Goal: Task Accomplishment & Management: Complete application form

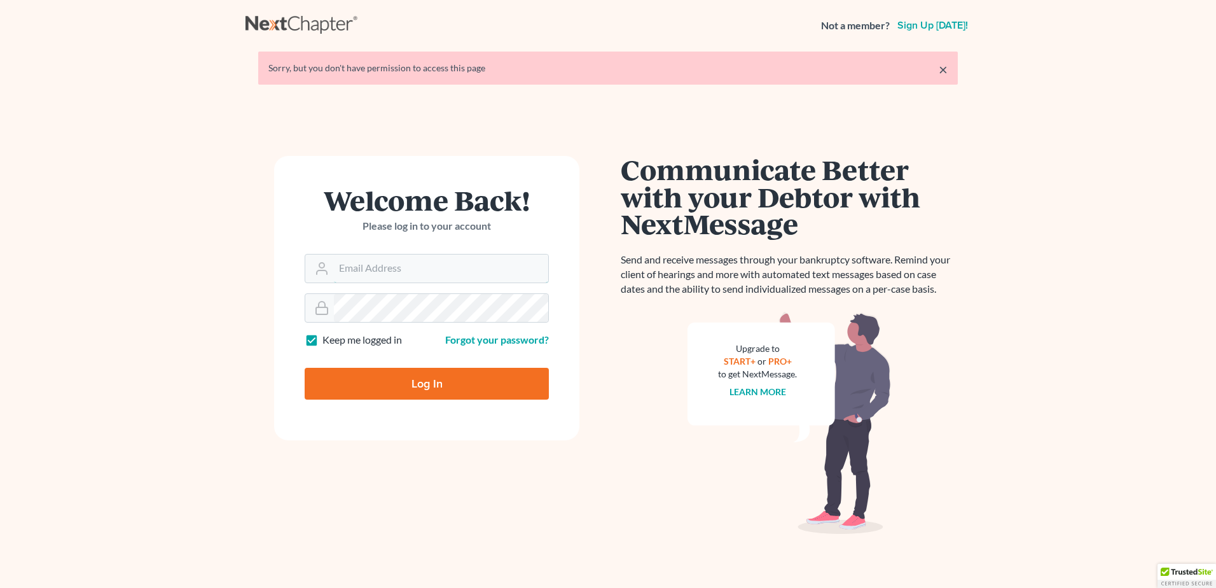
type input "[PERSON_NAME][EMAIL_ADDRESS][DOMAIN_NAME]"
click at [425, 392] on input "Log In" at bounding box center [427, 384] width 244 height 32
type input "Thinking..."
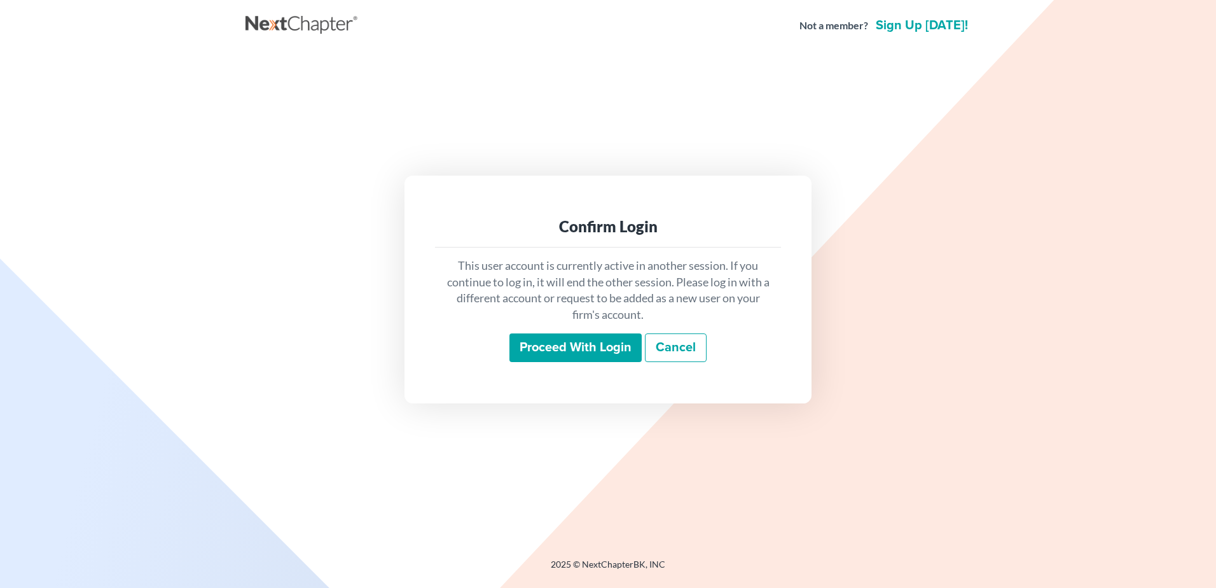
click at [571, 350] on input "Proceed with login" at bounding box center [576, 347] width 132 height 29
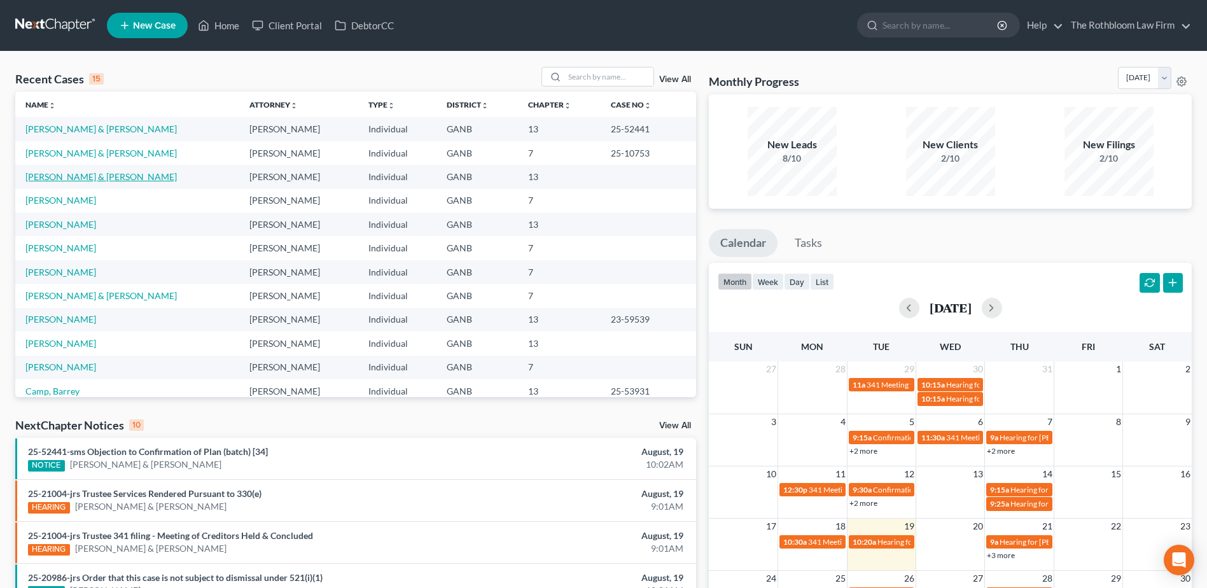
click at [82, 177] on link "[PERSON_NAME] & [PERSON_NAME]" at bounding box center [100, 176] width 151 height 11
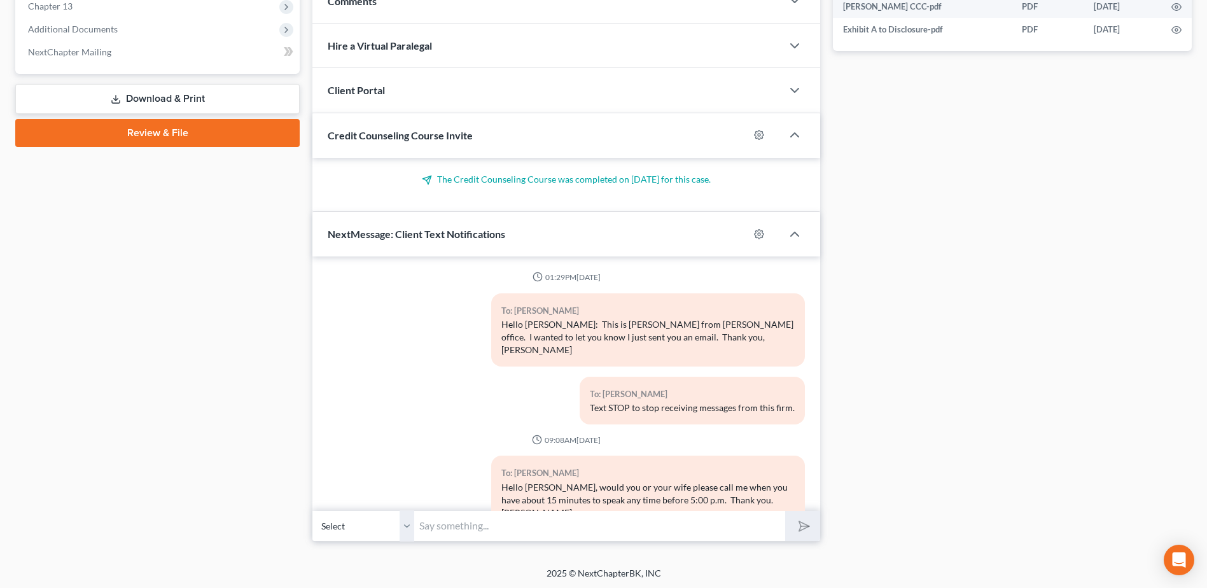
scroll to position [181, 0]
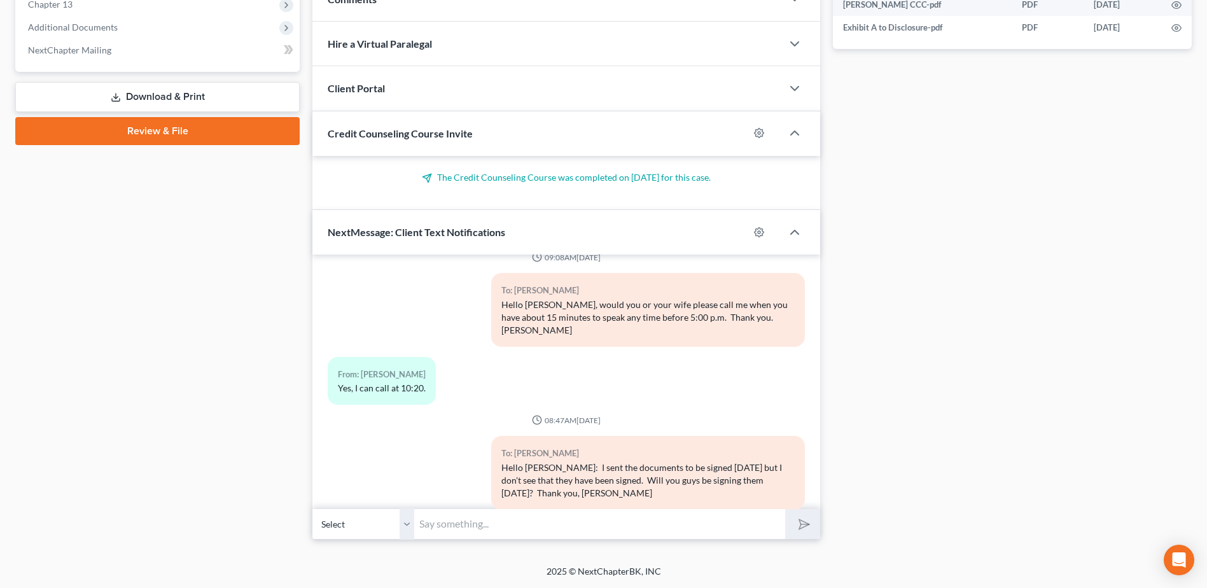
click at [473, 522] on input "text" at bounding box center [599, 523] width 371 height 31
type input "Hello [PERSON_NAME]:"
click at [785, 509] on button "submit" at bounding box center [802, 524] width 35 height 30
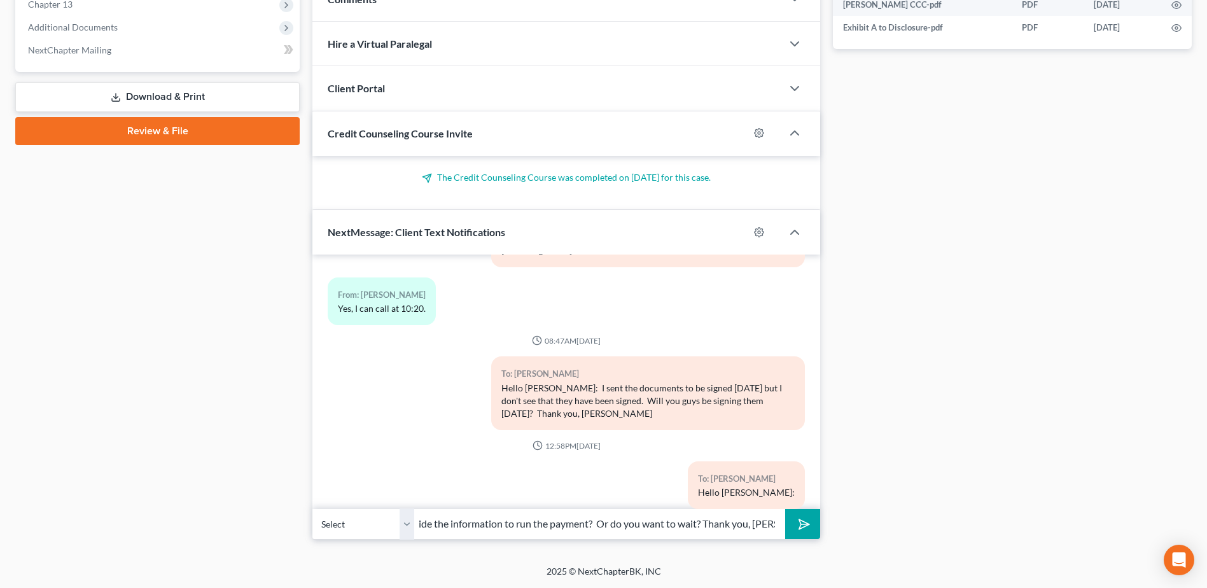
scroll to position [0, 139]
type input "Do you want to call me to provide the information to run the payment? Or do you…"
click at [805, 525] on icon "submit" at bounding box center [802, 524] width 18 height 18
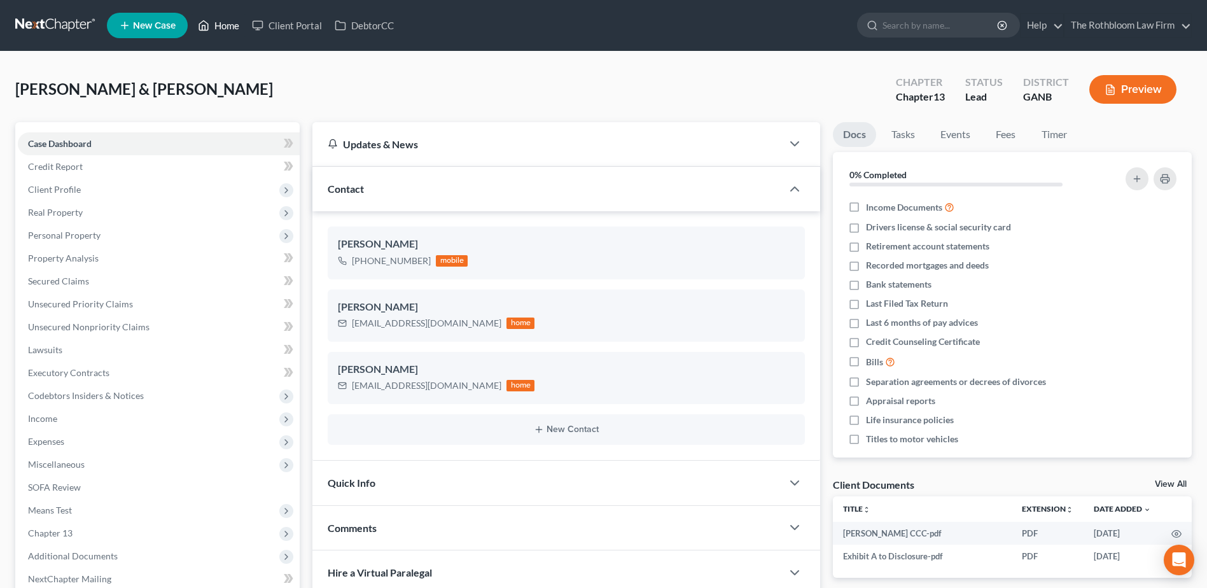
click at [225, 26] on link "Home" at bounding box center [218, 25] width 54 height 23
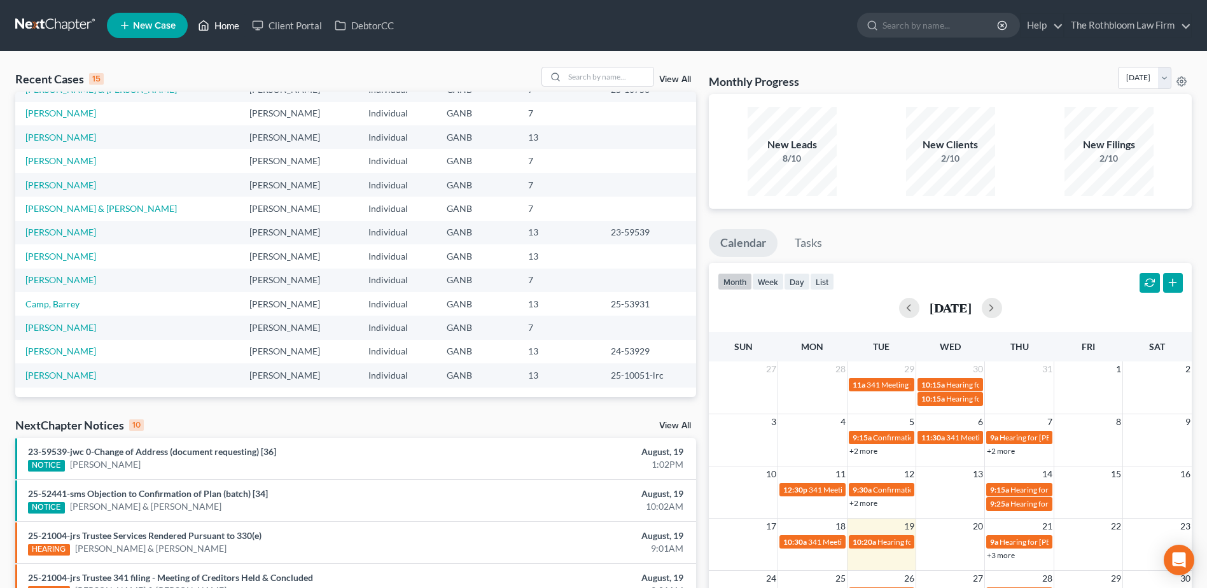
scroll to position [64, 0]
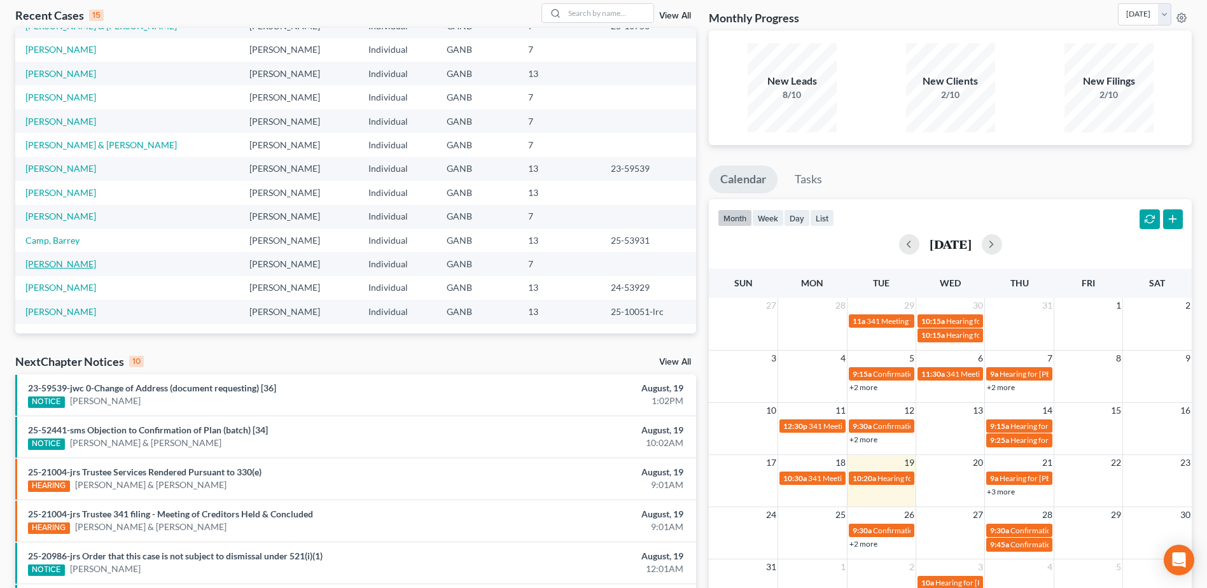
click at [50, 263] on link "[PERSON_NAME]" at bounding box center [60, 263] width 71 height 11
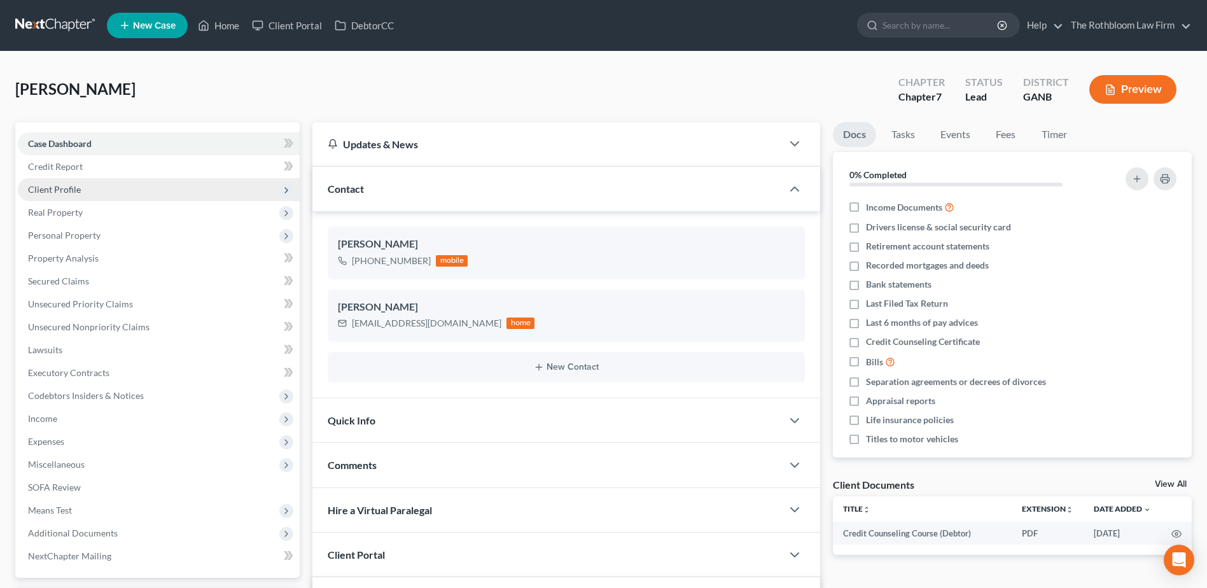
click at [53, 191] on span "Client Profile" at bounding box center [54, 189] width 53 height 11
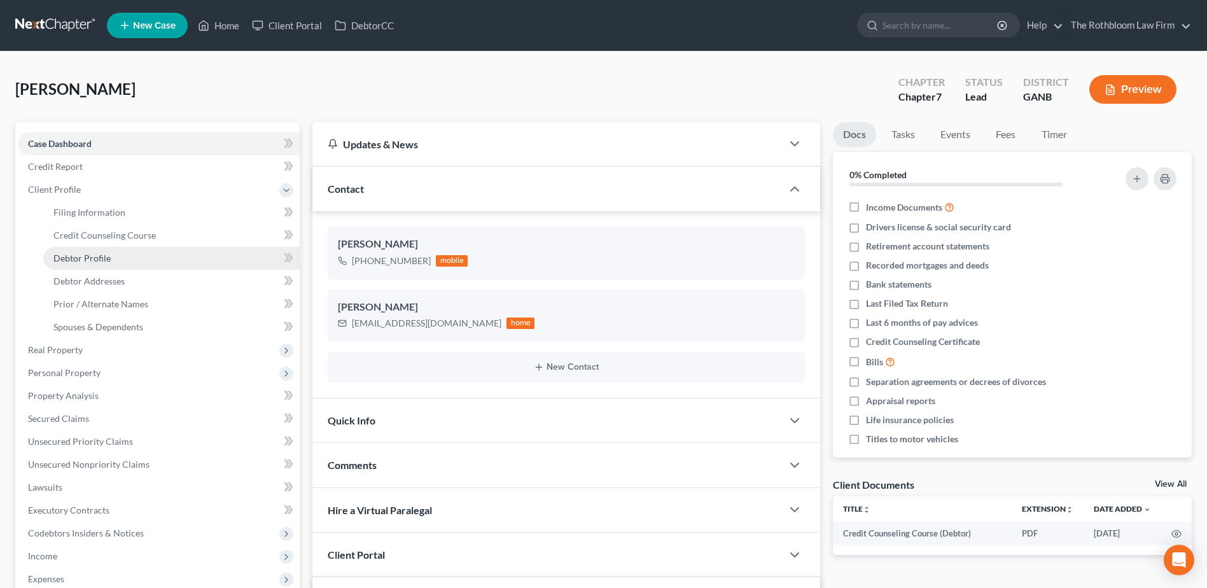
click at [68, 261] on span "Debtor Profile" at bounding box center [81, 258] width 57 height 11
select select "1"
select select "3"
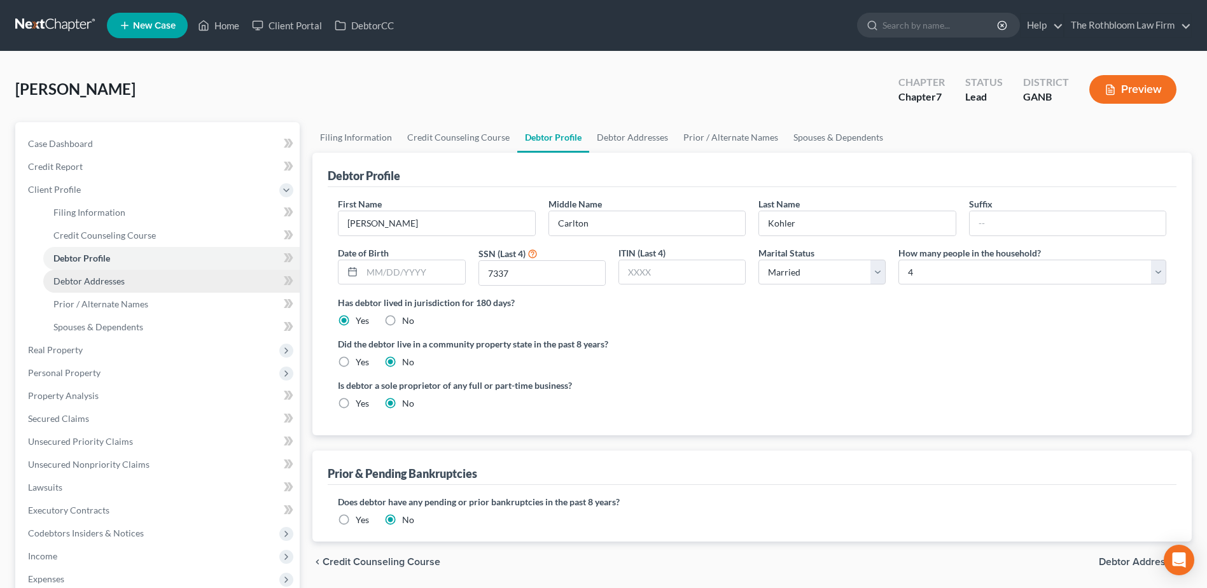
click at [96, 277] on span "Debtor Addresses" at bounding box center [88, 280] width 71 height 11
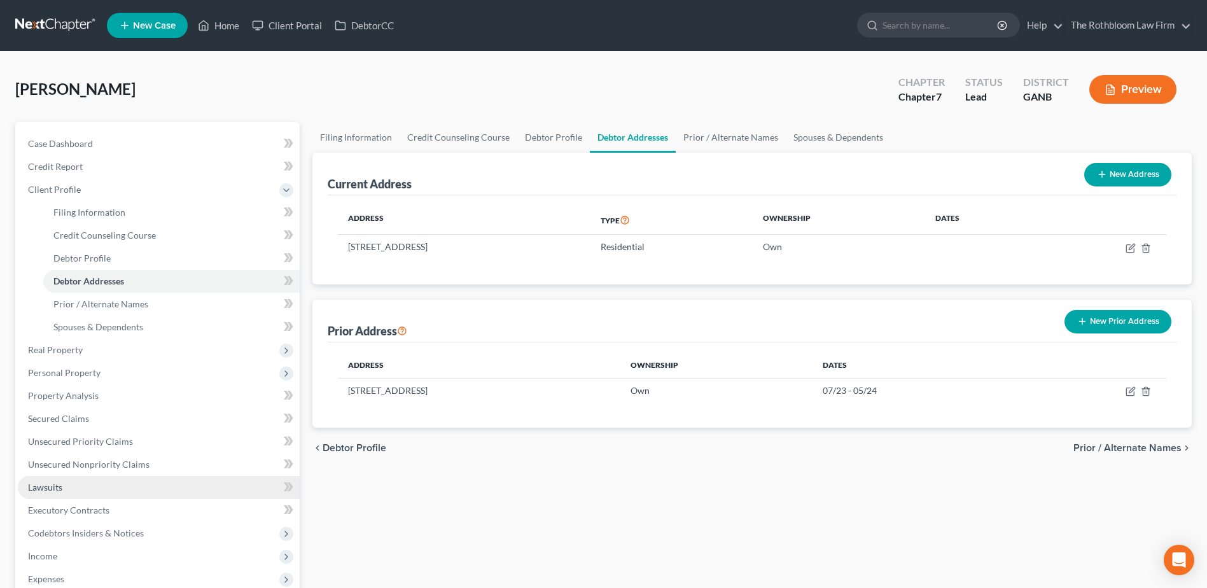
scroll to position [127, 0]
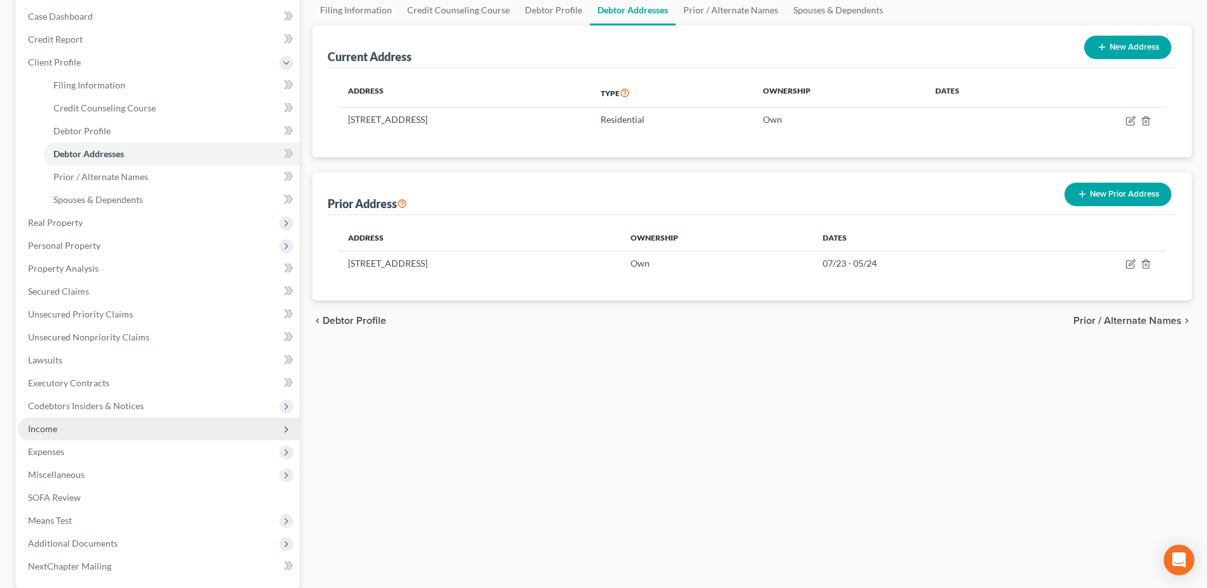
click at [49, 423] on span "Income" at bounding box center [42, 428] width 29 height 11
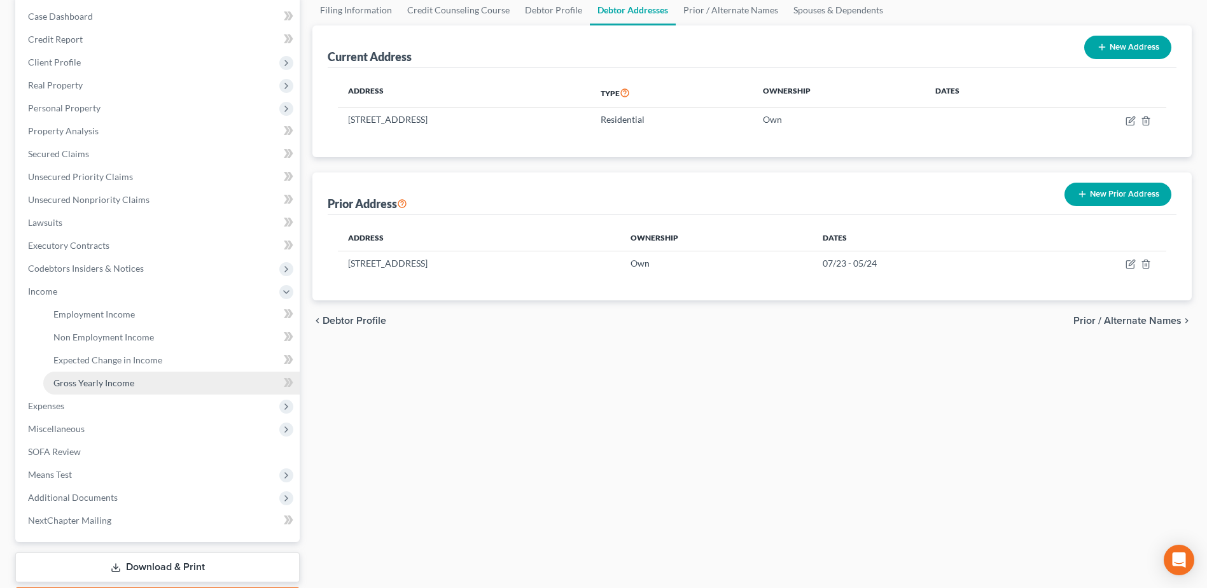
click at [83, 379] on span "Gross Yearly Income" at bounding box center [93, 382] width 81 height 11
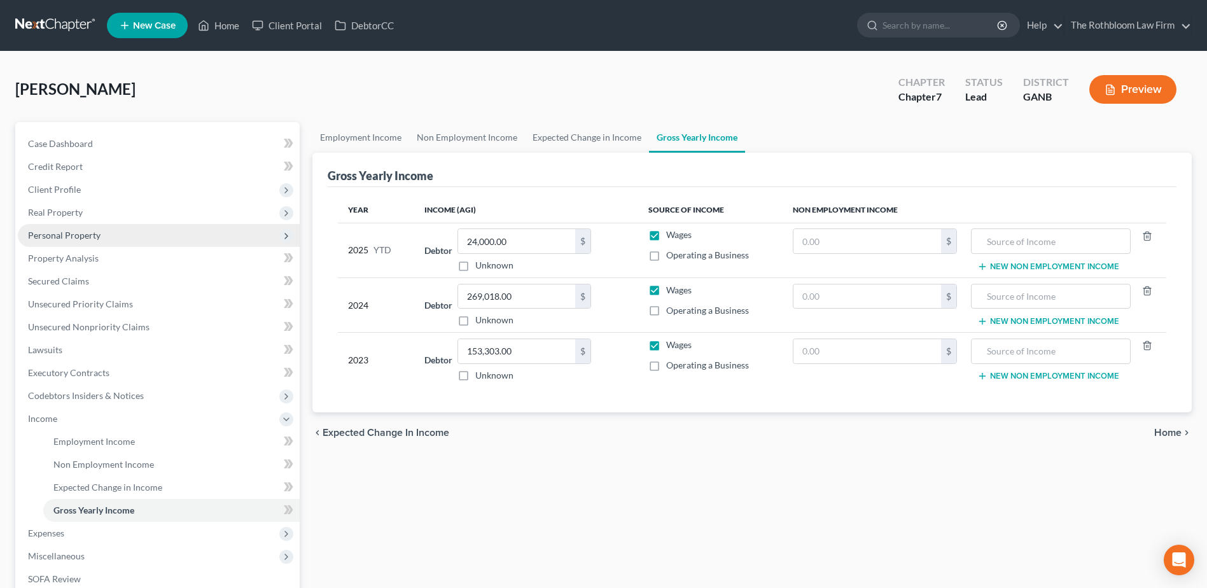
click at [69, 231] on span "Personal Property" at bounding box center [64, 235] width 73 height 11
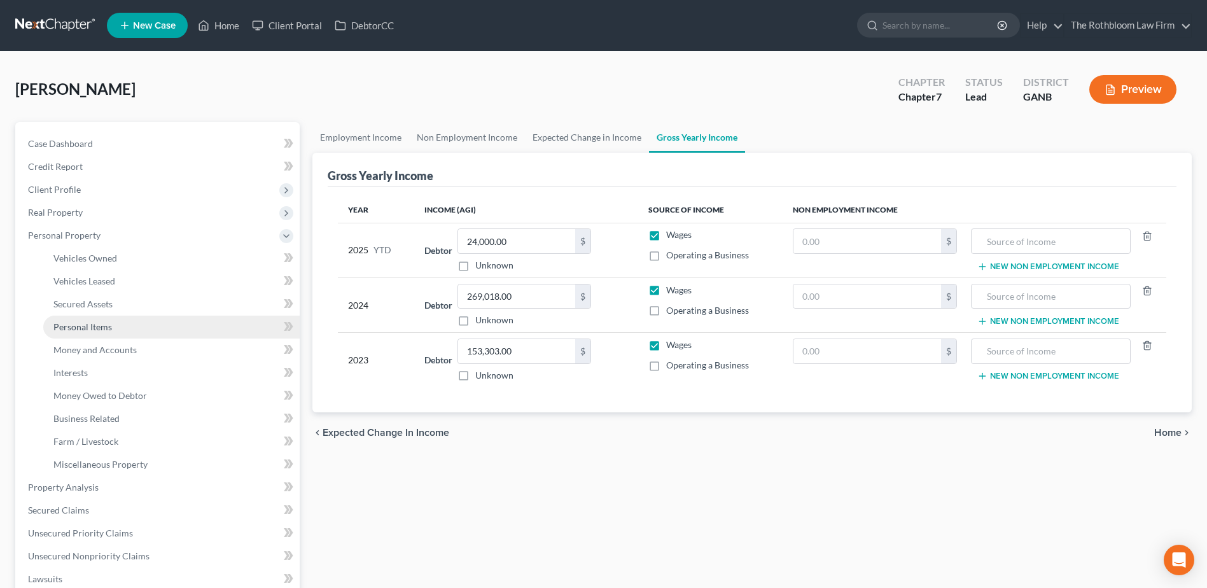
click at [101, 325] on span "Personal Items" at bounding box center [82, 326] width 59 height 11
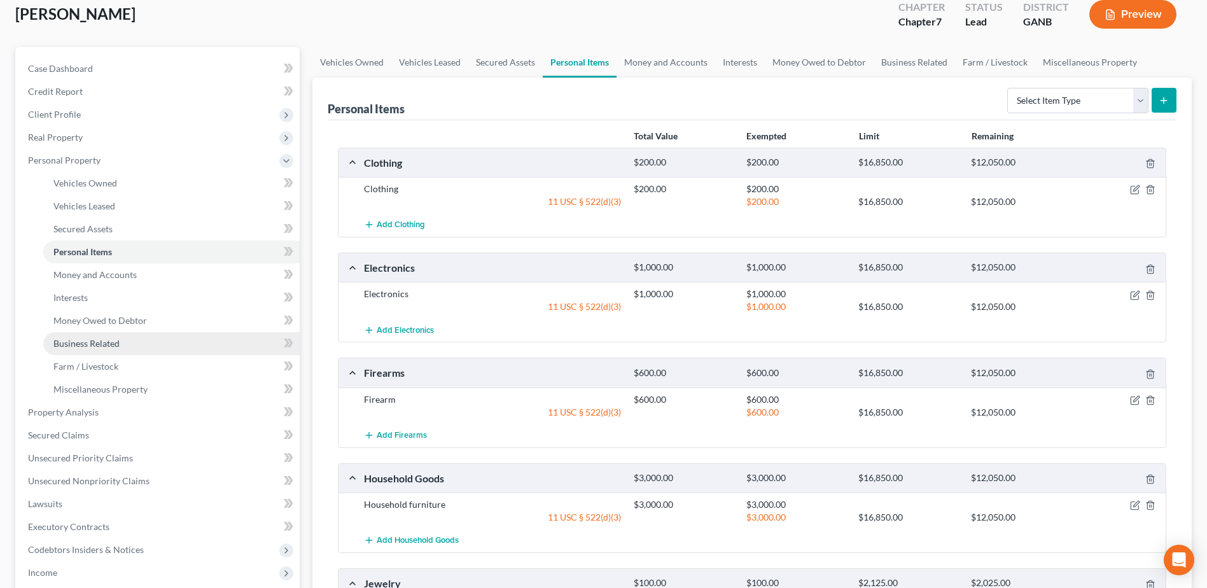
scroll to position [191, 0]
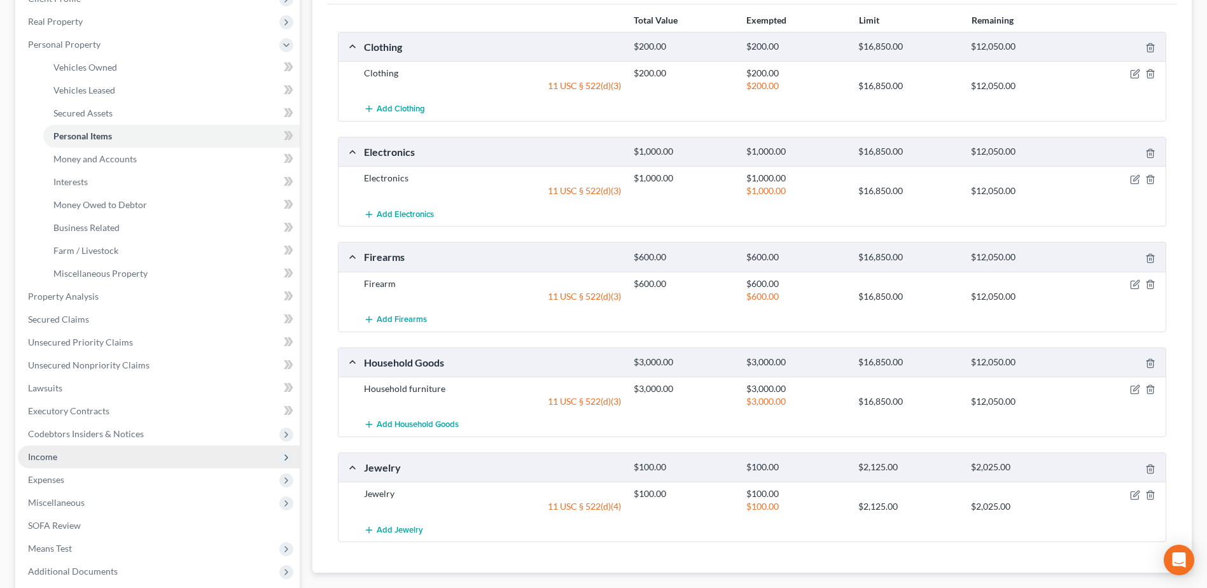
click at [43, 452] on span "Income" at bounding box center [42, 456] width 29 height 11
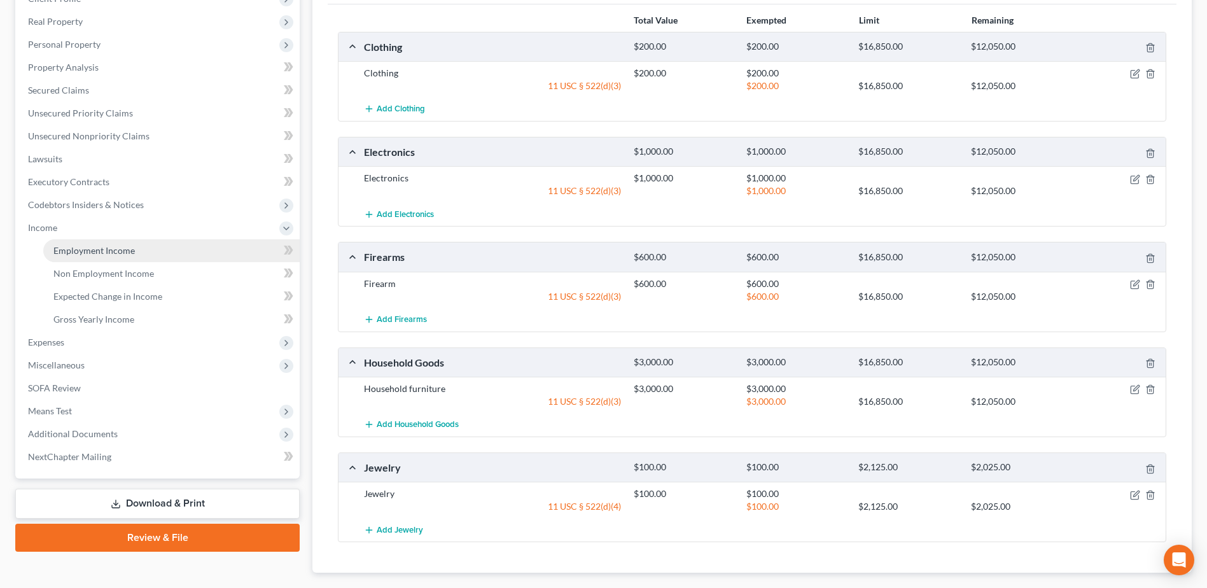
click at [90, 252] on span "Employment Income" at bounding box center [93, 250] width 81 height 11
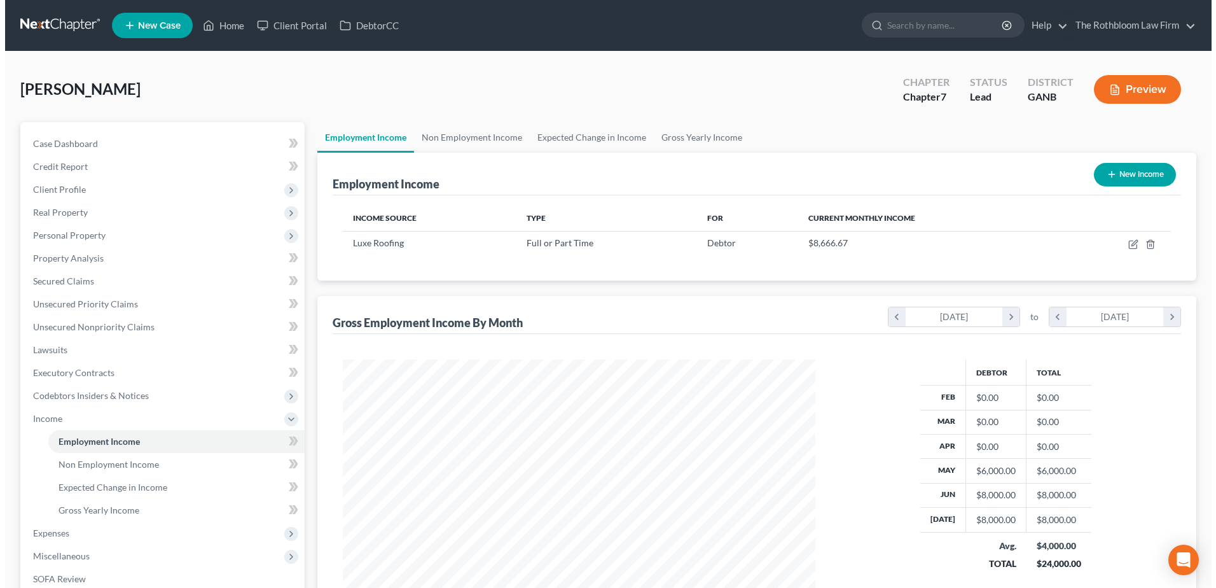
scroll to position [236, 497]
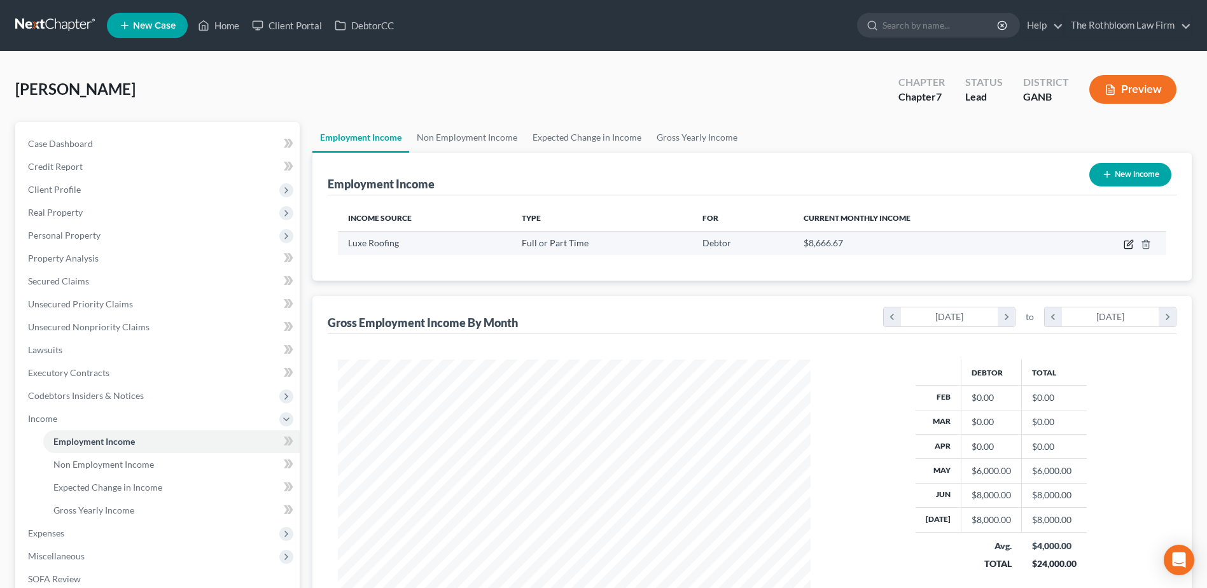
click at [1127, 246] on icon "button" at bounding box center [1128, 244] width 10 height 10
select select "0"
select select "10"
select select "3"
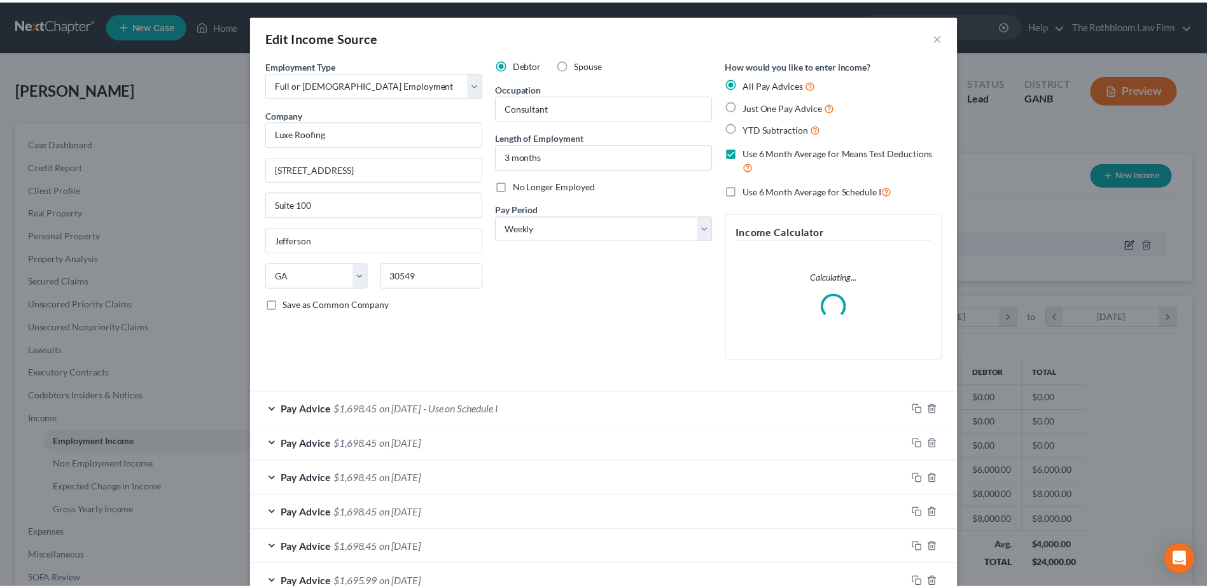
scroll to position [238, 503]
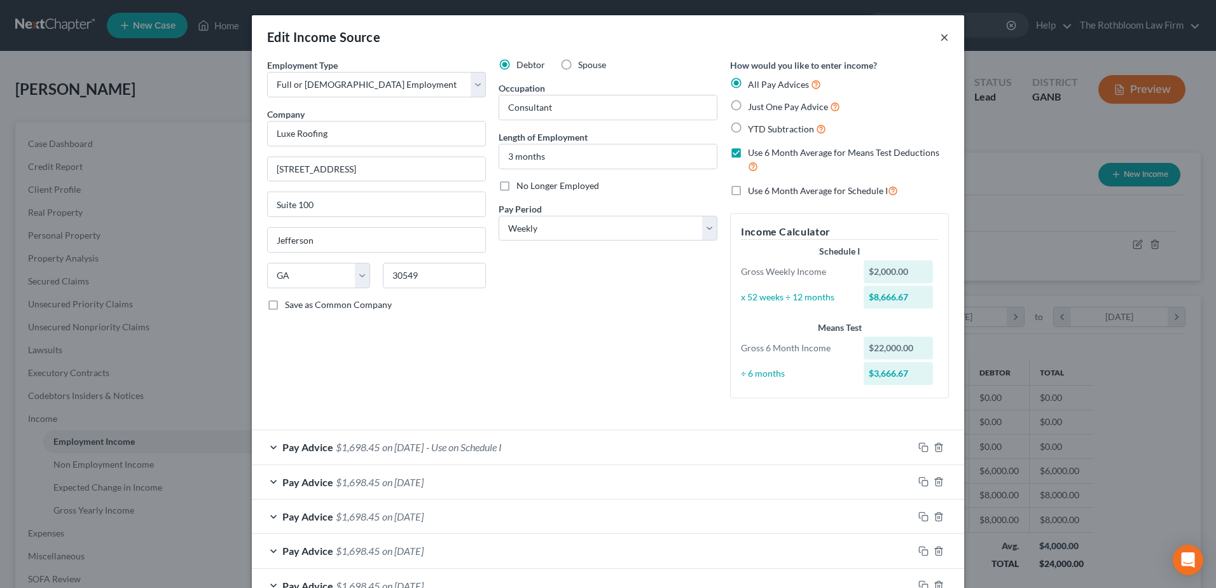
click at [940, 38] on button "×" at bounding box center [944, 36] width 9 height 15
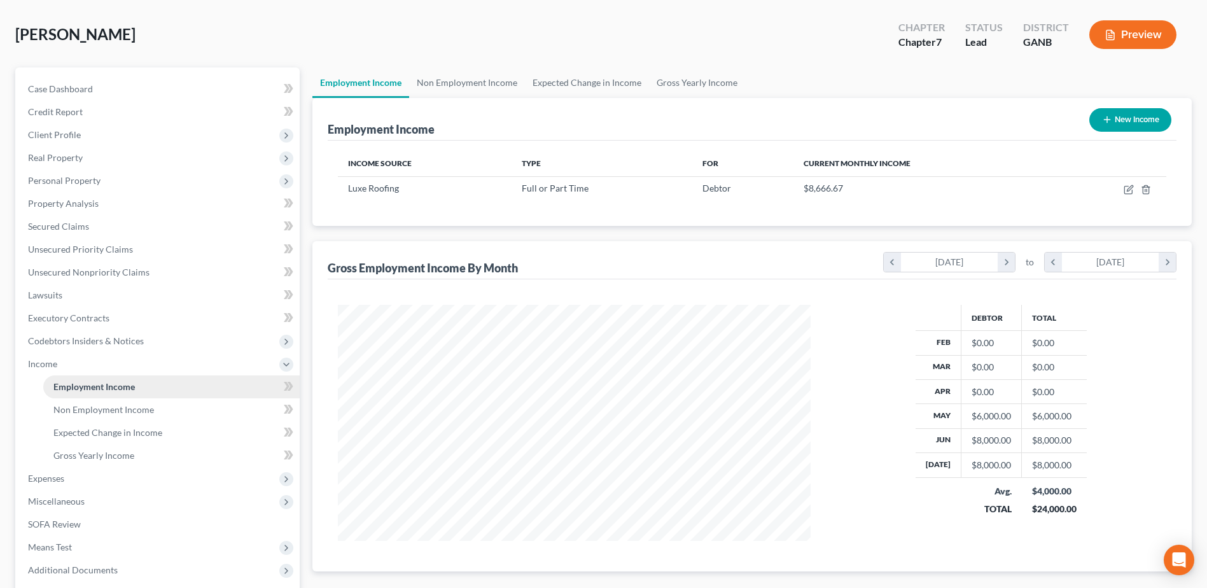
scroll to position [127, 0]
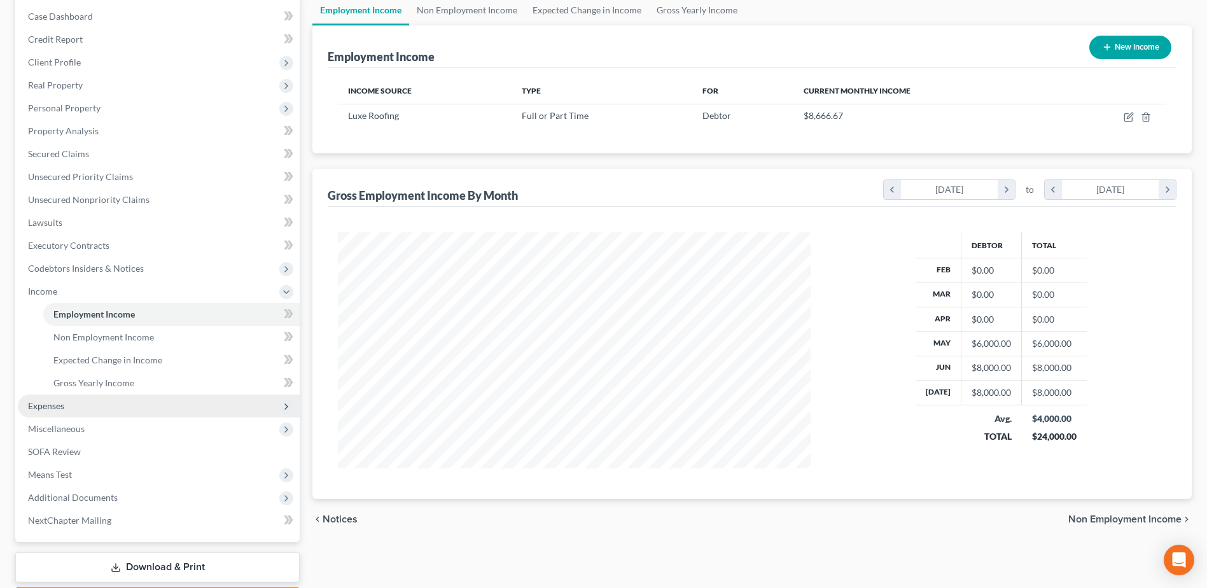
click at [57, 406] on span "Expenses" at bounding box center [46, 405] width 36 height 11
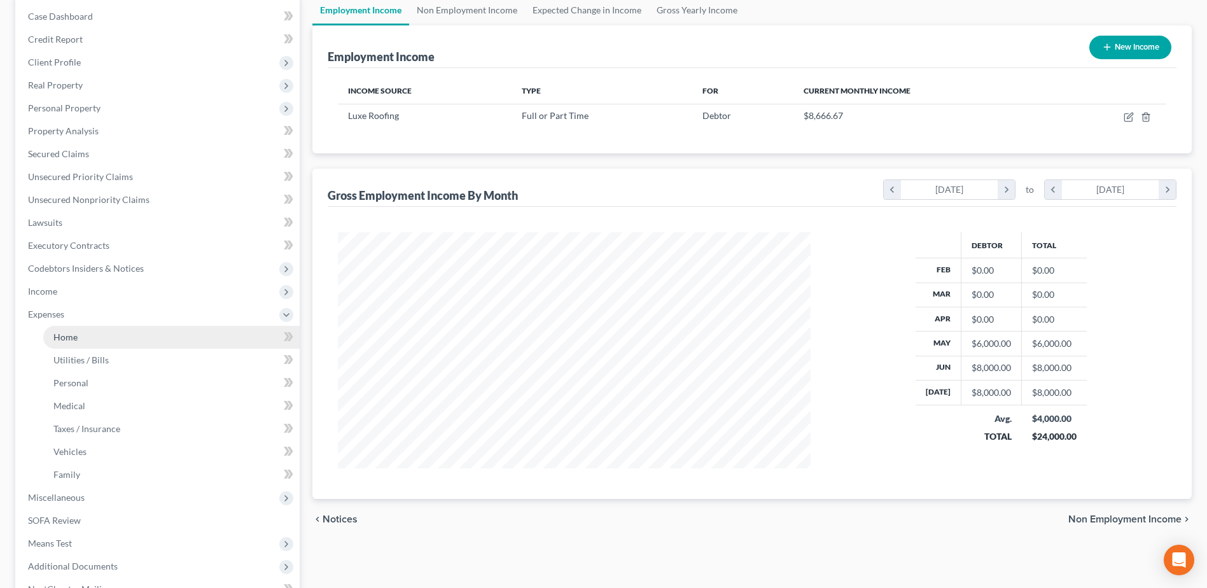
click at [58, 338] on span "Home" at bounding box center [65, 336] width 24 height 11
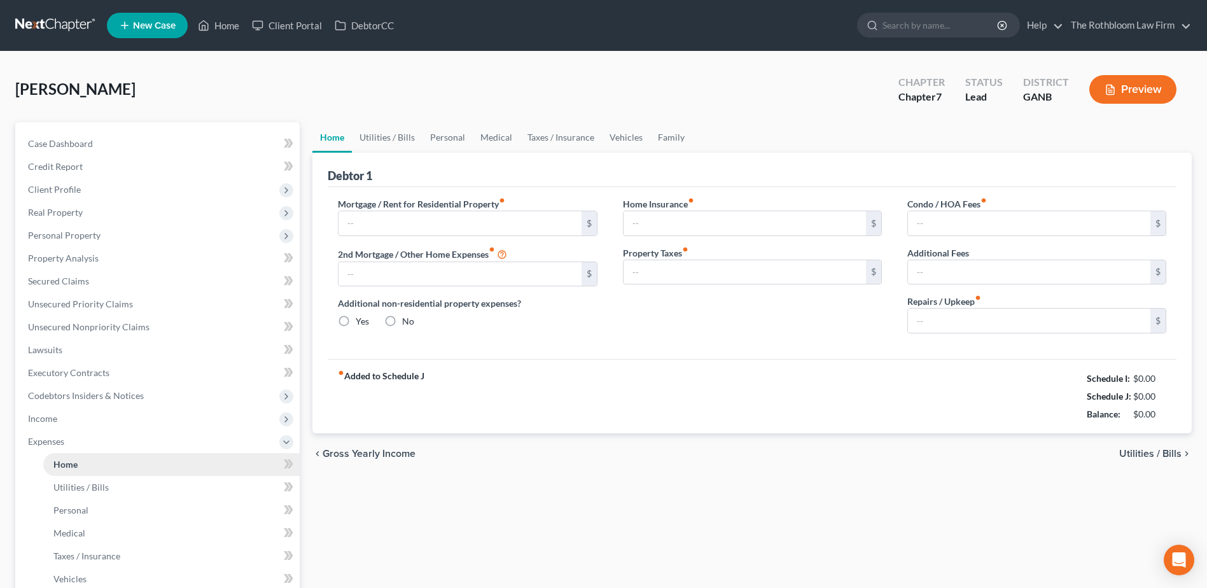
type input "5,665.66"
type input "0.00"
radio input "true"
type input "0.00"
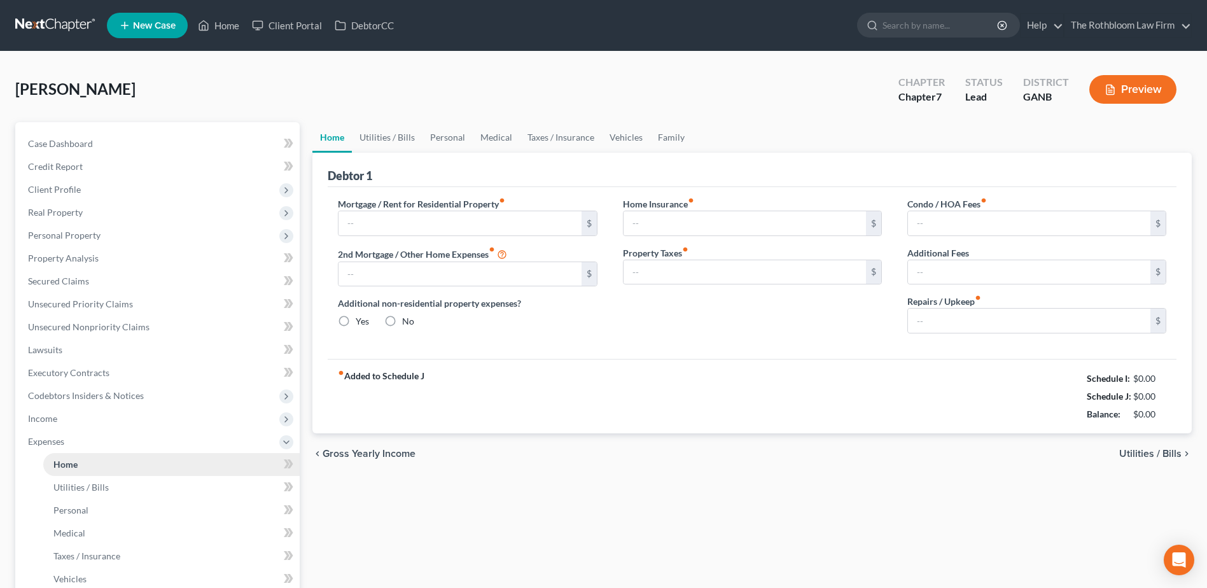
type input "0.00"
type input "75.00"
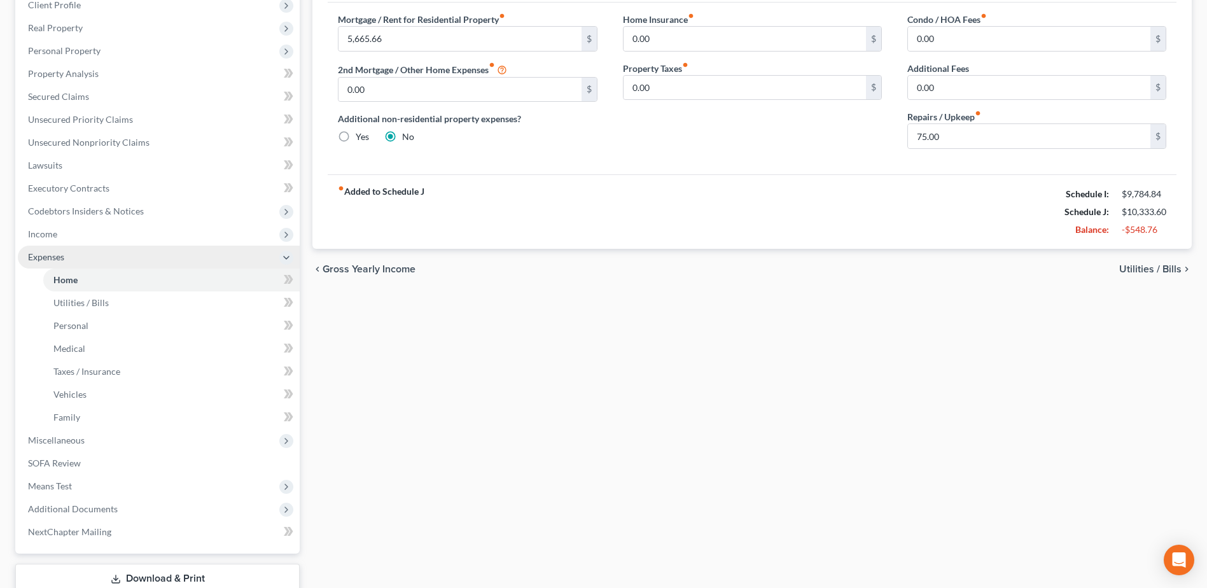
scroll to position [191, 0]
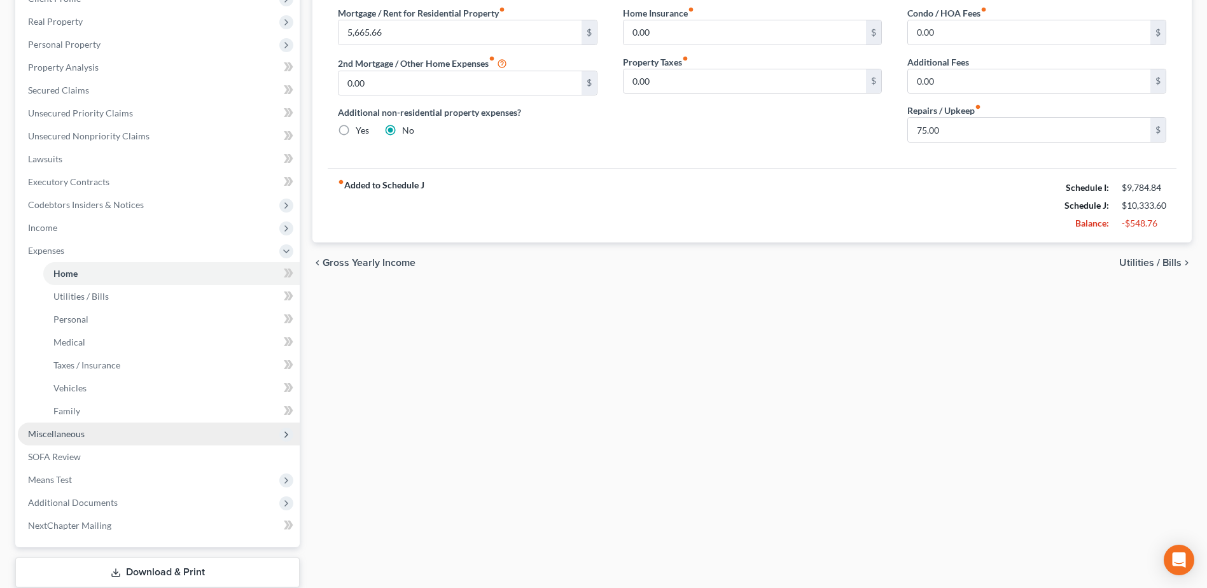
click at [58, 440] on span "Miscellaneous" at bounding box center [159, 433] width 282 height 23
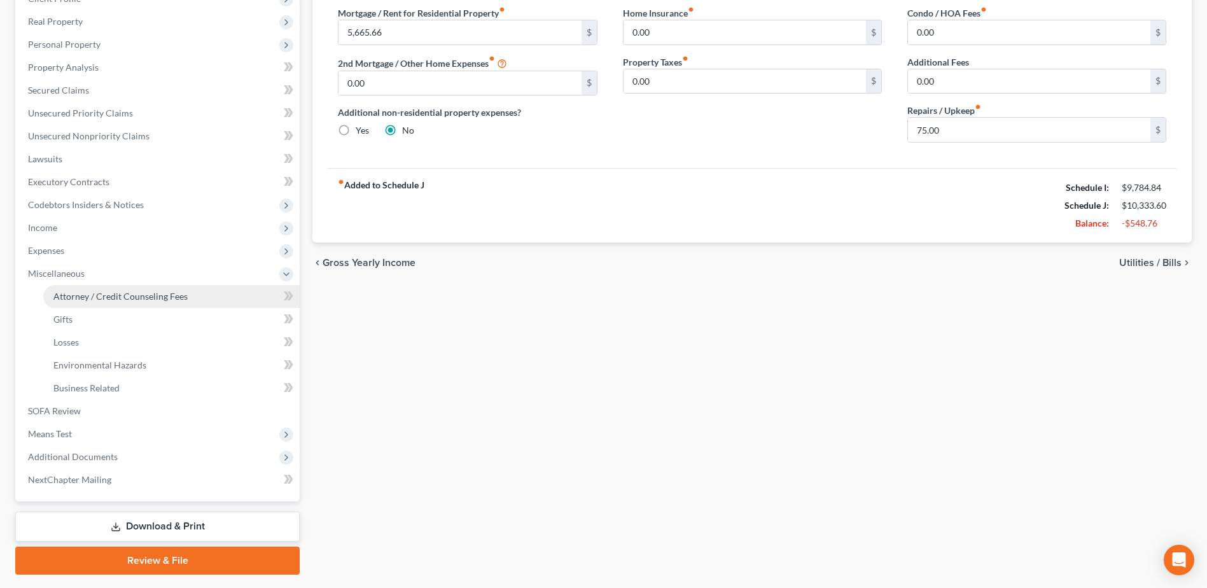
click at [74, 297] on span "Attorney / Credit Counseling Fees" at bounding box center [120, 296] width 134 height 11
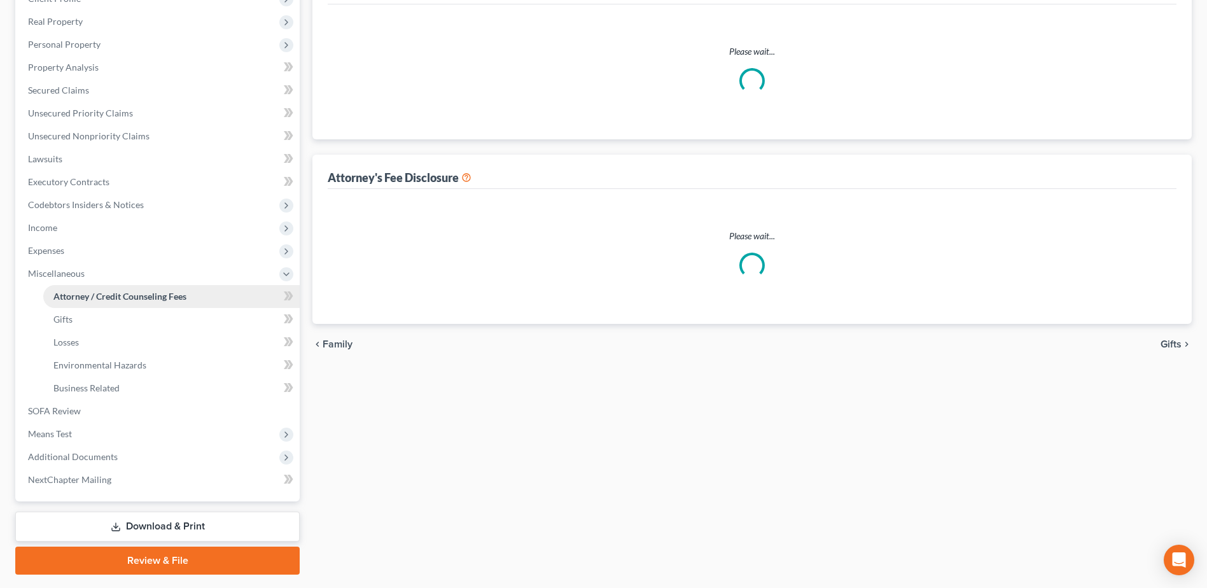
scroll to position [38, 0]
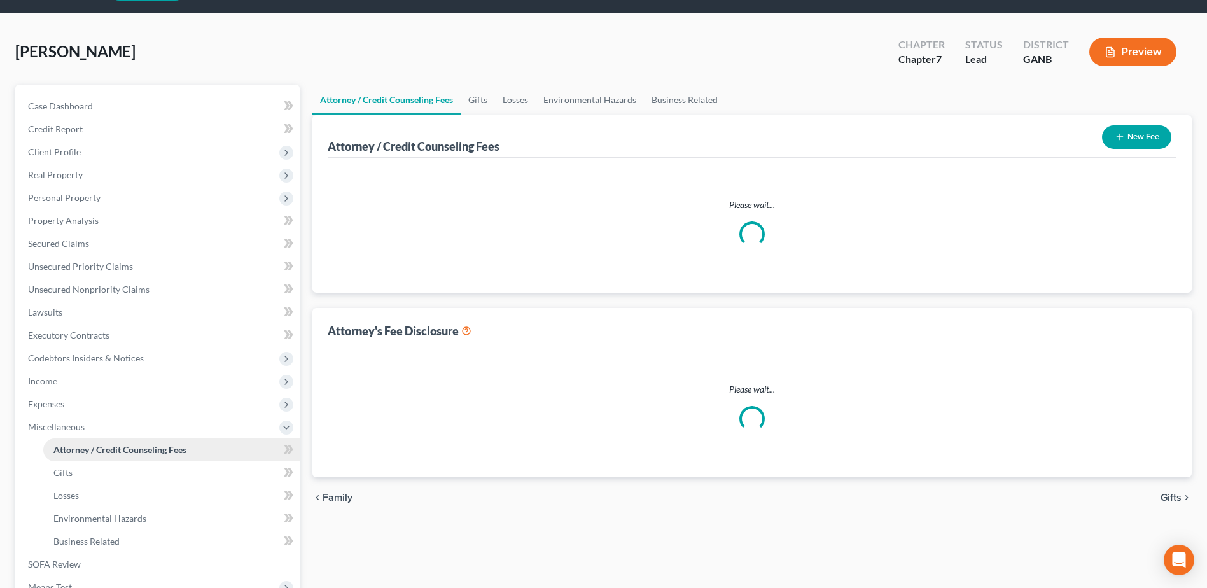
select select "10"
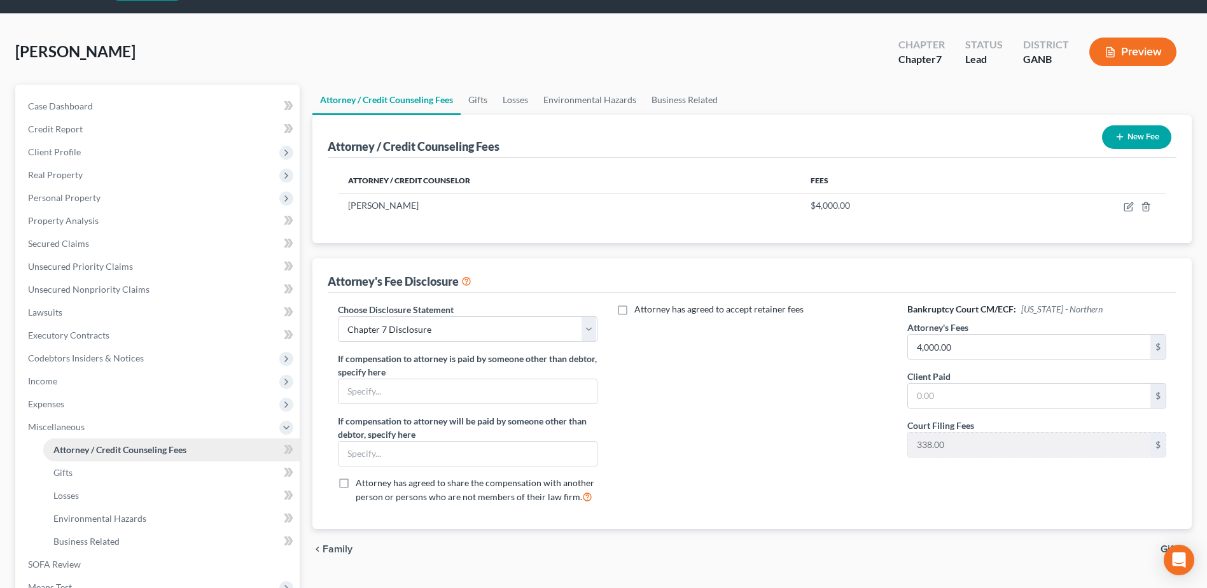
scroll to position [0, 0]
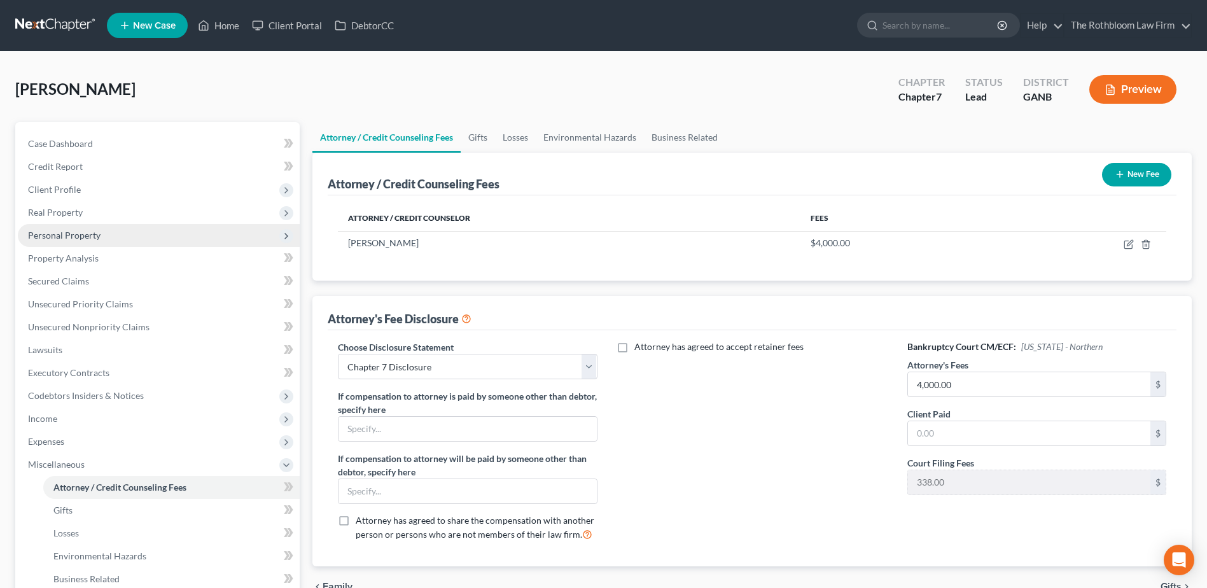
click at [76, 237] on span "Personal Property" at bounding box center [64, 235] width 73 height 11
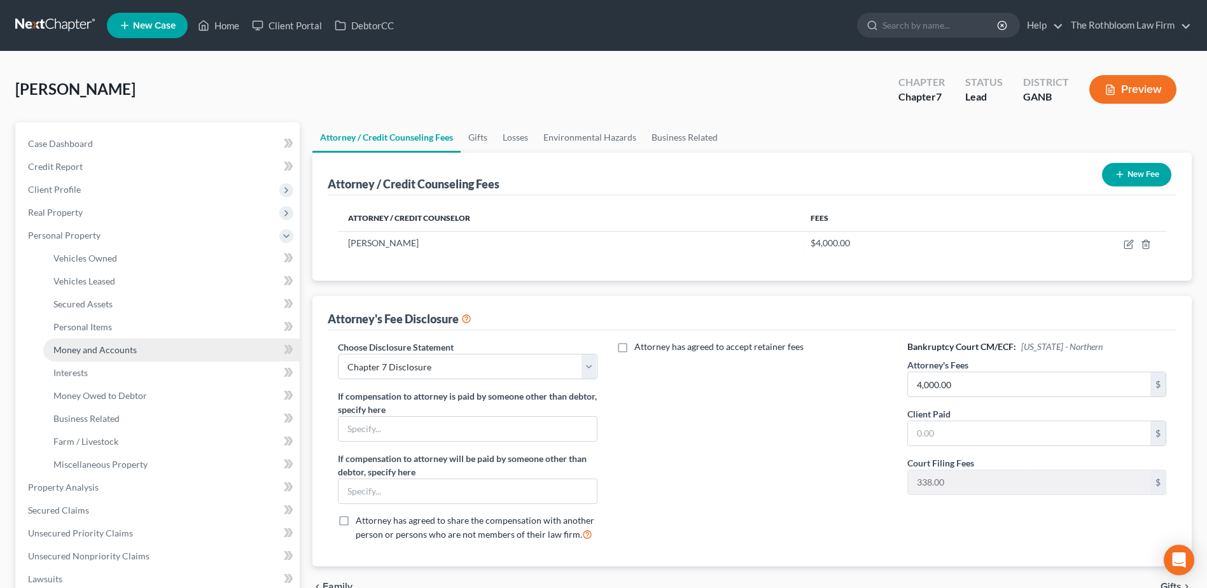
click at [99, 351] on span "Money and Accounts" at bounding box center [94, 349] width 83 height 11
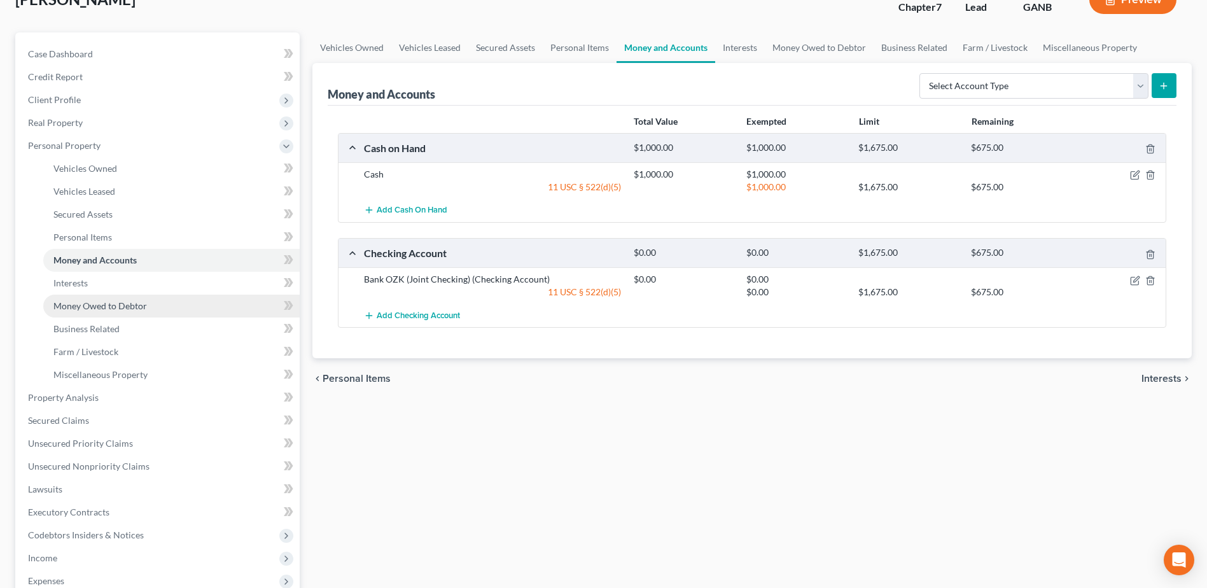
scroll to position [254, 0]
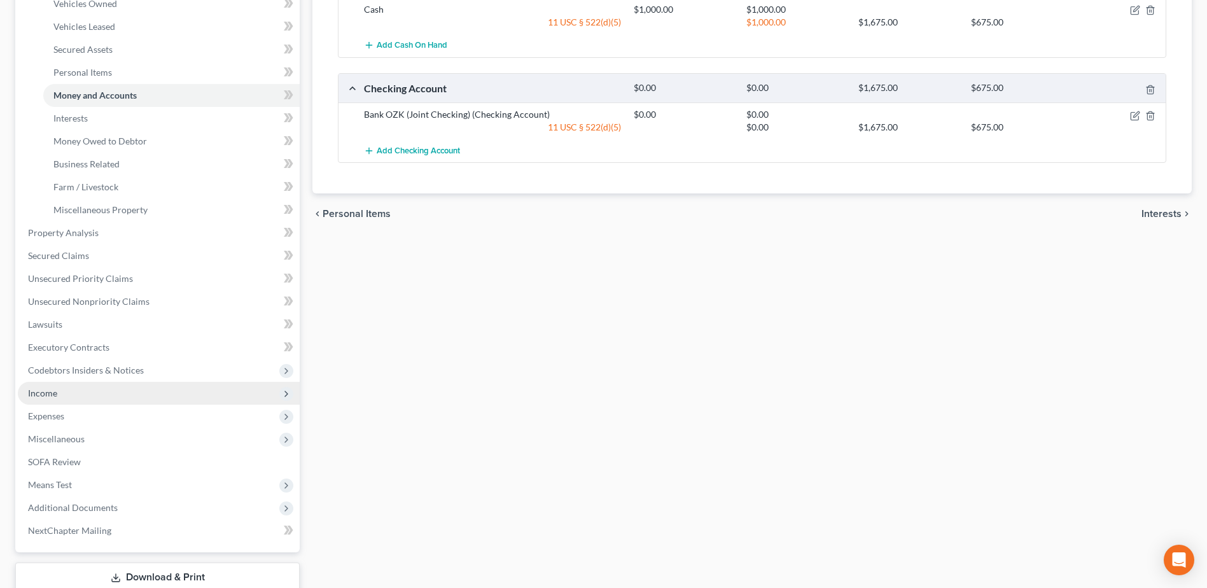
click at [61, 396] on span "Income" at bounding box center [159, 393] width 282 height 23
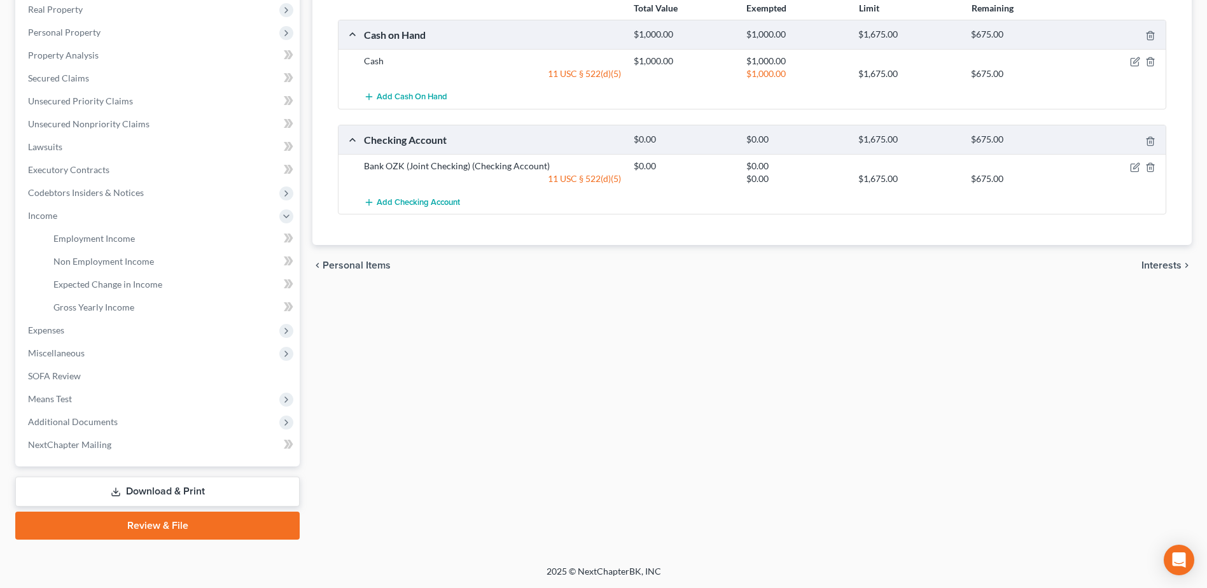
scroll to position [203, 0]
click at [90, 243] on span "Employment Income" at bounding box center [93, 238] width 81 height 11
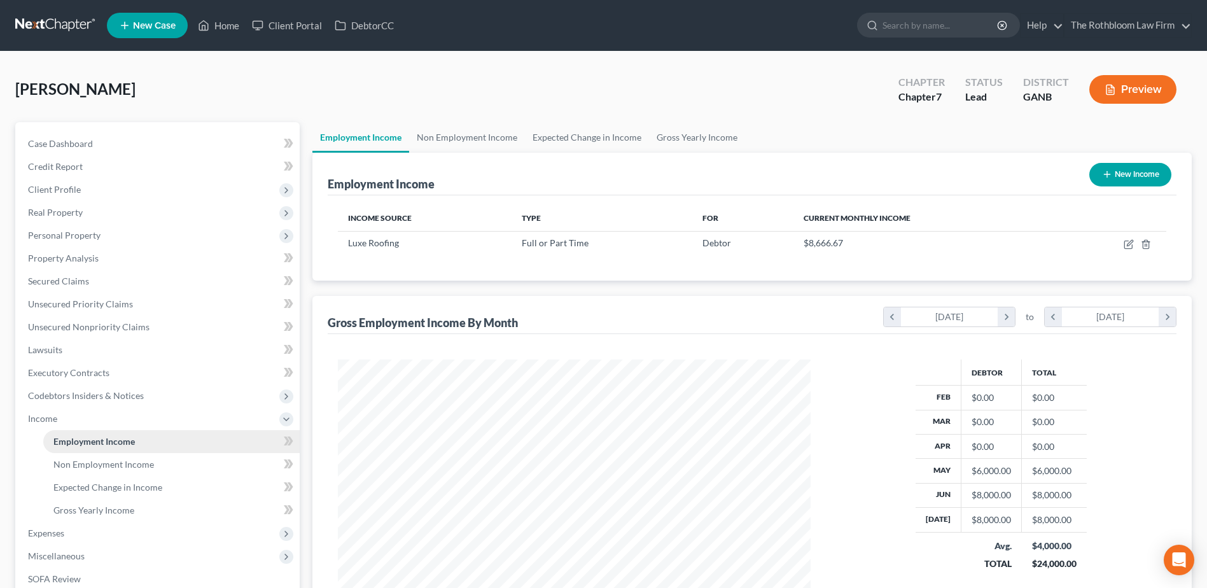
scroll to position [236, 497]
click at [63, 189] on span "Client Profile" at bounding box center [54, 189] width 53 height 11
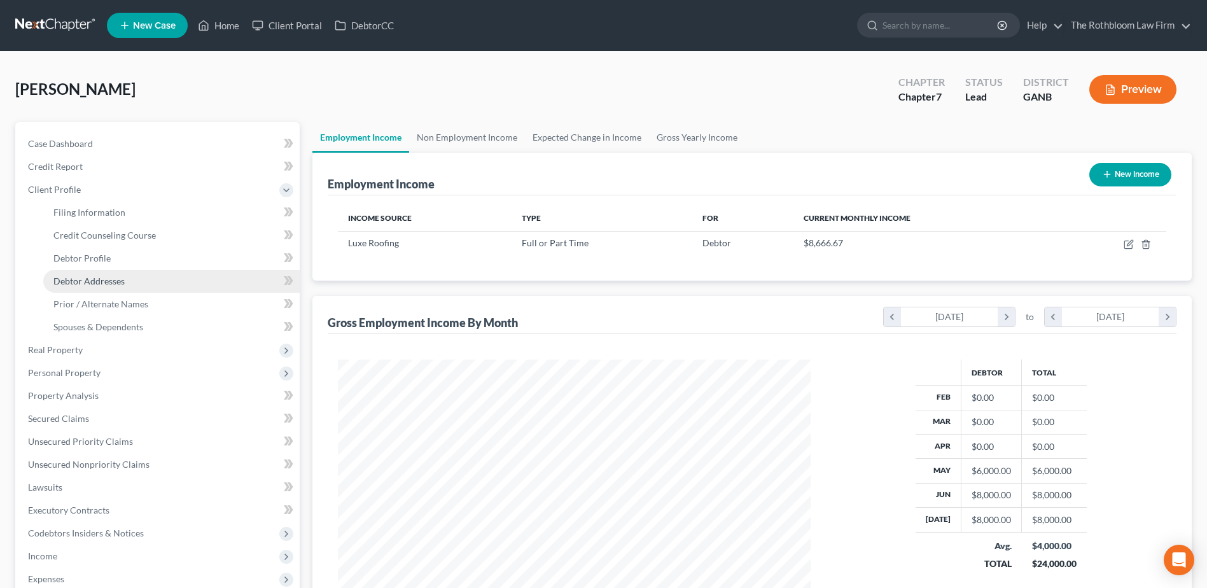
click at [94, 281] on span "Debtor Addresses" at bounding box center [88, 280] width 71 height 11
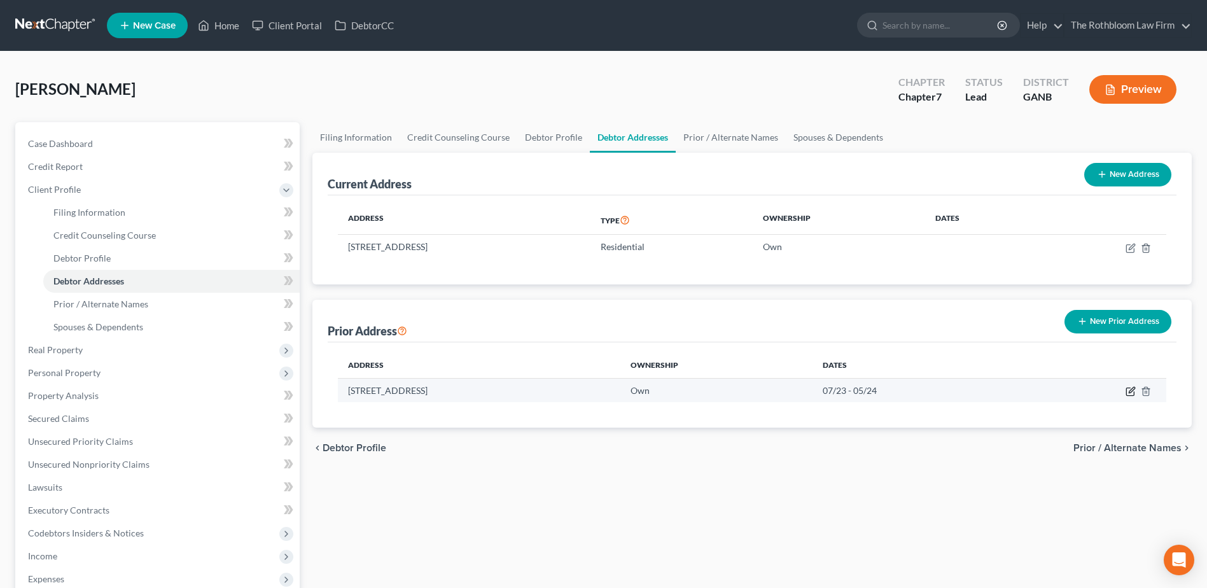
click at [1127, 389] on icon "button" at bounding box center [1130, 391] width 10 height 10
select select "9"
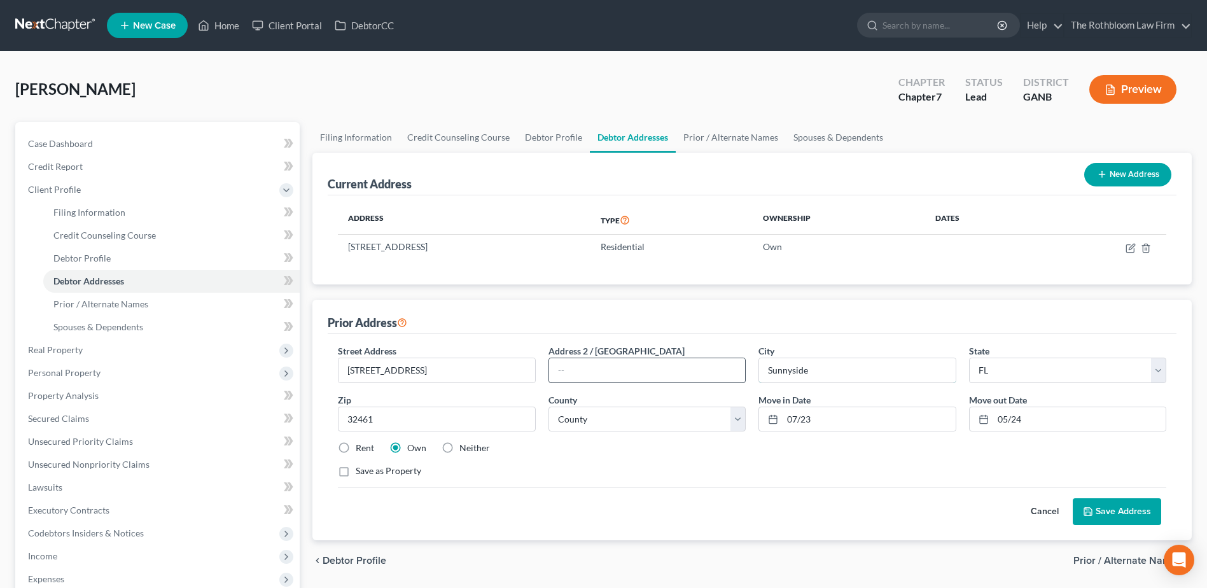
drag, startPoint x: 867, startPoint y: 374, endPoint x: 736, endPoint y: 375, distance: 131.0
click at [736, 375] on div "Street Address * 46 Golden Bell Court Address 2 / [GEOGRAPHIC_DATA] * [GEOGRAPH…" at bounding box center [751, 416] width 841 height 144
type input "I"
type input "[GEOGRAPHIC_DATA]"
click at [1118, 516] on button "Save Address" at bounding box center [1116, 511] width 88 height 27
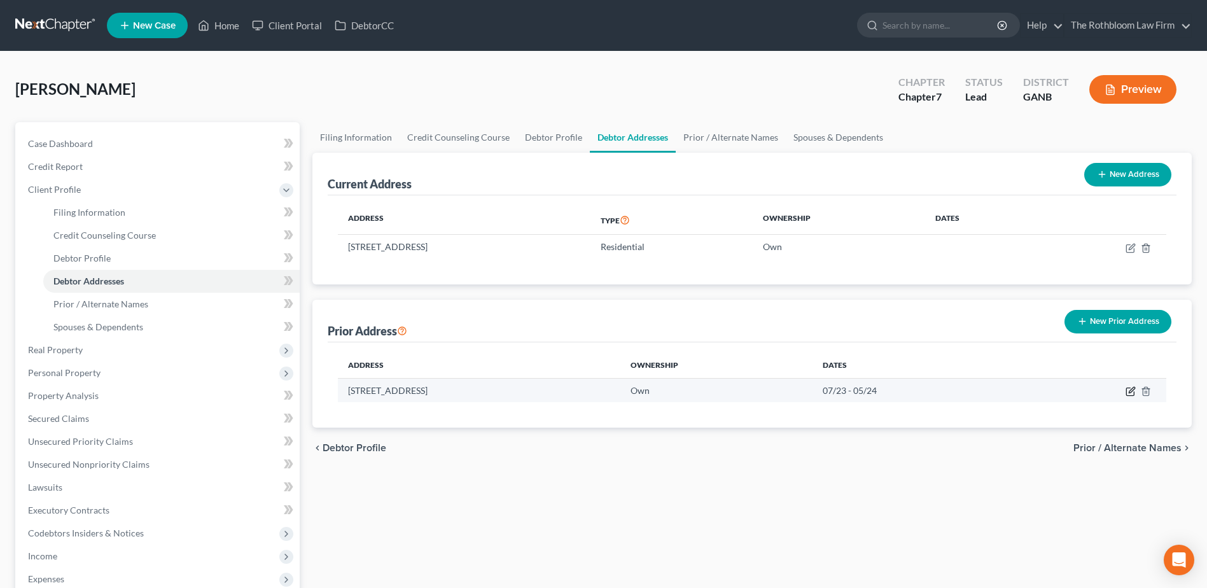
click at [1127, 394] on icon "button" at bounding box center [1130, 391] width 10 height 10
select select "9"
select select "15"
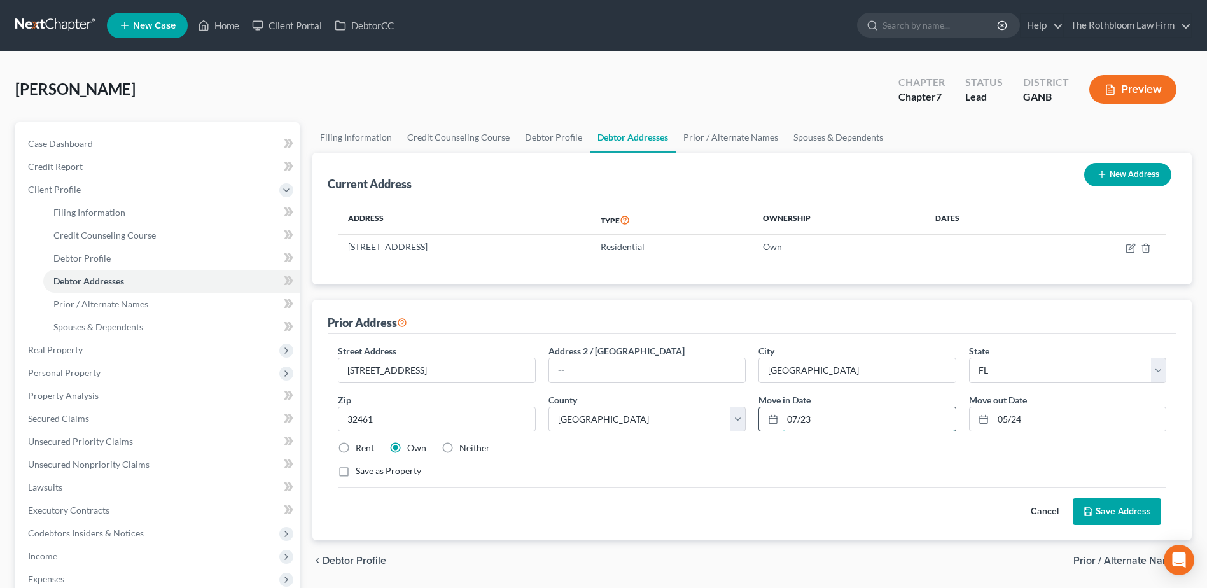
click at [855, 424] on input "07/23" at bounding box center [868, 419] width 172 height 24
type input "07/22"
click at [1028, 417] on input "05/24" at bounding box center [1079, 419] width 172 height 24
click at [921, 452] on div "Rent Own Neither" at bounding box center [751, 447] width 841 height 13
drag, startPoint x: 994, startPoint y: 420, endPoint x: 1049, endPoint y: 408, distance: 56.0
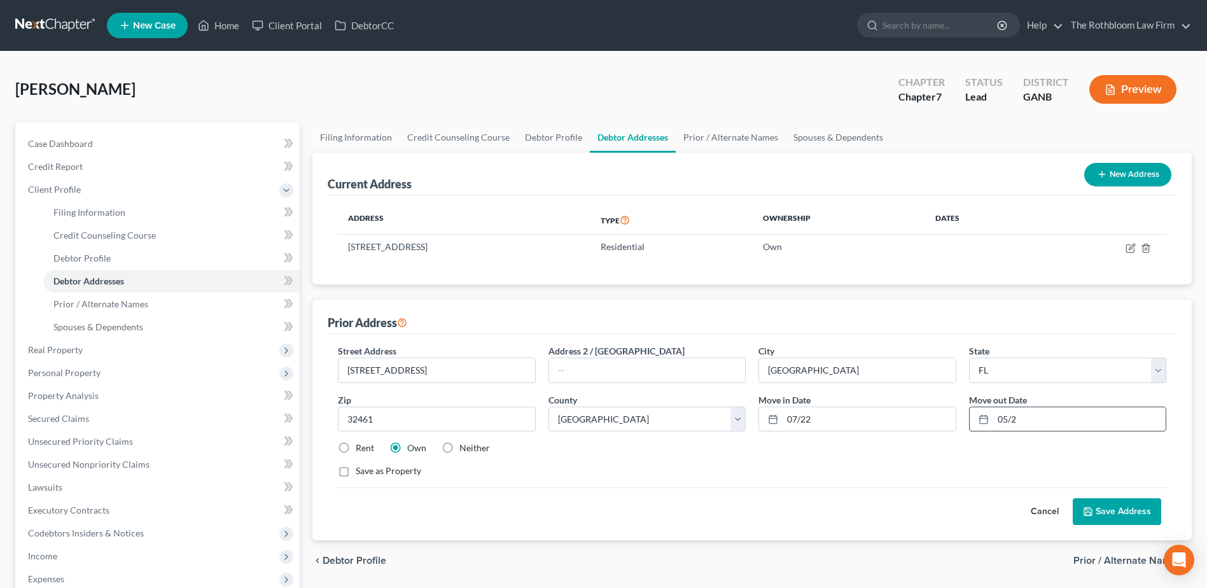
click at [1049, 408] on input "05/2" at bounding box center [1079, 419] width 172 height 24
type input "6/202"
click at [891, 483] on div "Street Address * 46 Golden Bell Court Address 2 / [GEOGRAPHIC_DATA] * [GEOGRAPH…" at bounding box center [751, 416] width 841 height 144
click at [1031, 420] on input "6/202" at bounding box center [1079, 419] width 172 height 24
drag, startPoint x: 974, startPoint y: 484, endPoint x: 974, endPoint y: 473, distance: 11.5
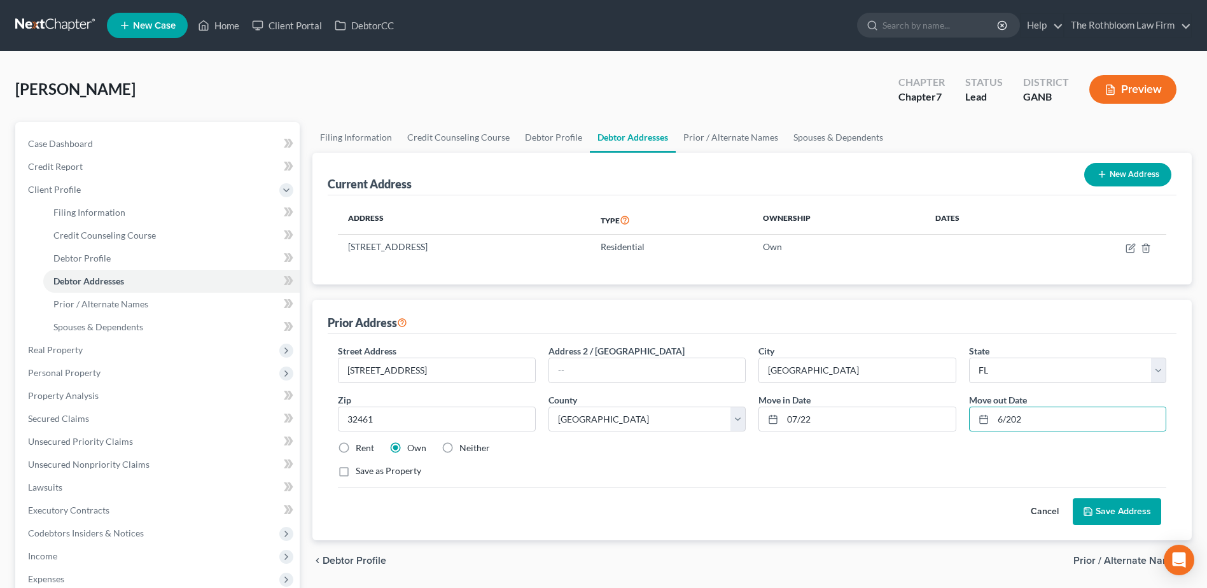
click at [974, 484] on div "Street Address * 46 Golden Bell Court Address 2 / [GEOGRAPHIC_DATA] * [GEOGRAPH…" at bounding box center [751, 416] width 841 height 144
drag, startPoint x: 1044, startPoint y: 412, endPoint x: 924, endPoint y: 412, distance: 119.6
click at [924, 412] on div "Street Address * 46 Golden Bell Court Address 2 / [GEOGRAPHIC_DATA] * [GEOGRAPH…" at bounding box center [751, 416] width 841 height 144
type input "6/2023"
click at [707, 466] on div "Save as Property" at bounding box center [752, 470] width 828 height 13
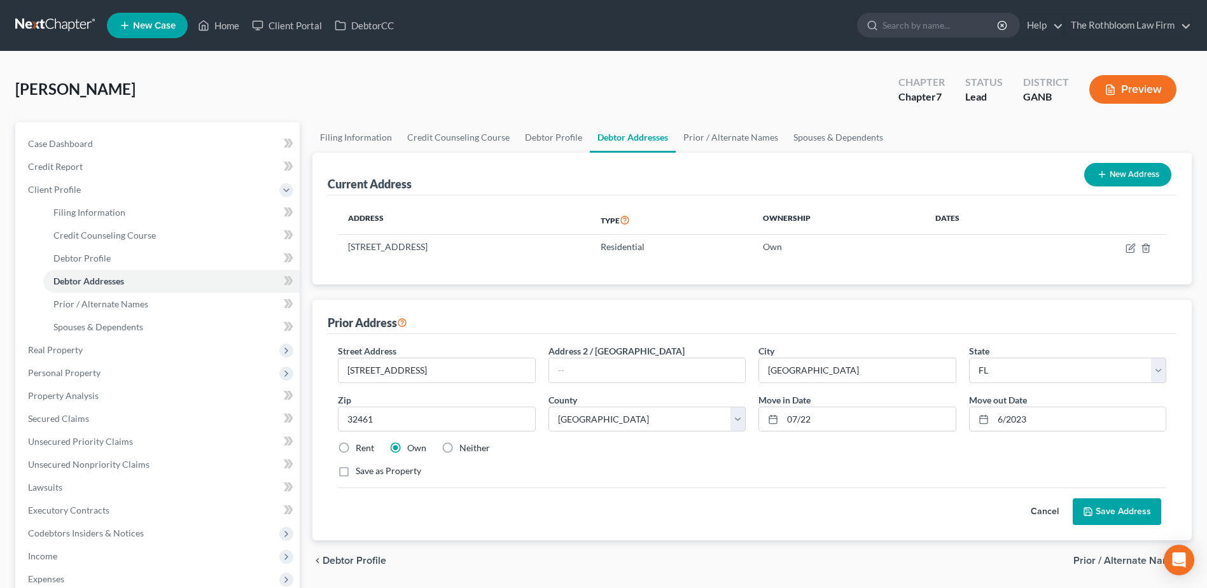
click at [1121, 507] on button "Save Address" at bounding box center [1116, 511] width 88 height 27
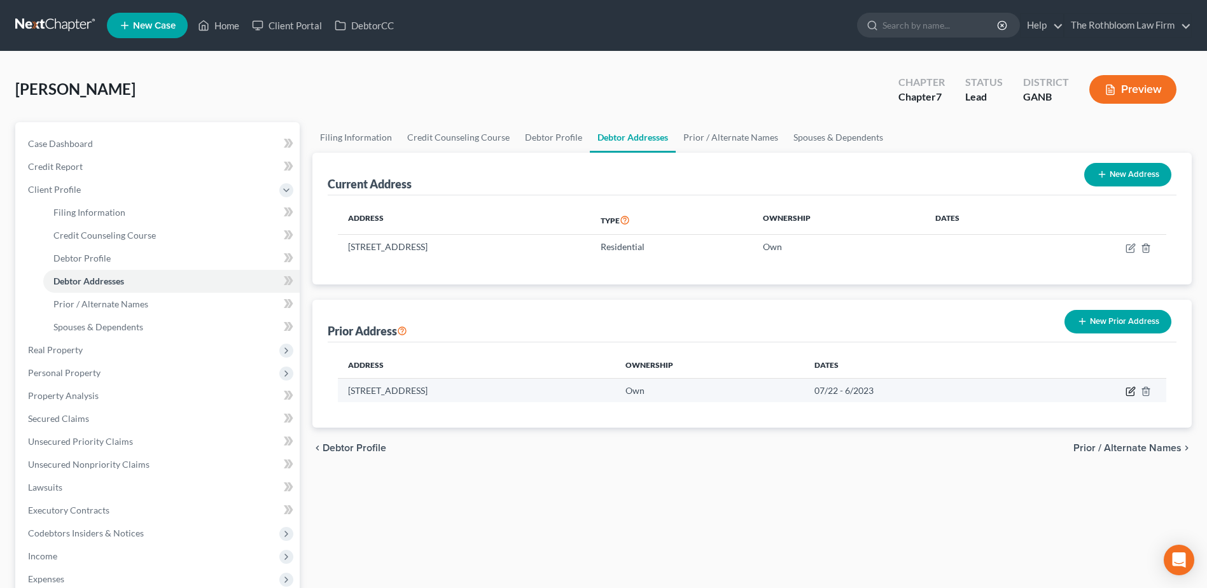
click at [1130, 390] on icon "button" at bounding box center [1130, 391] width 10 height 10
select select "9"
select select "15"
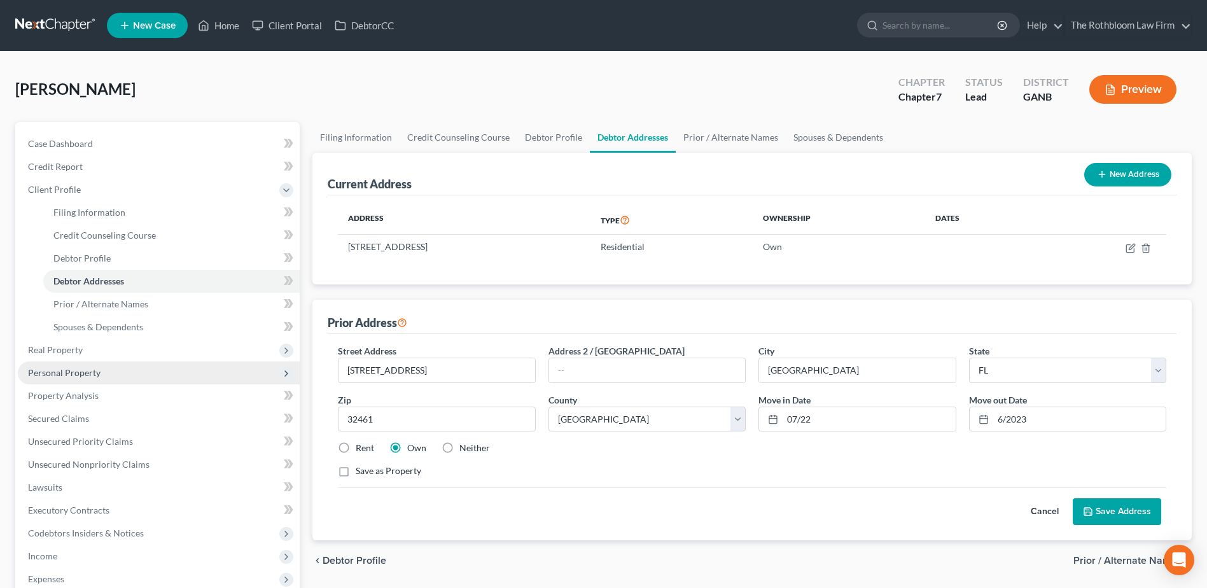
scroll to position [191, 0]
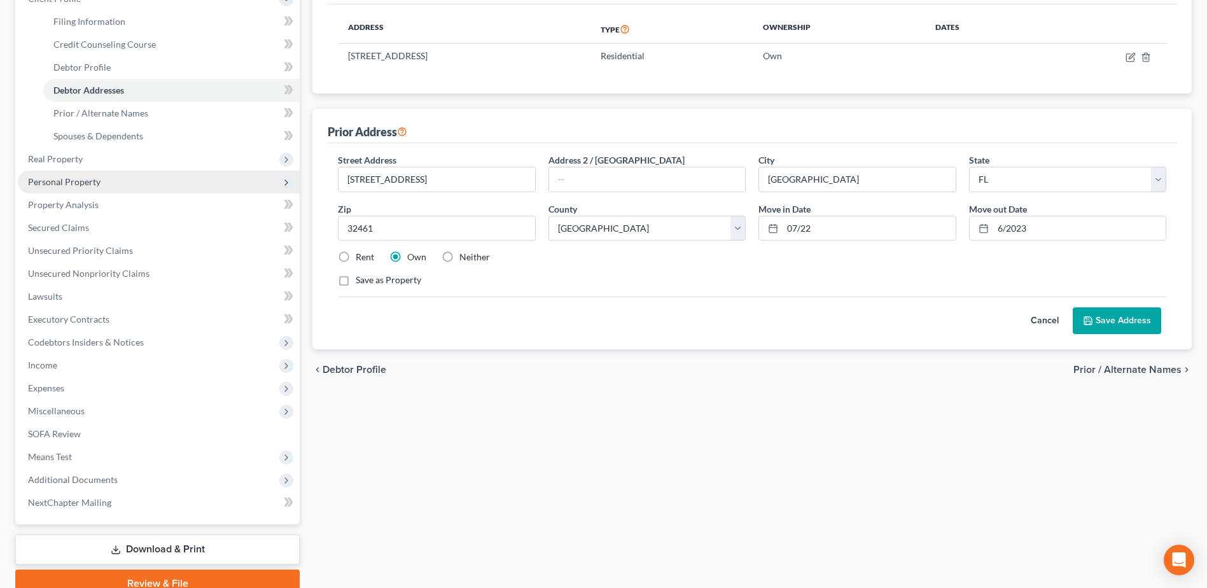
click at [59, 181] on span "Personal Property" at bounding box center [64, 181] width 73 height 11
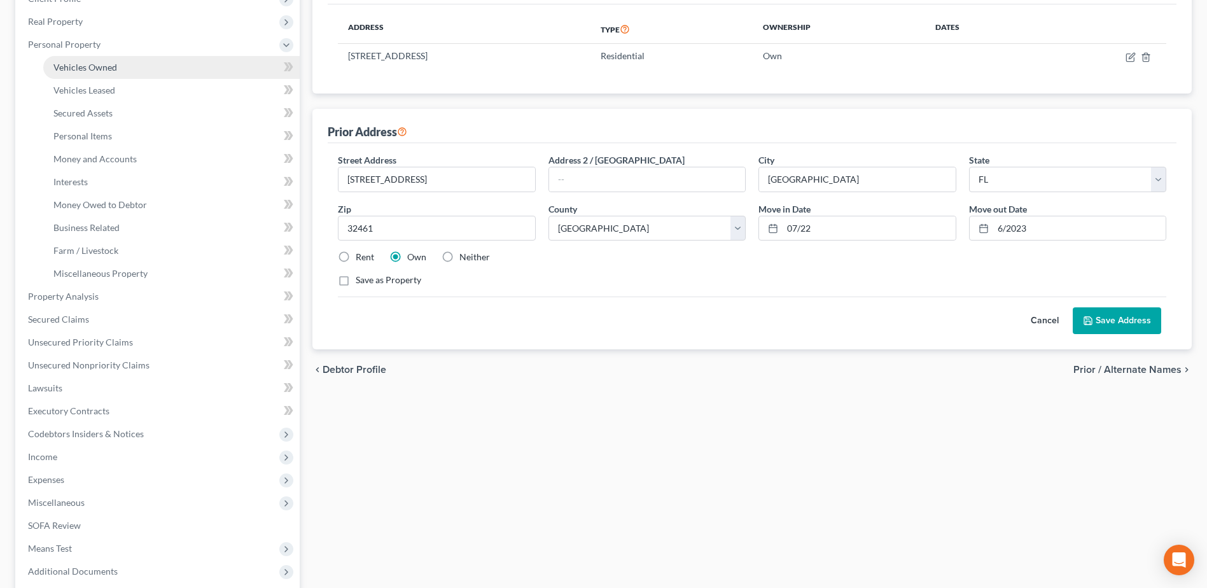
click at [61, 72] on span "Vehicles Owned" at bounding box center [85, 67] width 64 height 11
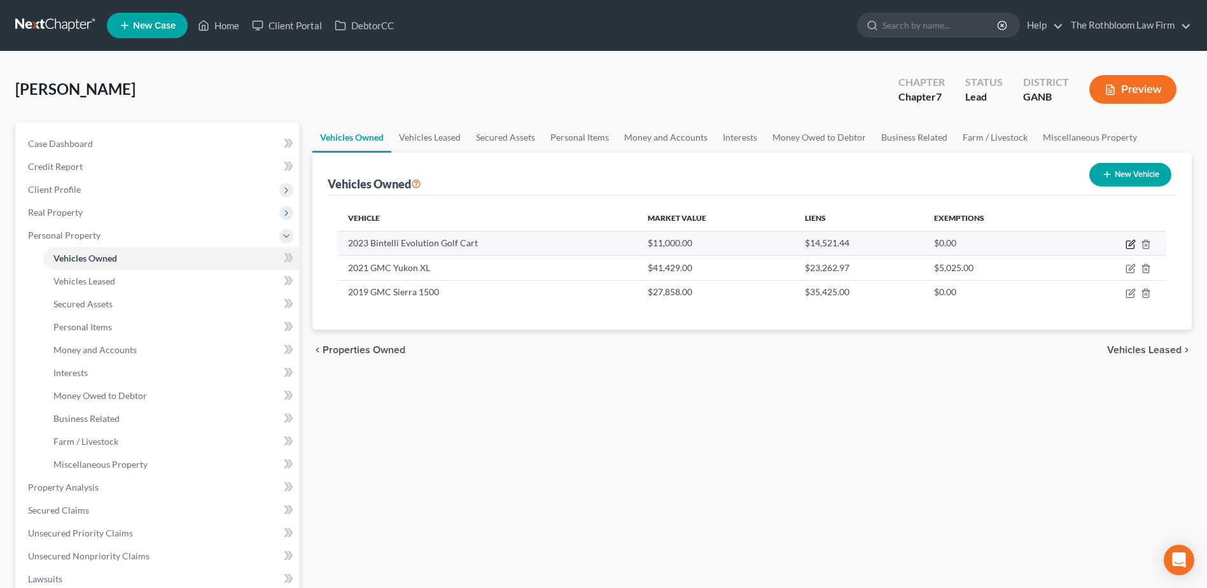
click at [1130, 242] on icon "button" at bounding box center [1131, 243] width 6 height 6
select select "7"
select select "3"
select select "2"
select select "0"
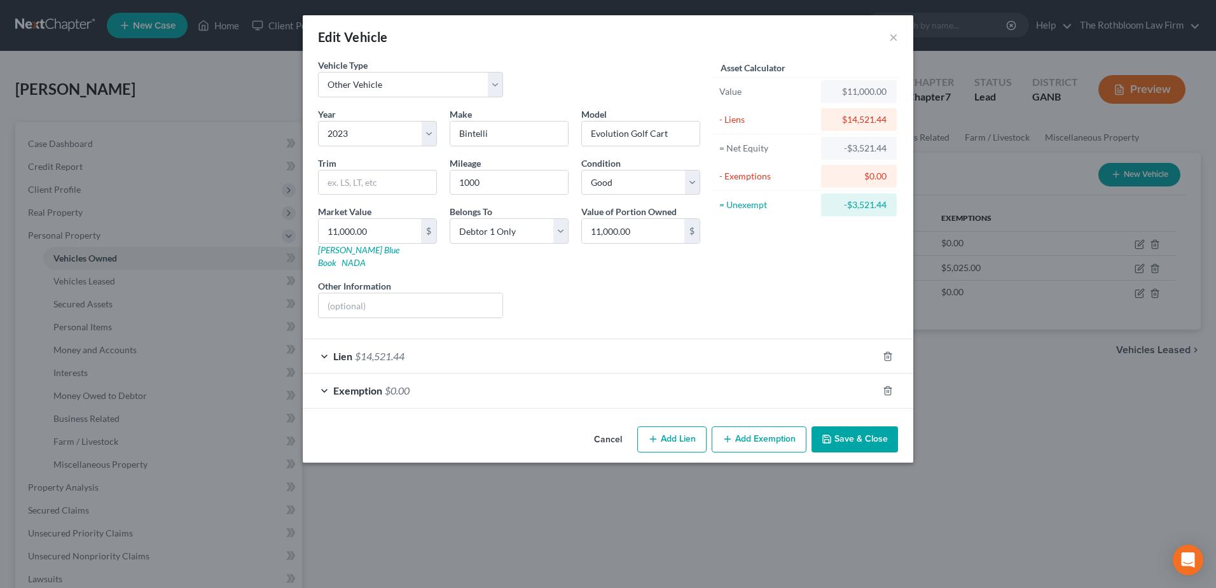
click at [363, 384] on span "Exemption" at bounding box center [357, 390] width 49 height 12
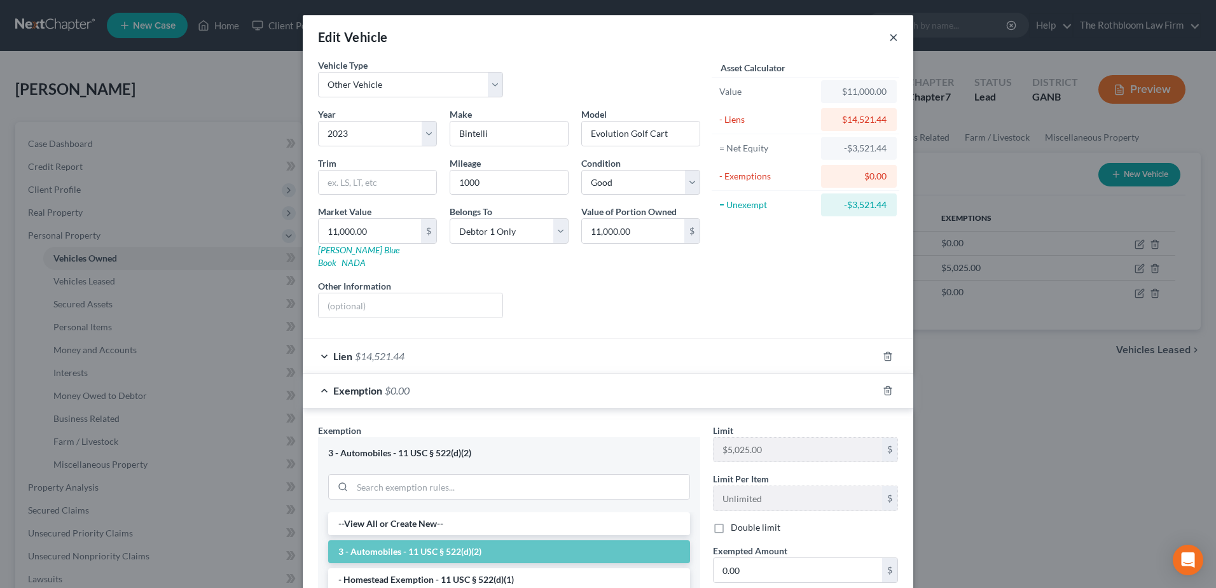
click at [889, 38] on button "×" at bounding box center [893, 36] width 9 height 15
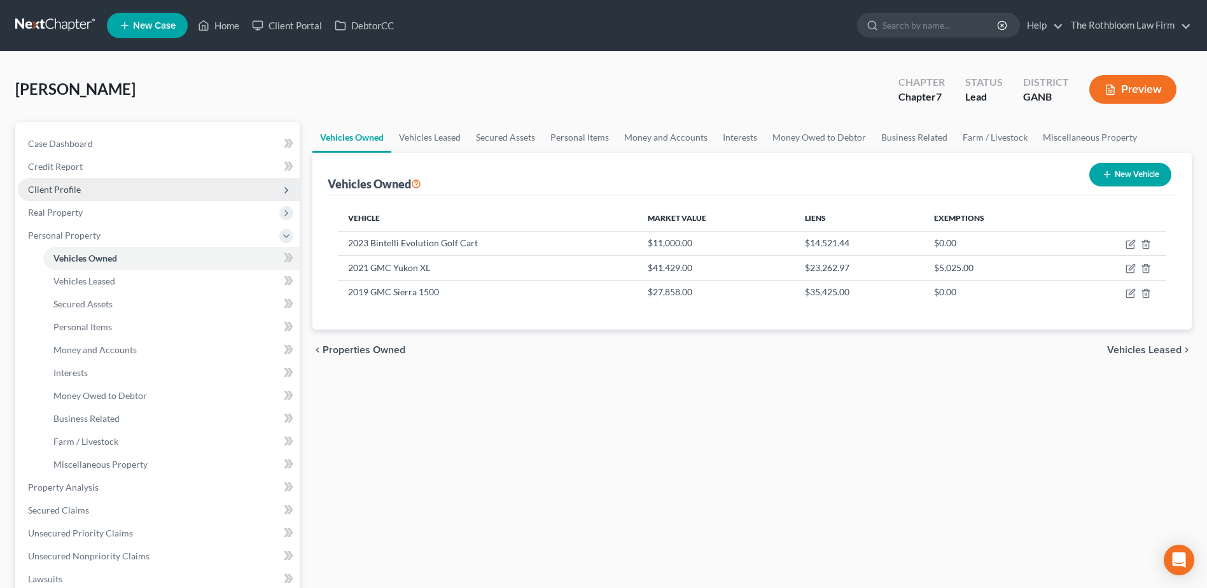
click at [53, 189] on span "Client Profile" at bounding box center [54, 189] width 53 height 11
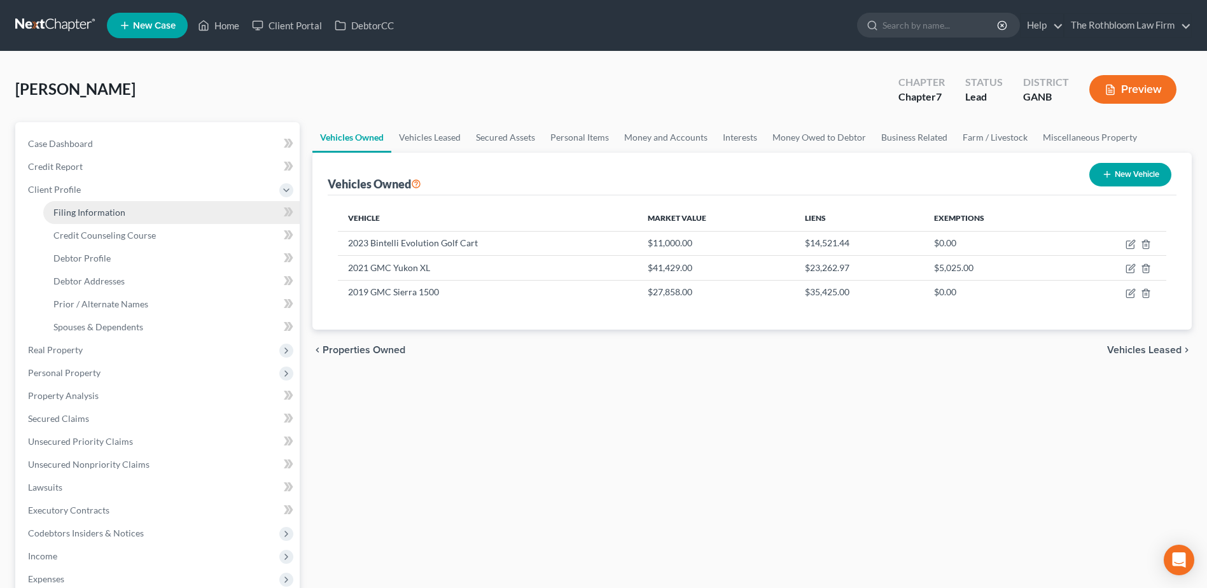
click at [101, 209] on span "Filing Information" at bounding box center [89, 212] width 72 height 11
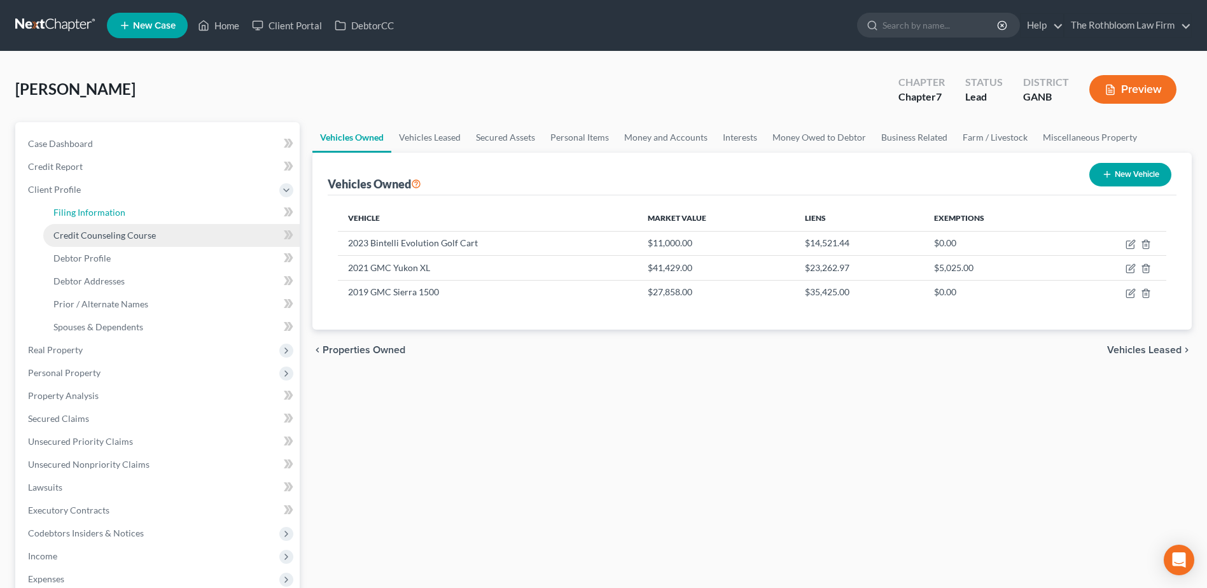
select select "1"
select select "0"
select select "19"
select select "0"
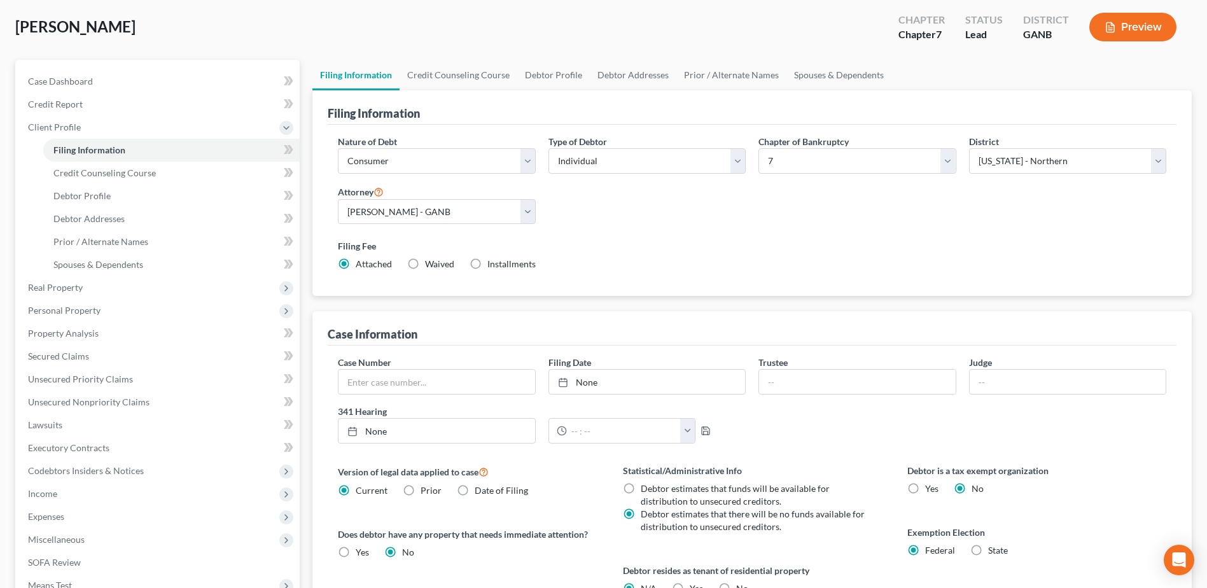
scroll to position [191, 0]
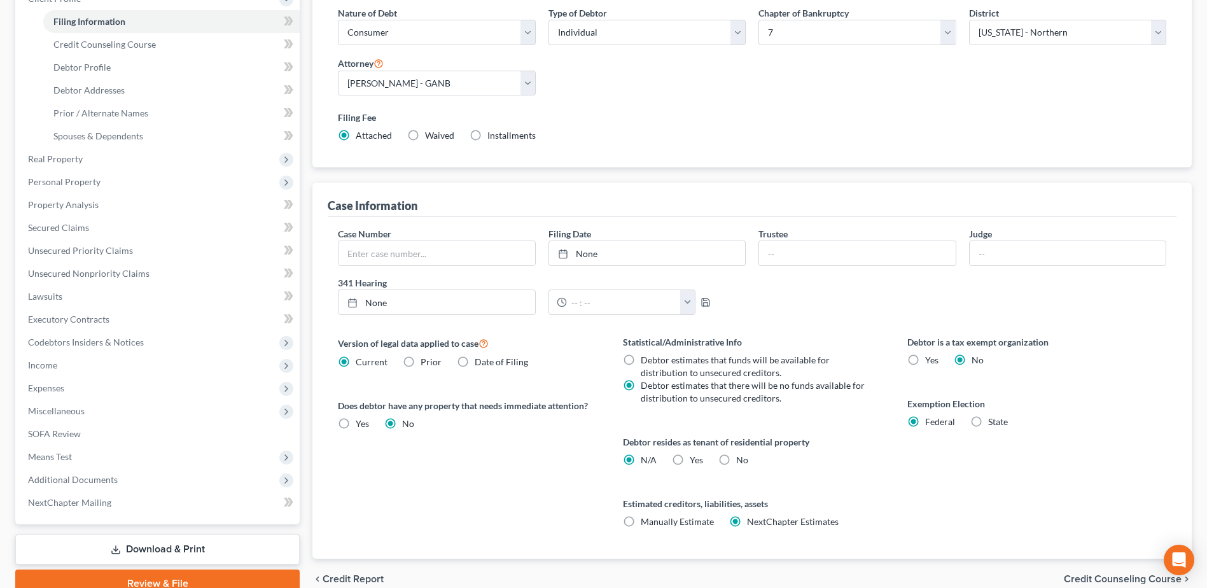
click at [988, 420] on label "State" at bounding box center [998, 421] width 20 height 13
click at [993, 420] on input "State" at bounding box center [997, 419] width 8 height 8
radio input "true"
radio input "false"
click at [1161, 466] on select "State [US_STATE] AK AR AZ CA CO CT DE DC [GEOGRAPHIC_DATA] [GEOGRAPHIC_DATA] GU…" at bounding box center [1036, 464] width 259 height 25
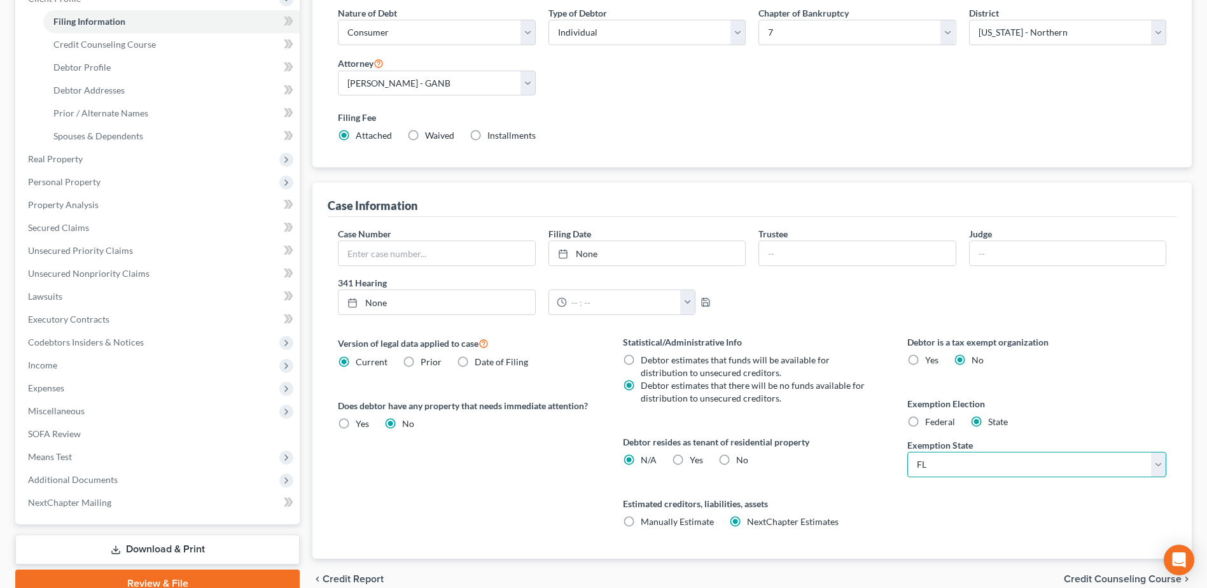
select select "10"
click at [907, 452] on select "State [US_STATE] AK AR AZ CA CO CT DE DC [GEOGRAPHIC_DATA] [GEOGRAPHIC_DATA] GU…" at bounding box center [1036, 464] width 259 height 25
click at [99, 45] on span "Credit Counseling Course" at bounding box center [104, 44] width 102 height 11
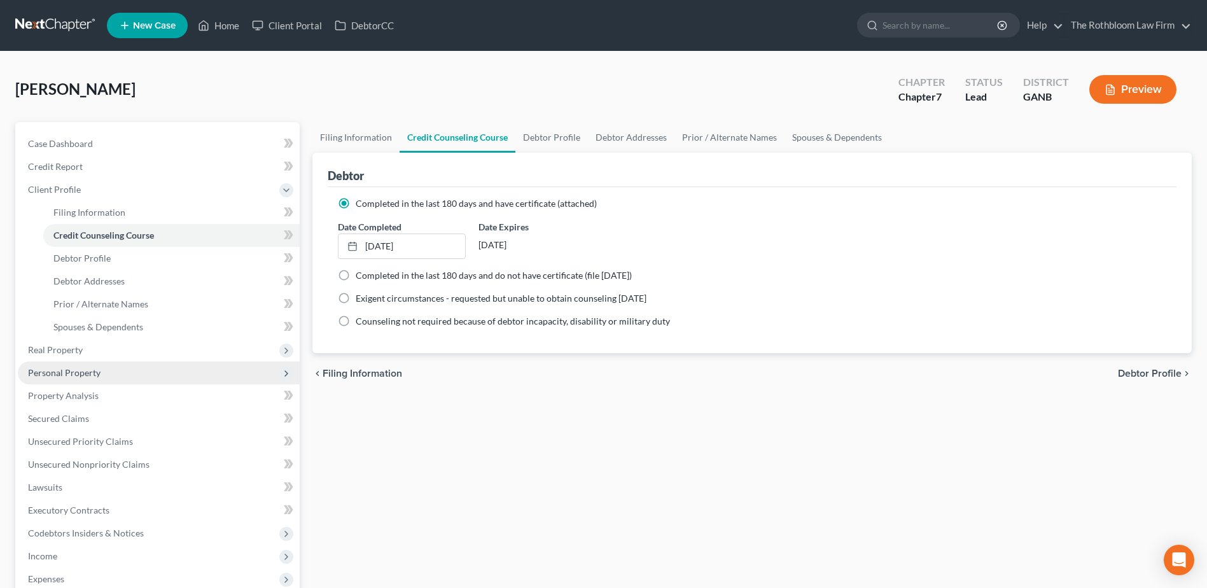
click at [94, 370] on span "Personal Property" at bounding box center [64, 372] width 73 height 11
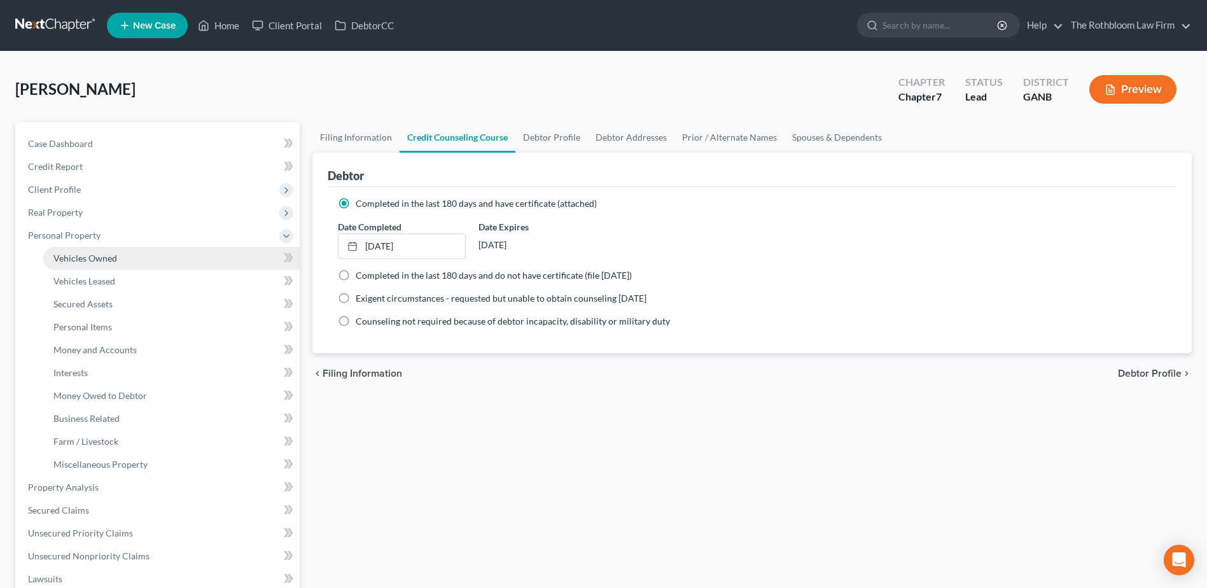
click at [101, 257] on span "Vehicles Owned" at bounding box center [85, 258] width 64 height 11
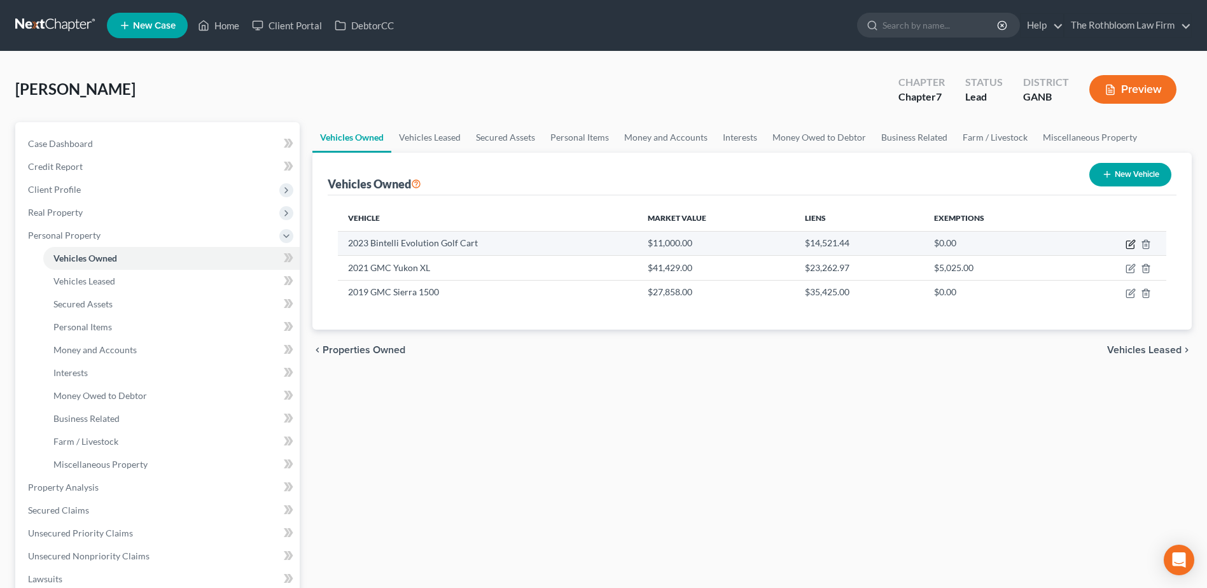
click at [1134, 246] on icon "button" at bounding box center [1130, 245] width 8 height 8
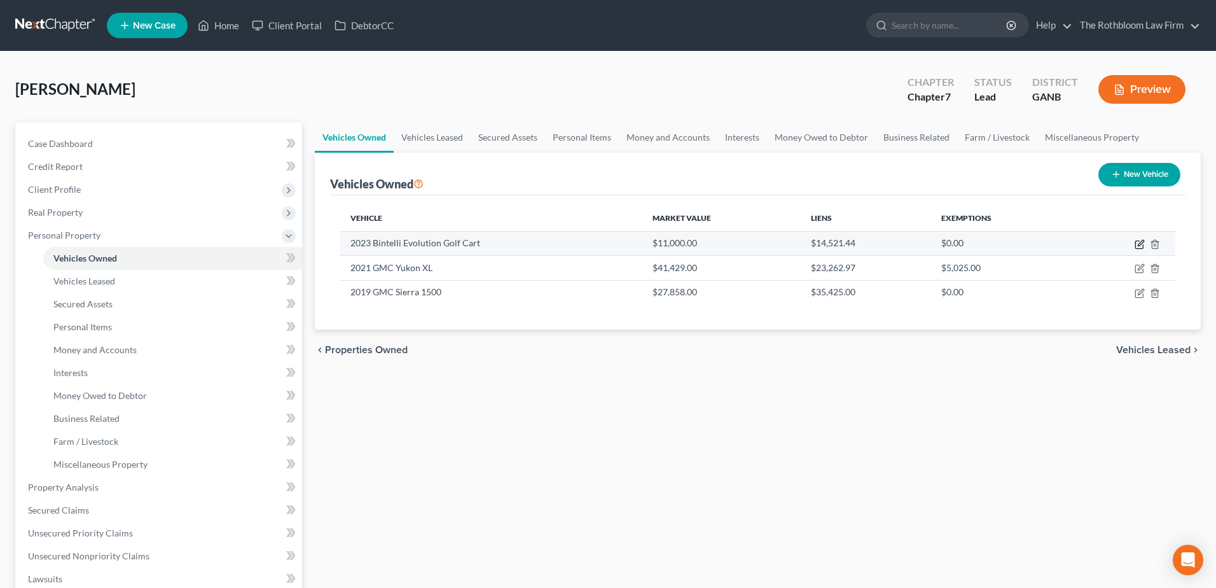
select select "7"
select select "3"
select select "2"
select select "0"
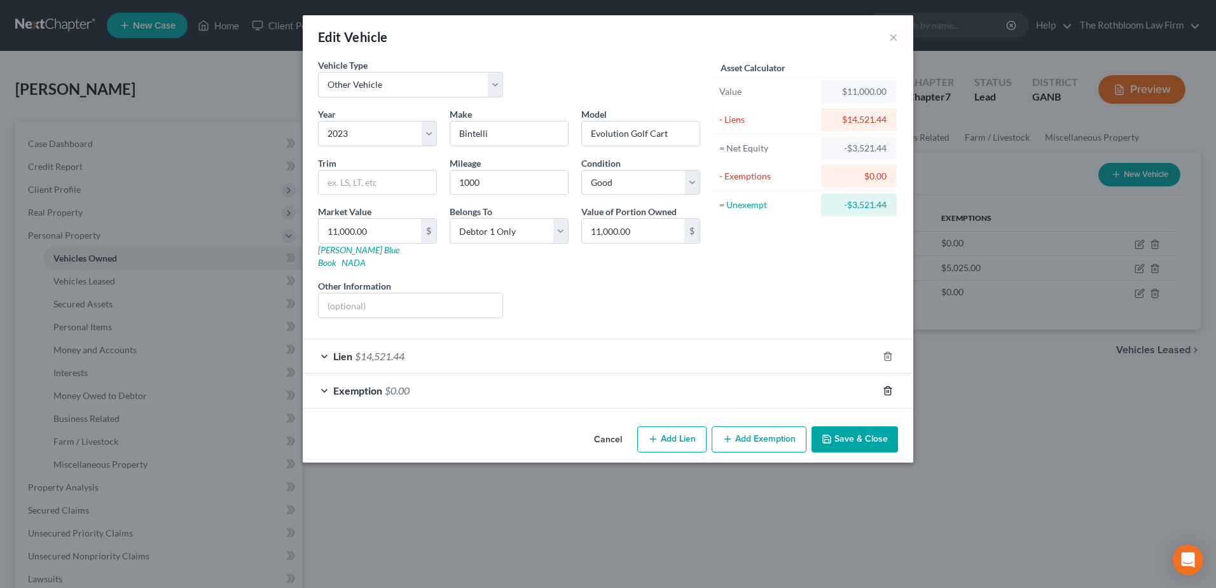
click at [885, 386] on icon "button" at bounding box center [888, 390] width 6 height 8
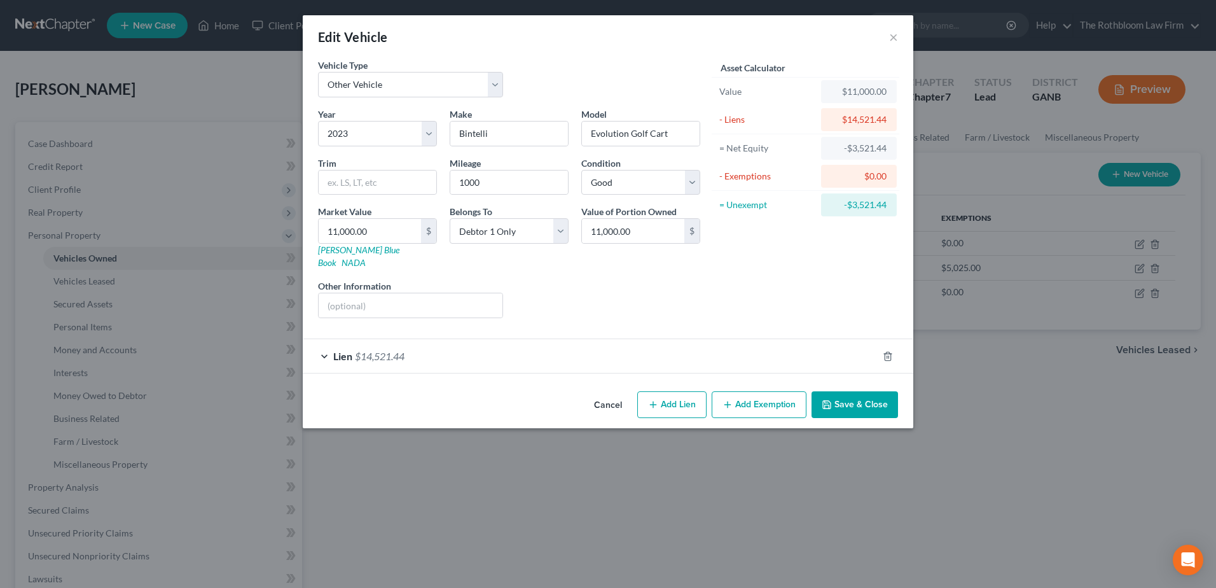
click at [770, 393] on button "Add Exemption" at bounding box center [759, 404] width 95 height 27
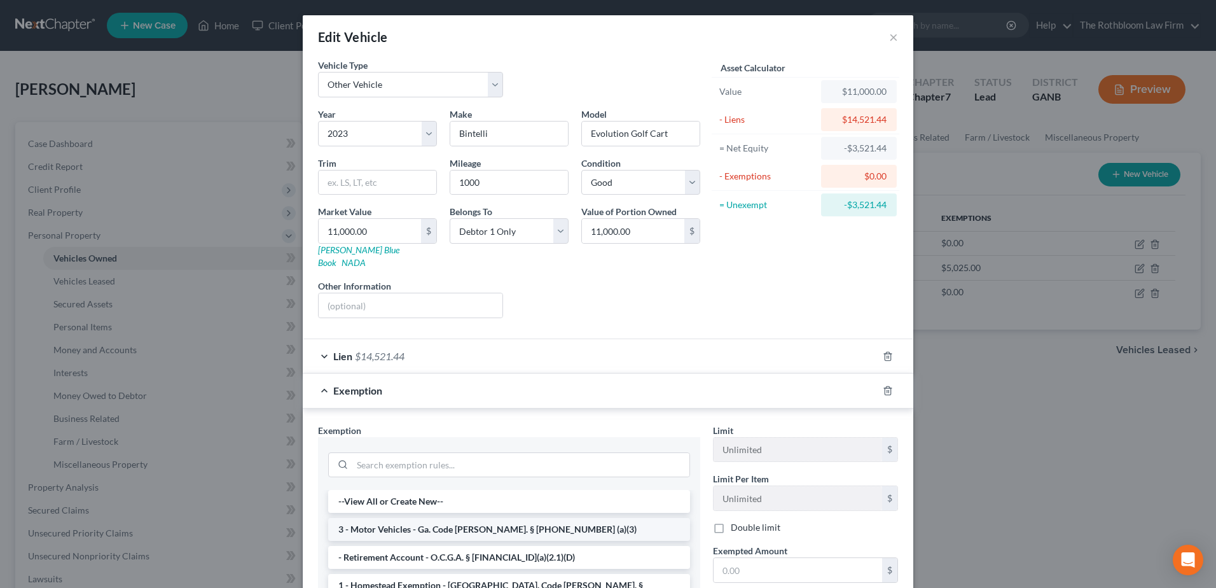
click at [431, 518] on li "3 - Motor Vehicles - Ga. Code [PERSON_NAME]. § [PHONE_NUMBER] (a)(3)" at bounding box center [509, 529] width 362 height 23
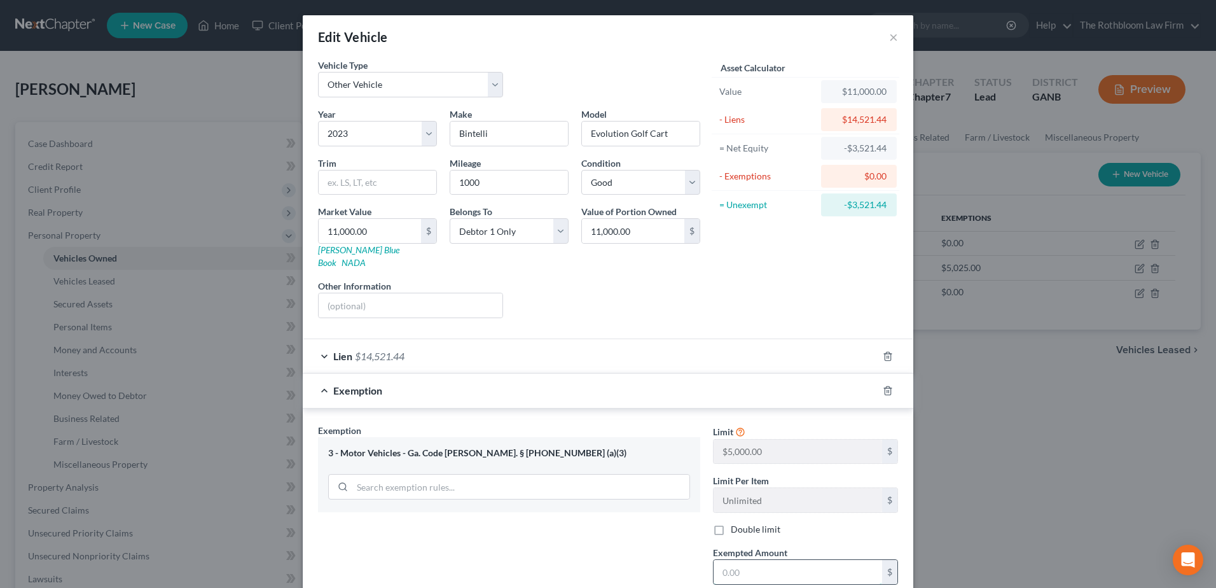
click at [733, 560] on input "text" at bounding box center [798, 572] width 169 height 24
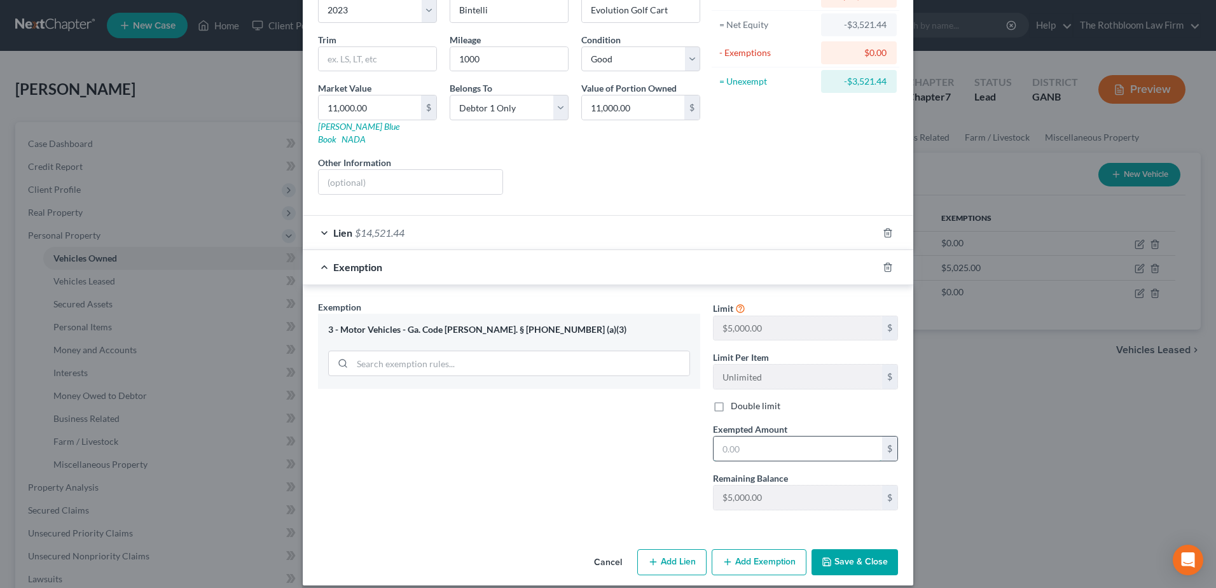
click at [725, 436] on input "text" at bounding box center [798, 448] width 169 height 24
type input "0"
click at [846, 549] on button "Save & Close" at bounding box center [855, 562] width 87 height 27
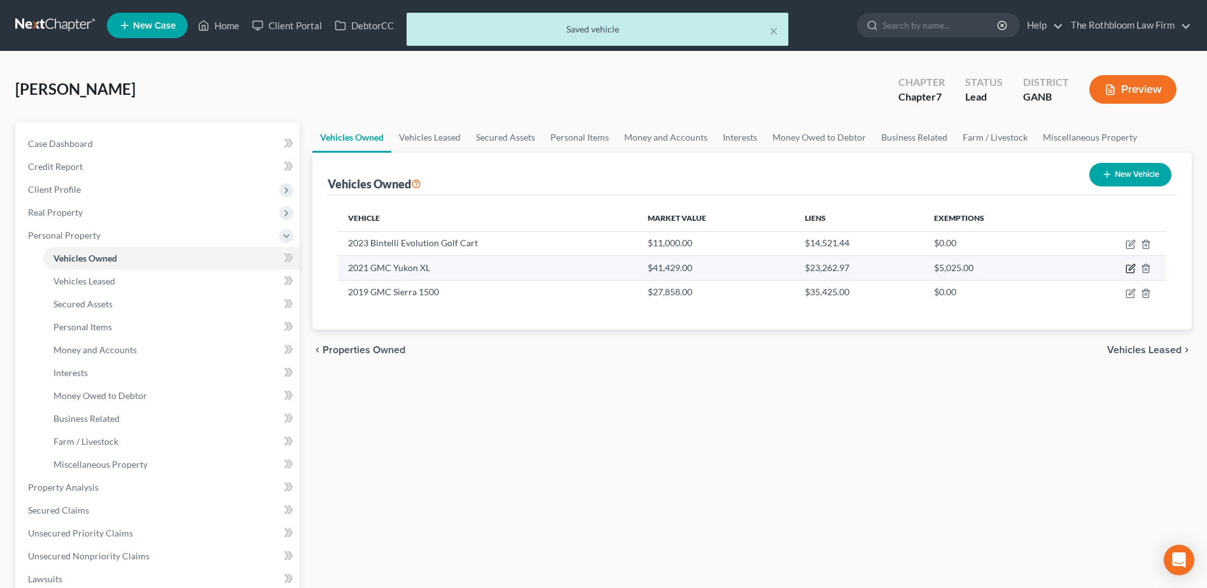
click at [1130, 269] on icon "button" at bounding box center [1130, 268] width 10 height 10
select select "0"
select select "5"
select select "2"
select select "3"
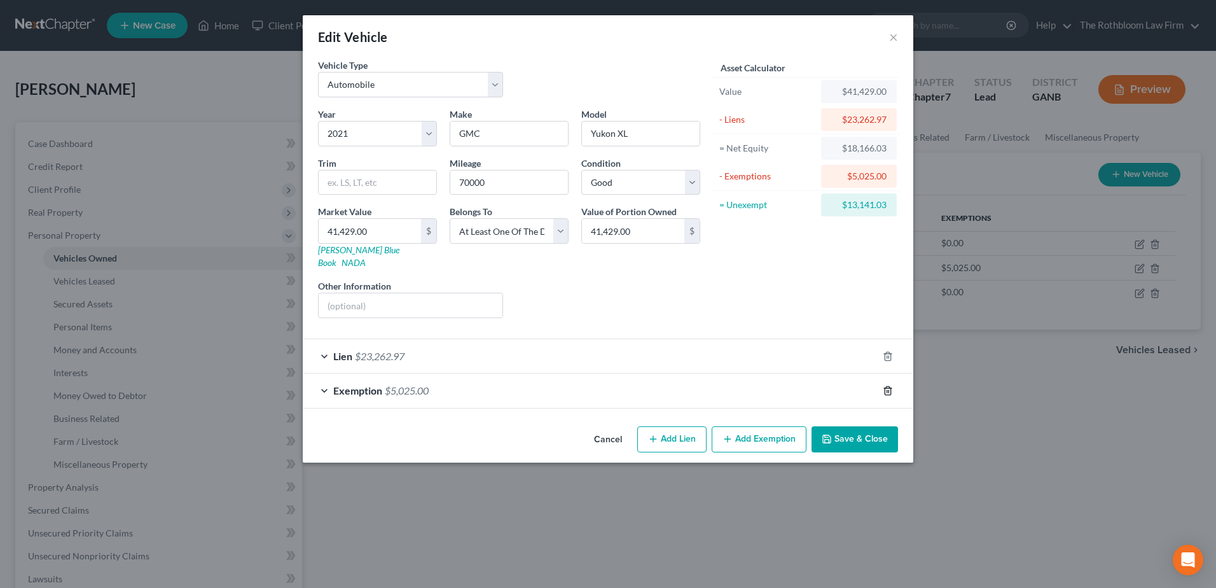
click at [892, 385] on icon "button" at bounding box center [888, 390] width 10 height 10
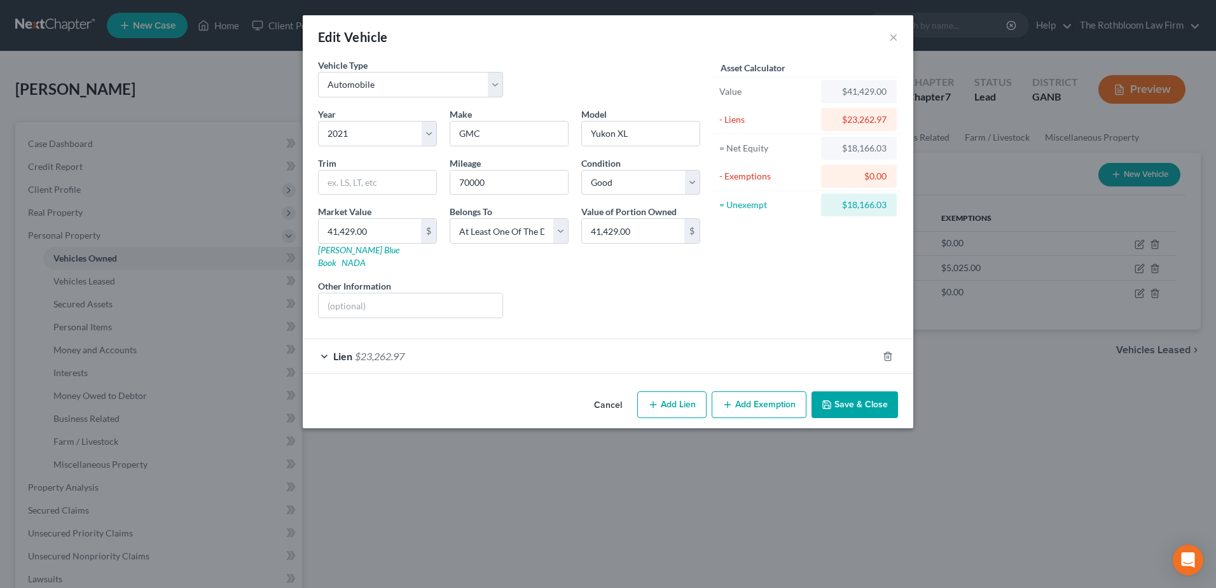
click at [751, 391] on button "Add Exemption" at bounding box center [759, 404] width 95 height 27
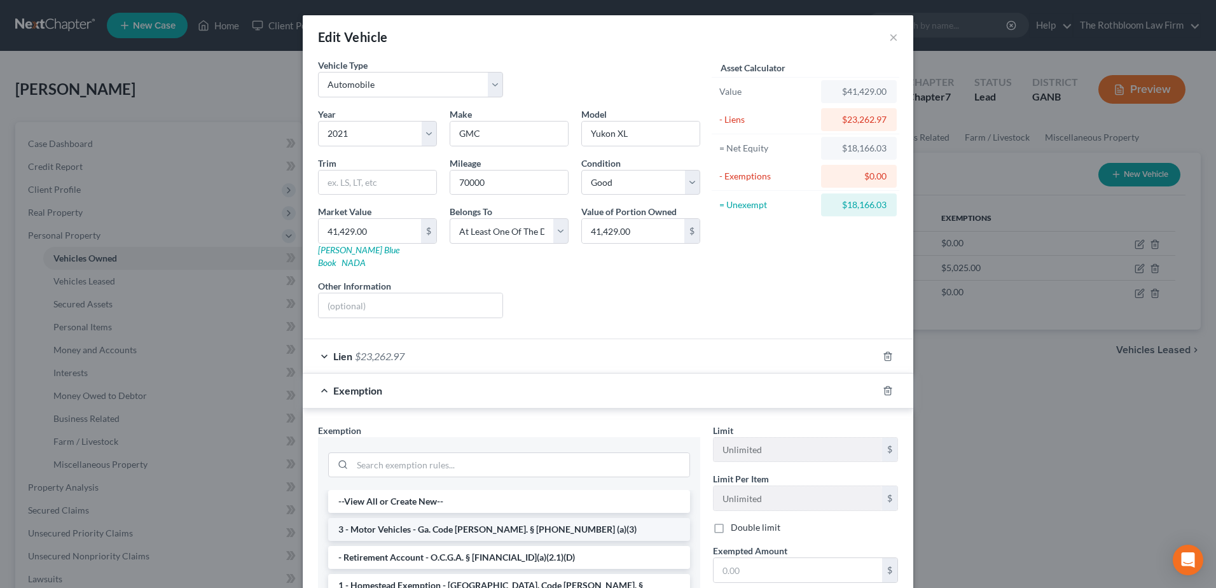
click at [397, 518] on li "3 - Motor Vehicles - Ga. Code [PERSON_NAME]. § [PHONE_NUMBER] (a)(3)" at bounding box center [509, 529] width 362 height 23
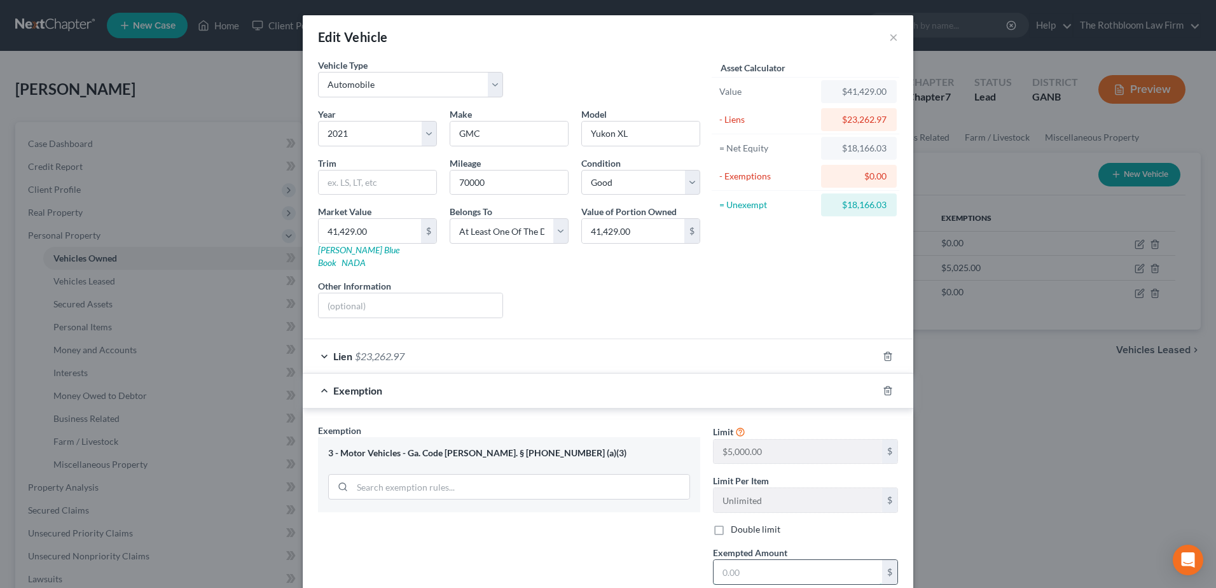
click at [735, 560] on input "text" at bounding box center [798, 572] width 169 height 24
type input "5,000"
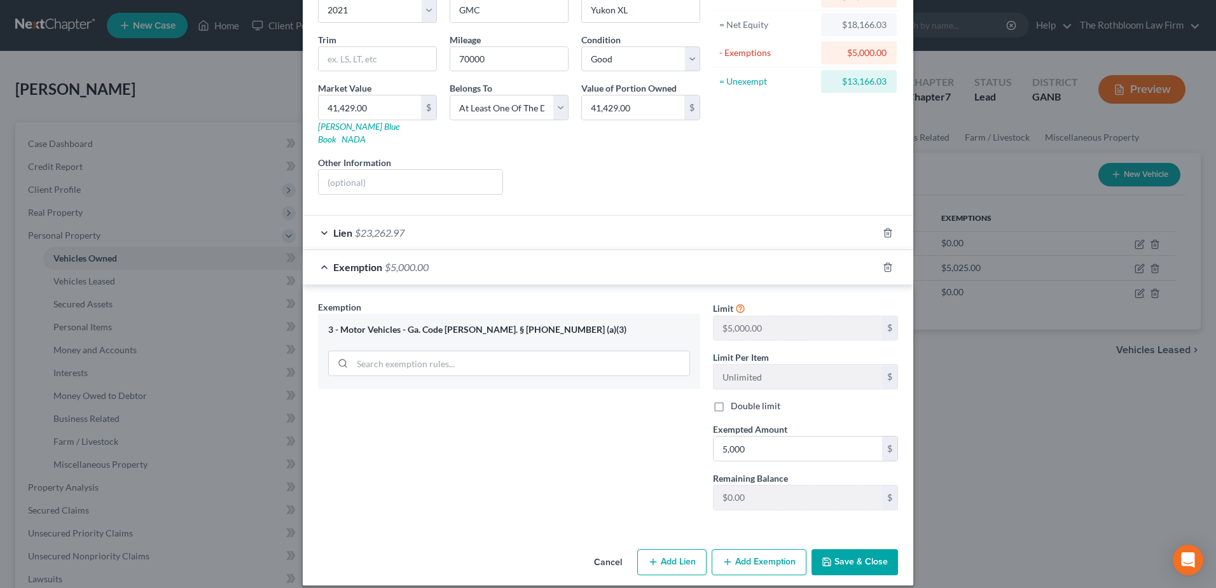
click at [843, 549] on button "Save & Close" at bounding box center [855, 562] width 87 height 27
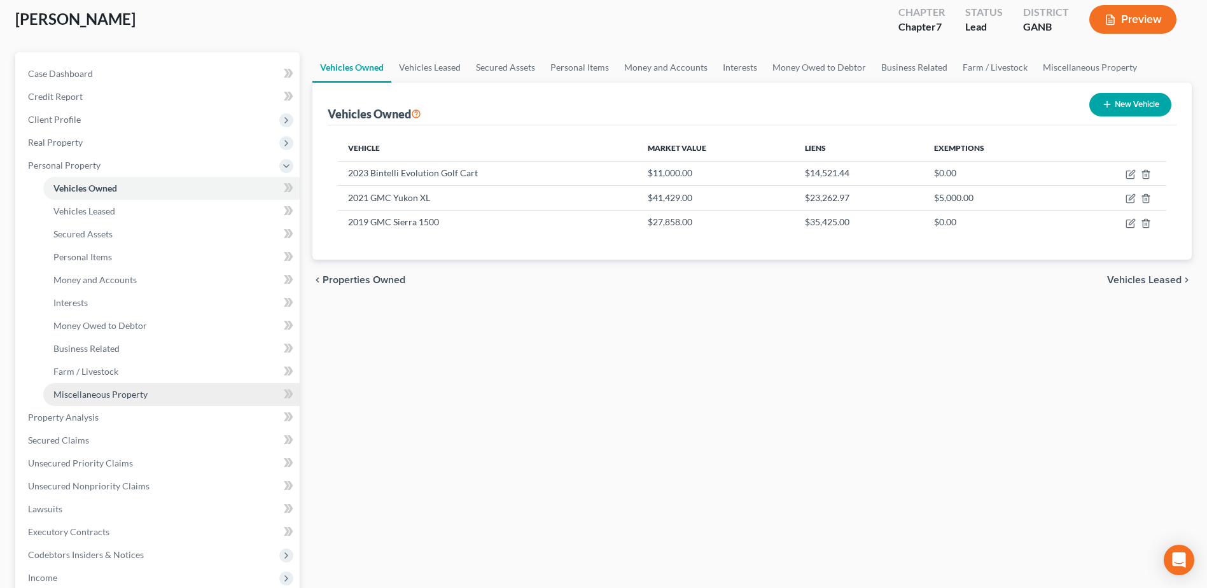
scroll to position [191, 0]
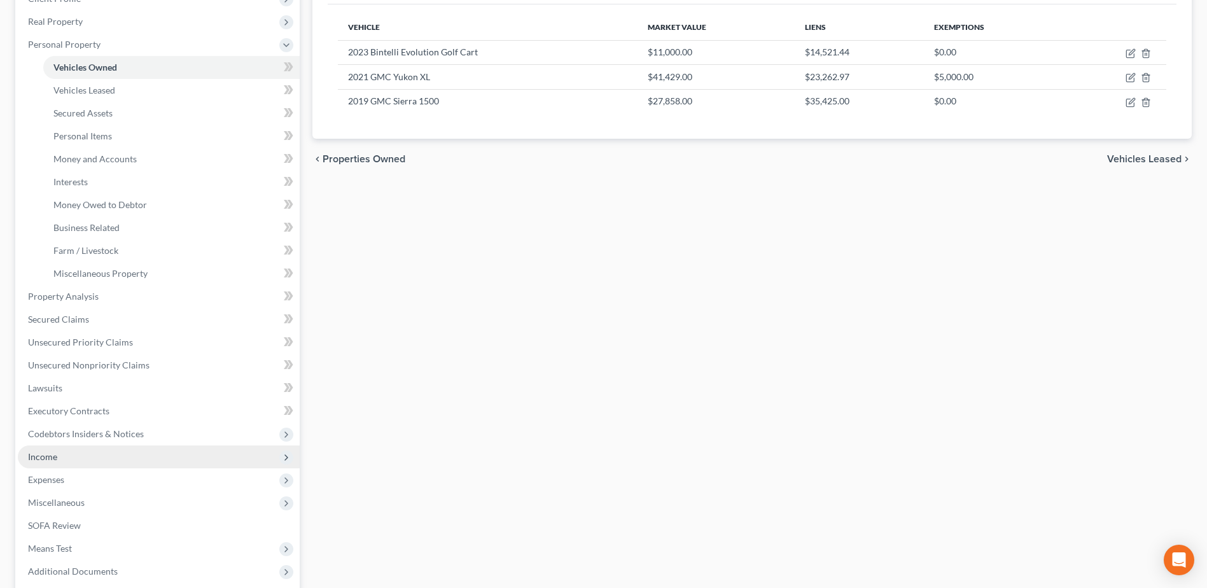
click at [45, 461] on span "Income" at bounding box center [42, 456] width 29 height 11
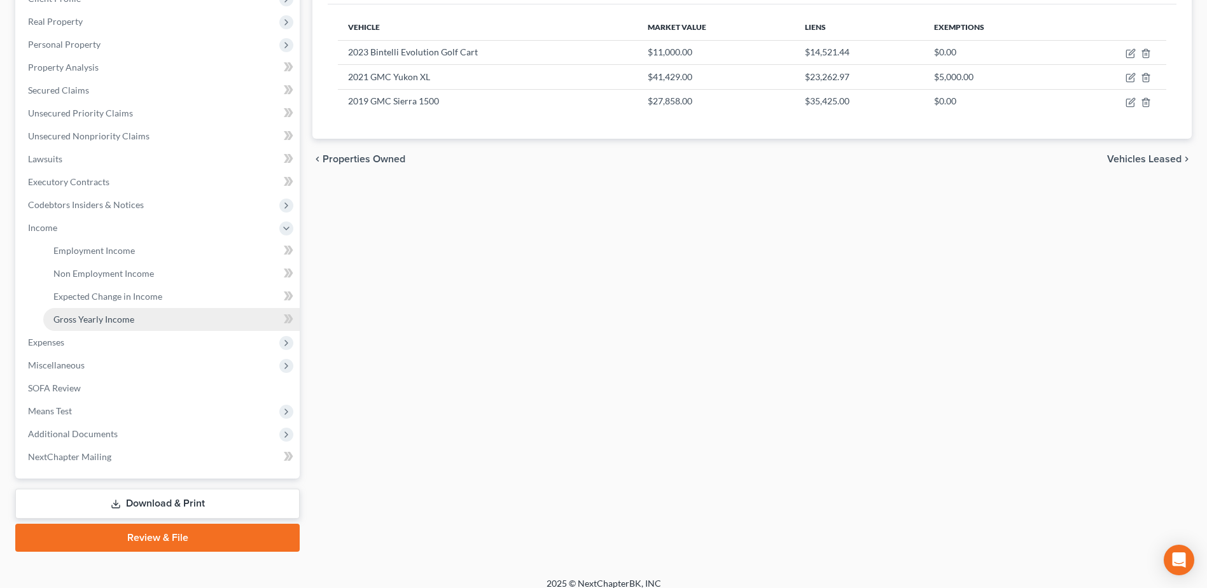
click at [71, 317] on span "Gross Yearly Income" at bounding box center [93, 319] width 81 height 11
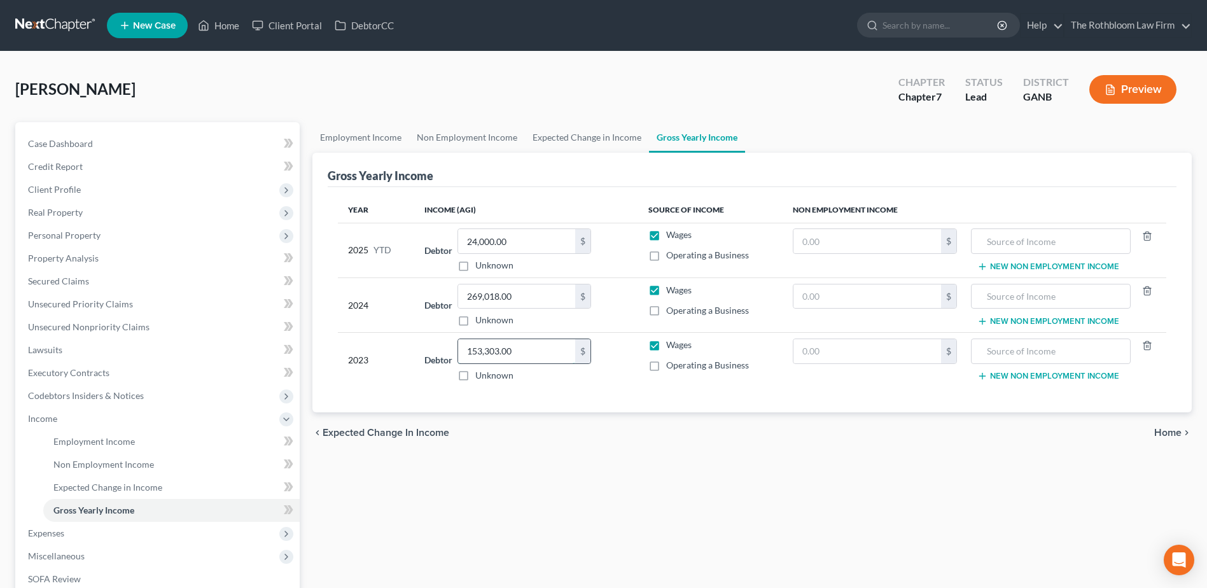
click at [524, 350] on input "153,303.00" at bounding box center [516, 351] width 117 height 24
click at [534, 349] on input "153,303.00" at bounding box center [516, 351] width 117 height 24
drag, startPoint x: 534, startPoint y: 349, endPoint x: 420, endPoint y: 352, distance: 113.9
click at [426, 350] on div "Debtor 153,303.00 $ Unknown Balance Undetermined 153,303.00 $ Unknown" at bounding box center [526, 359] width 204 height 43
type input "157,000"
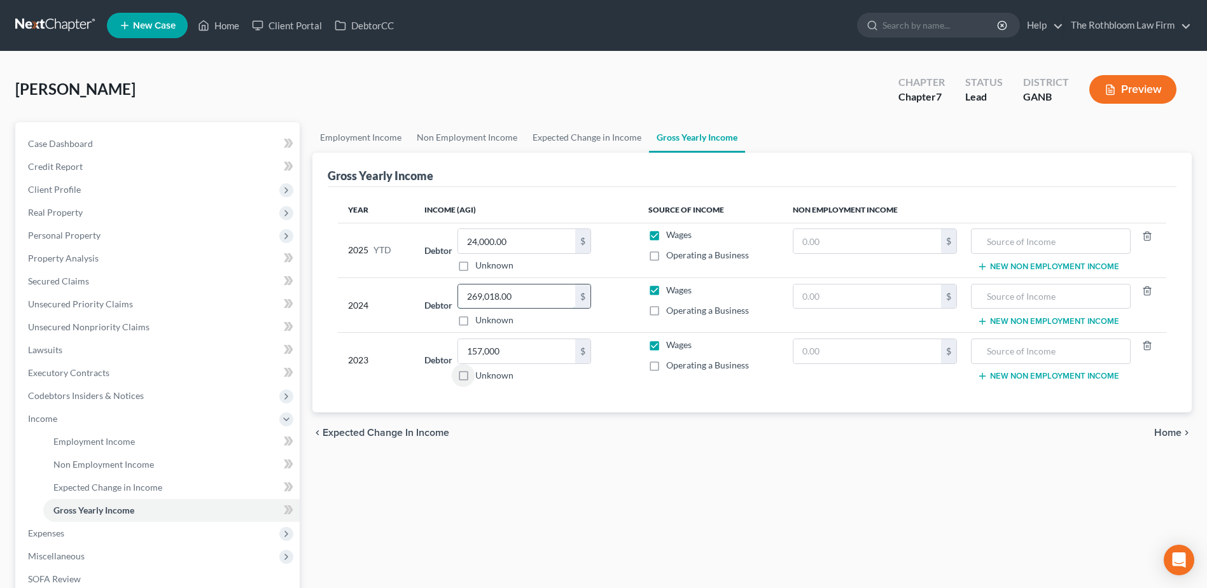
click at [522, 294] on input "269,018.00" at bounding box center [516, 296] width 117 height 24
type input "157,000"
click at [666, 311] on label "Operating a Business" at bounding box center [707, 310] width 83 height 13
click at [671, 311] on input "Operating a Business" at bounding box center [675, 308] width 8 height 8
checkbox input "true"
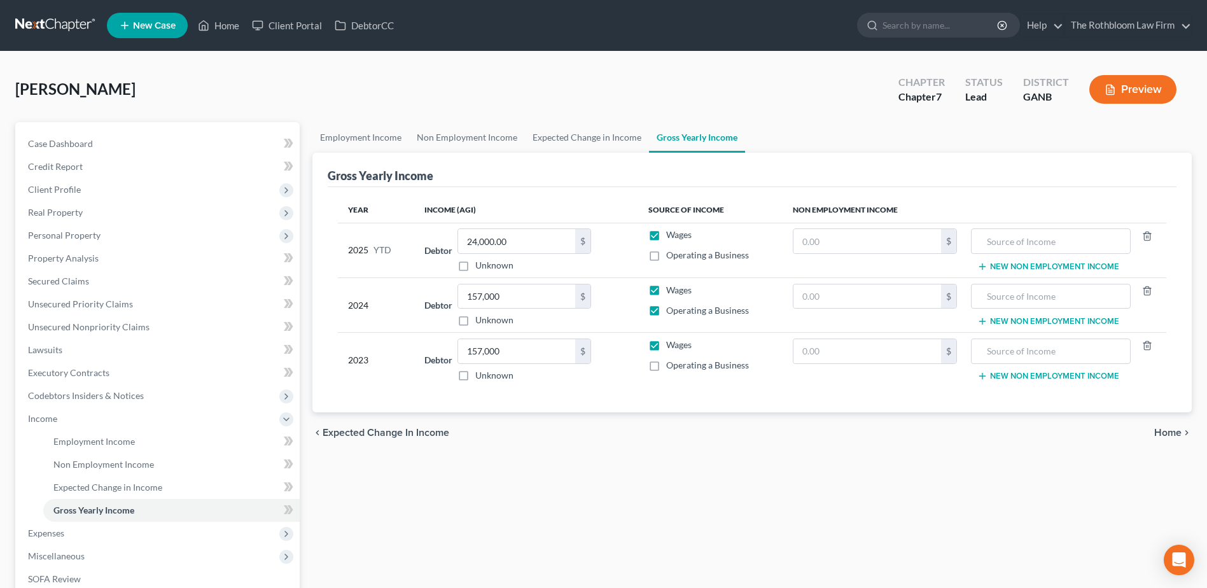
click at [666, 290] on label "Wages" at bounding box center [678, 290] width 25 height 13
click at [671, 290] on input "Wages" at bounding box center [675, 288] width 8 height 8
checkbox input "false"
click at [666, 367] on label "Operating a Business" at bounding box center [707, 365] width 83 height 13
click at [671, 367] on input "Operating a Business" at bounding box center [675, 363] width 8 height 8
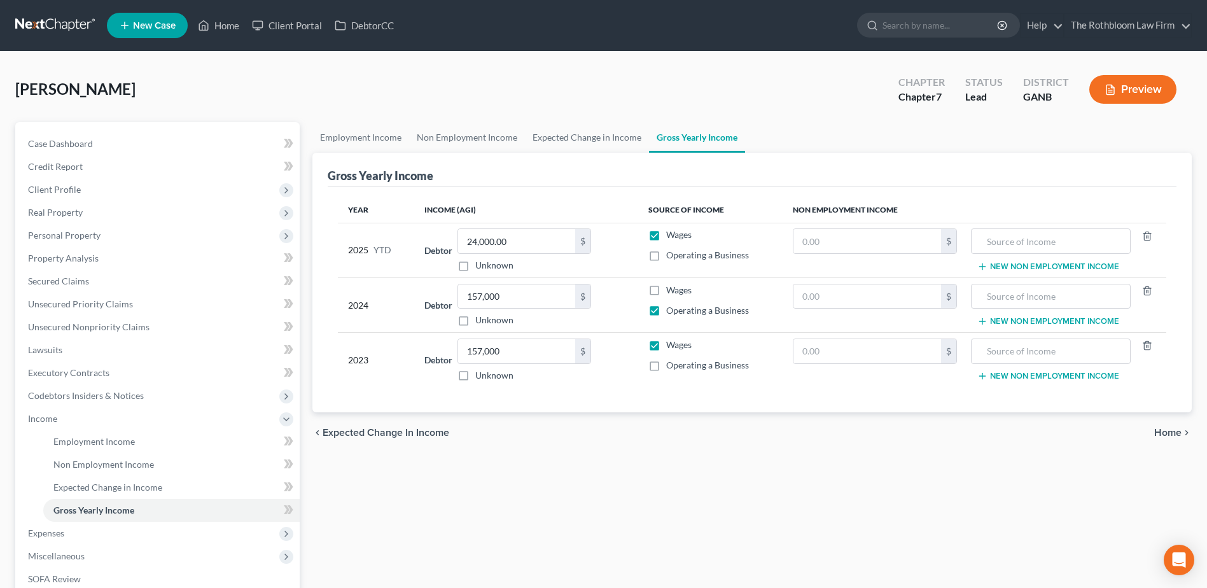
checkbox input "true"
click at [666, 346] on label "Wages" at bounding box center [678, 344] width 25 height 13
click at [671, 346] on input "Wages" at bounding box center [675, 342] width 8 height 8
checkbox input "false"
click at [516, 296] on input "157,000" at bounding box center [516, 296] width 117 height 24
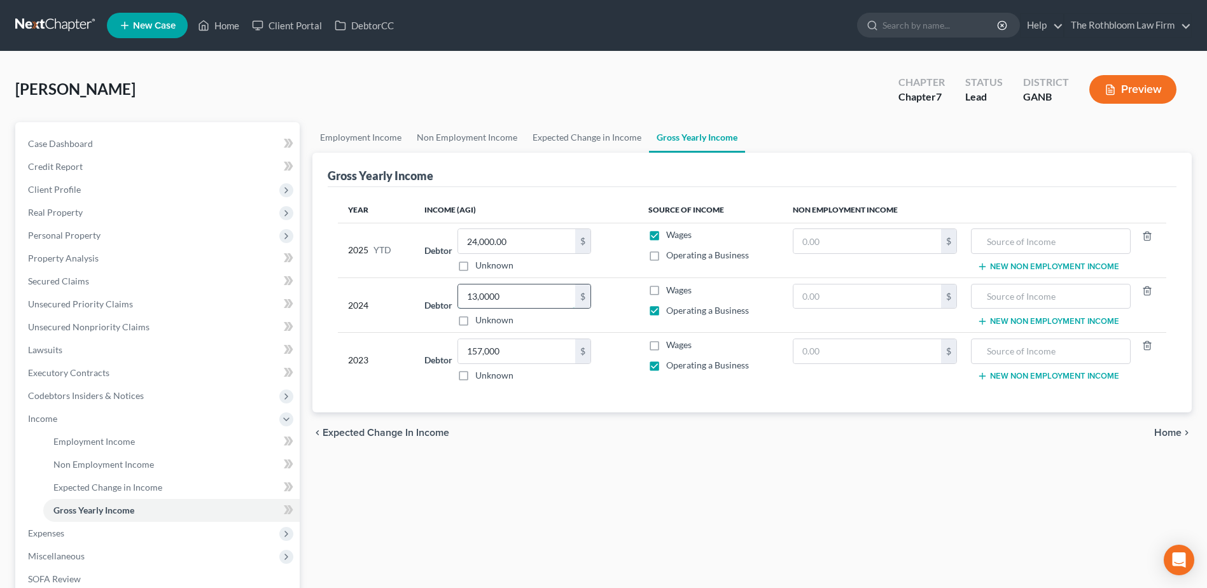
type input "13,0000"
click at [511, 352] on input "157,000" at bounding box center [516, 351] width 117 height 24
type input "1"
type input "269,018"
click at [437, 139] on link "Non Employment Income" at bounding box center [467, 137] width 116 height 31
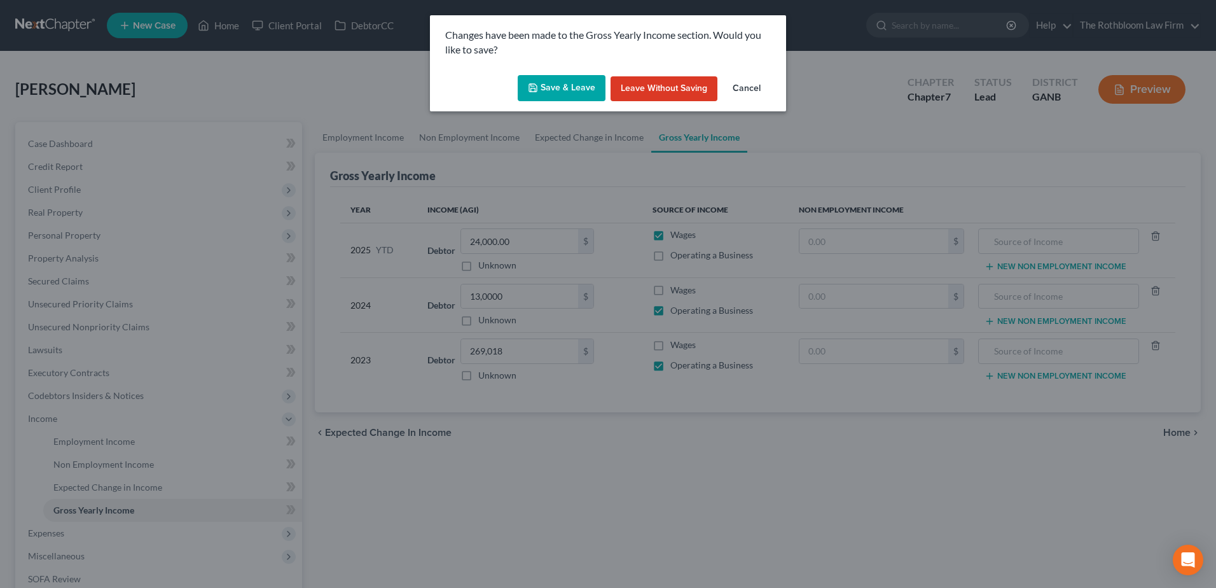
click at [565, 83] on button "Save & Leave" at bounding box center [562, 88] width 88 height 27
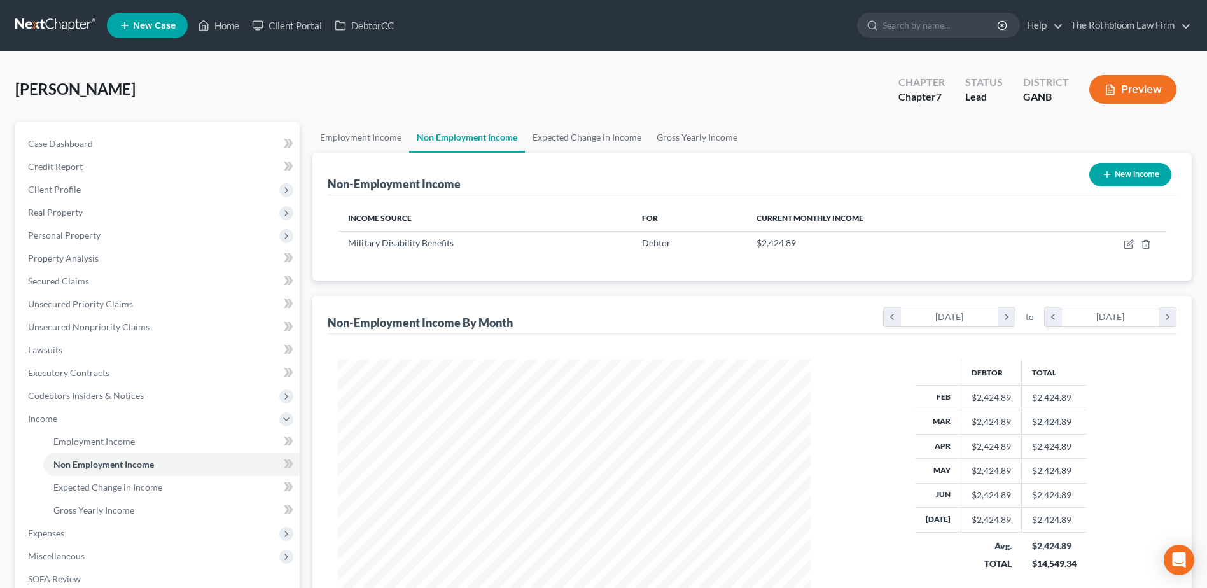
scroll to position [236, 497]
click at [113, 506] on span "Gross Yearly Income" at bounding box center [93, 509] width 81 height 11
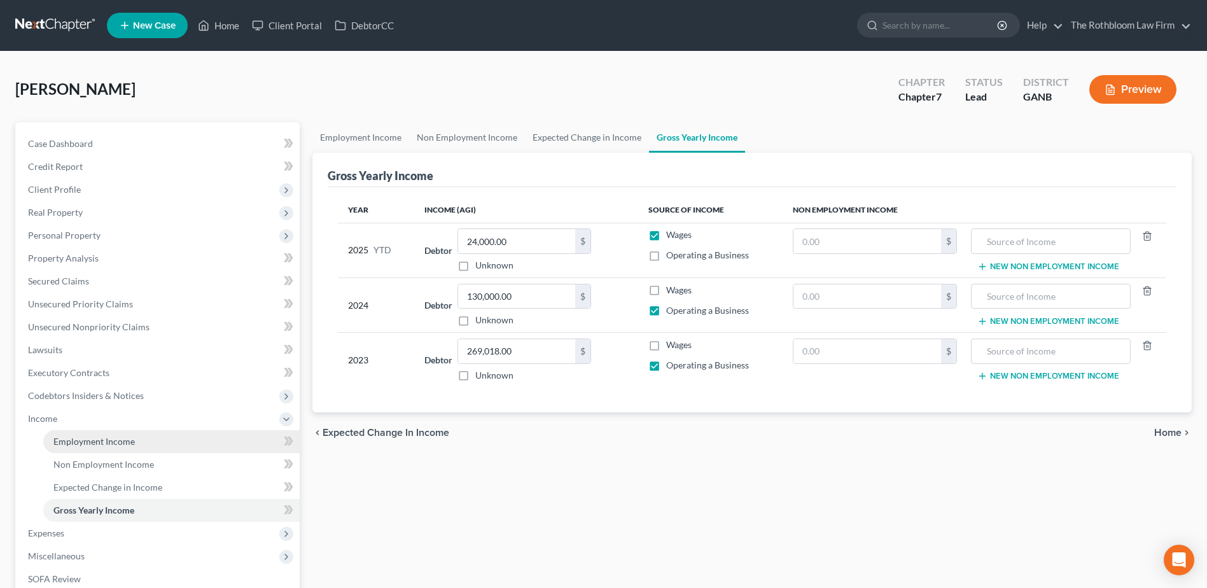
click at [65, 446] on span "Employment Income" at bounding box center [93, 441] width 81 height 11
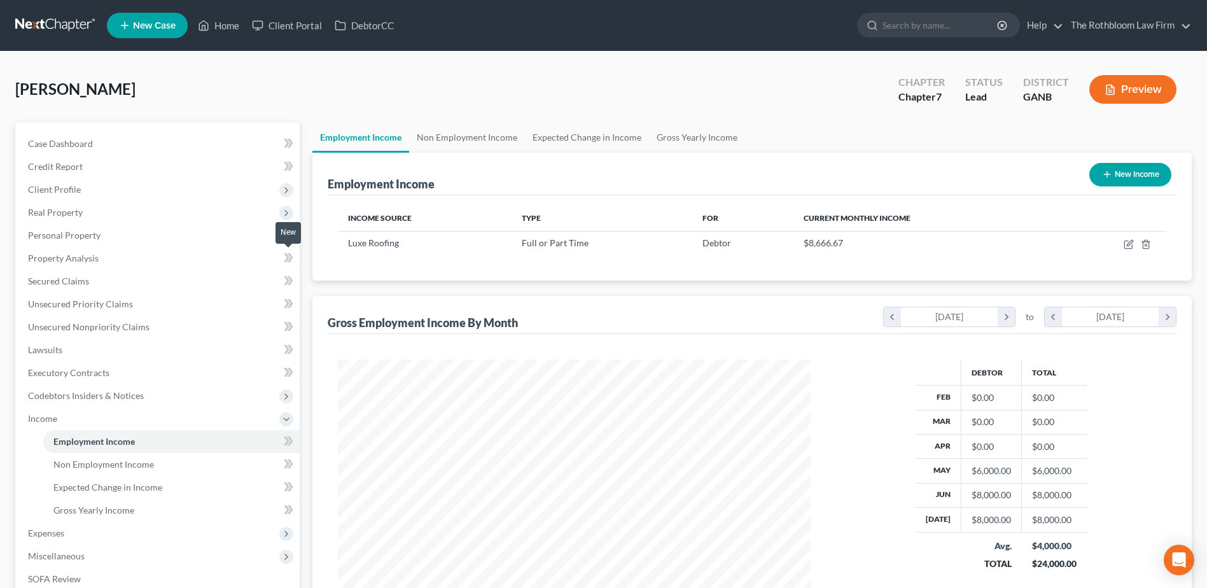
scroll to position [236, 497]
click at [89, 516] on link "Gross Yearly Income" at bounding box center [171, 510] width 256 height 23
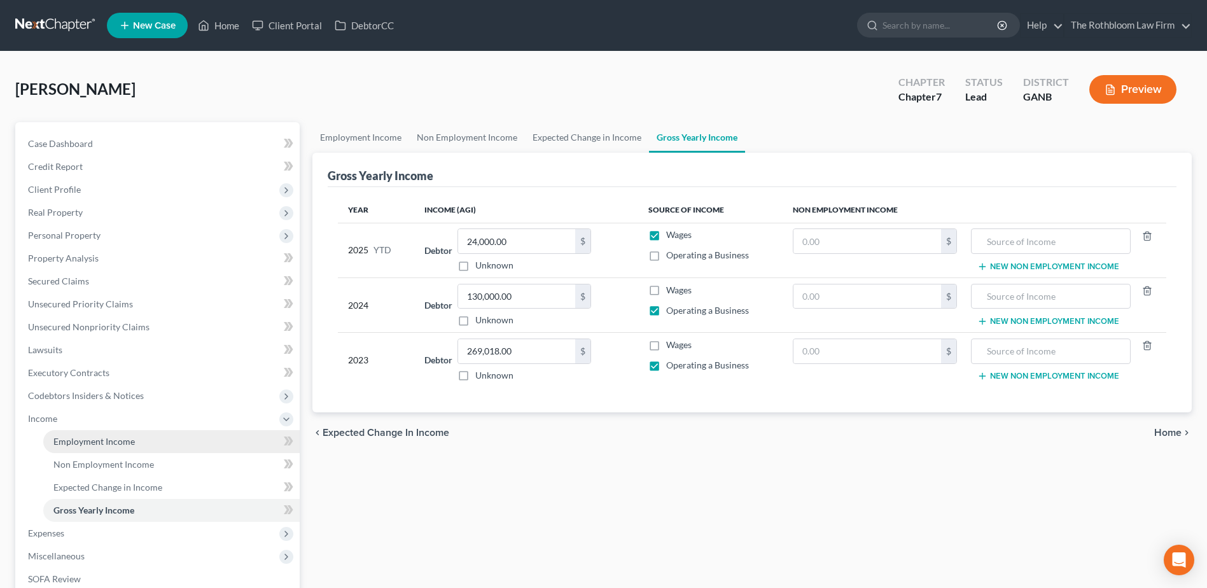
drag, startPoint x: 111, startPoint y: 443, endPoint x: 147, endPoint y: 446, distance: 35.7
click at [111, 443] on span "Employment Income" at bounding box center [93, 441] width 81 height 11
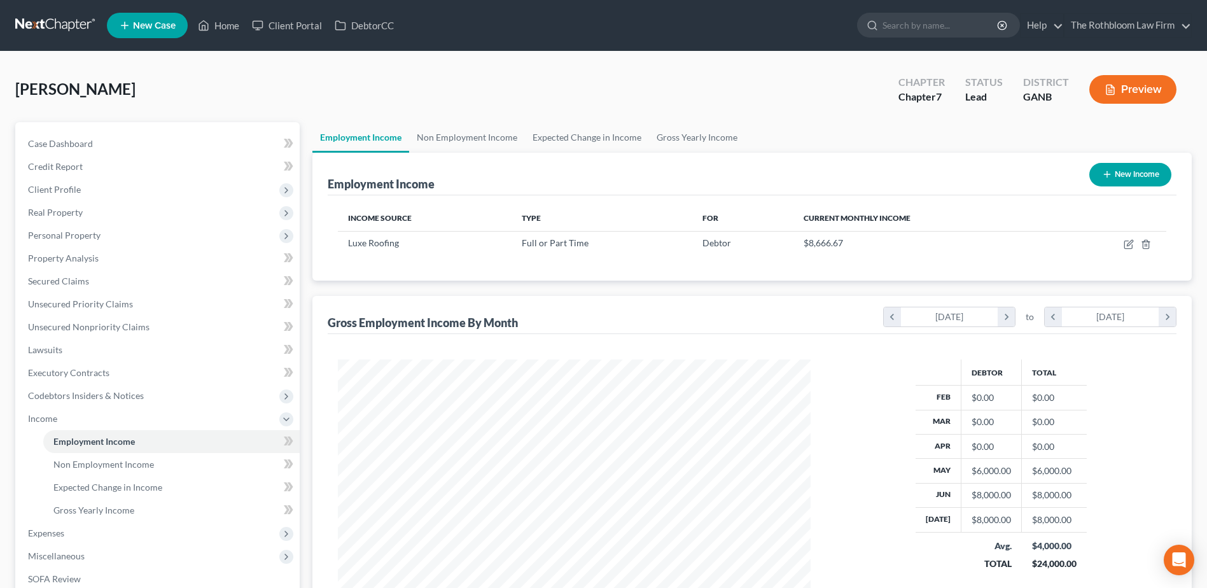
scroll to position [236, 497]
click at [452, 139] on link "Non Employment Income" at bounding box center [467, 137] width 116 height 31
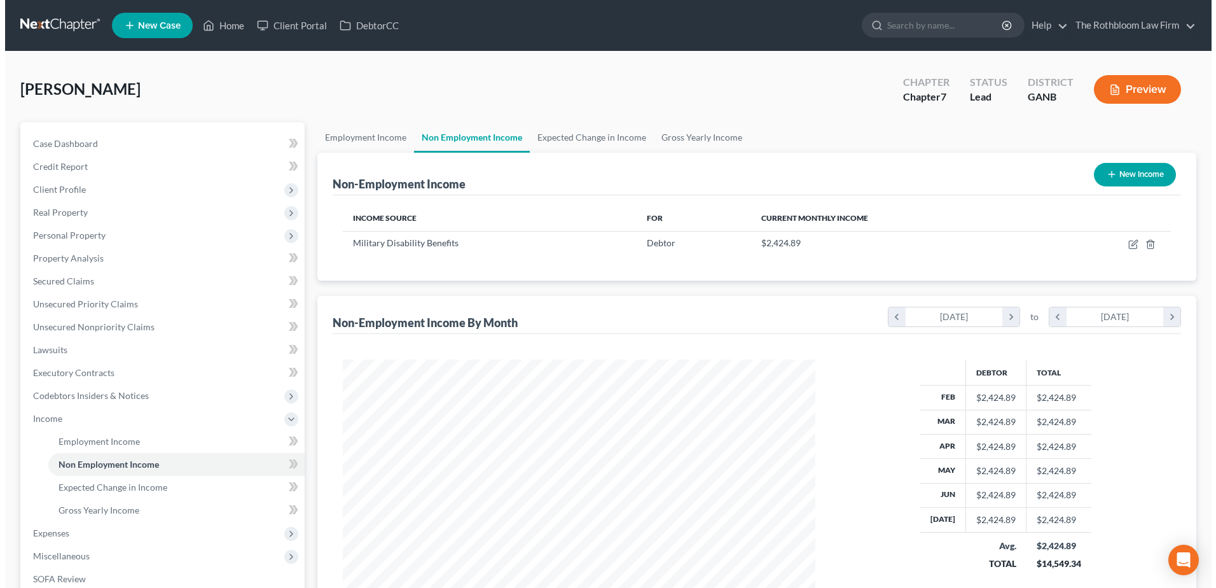
scroll to position [236, 497]
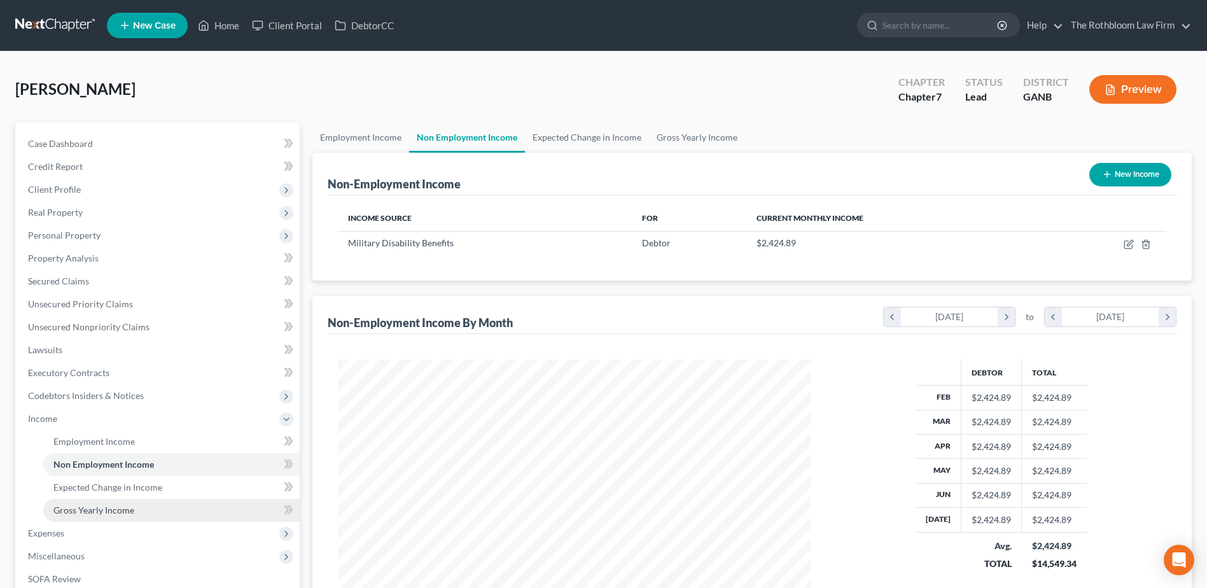
drag, startPoint x: 97, startPoint y: 512, endPoint x: 104, endPoint y: 513, distance: 7.0
click at [97, 512] on span "Gross Yearly Income" at bounding box center [93, 509] width 81 height 11
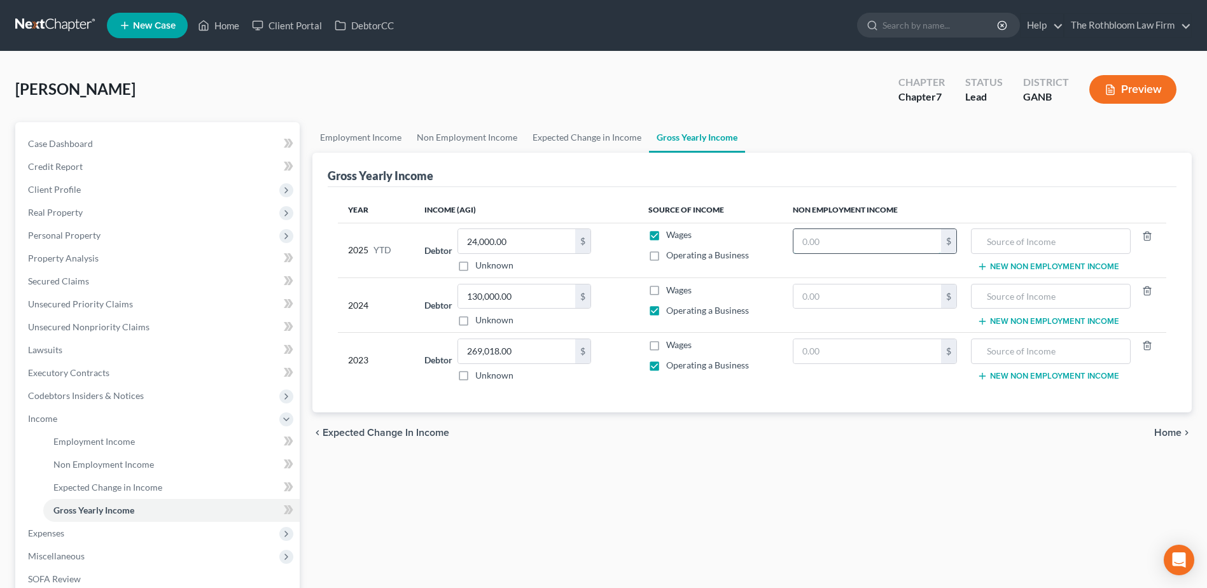
click at [846, 249] on input "text" at bounding box center [867, 241] width 148 height 24
type input "19,399.12"
click at [826, 356] on input "text" at bounding box center [867, 351] width 148 height 24
type input "29,098.68"
click at [1010, 234] on input "text" at bounding box center [1051, 241] width 146 height 24
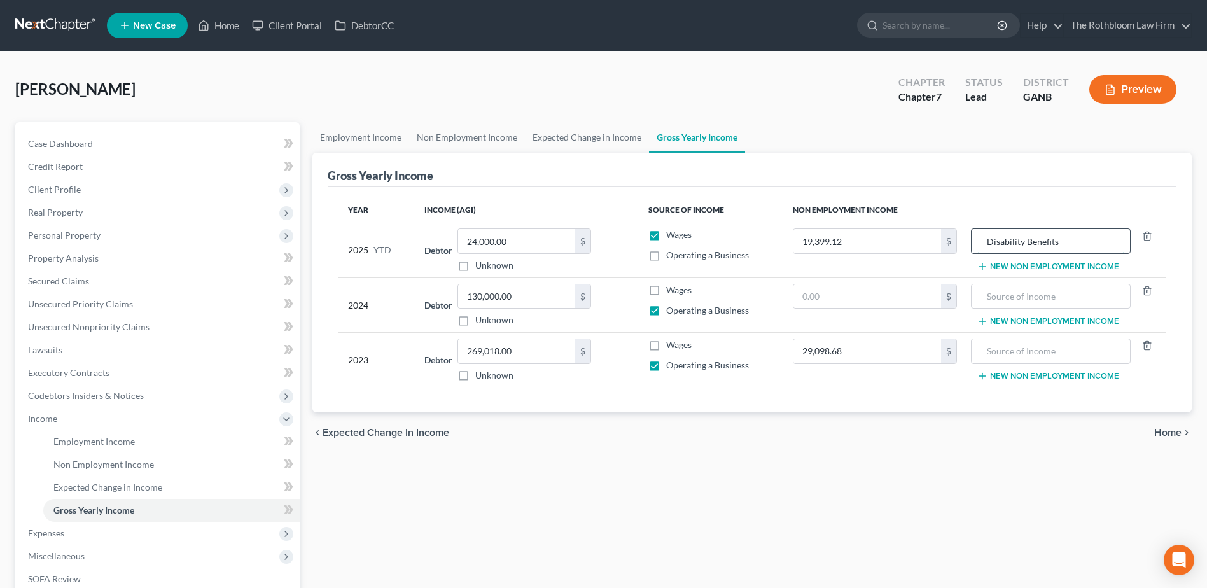
type input "Disability Benefits"
click at [879, 293] on input "text" at bounding box center [867, 296] width 148 height 24
type input "298,098.68"
type input "Disability Benefits"
click at [1013, 347] on input "text" at bounding box center [1051, 351] width 146 height 24
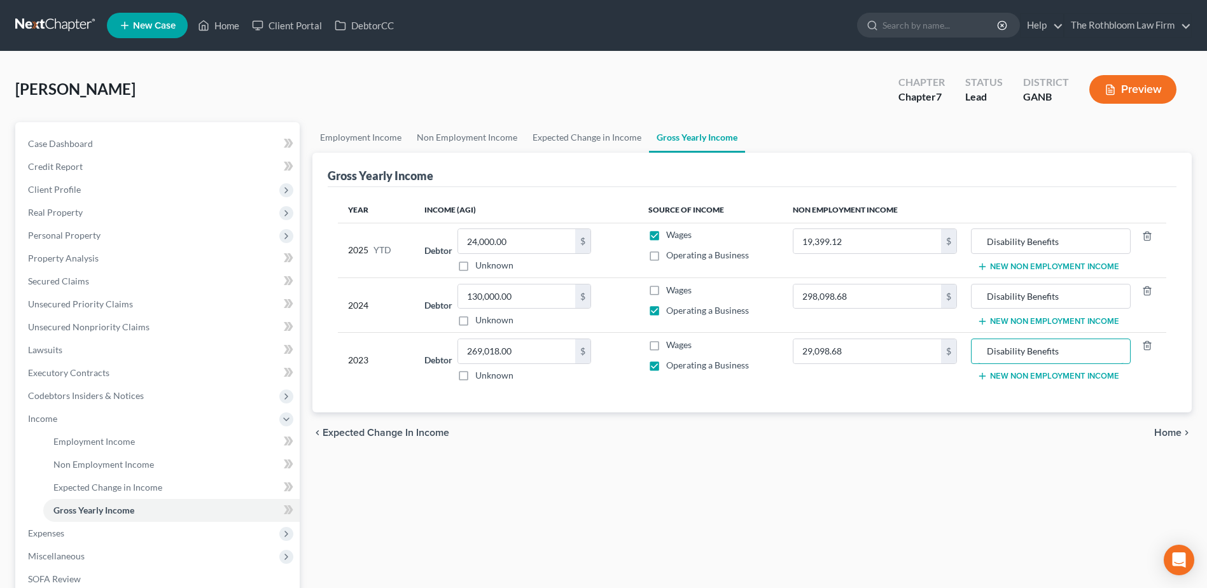
type input "Disability Benefits"
type input "239,919.32"
click at [59, 283] on span "Secured Claims" at bounding box center [58, 280] width 61 height 11
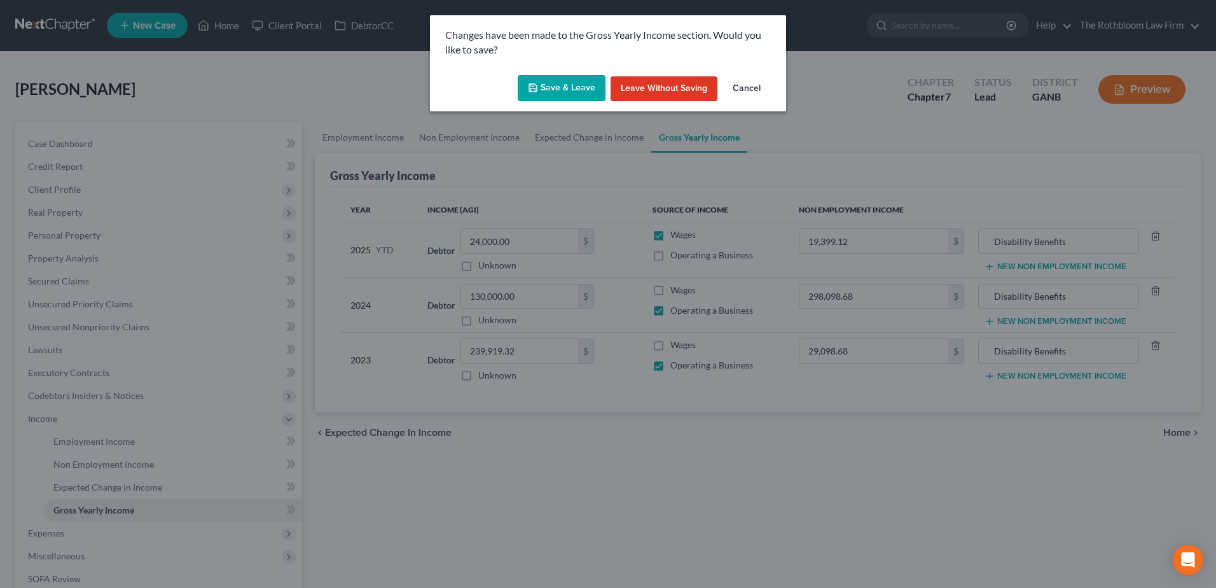
click at [548, 85] on button "Save & Leave" at bounding box center [562, 88] width 88 height 27
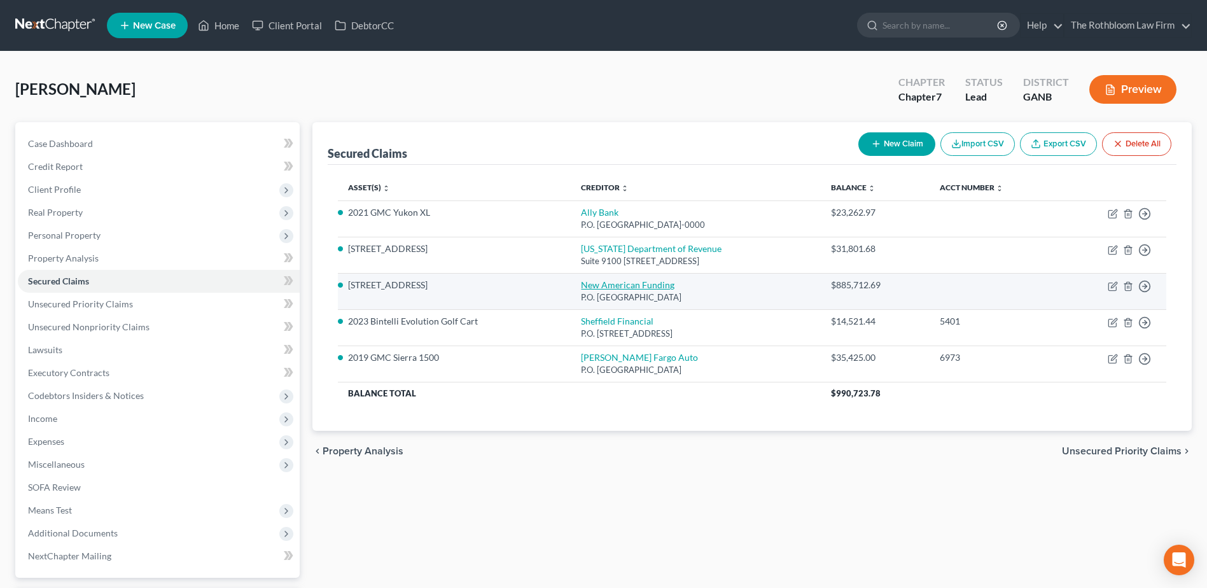
click at [583, 281] on link "New American Funding" at bounding box center [628, 284] width 94 height 11
select select "45"
select select "3"
select select "2"
select select "0"
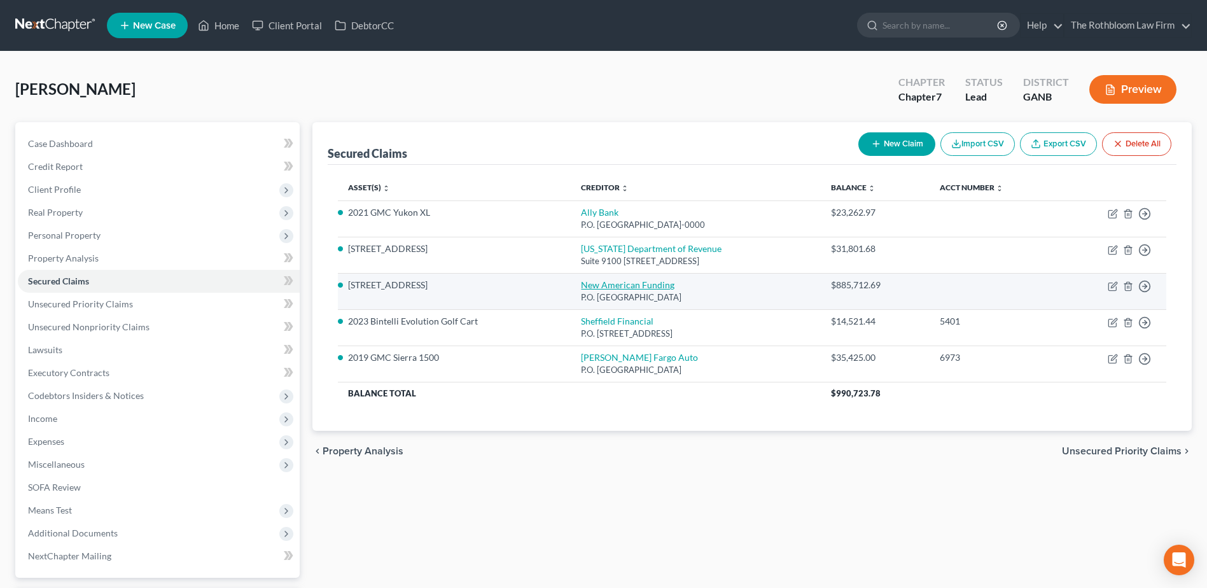
select select "0"
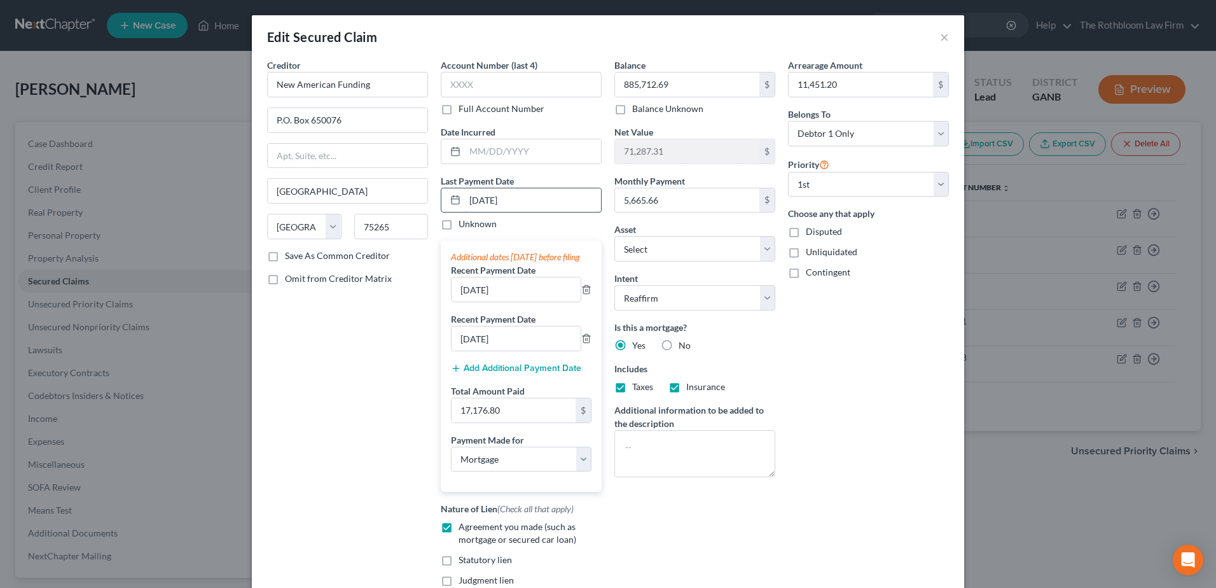
drag, startPoint x: 529, startPoint y: 203, endPoint x: 461, endPoint y: 206, distance: 68.1
click at [465, 206] on input "[DATE]" at bounding box center [533, 200] width 136 height 24
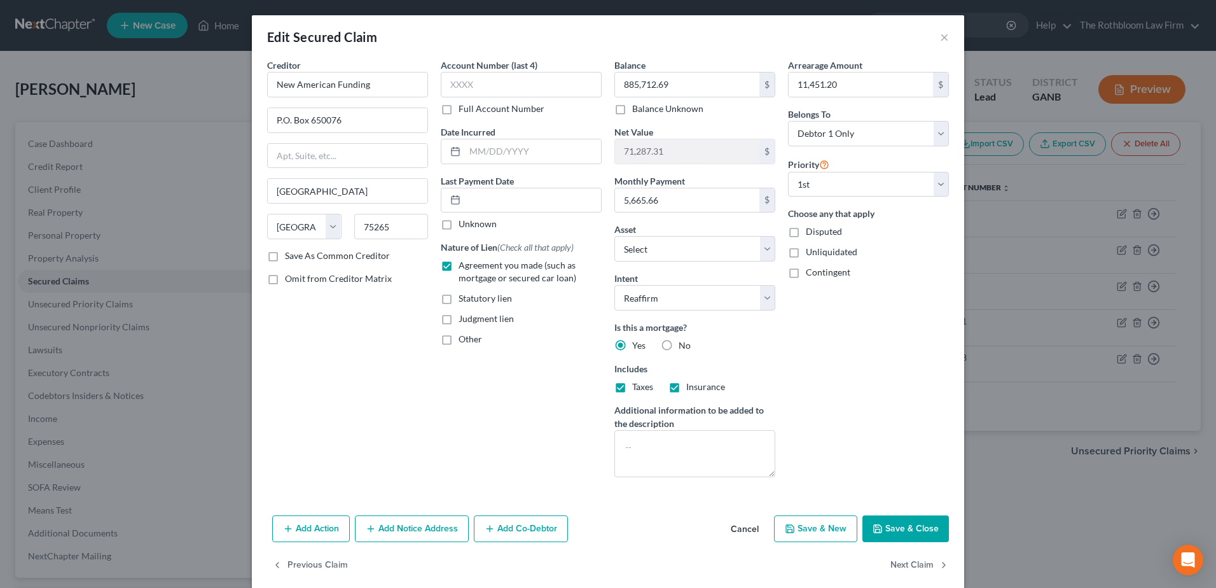
click at [526, 405] on div "Account Number (last 4) Full Account Number Date Incurred Last Payment Date Unk…" at bounding box center [521, 273] width 174 height 429
click at [901, 534] on button "Save & Close" at bounding box center [906, 528] width 87 height 27
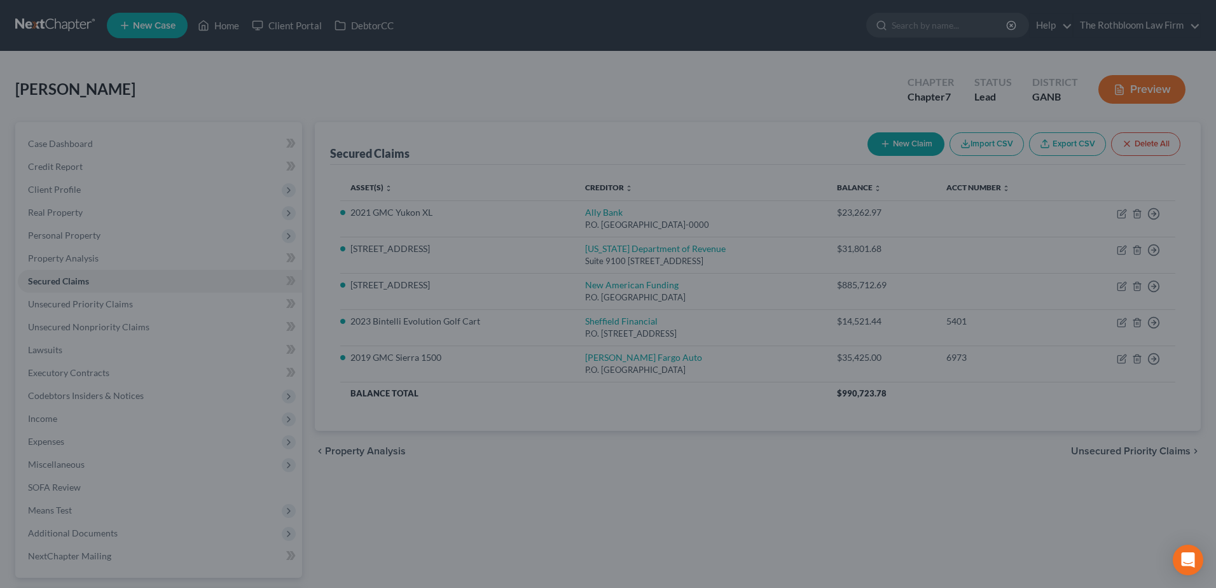
select select "5"
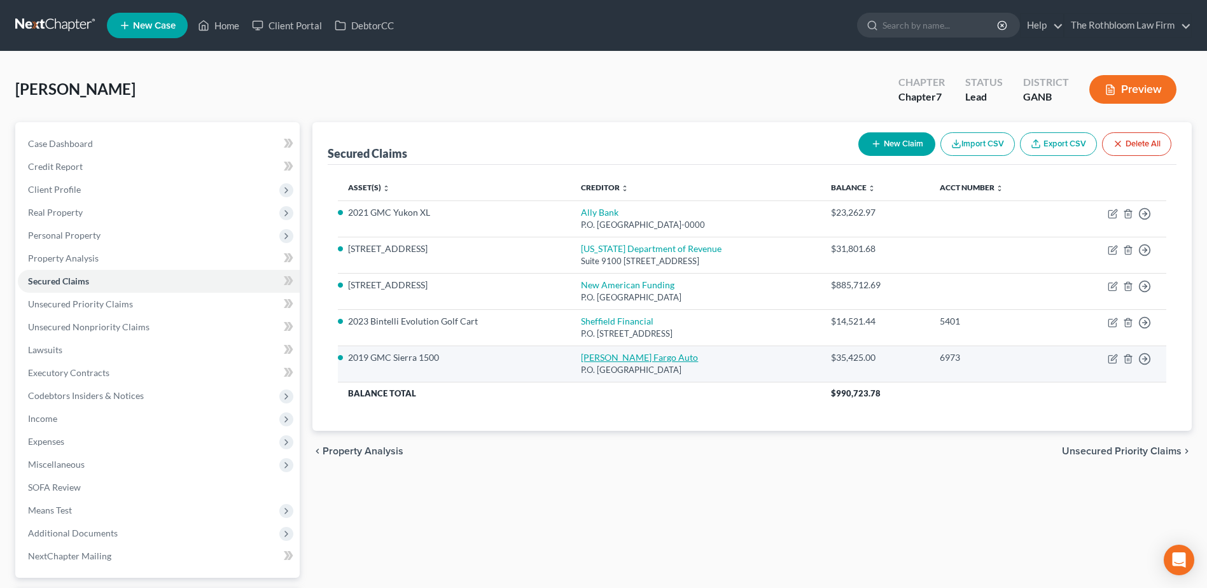
click at [581, 353] on link "[PERSON_NAME] Fargo Auto" at bounding box center [639, 357] width 117 height 11
select select "28"
select select "2"
select select "0"
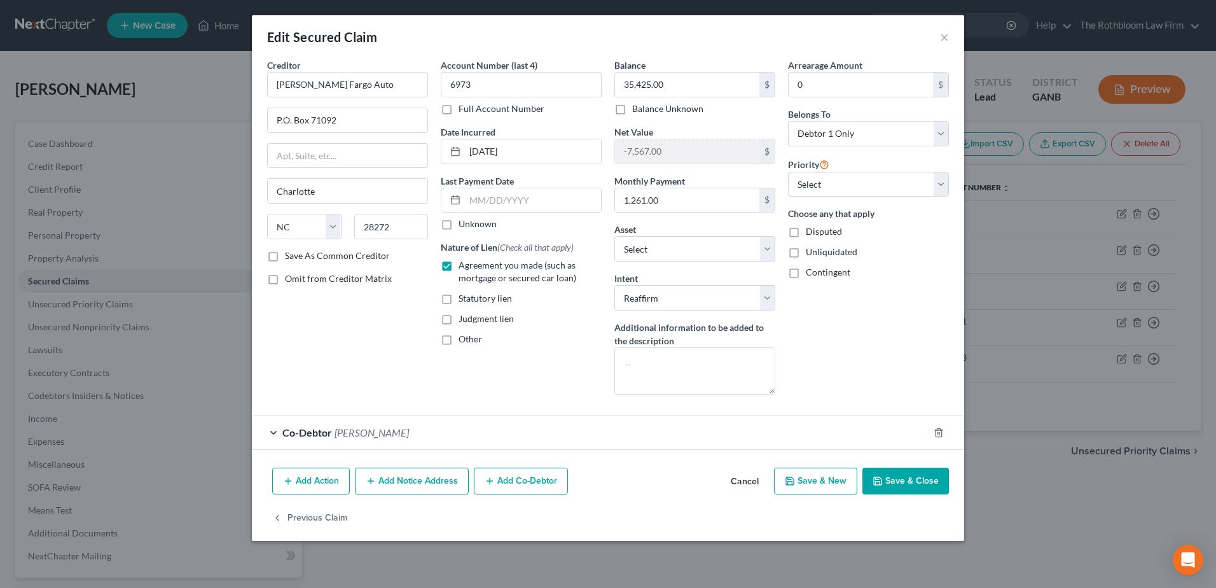
click at [914, 476] on button "Save & Close" at bounding box center [906, 481] width 87 height 27
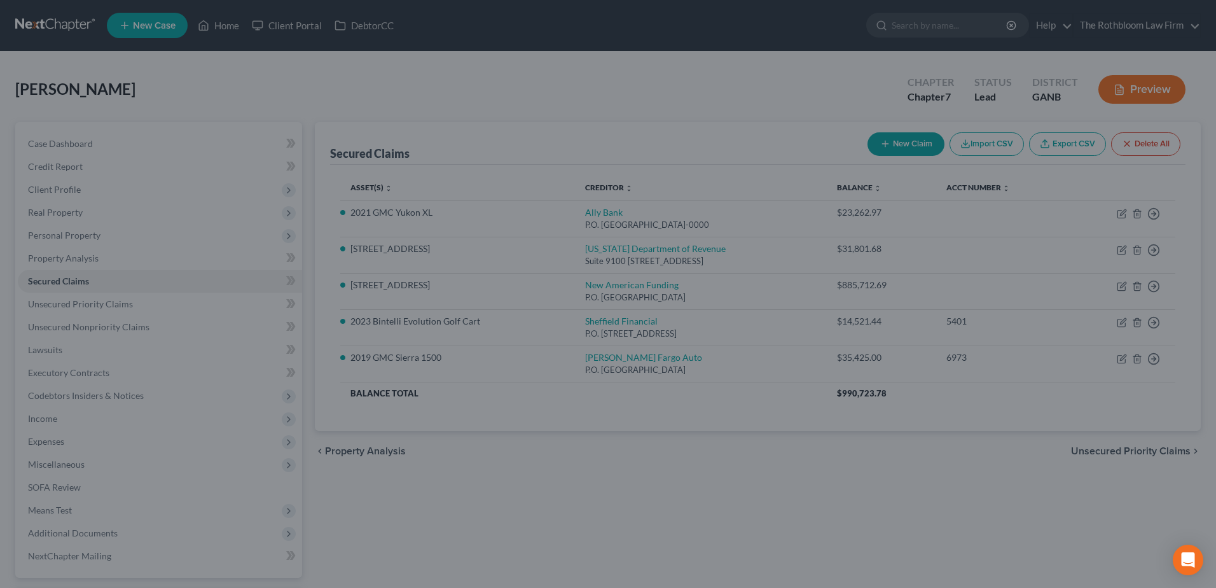
select select "11"
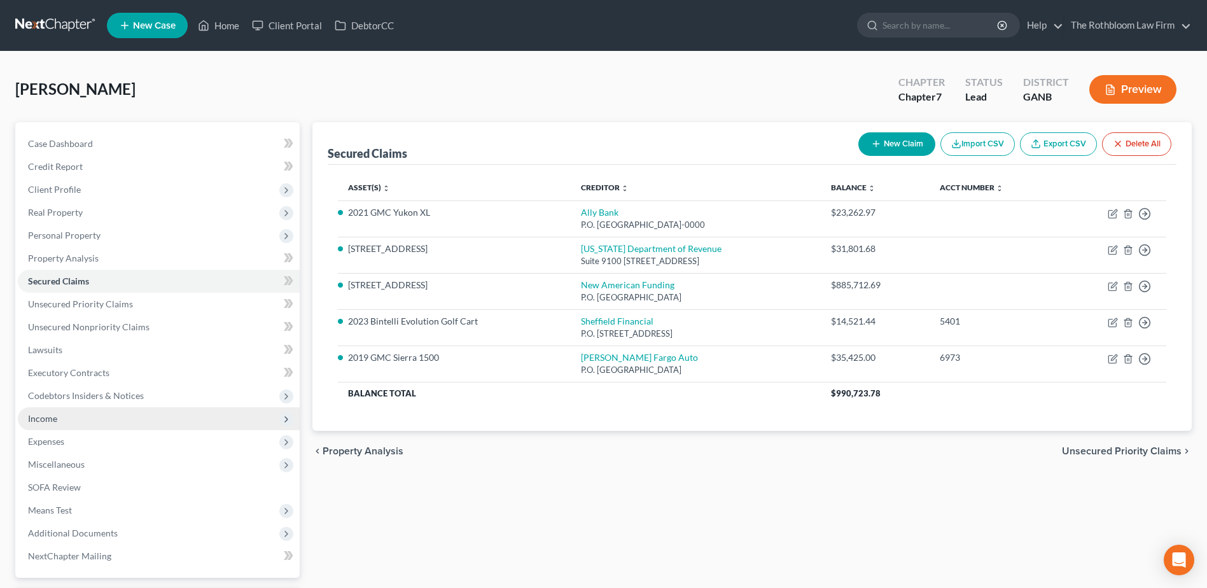
click at [48, 419] on span "Income" at bounding box center [42, 418] width 29 height 11
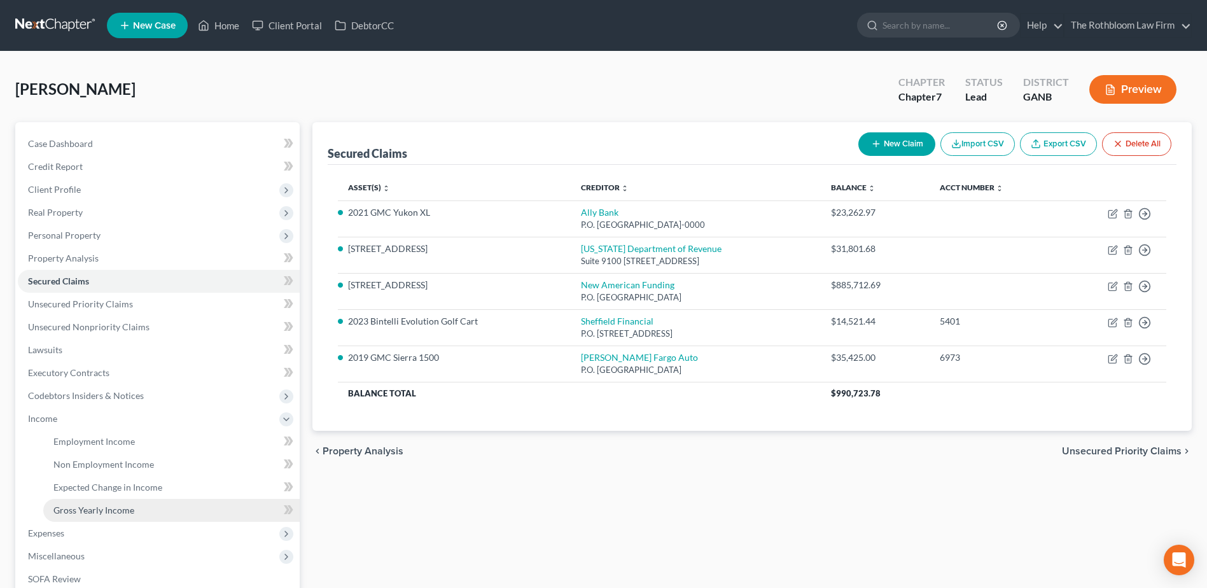
click at [110, 507] on span "Gross Yearly Income" at bounding box center [93, 509] width 81 height 11
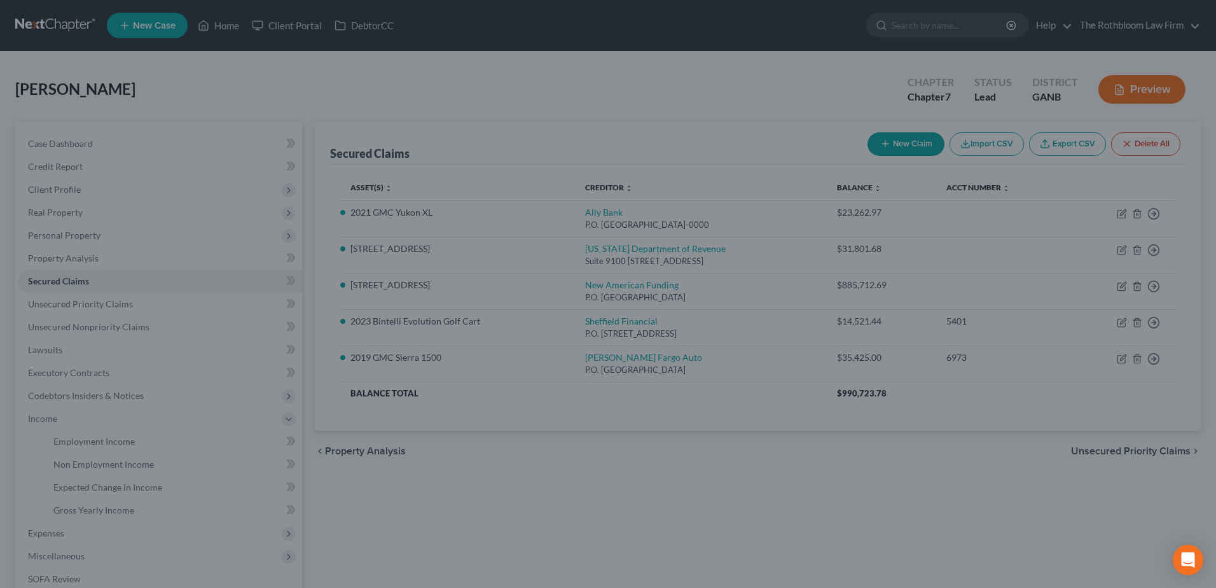
click at [22, 518] on div at bounding box center [608, 294] width 1216 height 588
click at [239, 492] on div at bounding box center [608, 294] width 1216 height 588
click at [487, 517] on div at bounding box center [608, 294] width 1216 height 588
click at [917, 127] on div at bounding box center [608, 294] width 1216 height 588
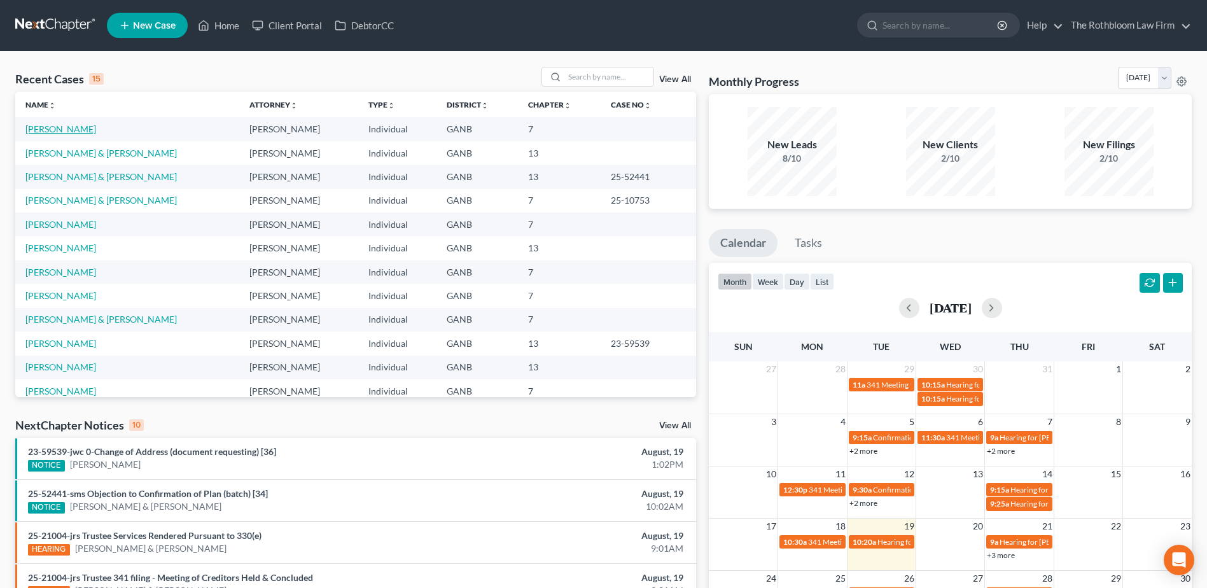
click at [60, 129] on link "[PERSON_NAME]" at bounding box center [60, 128] width 71 height 11
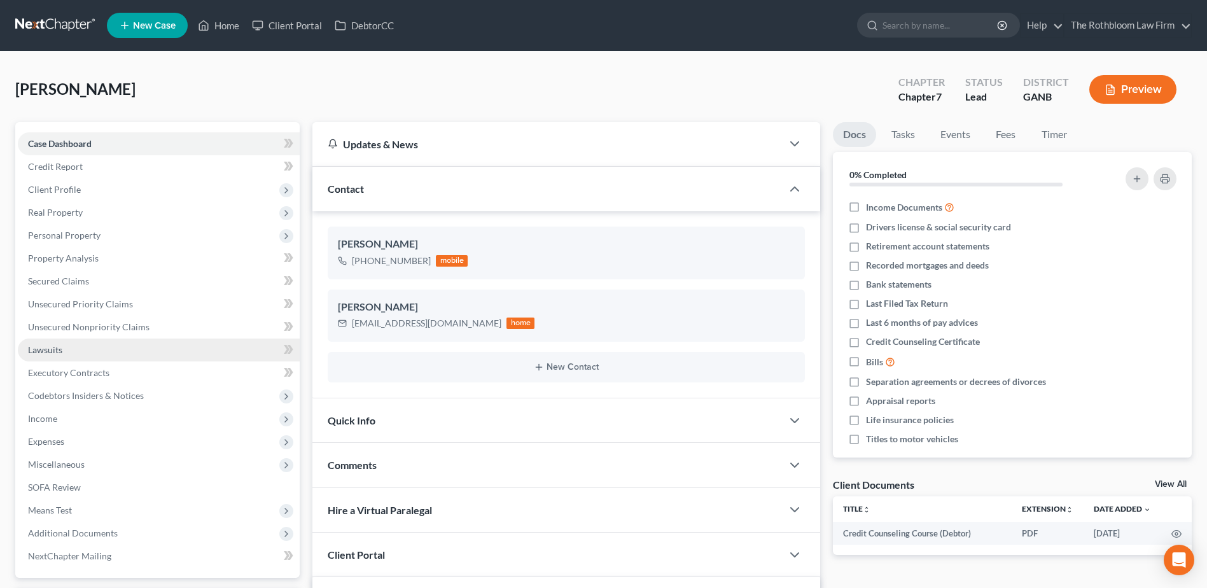
click at [53, 352] on span "Lawsuits" at bounding box center [45, 349] width 34 height 11
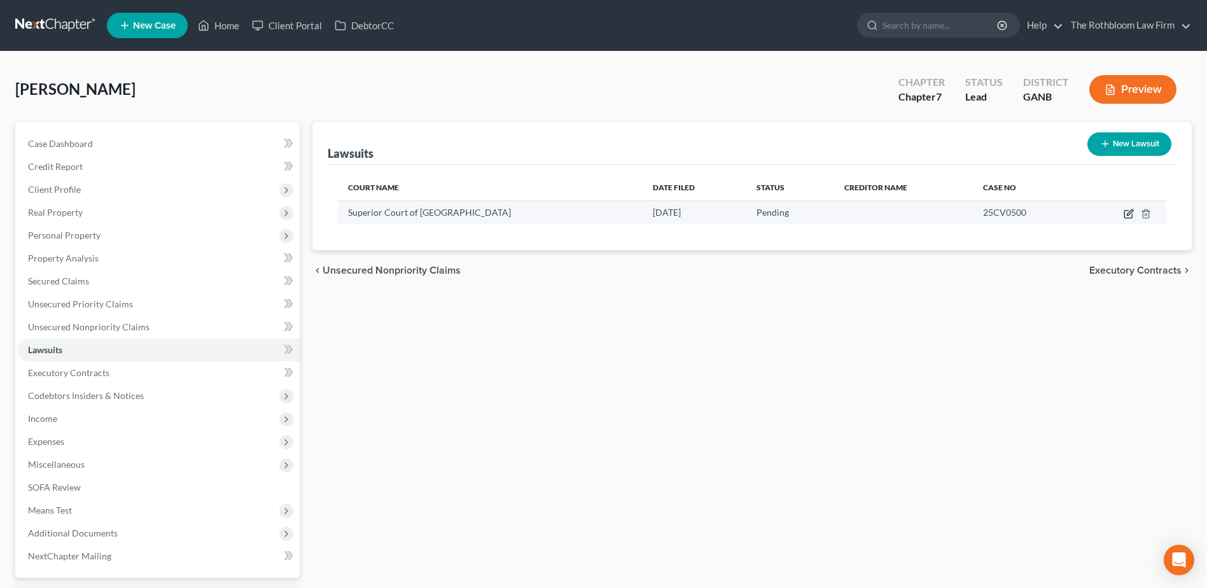
click at [1128, 216] on icon "button" at bounding box center [1128, 214] width 10 height 10
select select "0"
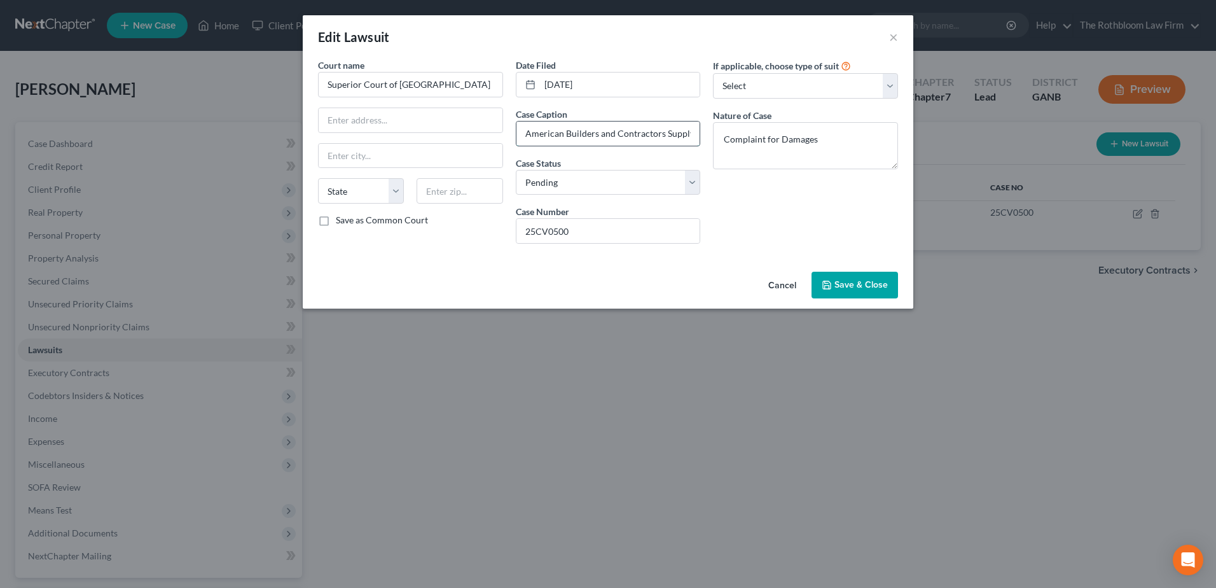
click at [626, 133] on input "American Builders and Contractors Supply Coi., Inc. a/k/a ABC Supply Co., Inc. …" at bounding box center [609, 133] width 184 height 24
click at [617, 134] on input "American Builders and Contractors Supply Coi., Inc. a/k/a ABC Supply Co., Inc. …" at bounding box center [609, 133] width 184 height 24
click at [635, 132] on input "American Builders and Contractors Supply Coi., Inc. a/k/a ABC Supply Co., Inc. …" at bounding box center [609, 133] width 184 height 24
type input "American Builders and Contractors Supply Co., Inc. a/k/a ABC Supply Co., Inc. v…"
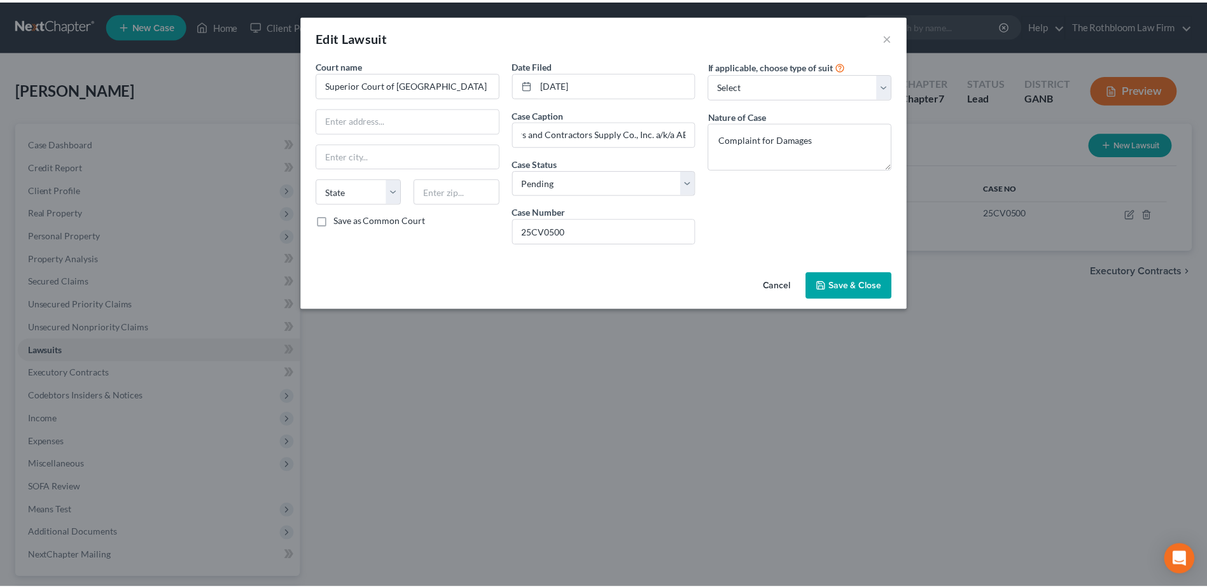
scroll to position [0, 0]
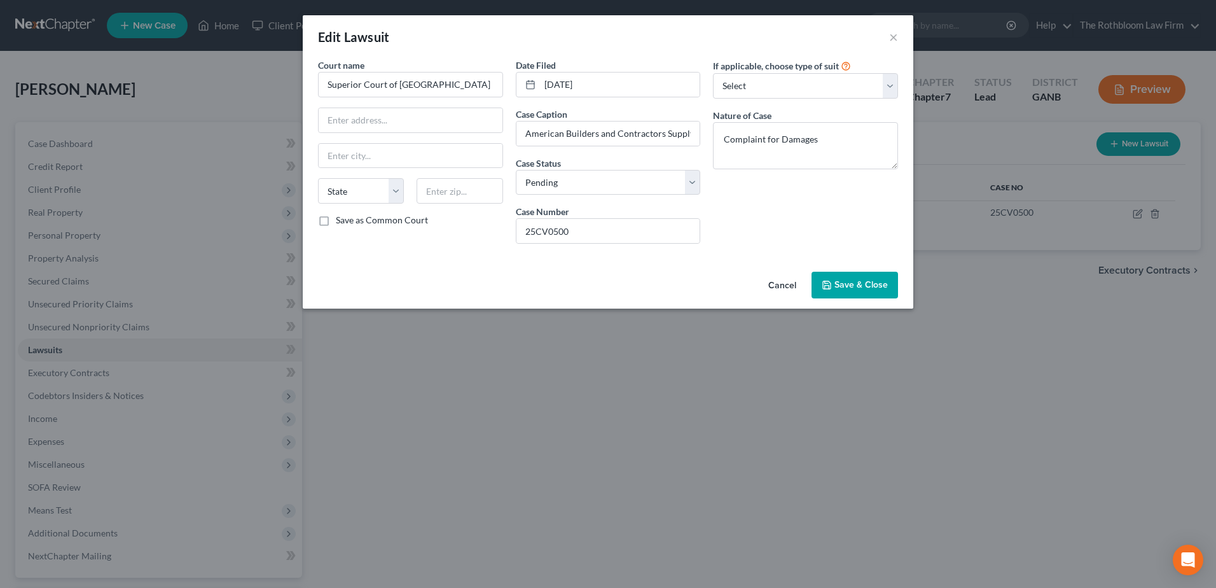
click at [824, 277] on button "Save & Close" at bounding box center [855, 285] width 87 height 27
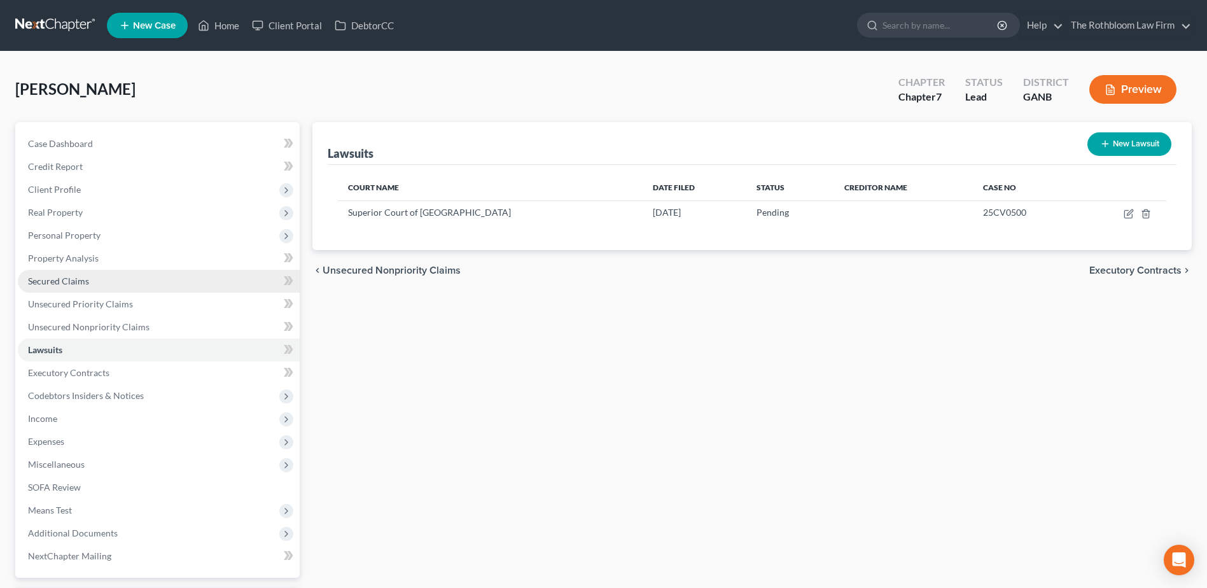
click at [46, 281] on span "Secured Claims" at bounding box center [58, 280] width 61 height 11
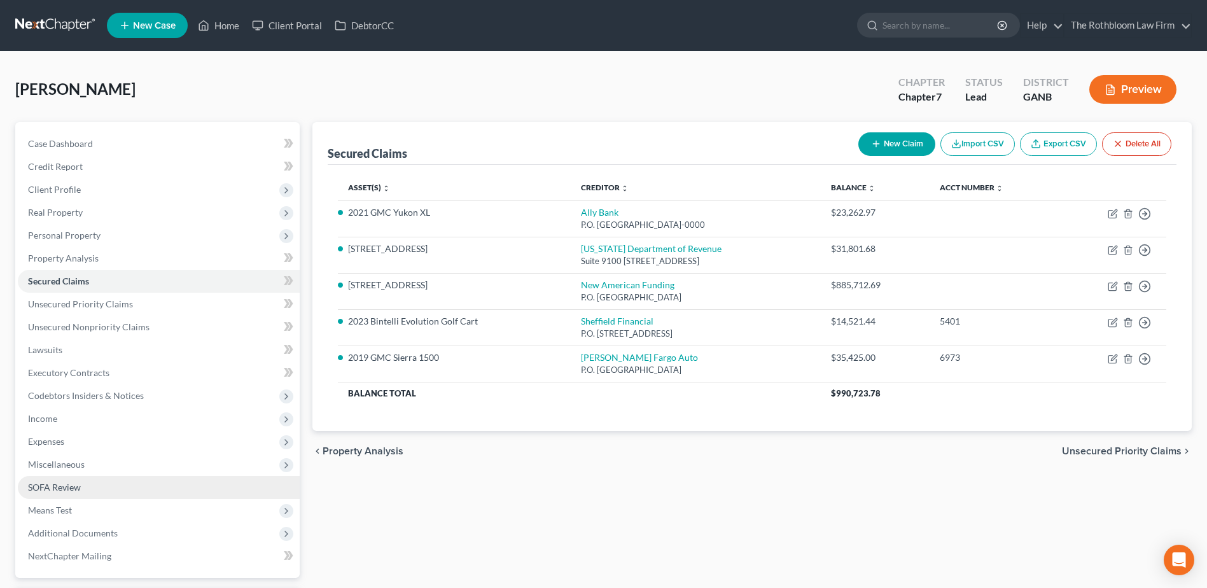
click at [61, 487] on span "SOFA Review" at bounding box center [54, 487] width 53 height 11
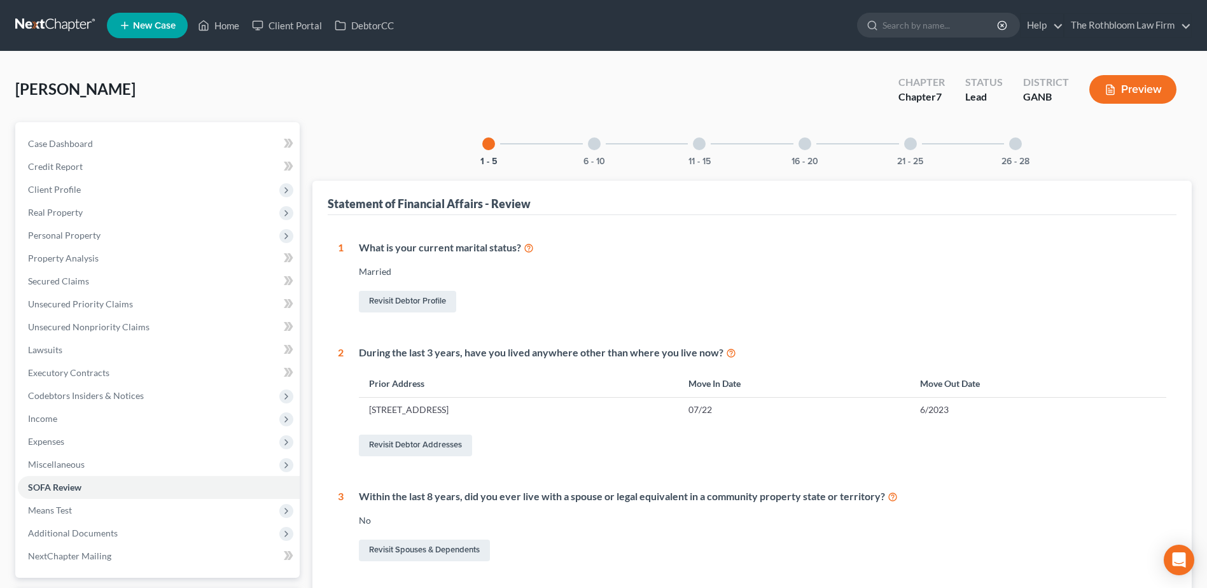
click at [1011, 142] on div at bounding box center [1015, 143] width 13 height 13
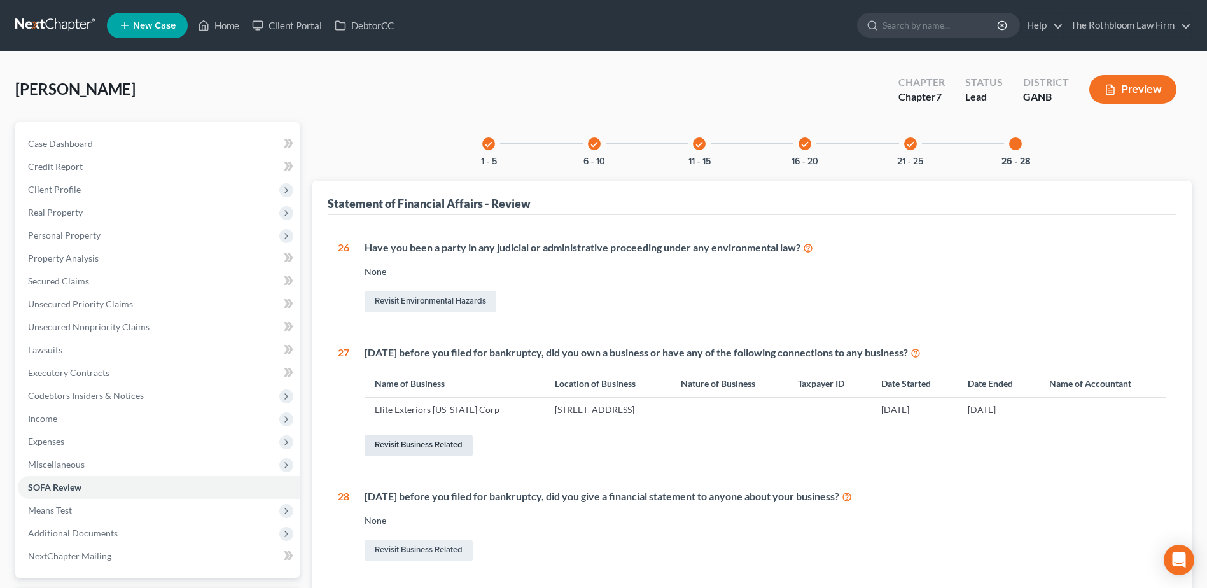
click at [403, 449] on link "Revisit Business Related" at bounding box center [418, 445] width 108 height 22
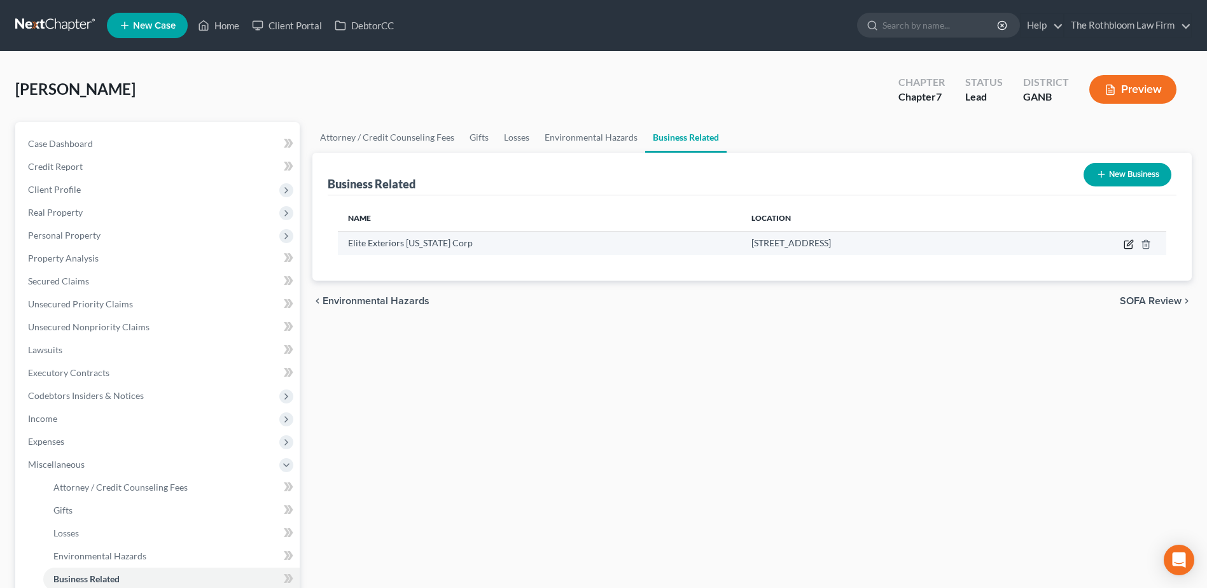
click at [1129, 244] on icon "button" at bounding box center [1128, 244] width 10 height 10
select select "officer"
select select "10"
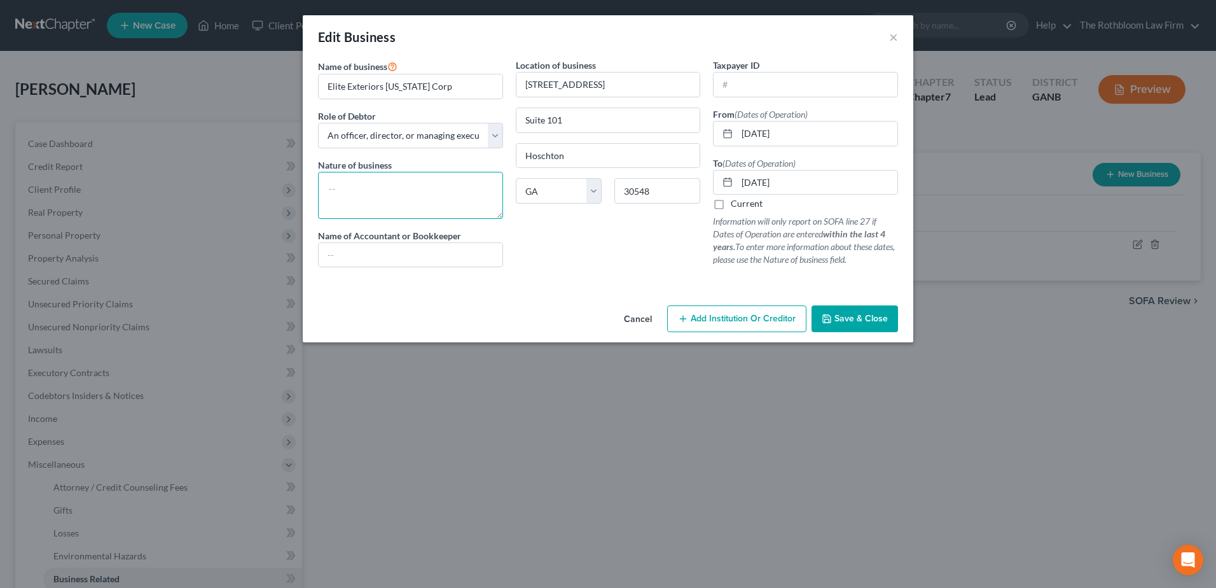
click at [339, 189] on textarea at bounding box center [410, 195] width 185 height 47
type textarea "Roofing Business"
click at [856, 322] on span "Save & Close" at bounding box center [861, 318] width 53 height 11
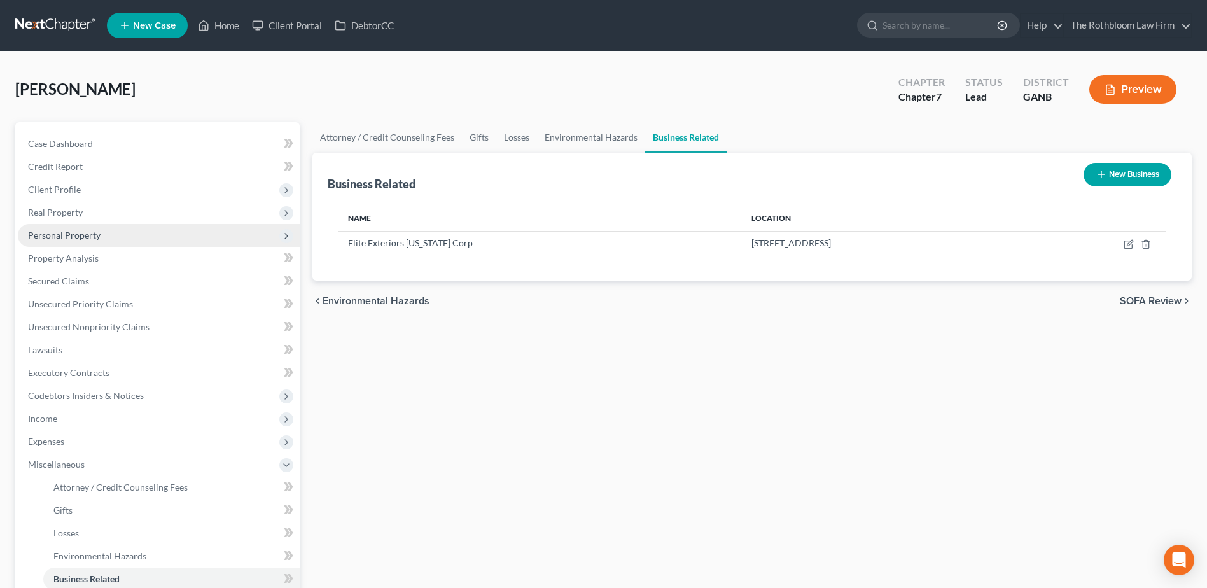
click at [50, 230] on span "Personal Property" at bounding box center [64, 235] width 73 height 11
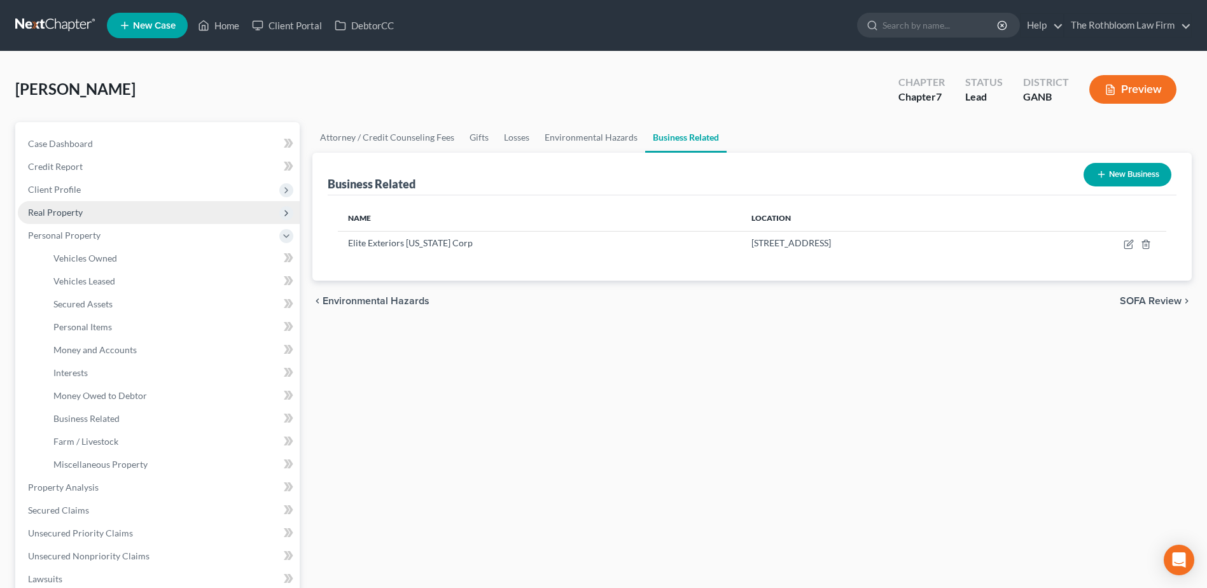
click at [41, 208] on span "Real Property" at bounding box center [55, 212] width 55 height 11
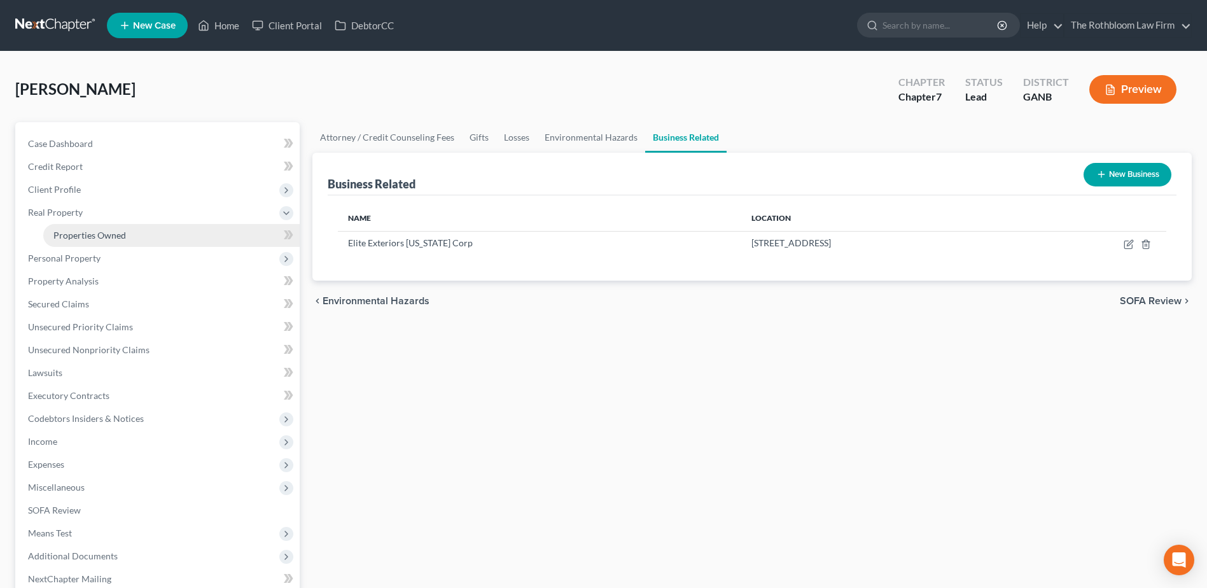
click at [101, 233] on span "Properties Owned" at bounding box center [89, 235] width 73 height 11
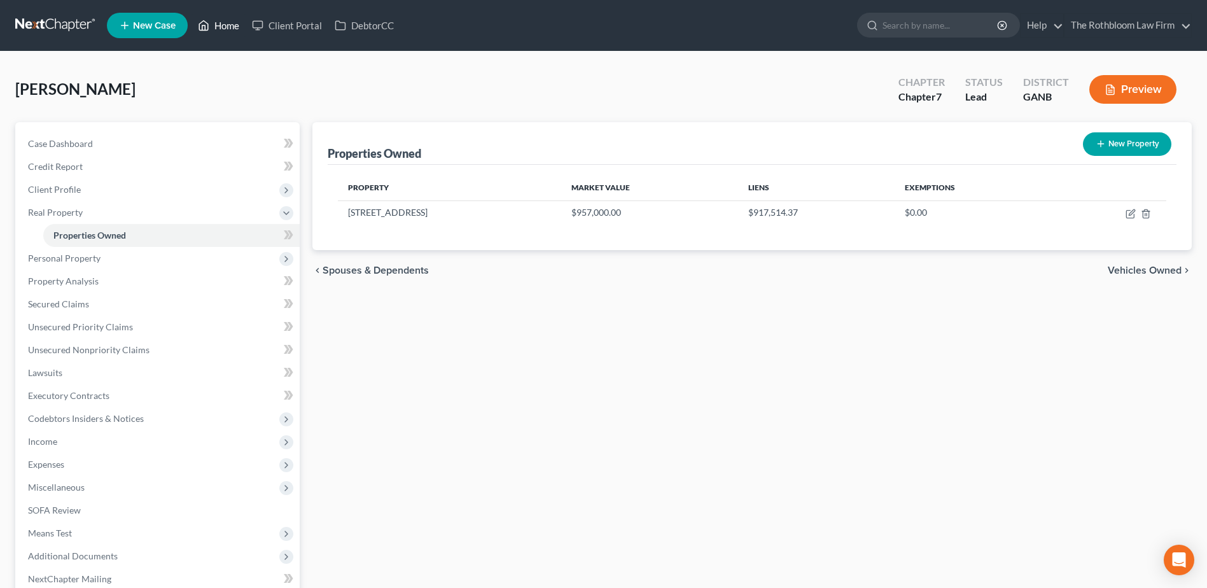
click at [221, 27] on link "Home" at bounding box center [218, 25] width 54 height 23
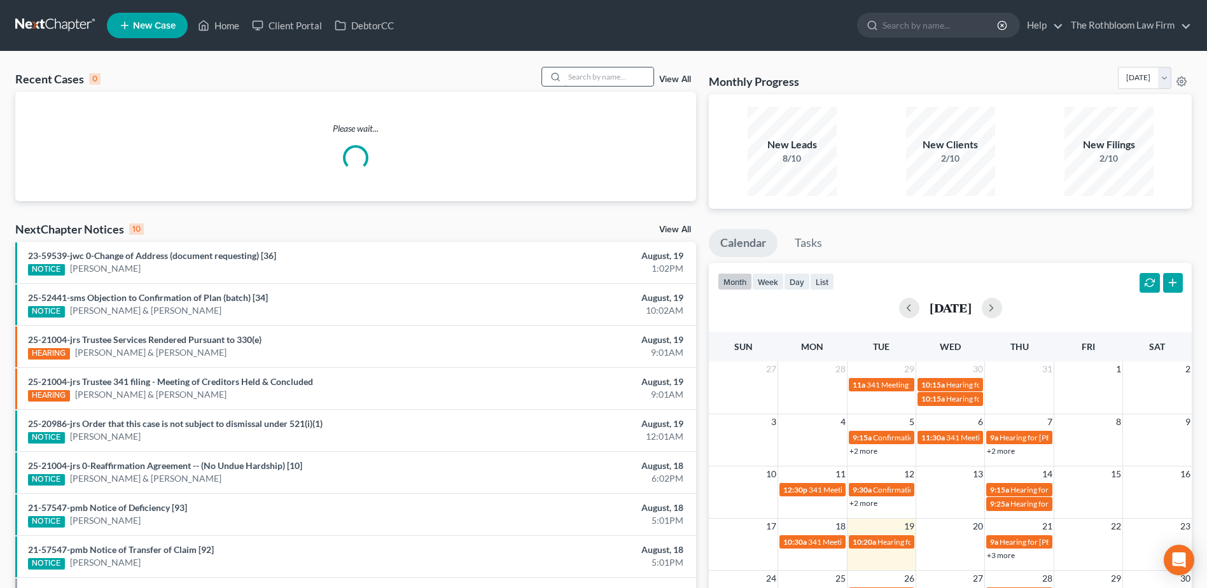
click at [584, 74] on input "search" at bounding box center [608, 76] width 89 height 18
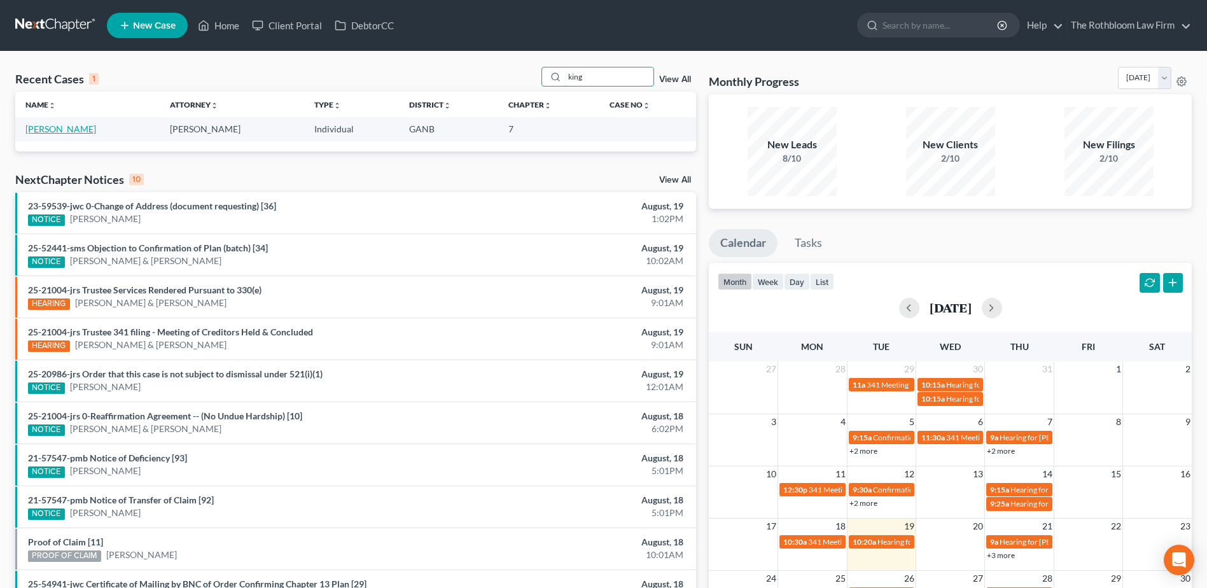
type input "king"
click at [47, 128] on link "[PERSON_NAME]" at bounding box center [60, 128] width 71 height 11
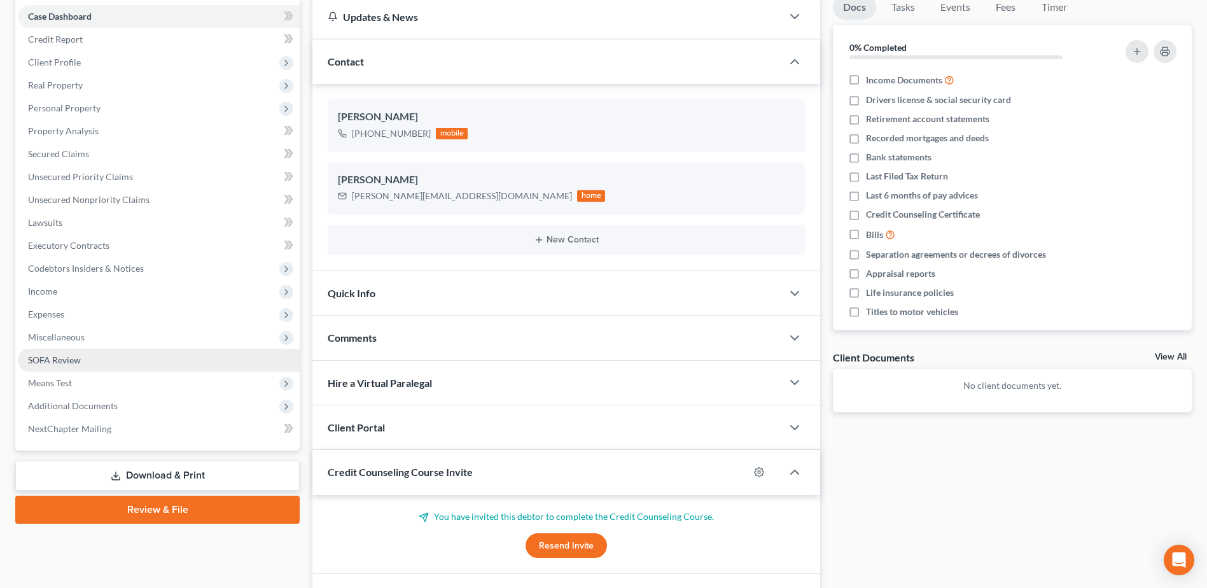
click at [80, 357] on span "SOFA Review" at bounding box center [54, 359] width 53 height 11
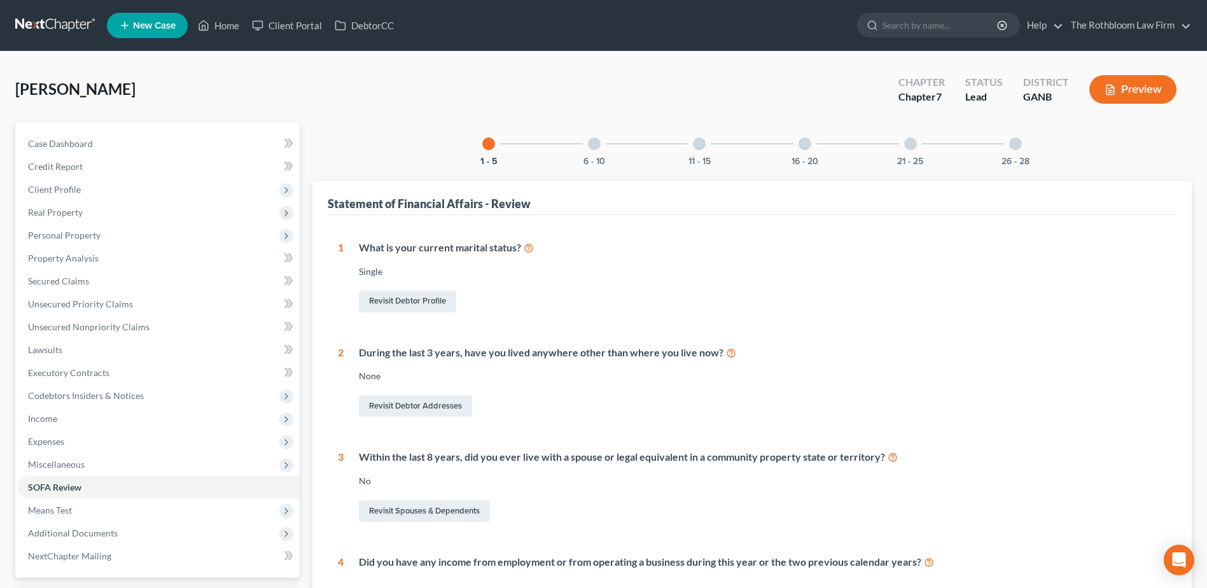
click at [1014, 148] on div at bounding box center [1015, 143] width 13 height 13
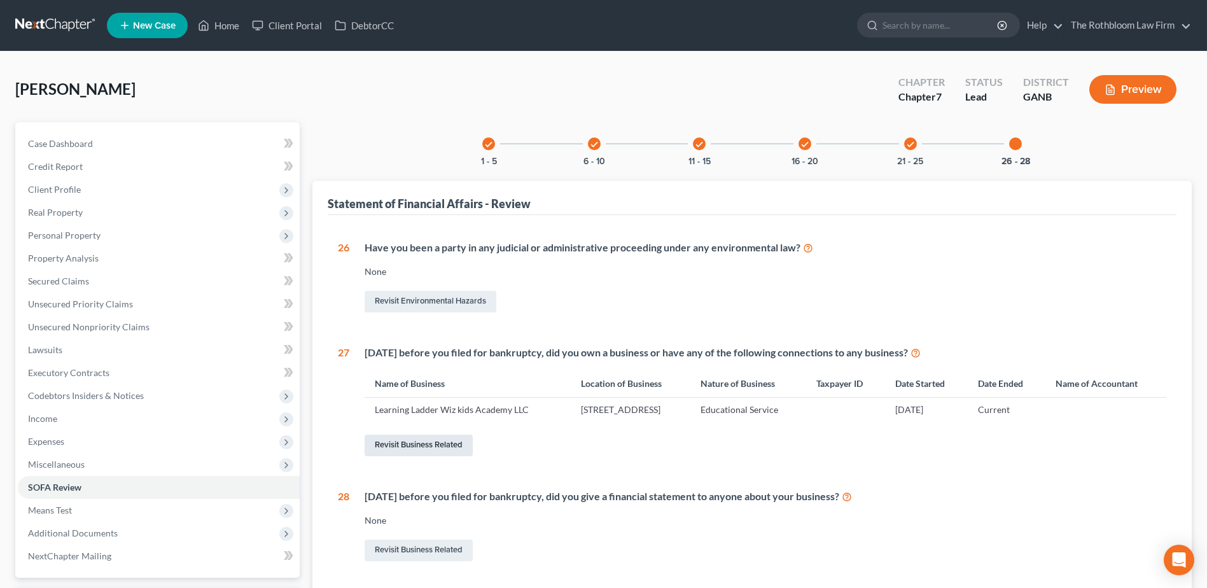
click at [399, 447] on link "Revisit Business Related" at bounding box center [418, 445] width 108 height 22
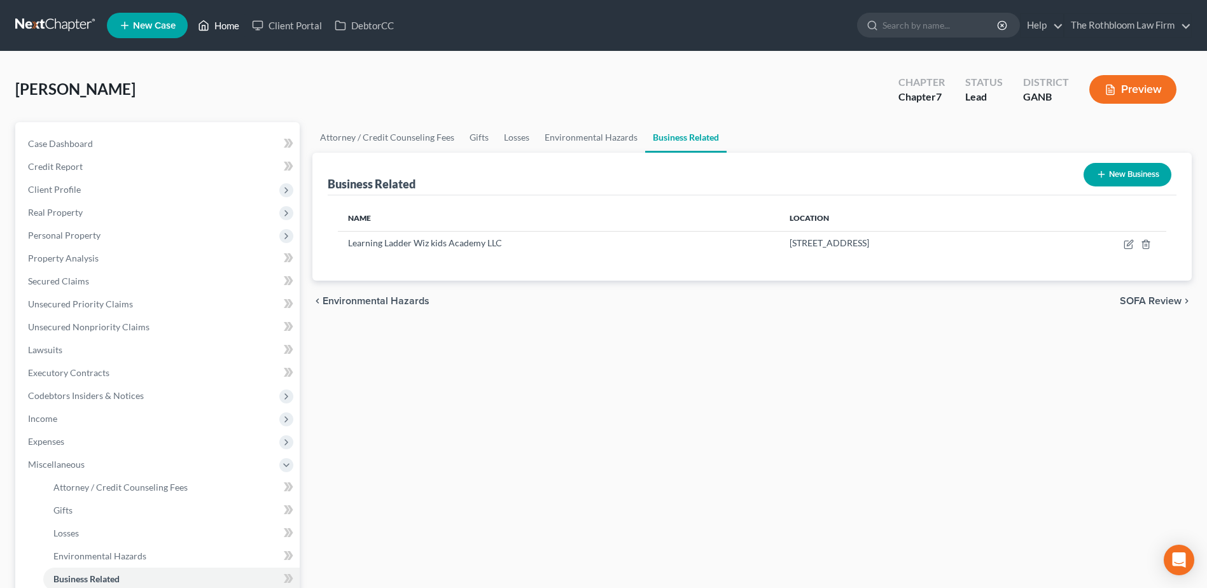
click at [226, 26] on link "Home" at bounding box center [218, 25] width 54 height 23
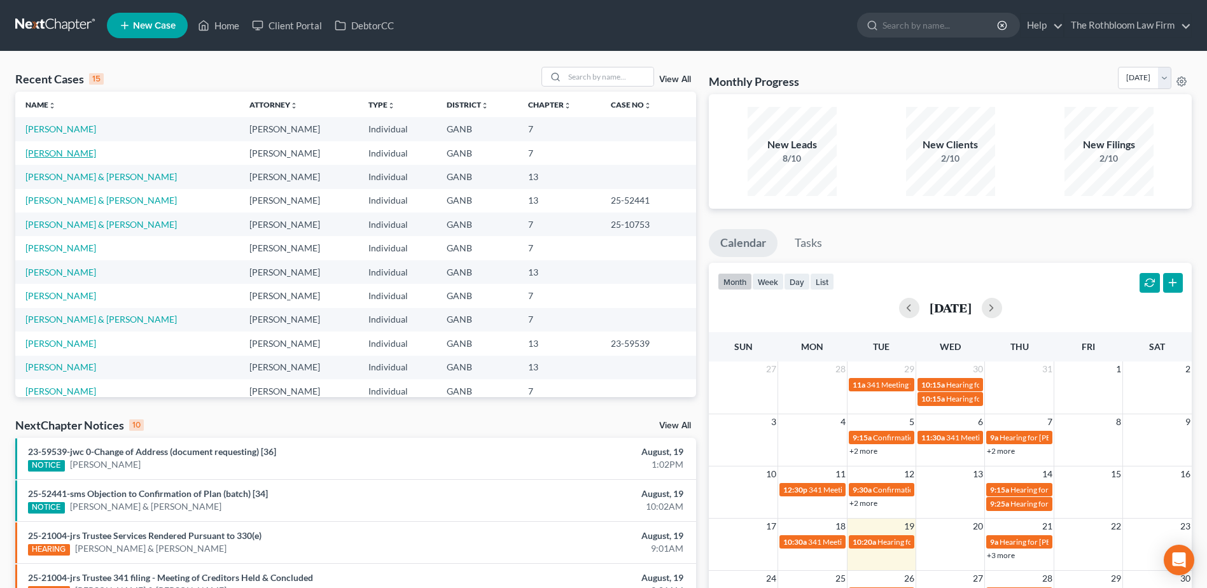
click at [71, 151] on link "[PERSON_NAME]" at bounding box center [60, 153] width 71 height 11
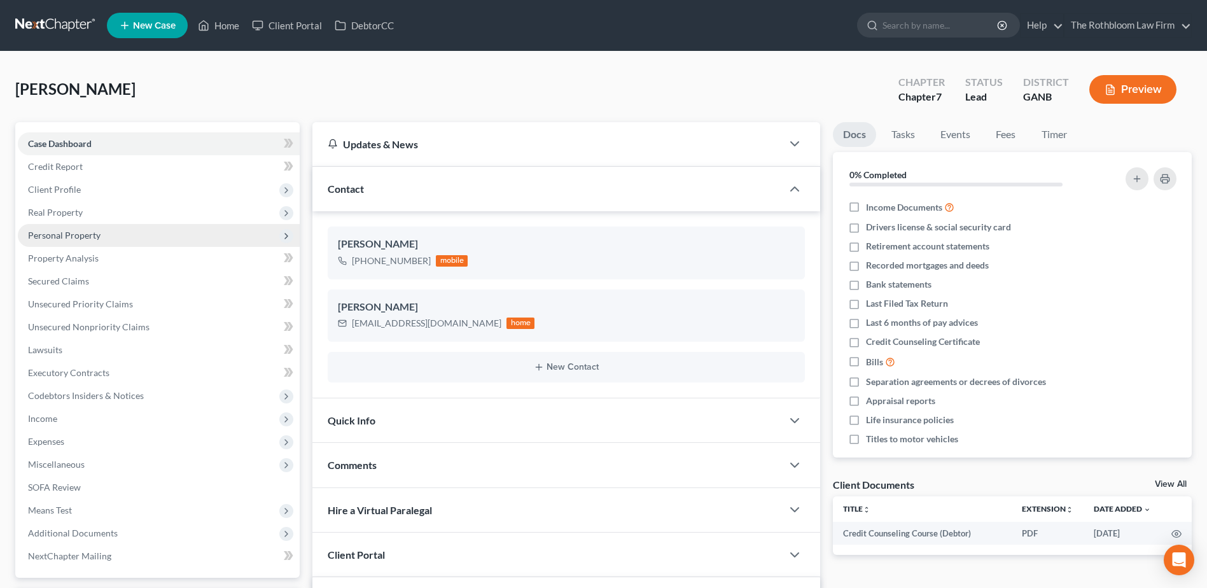
click at [81, 235] on span "Personal Property" at bounding box center [64, 235] width 73 height 11
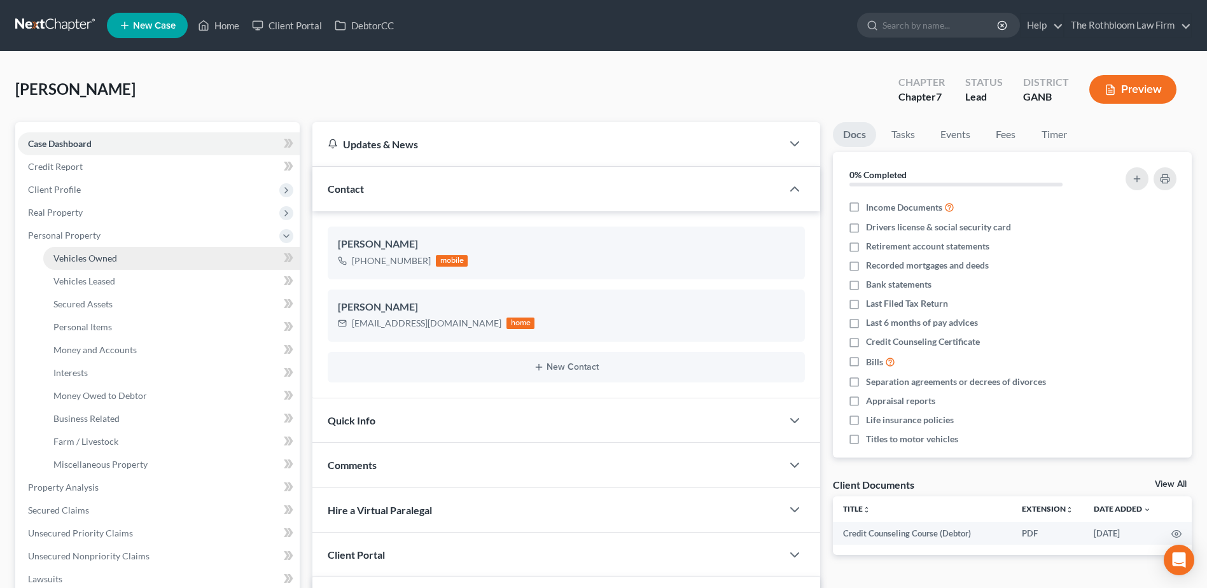
click at [90, 256] on span "Vehicles Owned" at bounding box center [85, 258] width 64 height 11
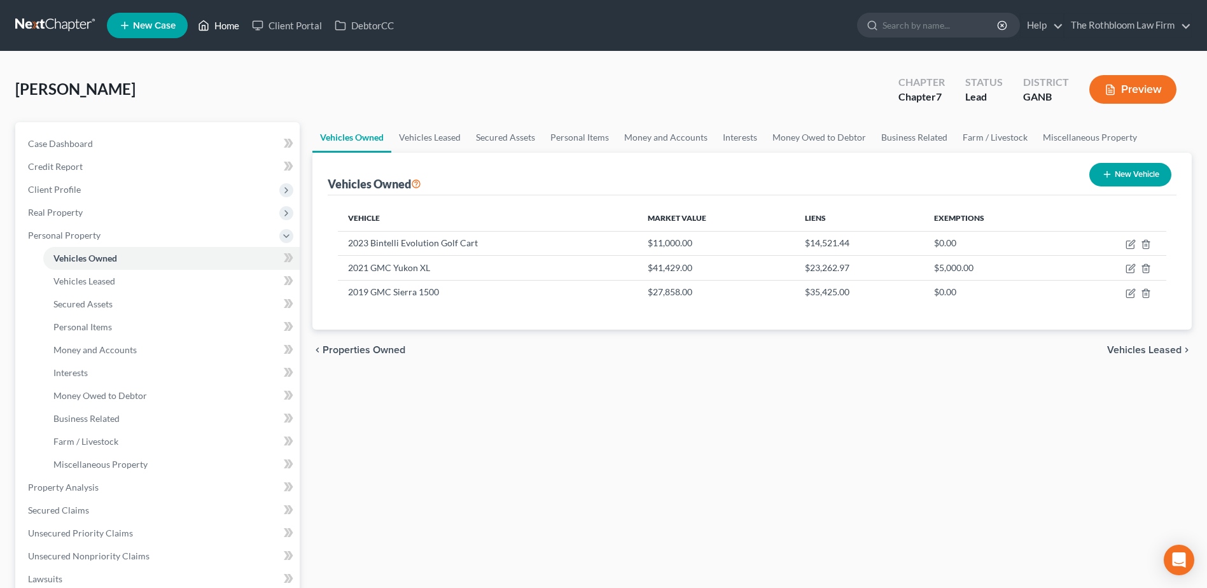
click at [221, 23] on link "Home" at bounding box center [218, 25] width 54 height 23
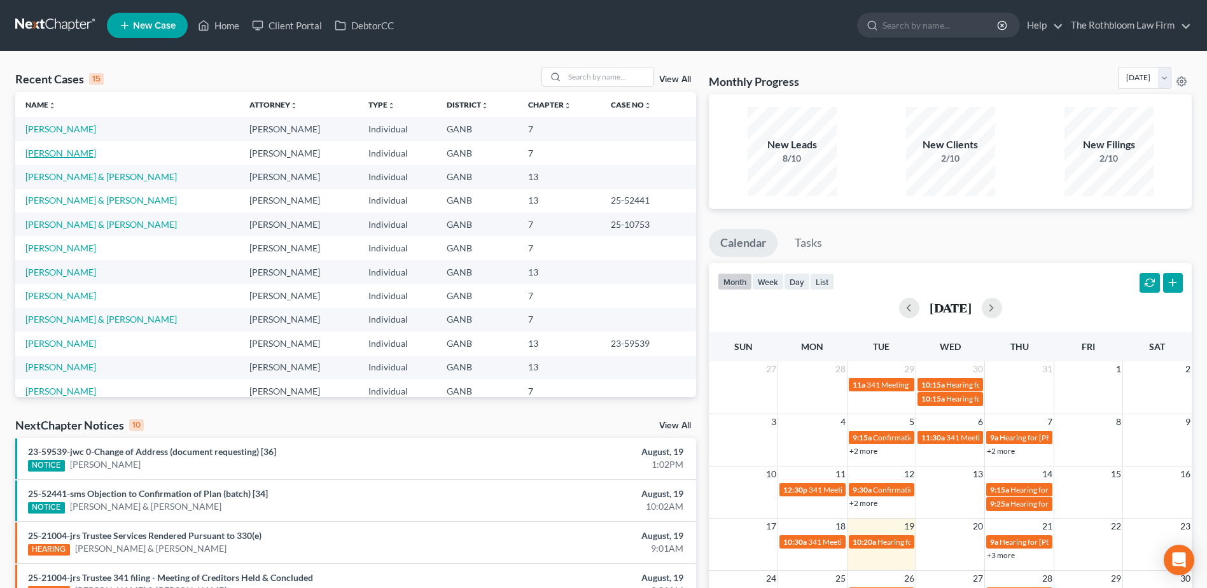
click at [45, 154] on link "[PERSON_NAME]" at bounding box center [60, 153] width 71 height 11
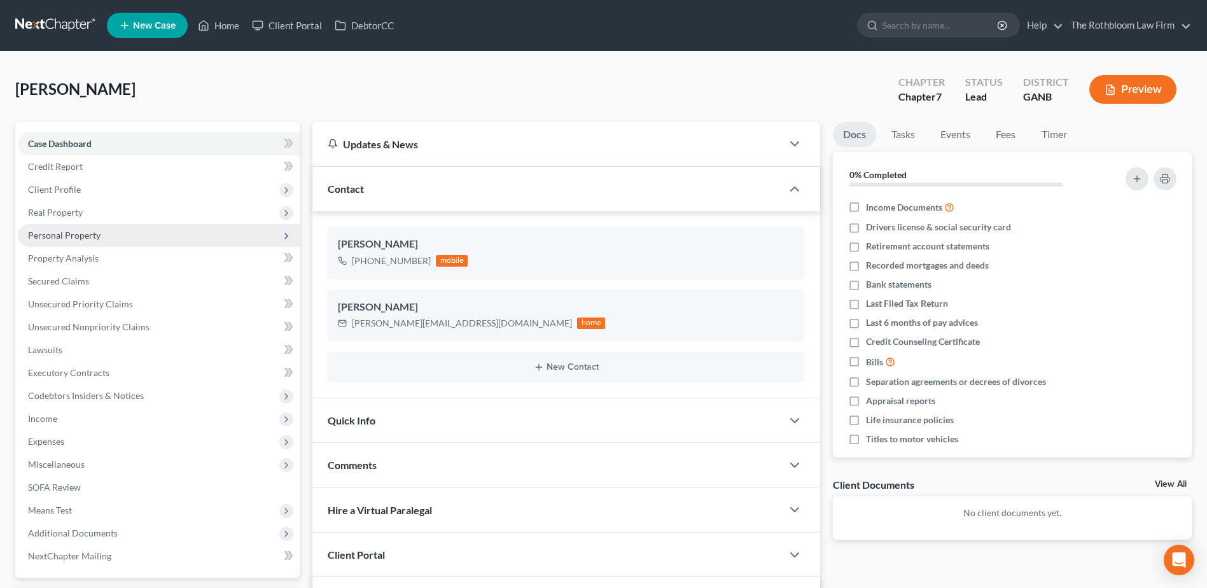
click at [74, 242] on span "Personal Property" at bounding box center [159, 235] width 282 height 23
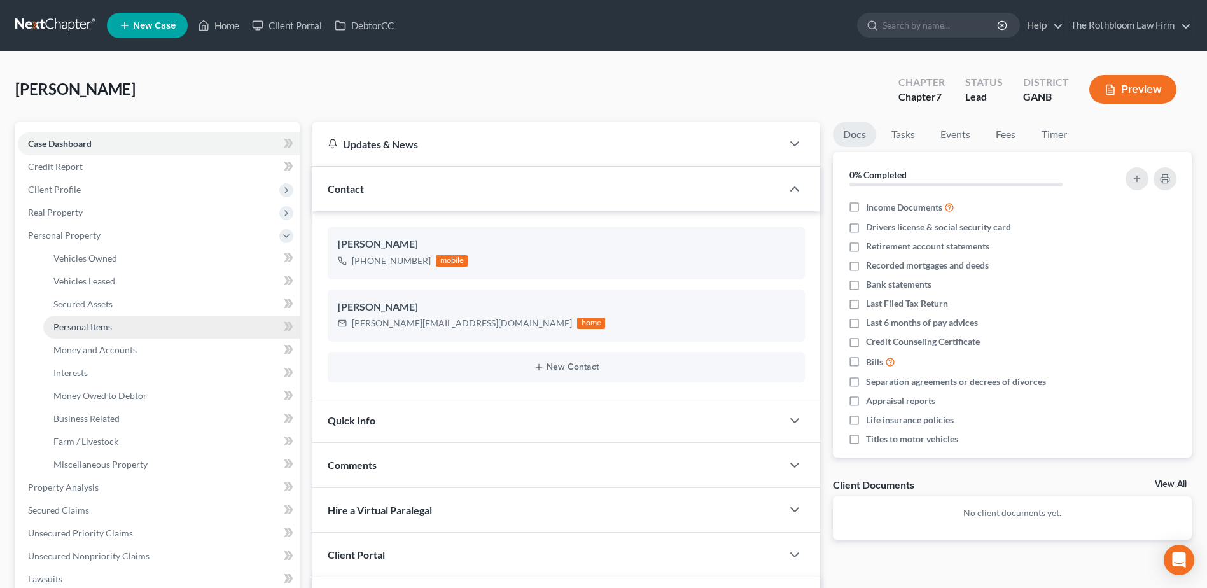
click at [84, 323] on span "Personal Items" at bounding box center [82, 326] width 59 height 11
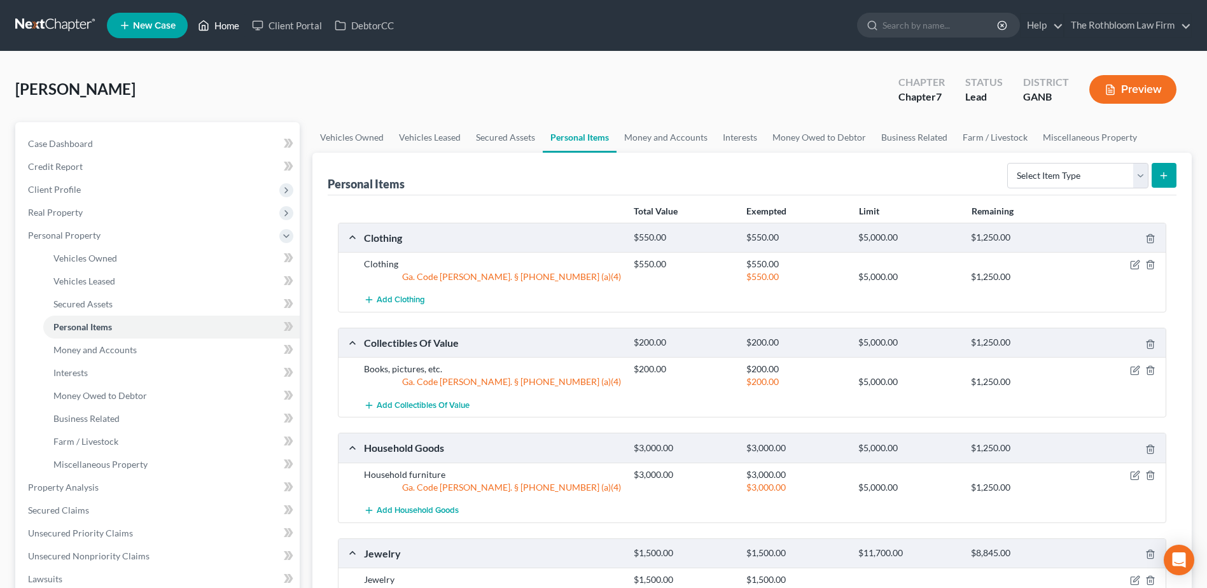
click at [233, 25] on link "Home" at bounding box center [218, 25] width 54 height 23
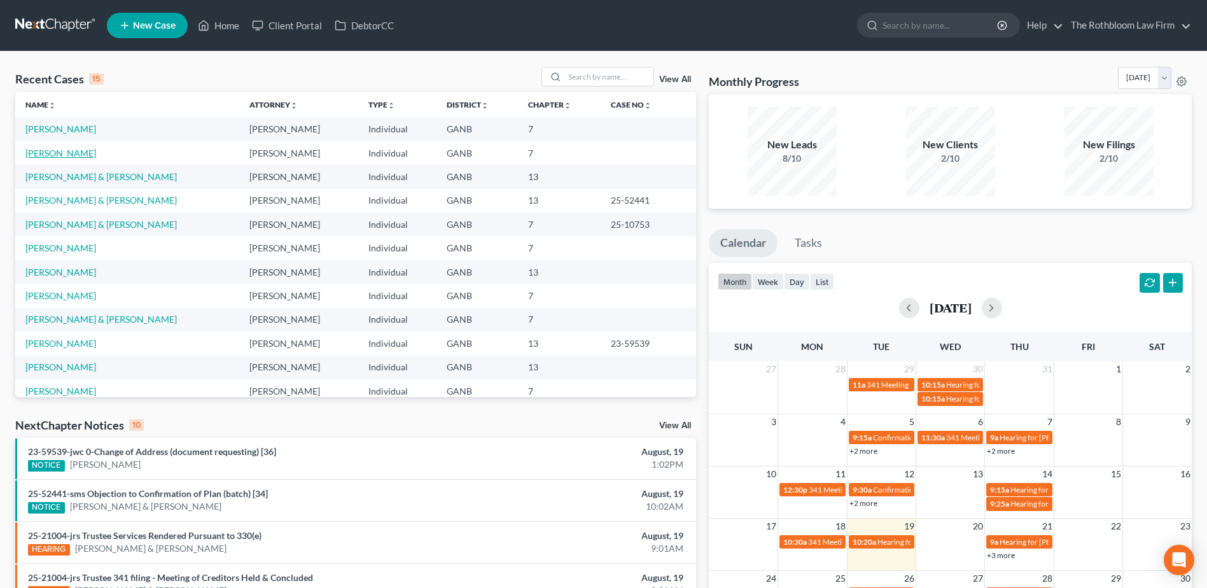
click at [57, 149] on link "[PERSON_NAME]" at bounding box center [60, 153] width 71 height 11
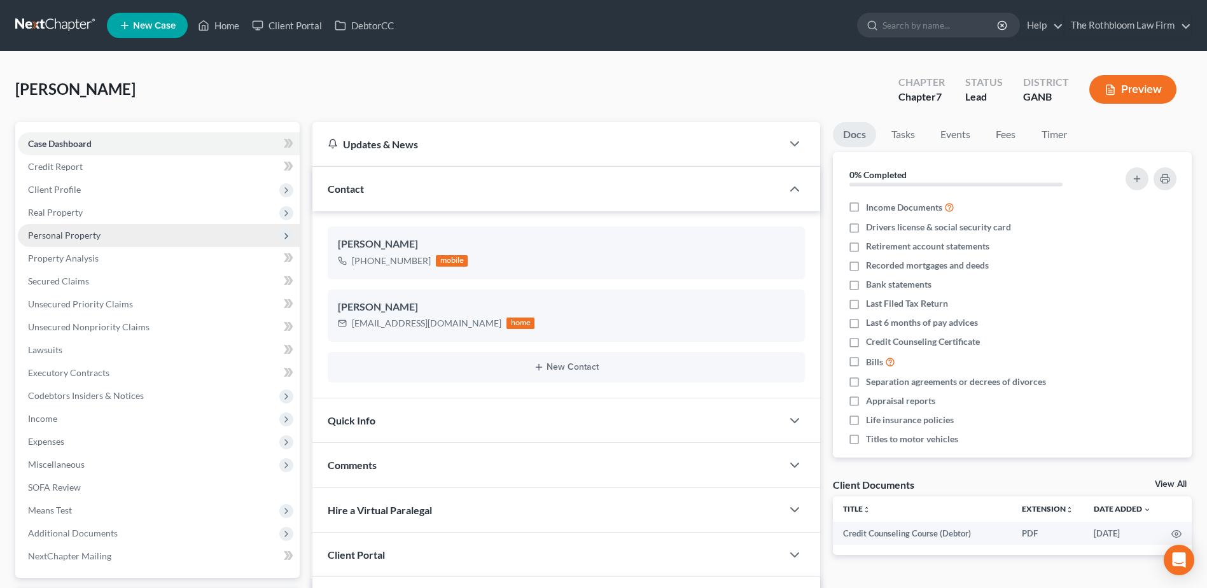
click at [76, 239] on span "Personal Property" at bounding box center [64, 235] width 73 height 11
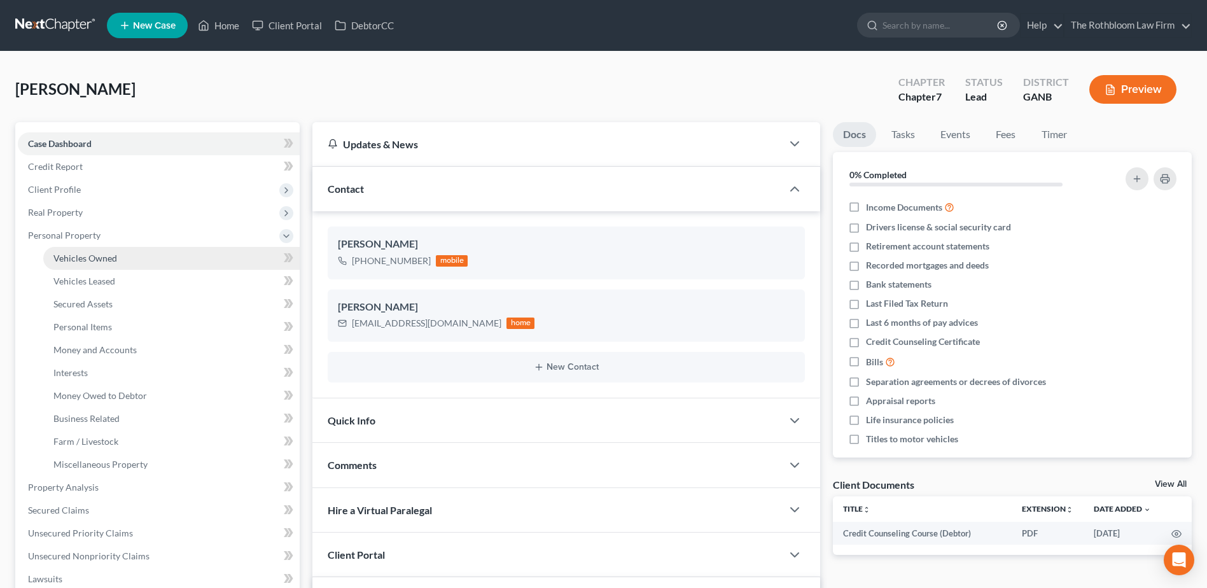
click at [74, 258] on span "Vehicles Owned" at bounding box center [85, 258] width 64 height 11
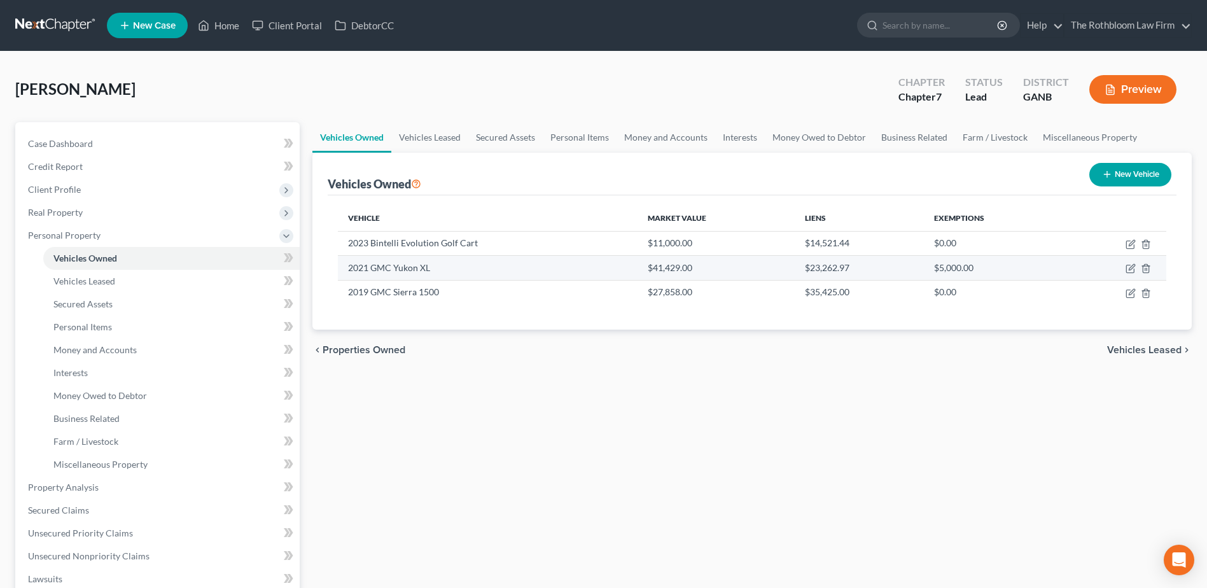
click at [1125, 270] on td at bounding box center [1115, 268] width 102 height 24
click at [1128, 268] on icon "button" at bounding box center [1130, 268] width 10 height 10
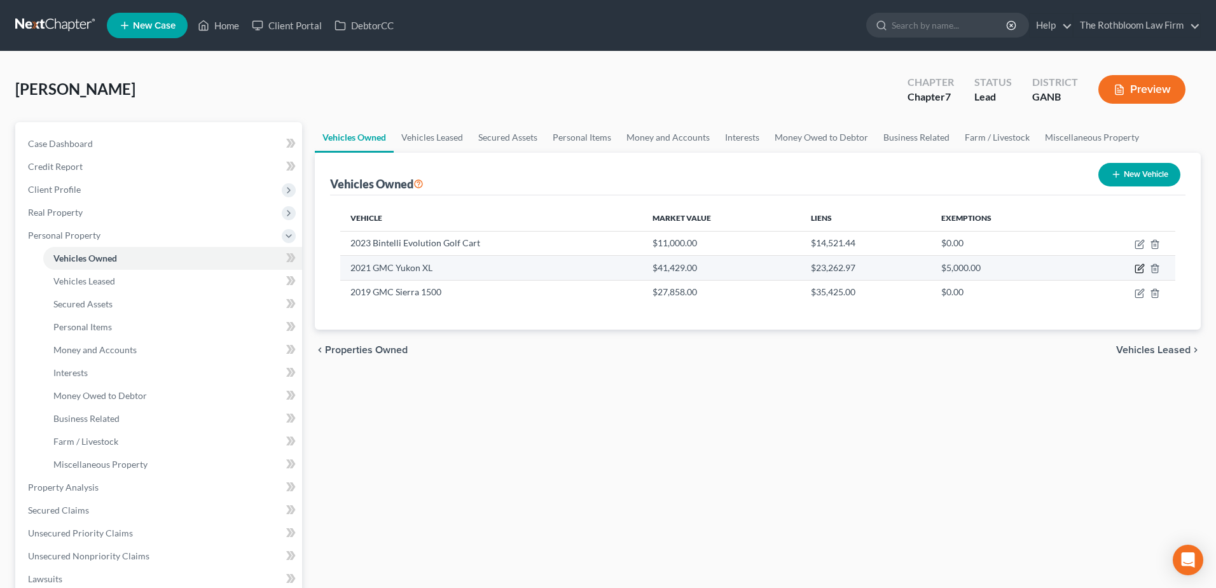
select select "0"
select select "5"
select select "2"
select select "3"
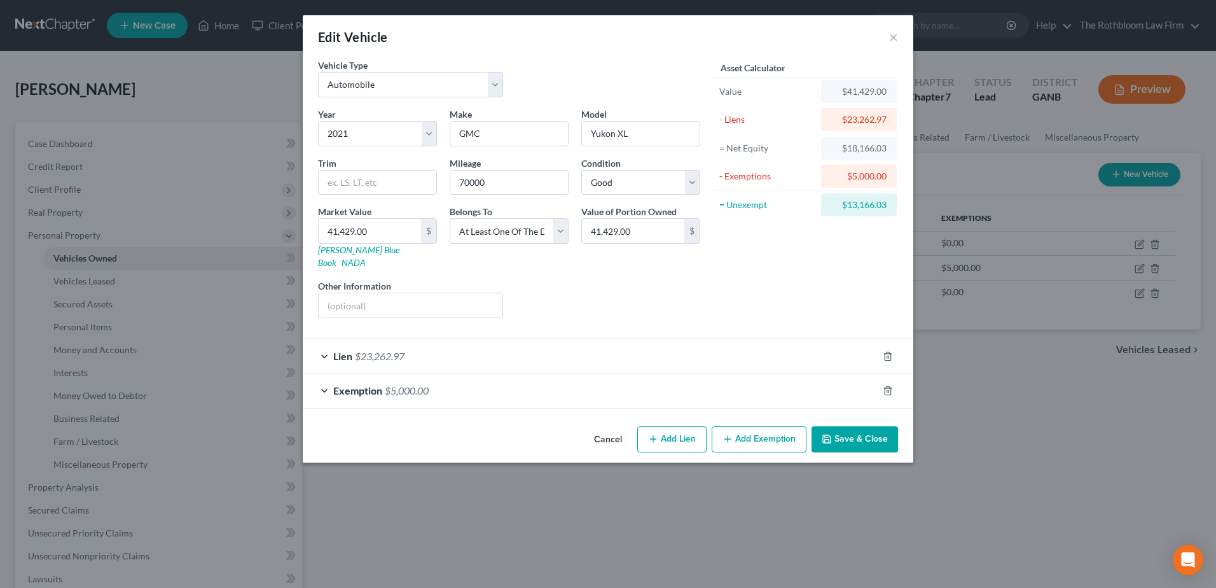
click at [856, 430] on button "Save & Close" at bounding box center [855, 439] width 87 height 27
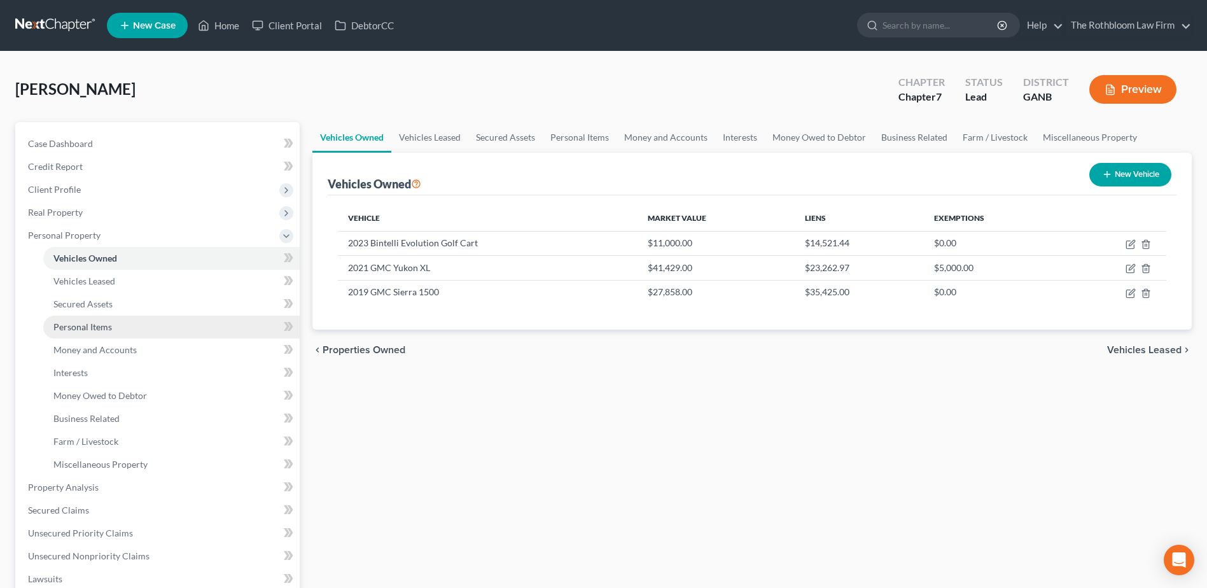
click at [78, 324] on span "Personal Items" at bounding box center [82, 326] width 59 height 11
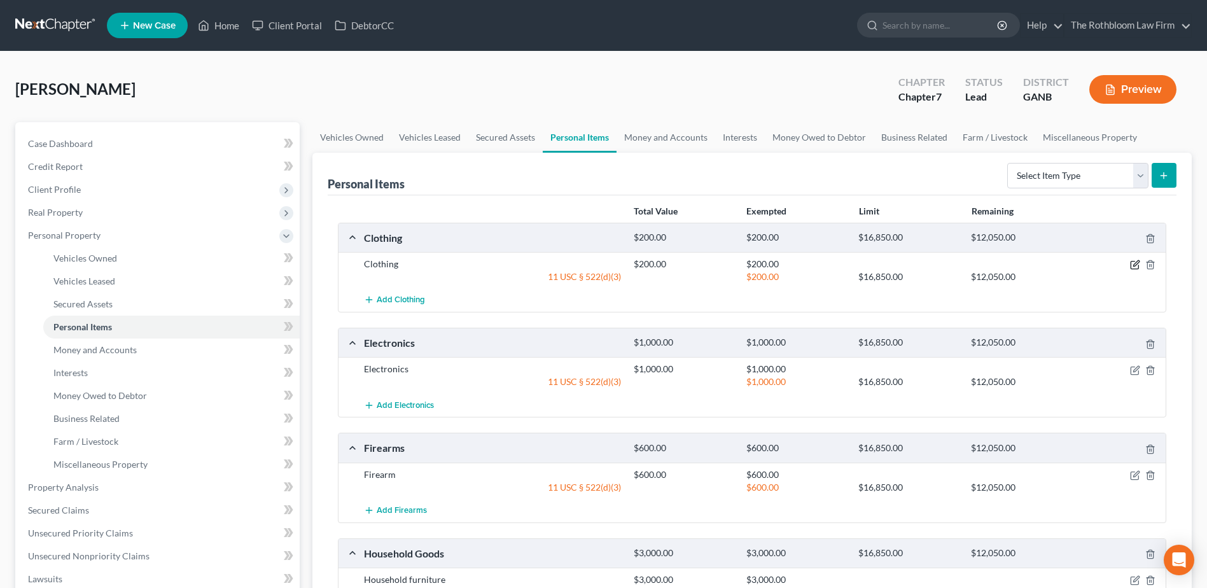
click at [1135, 265] on icon "button" at bounding box center [1136, 264] width 6 height 6
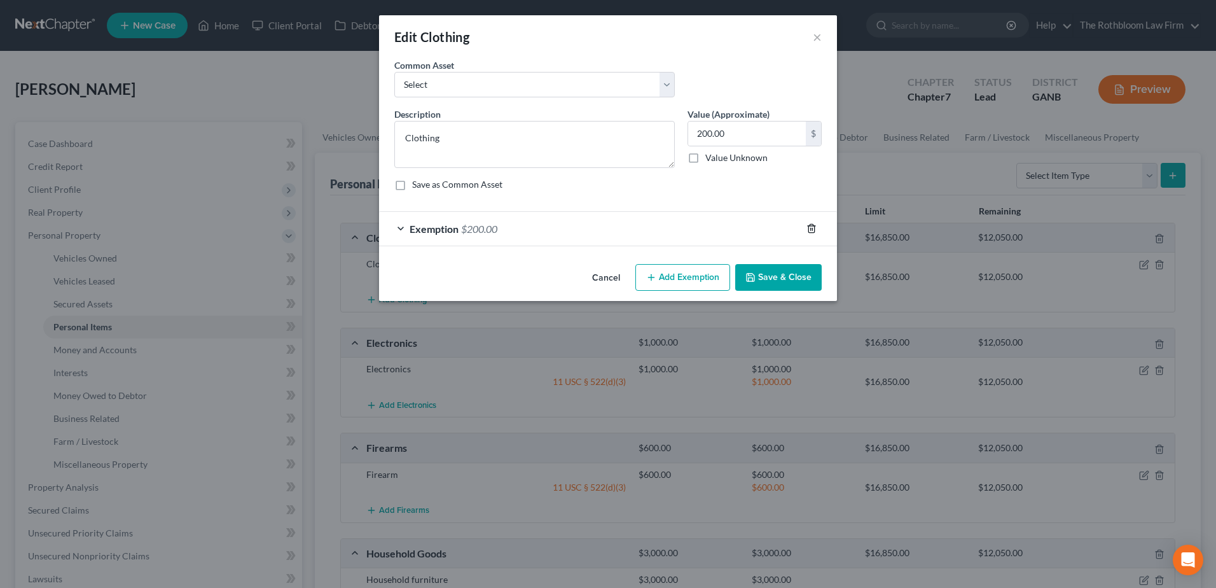
click at [808, 228] on icon "button" at bounding box center [812, 228] width 10 height 10
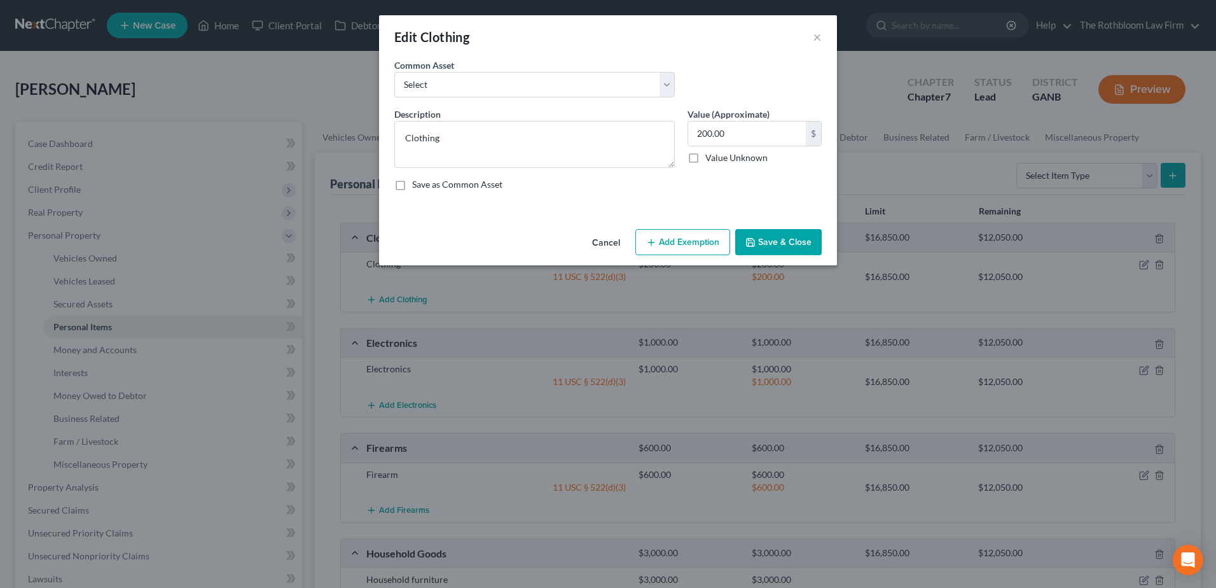
click at [694, 244] on button "Add Exemption" at bounding box center [682, 242] width 95 height 27
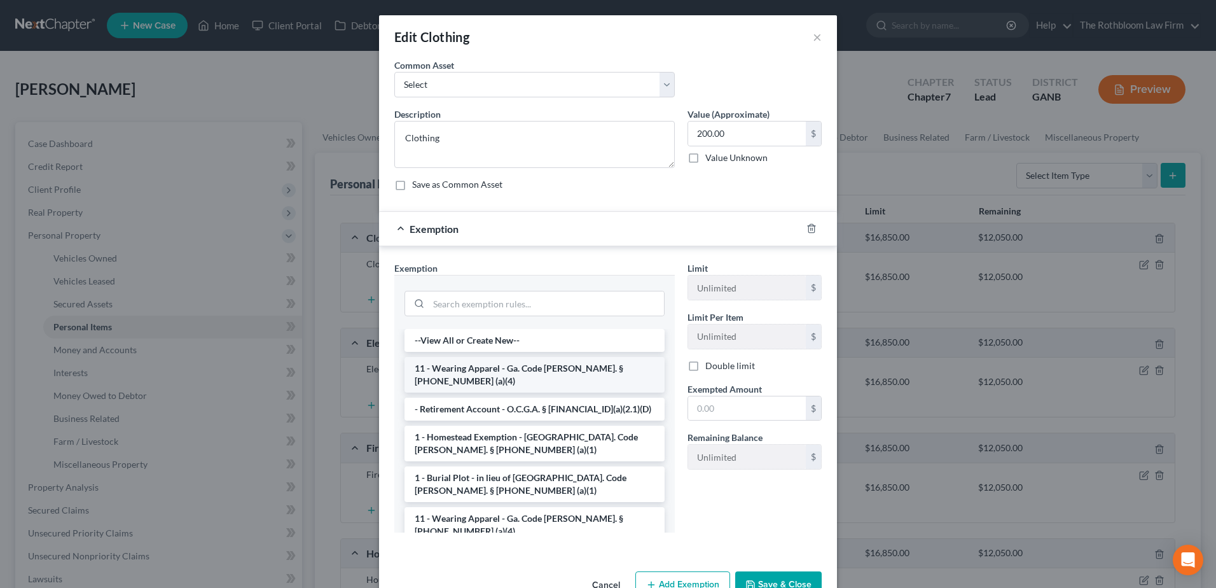
click at [482, 368] on li "11 - Wearing Apparel - Ga. Code [PERSON_NAME]. § [PHONE_NUMBER] (a)(4)" at bounding box center [535, 375] width 260 height 36
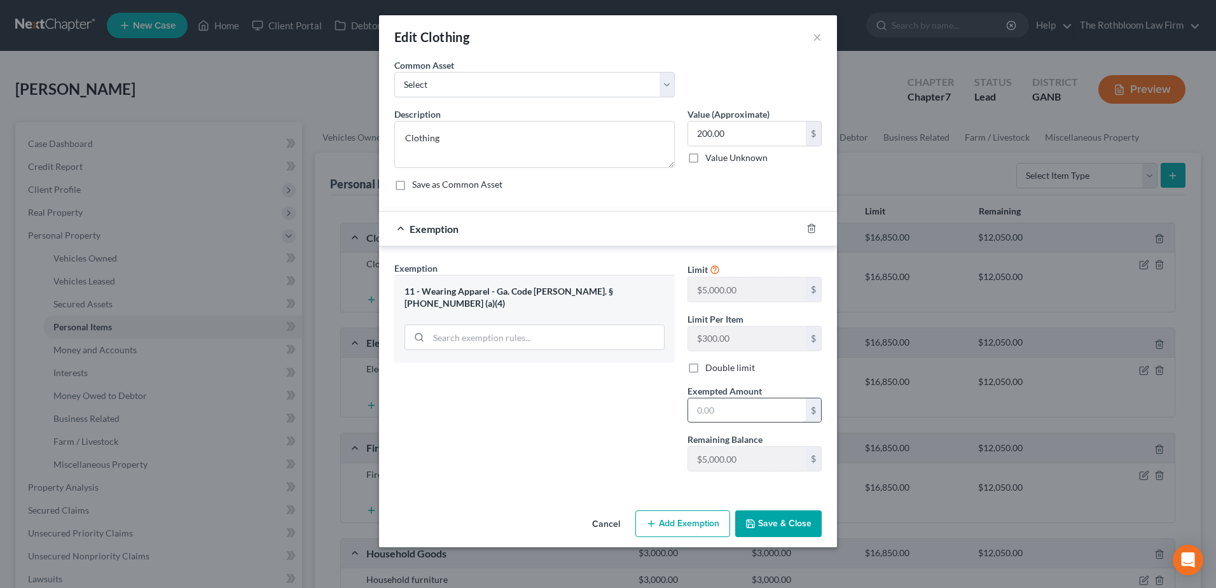
click at [731, 405] on input "text" at bounding box center [747, 410] width 118 height 24
type input "200"
click at [758, 516] on button "Save & Close" at bounding box center [778, 523] width 87 height 27
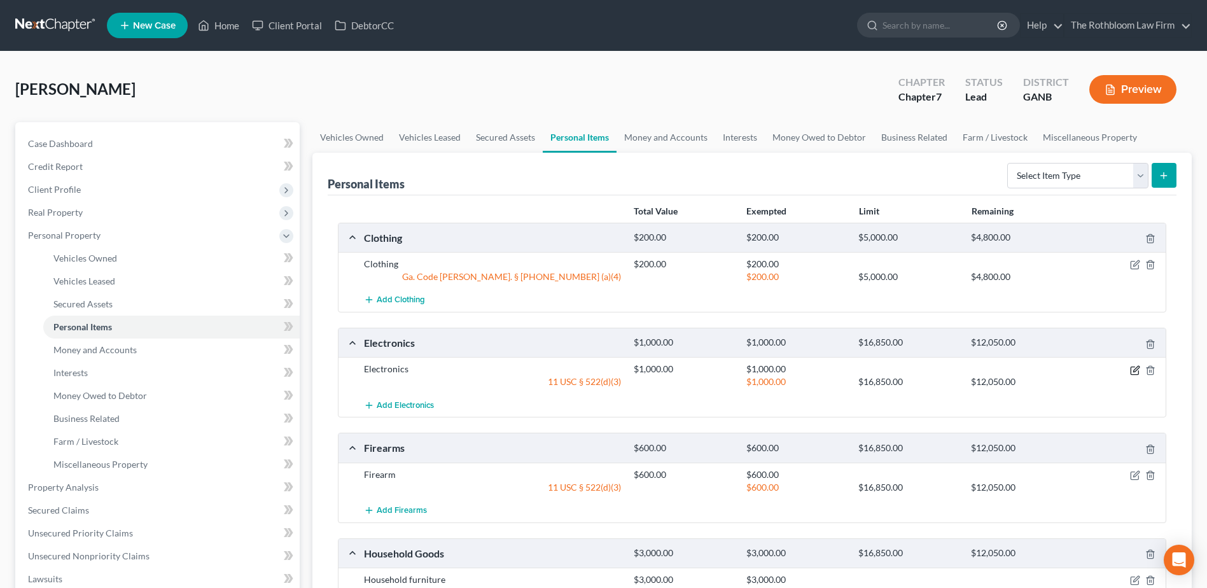
click at [1138, 369] on icon "button" at bounding box center [1135, 370] width 10 height 10
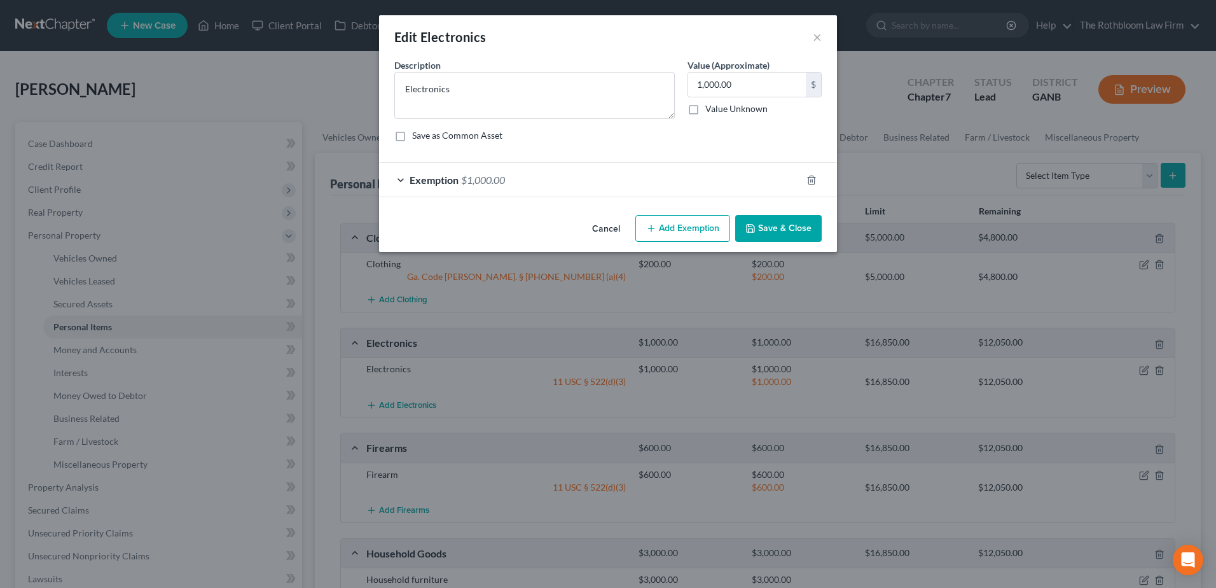
click at [595, 175] on div "Exemption $1,000.00" at bounding box center [590, 180] width 422 height 34
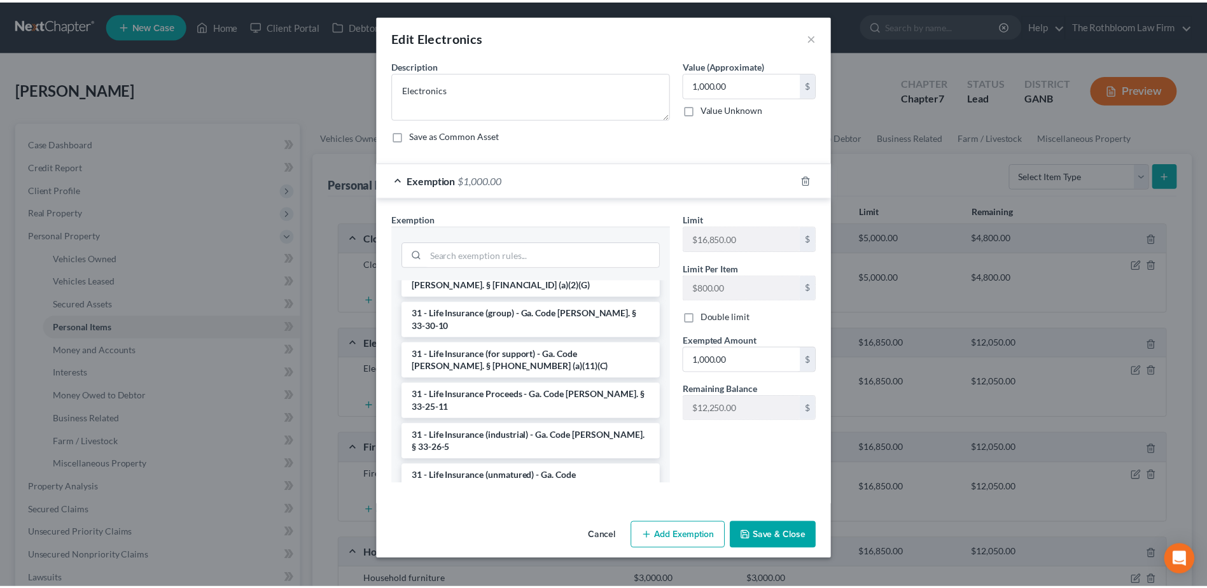
scroll to position [1717, 0]
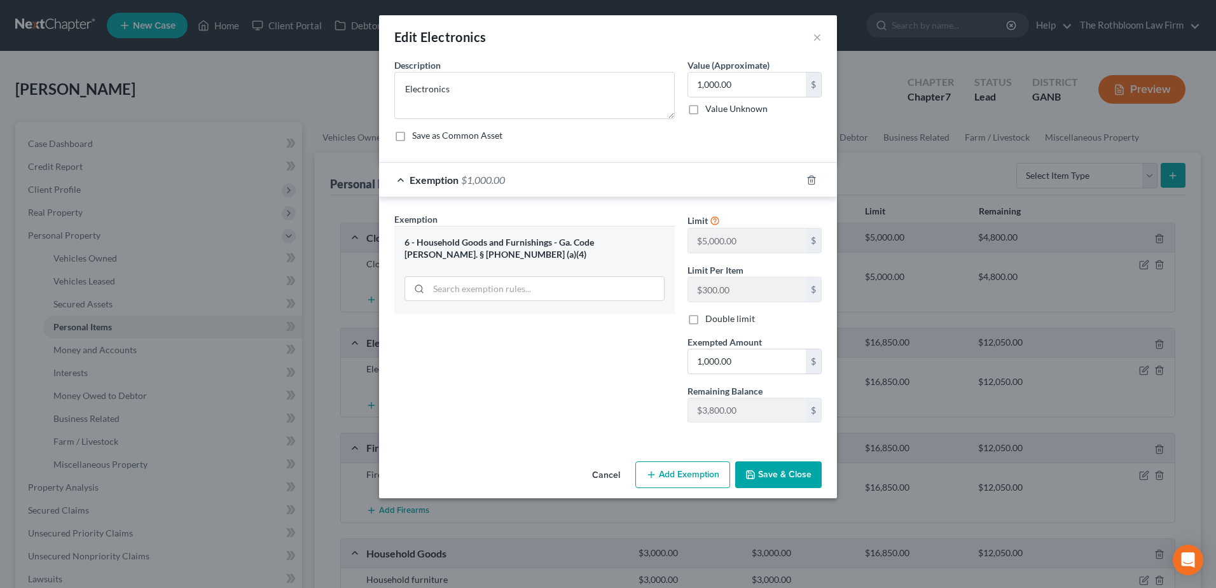
click at [779, 469] on button "Save & Close" at bounding box center [778, 474] width 87 height 27
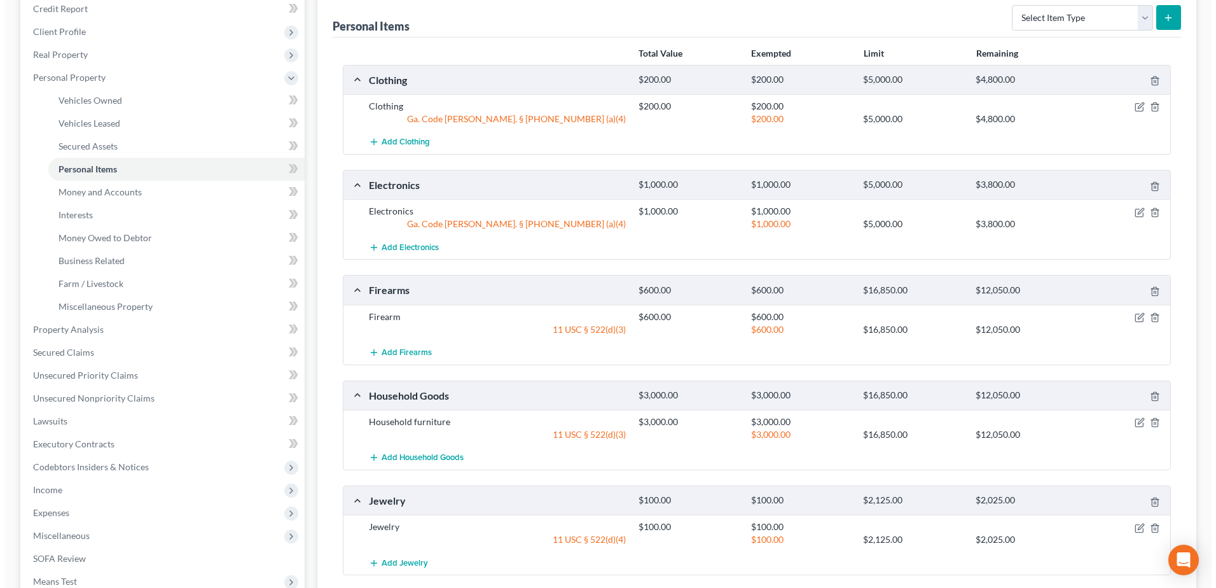
scroll to position [191, 0]
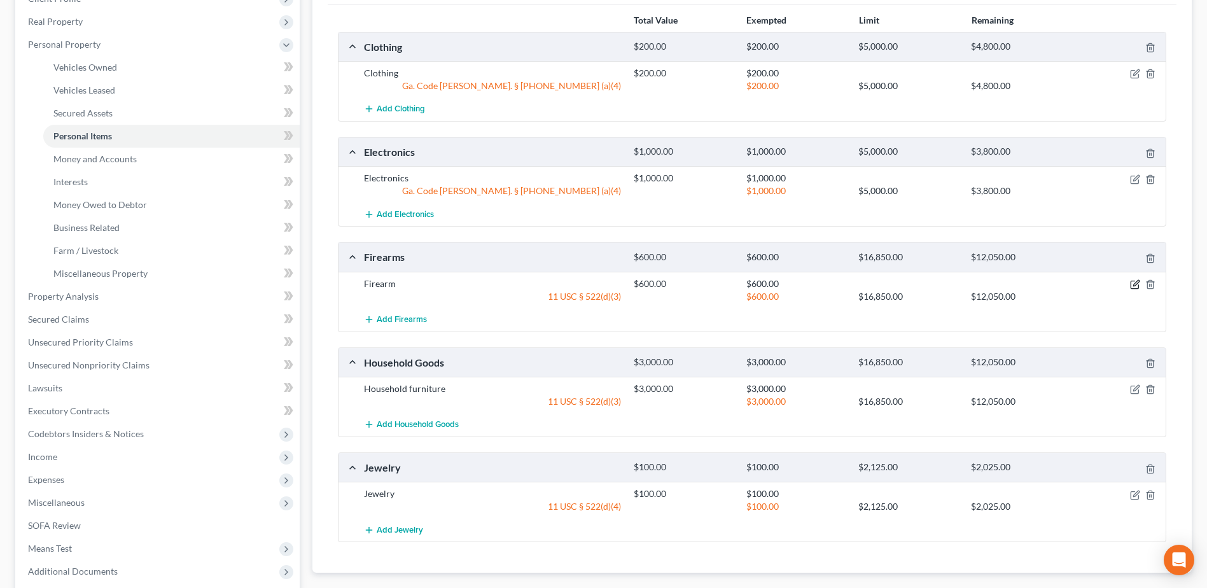
click at [1134, 282] on icon "button" at bounding box center [1135, 284] width 10 height 10
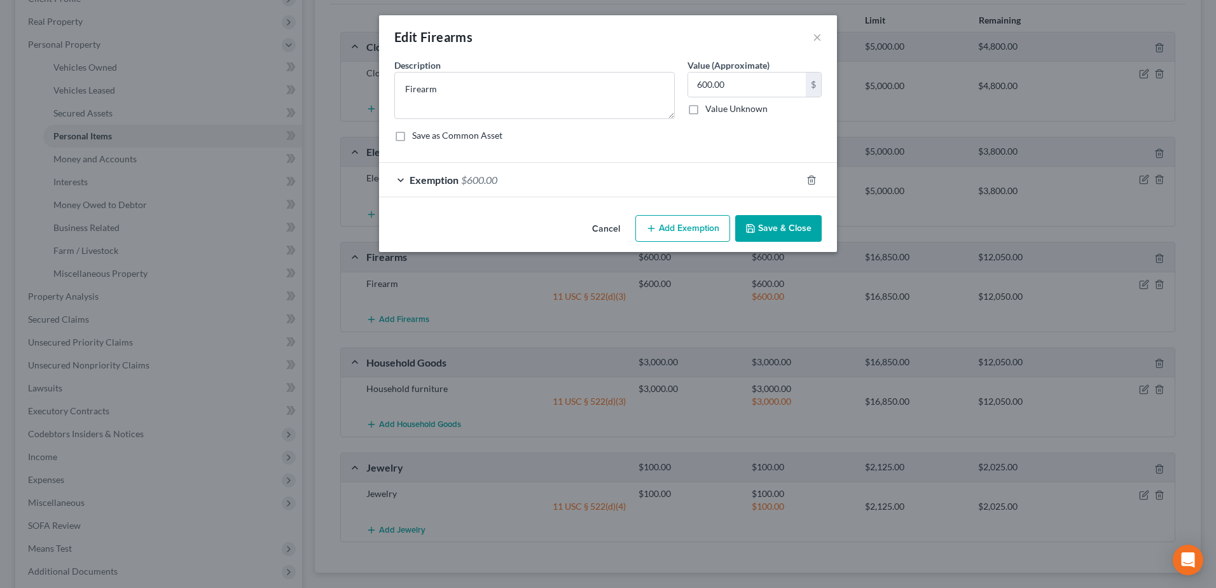
click at [495, 180] on span "$600.00" at bounding box center [479, 180] width 36 height 12
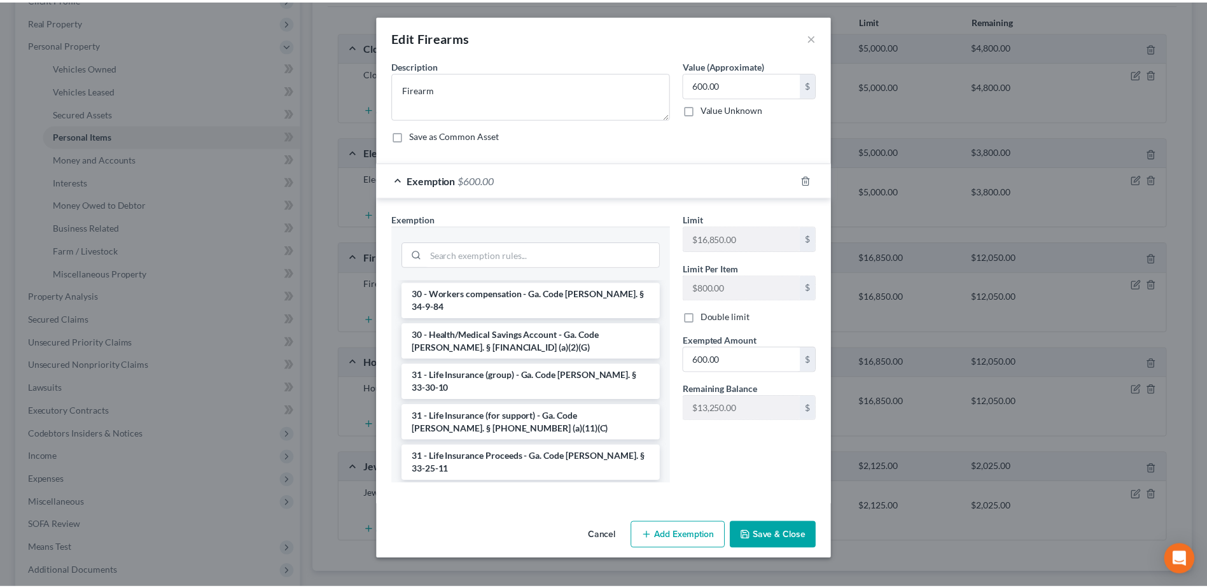
scroll to position [1773, 0]
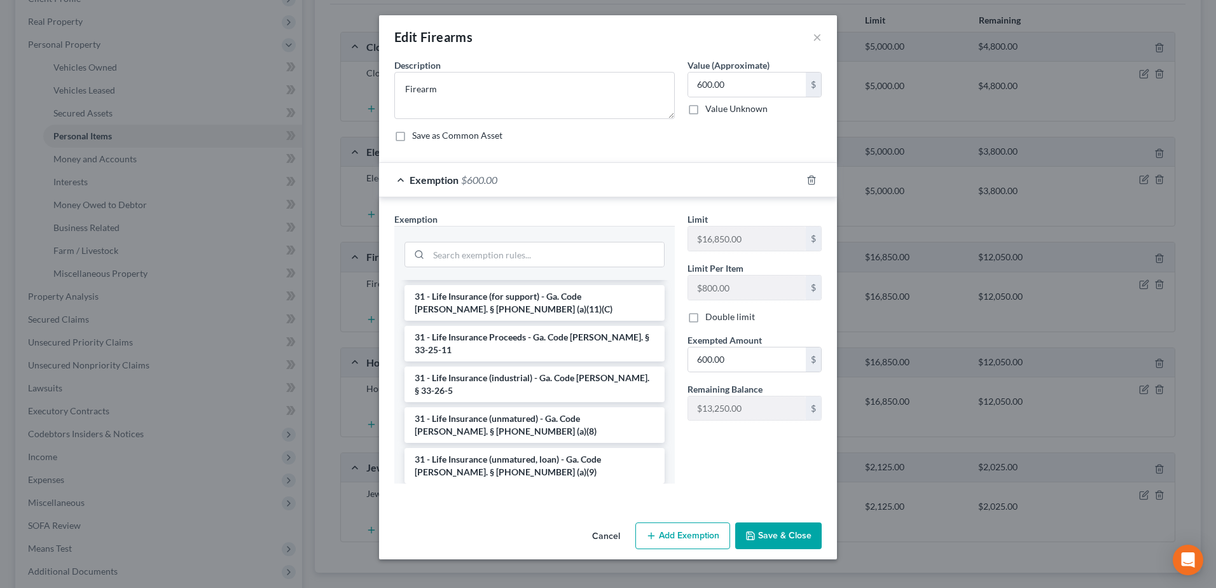
click at [504, 570] on li "6 - Household Goods and Furnishings - Ga. Code [PERSON_NAME]. § [PHONE_NUMBER] …" at bounding box center [535, 588] width 260 height 36
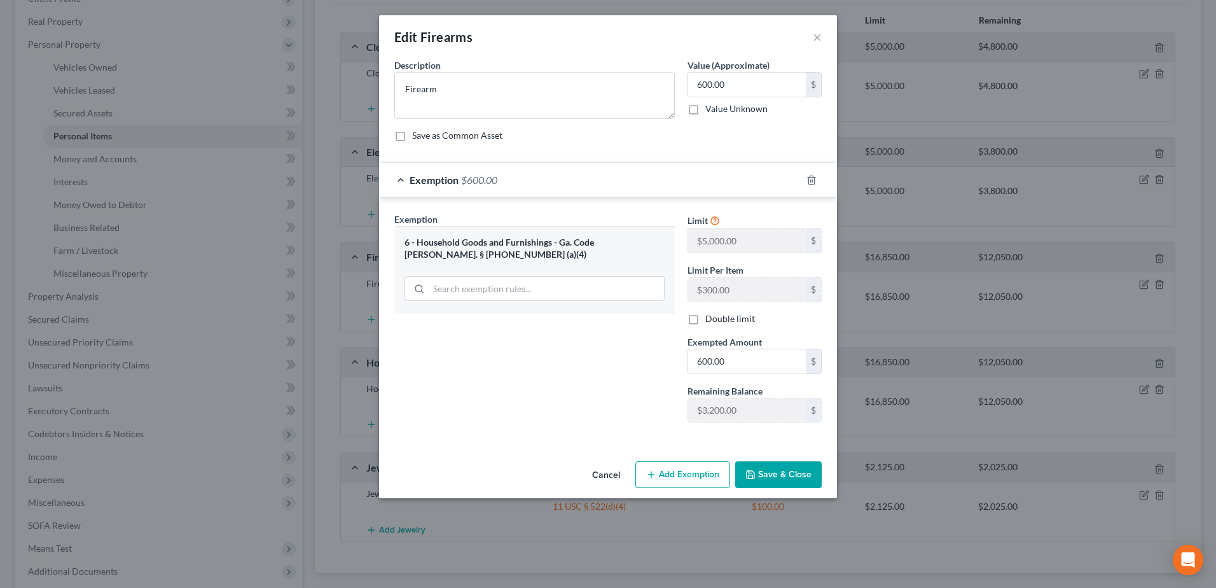
click at [772, 471] on button "Save & Close" at bounding box center [778, 474] width 87 height 27
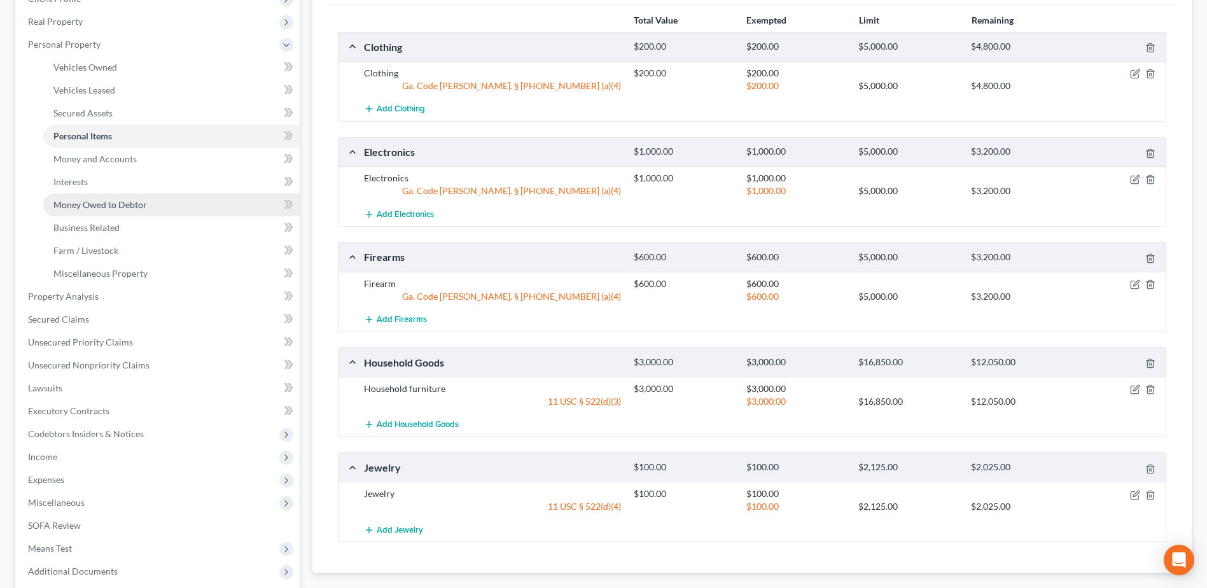
click at [81, 209] on span "Money Owed to Debtor" at bounding box center [100, 204] width 94 height 11
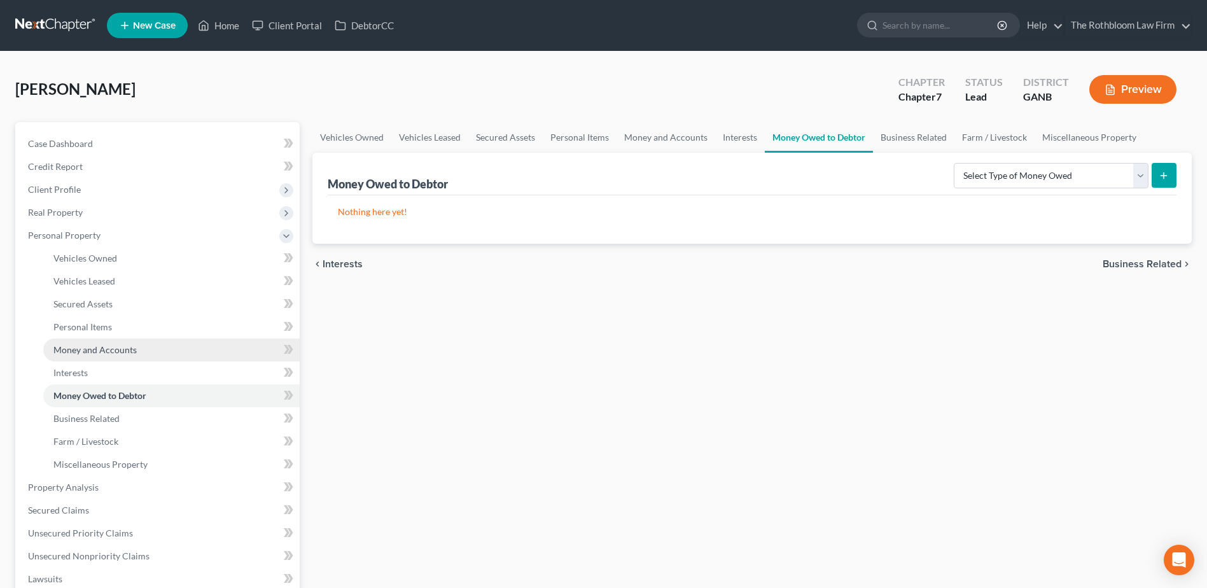
click at [113, 351] on span "Money and Accounts" at bounding box center [94, 349] width 83 height 11
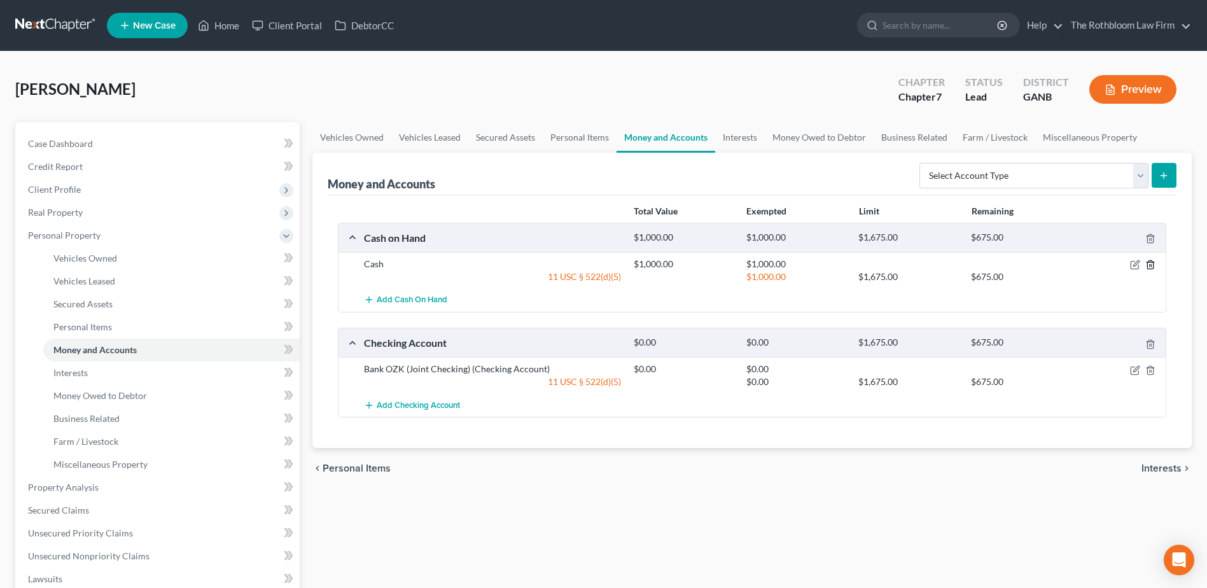
click at [1151, 268] on icon "button" at bounding box center [1150, 265] width 10 height 10
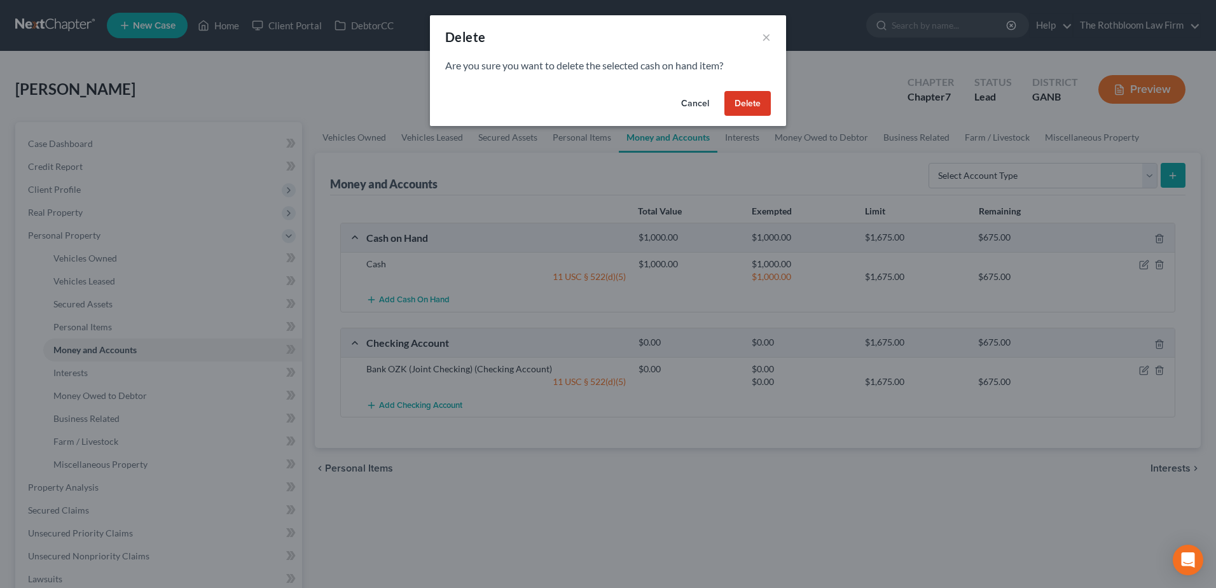
click at [757, 106] on button "Delete" at bounding box center [748, 103] width 46 height 25
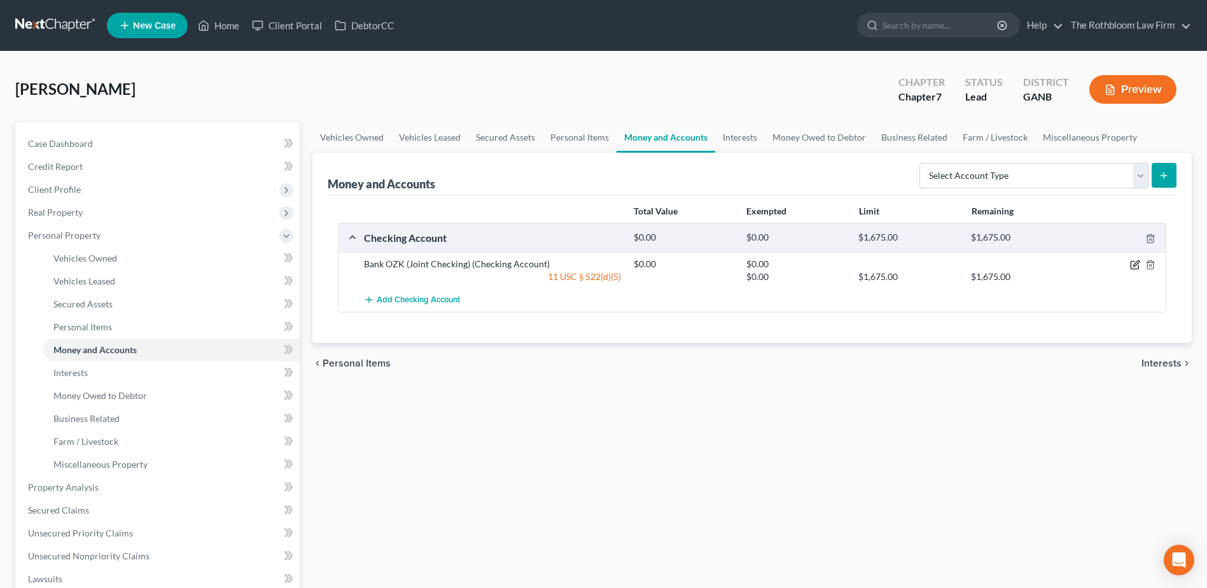
click at [1134, 267] on icon "button" at bounding box center [1136, 264] width 6 height 6
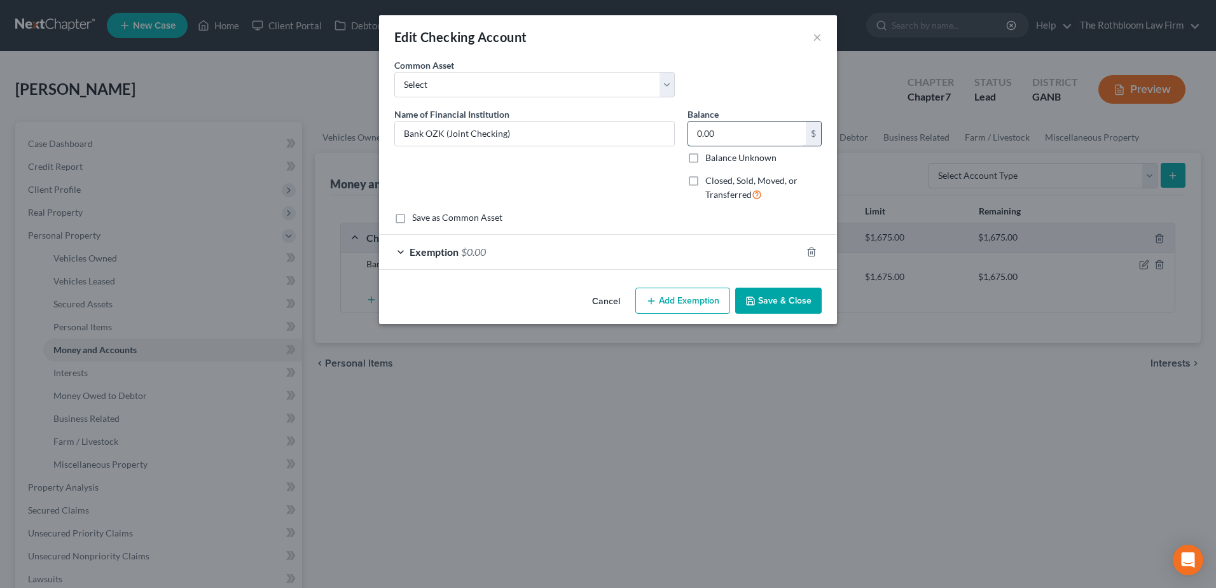
click at [738, 129] on input "0.00" at bounding box center [747, 133] width 118 height 24
click at [705, 183] on label "Closed, Sold, Moved, or Transferred" at bounding box center [763, 187] width 116 height 27
click at [711, 183] on input "Closed, Sold, Moved, or Transferred" at bounding box center [715, 178] width 8 height 8
checkbox input "true"
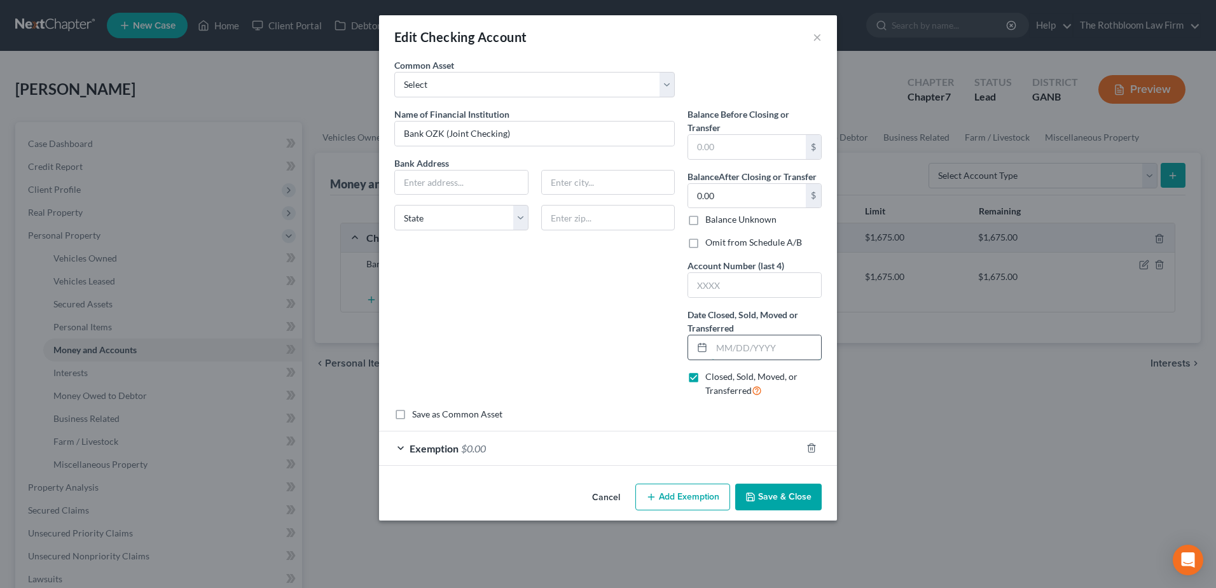
click at [728, 346] on input "text" at bounding box center [766, 347] width 109 height 24
type input "[DATE]"
click at [773, 501] on button "Save & Close" at bounding box center [778, 496] width 87 height 27
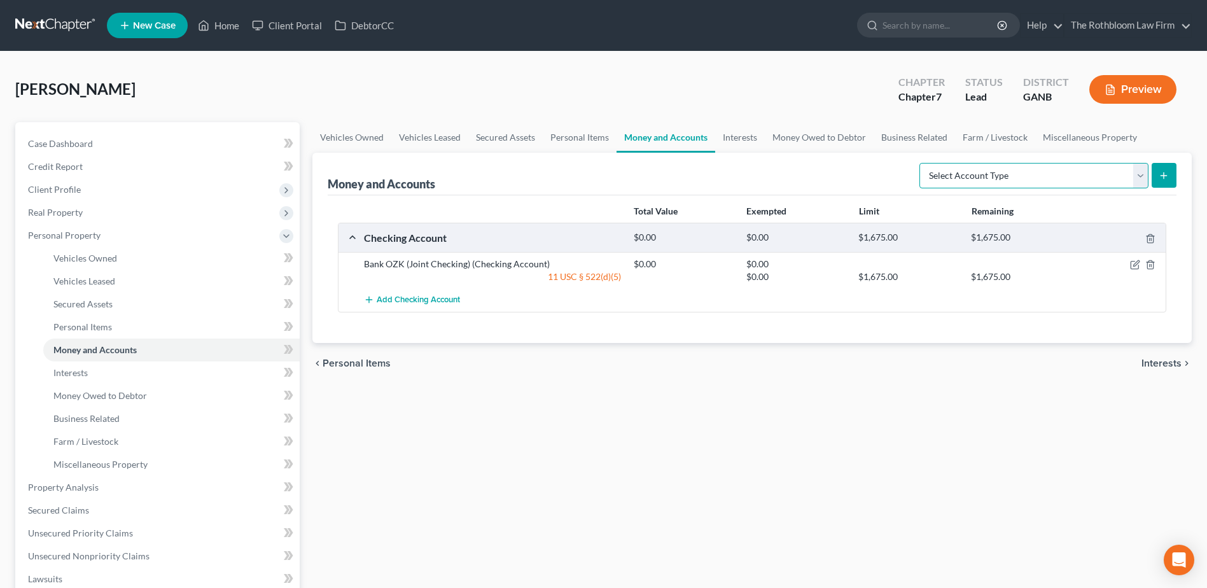
click at [1141, 174] on select "Select Account Type Brokerage Cash on Hand Certificates of Deposit Checking Acc…" at bounding box center [1033, 175] width 229 height 25
select select "checking"
click at [922, 163] on select "Select Account Type Brokerage Cash on Hand Certificates of Deposit Checking Acc…" at bounding box center [1033, 175] width 229 height 25
click at [1158, 181] on button "submit" at bounding box center [1163, 175] width 25 height 25
click at [1158, 179] on icon "submit" at bounding box center [1163, 175] width 10 height 10
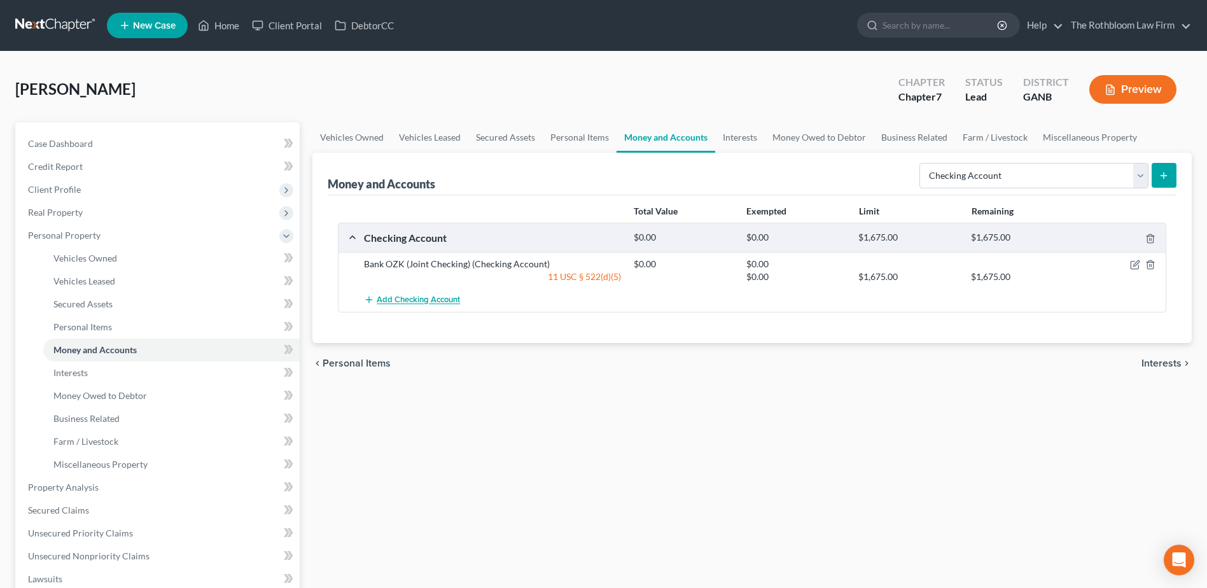
click at [418, 298] on span "Add Checking Account" at bounding box center [418, 300] width 83 height 10
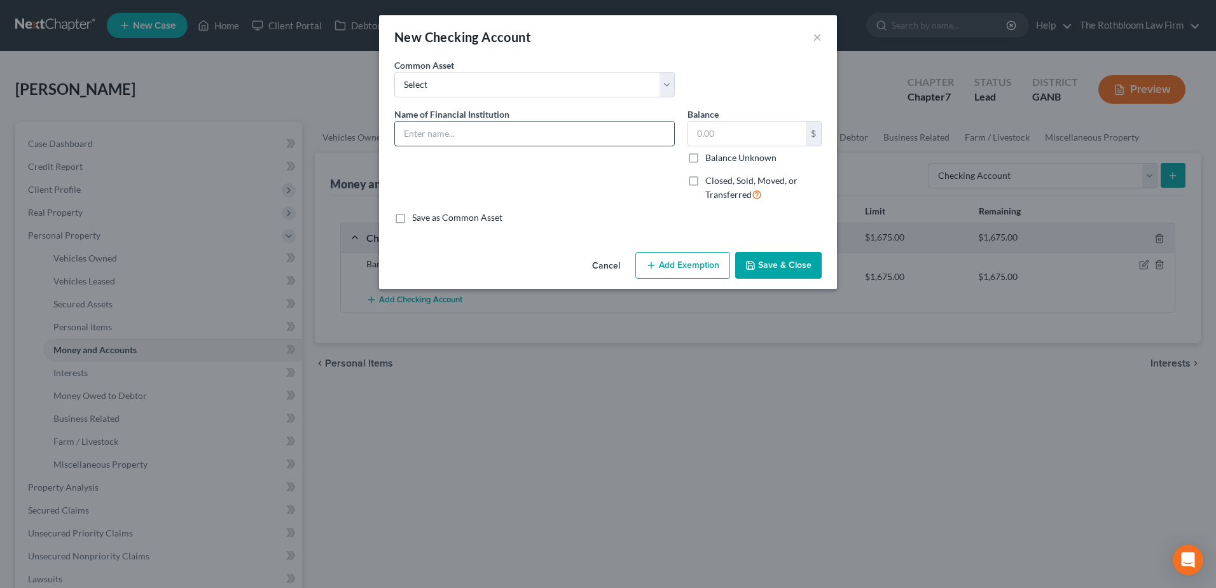
click at [410, 135] on input "text" at bounding box center [534, 133] width 279 height 24
type input "USAA"
drag, startPoint x: 729, startPoint y: 134, endPoint x: 690, endPoint y: 132, distance: 38.8
click at [690, 132] on input "1,500" at bounding box center [747, 133] width 118 height 24
type input "1,500"
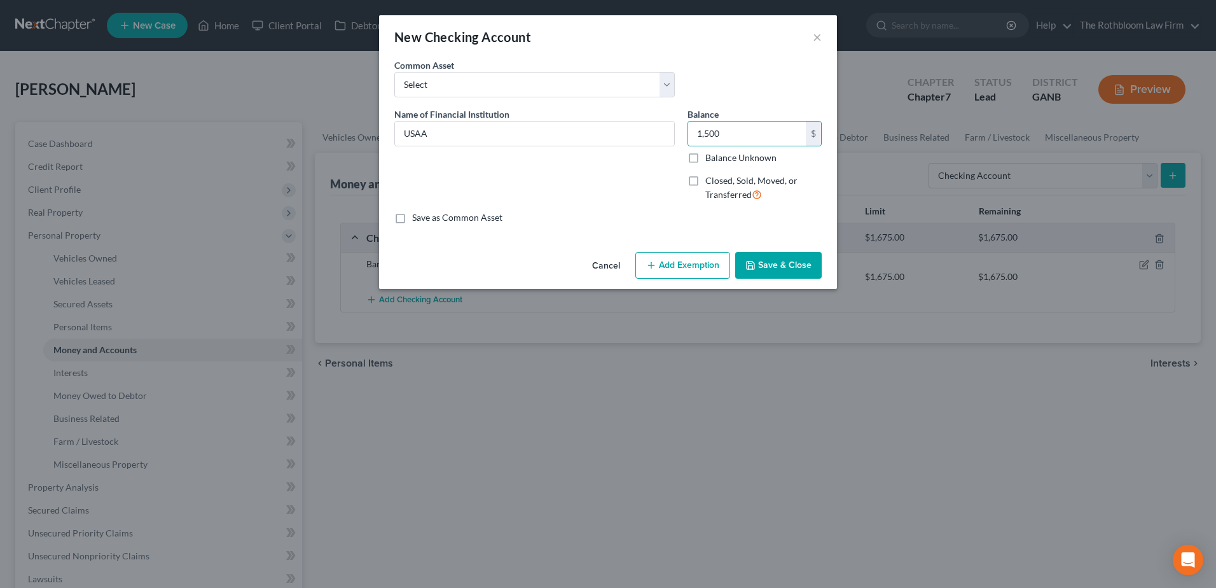
click at [690, 265] on button "Add Exemption" at bounding box center [682, 265] width 95 height 27
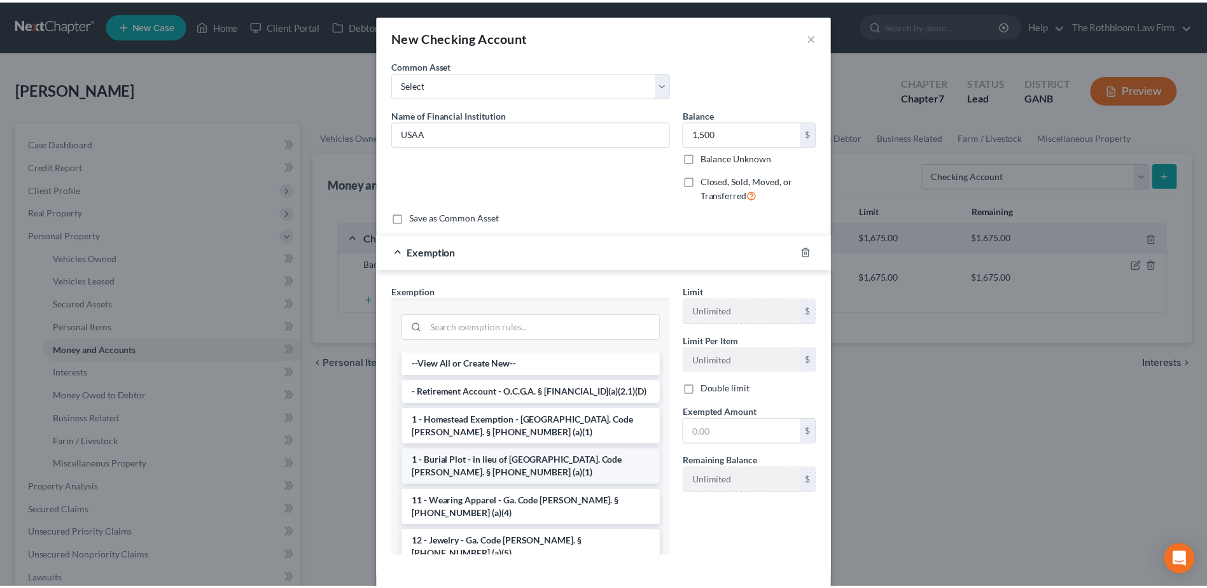
scroll to position [127, 0]
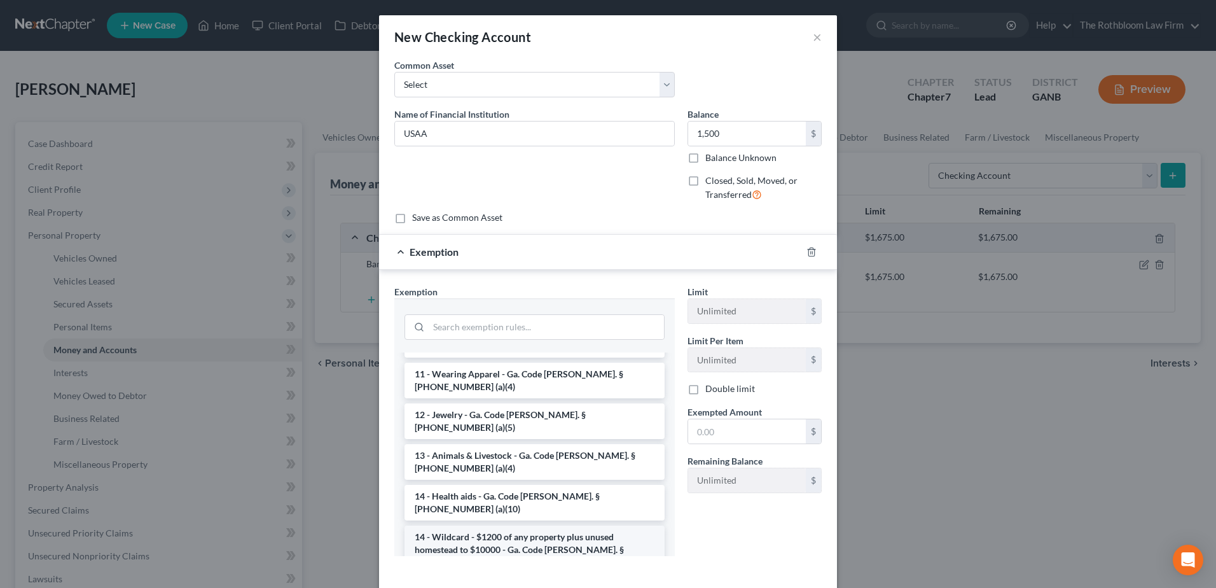
click at [503, 525] on li "14 - Wildcard - $1200 of any property plus unused homestead to $10000 - Ga. Cod…" at bounding box center [535, 549] width 260 height 48
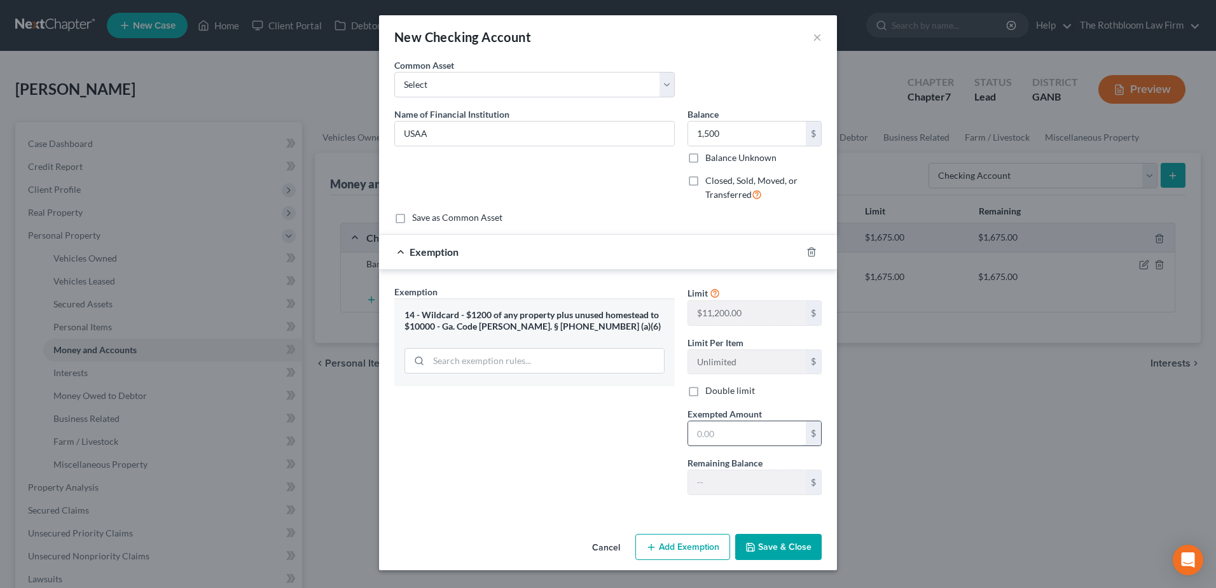
click at [721, 432] on input "text" at bounding box center [747, 433] width 118 height 24
type input "1,500"
click at [463, 122] on input "USAA" at bounding box center [534, 133] width 279 height 24
type input "USAA (Joint)"
type input "750"
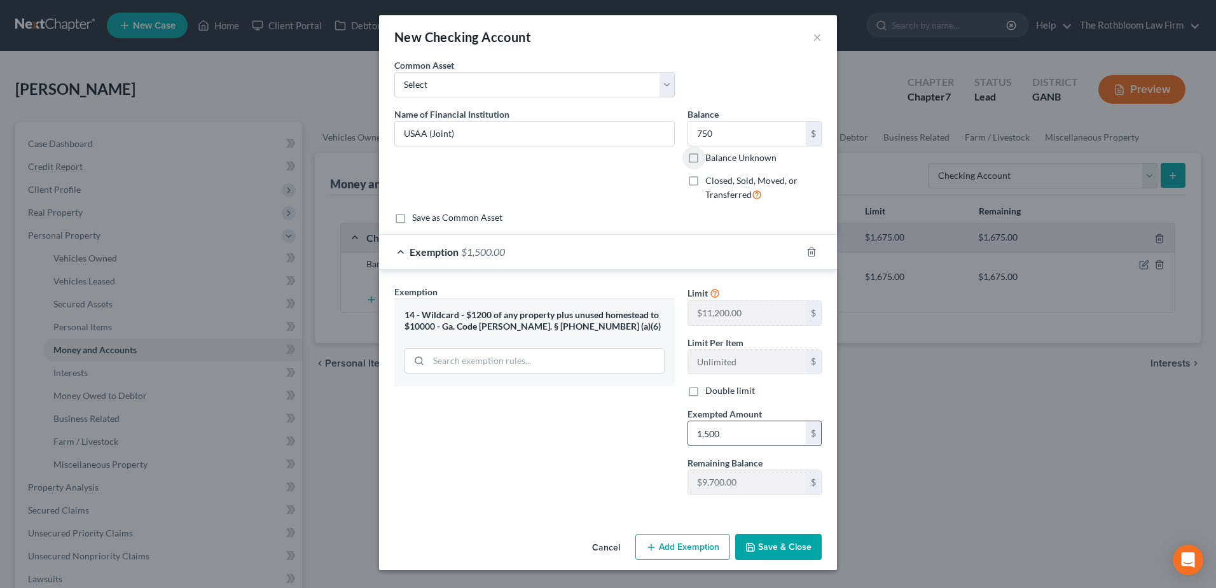
click at [730, 436] on input "1,500" at bounding box center [747, 433] width 118 height 24
type input "750"
click at [785, 553] on button "Save & Close" at bounding box center [778, 547] width 87 height 27
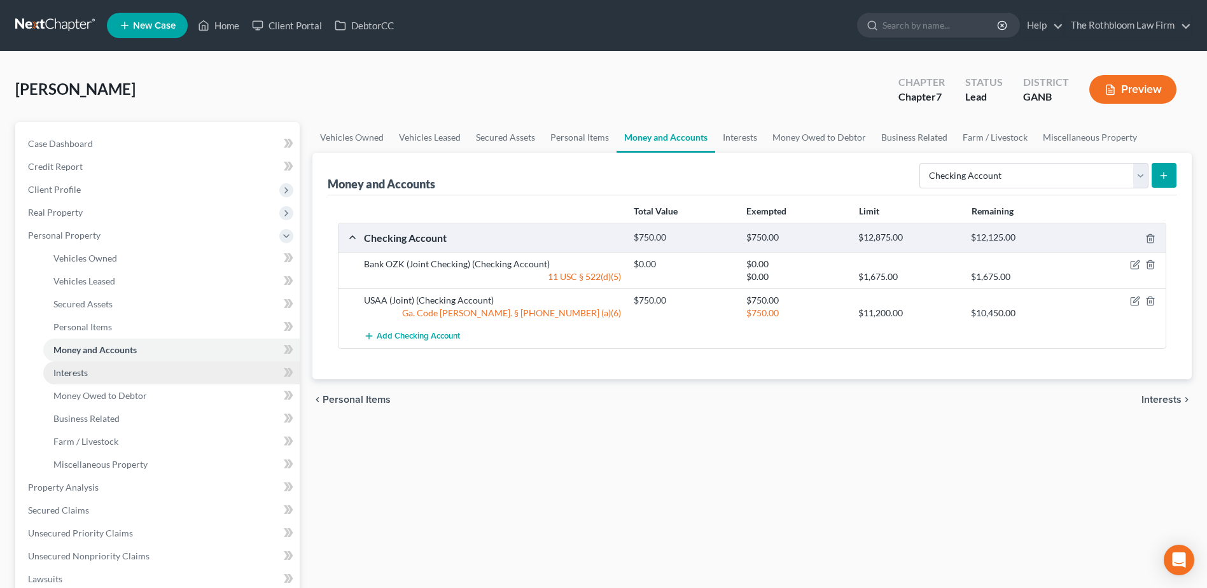
click at [101, 373] on link "Interests" at bounding box center [171, 372] width 256 height 23
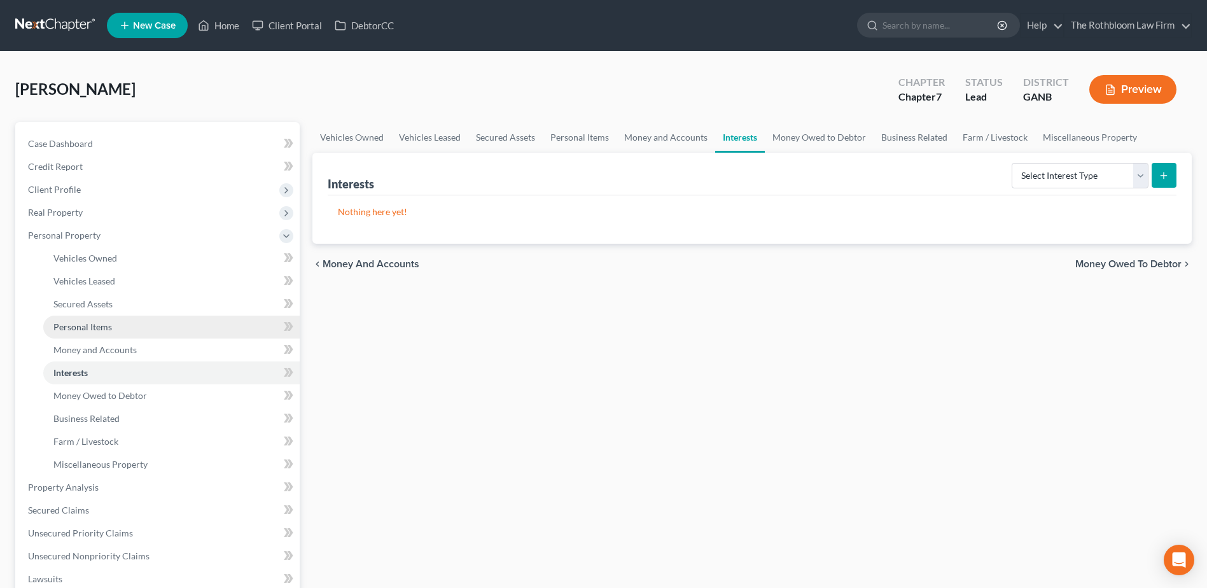
click at [83, 322] on span "Personal Items" at bounding box center [82, 326] width 59 height 11
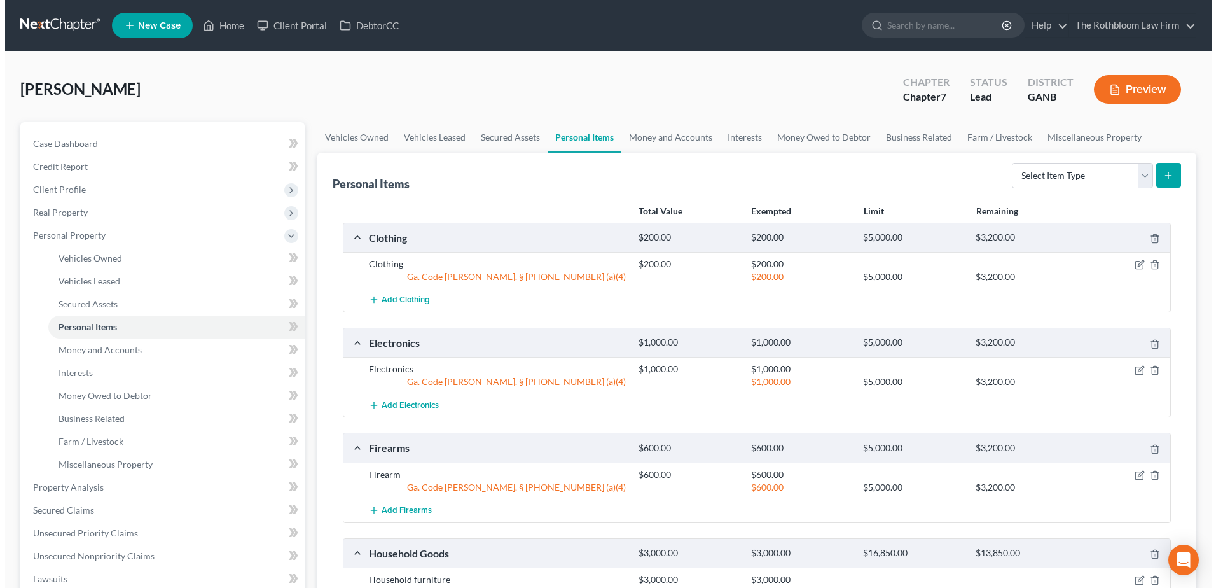
scroll to position [191, 0]
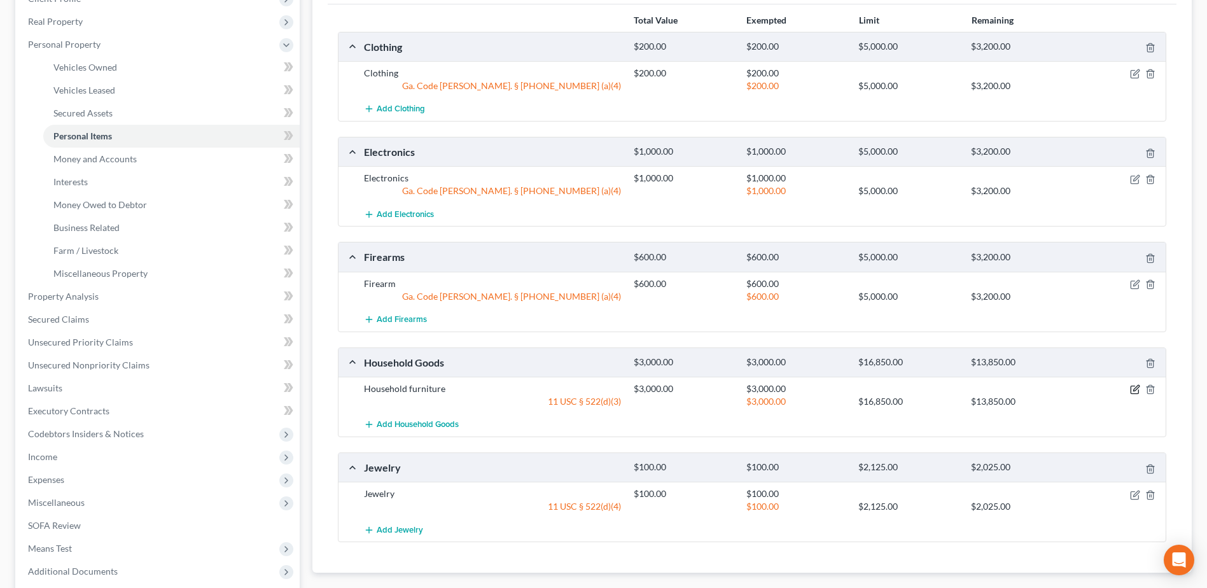
click at [1132, 388] on icon "button" at bounding box center [1135, 389] width 10 height 10
click at [1132, 387] on icon "button" at bounding box center [1135, 389] width 10 height 10
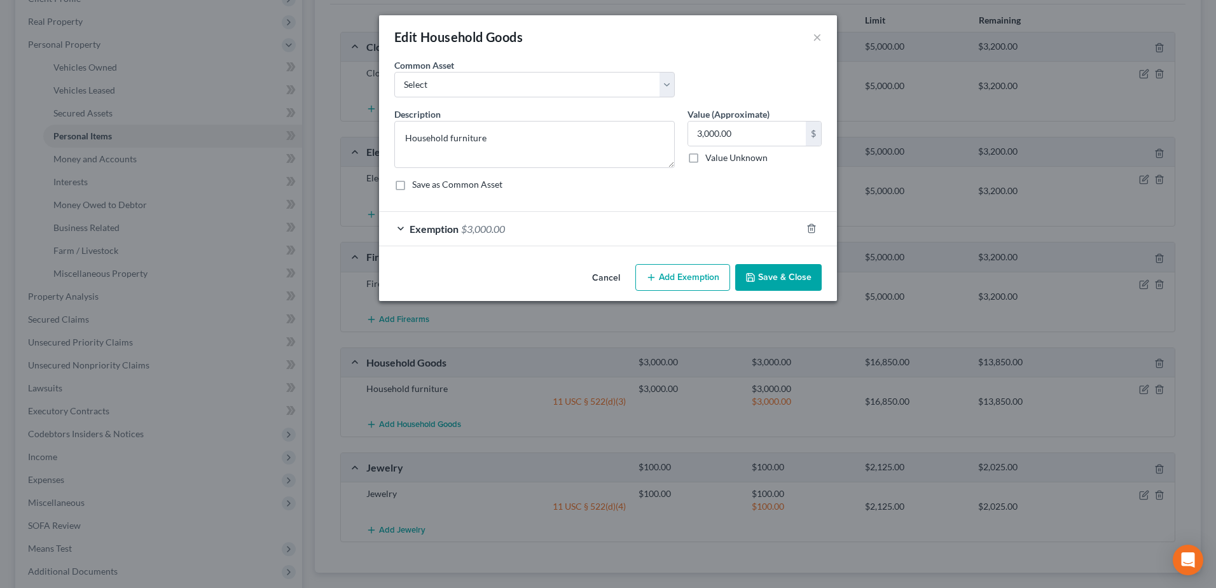
click at [469, 224] on span "$3,000.00" at bounding box center [483, 229] width 44 height 12
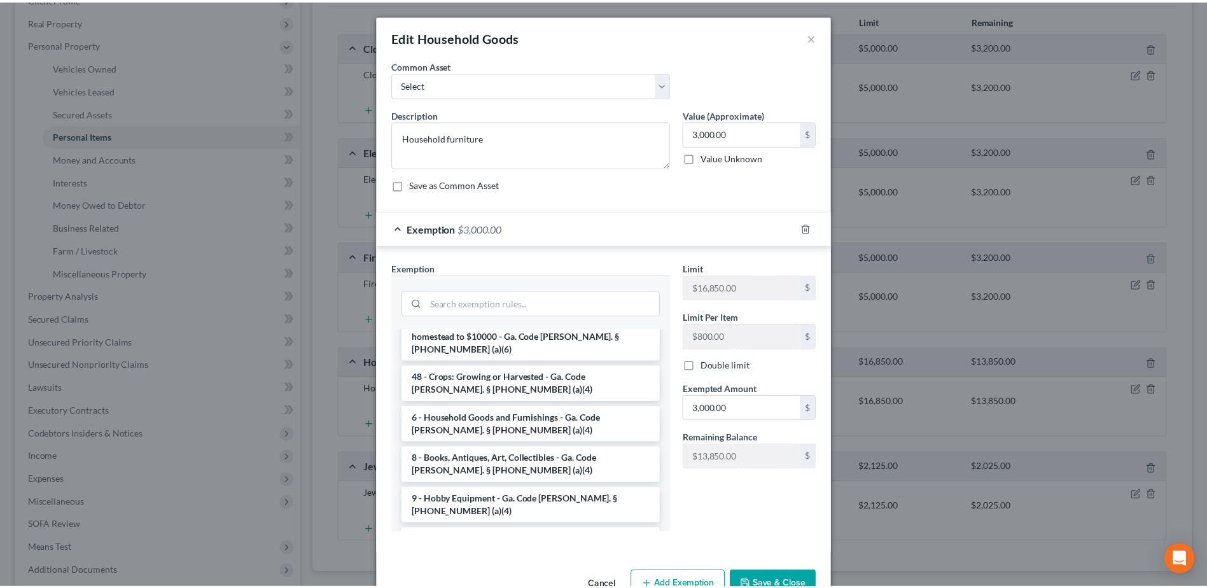
scroll to position [127, 0]
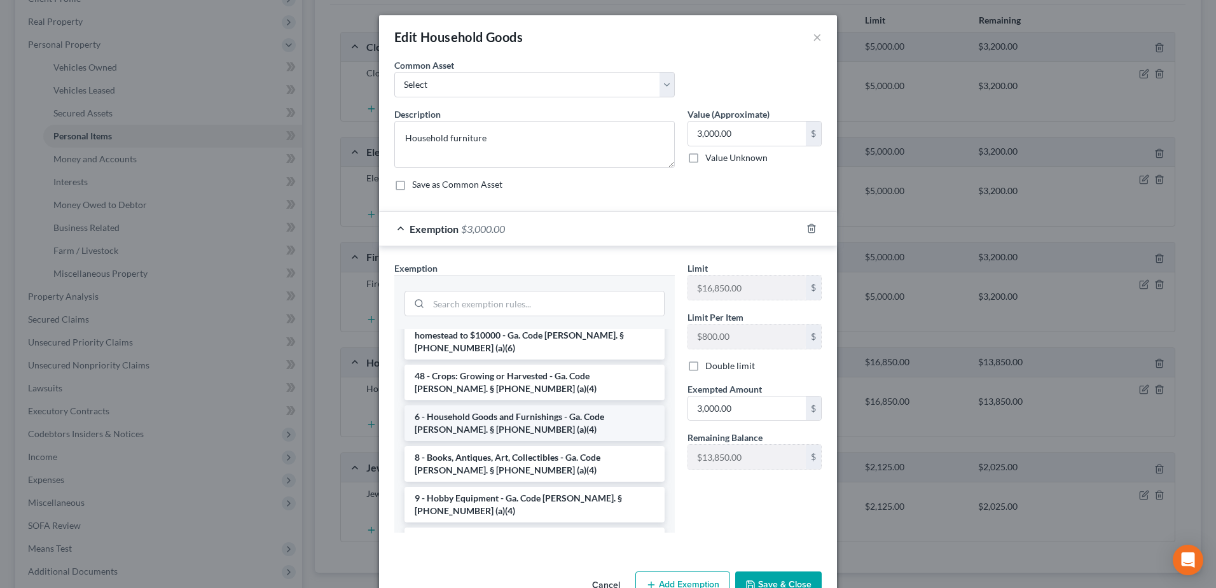
click at [513, 405] on li "6 - Household Goods and Furnishings - Ga. Code [PERSON_NAME]. § [PHONE_NUMBER] …" at bounding box center [535, 423] width 260 height 36
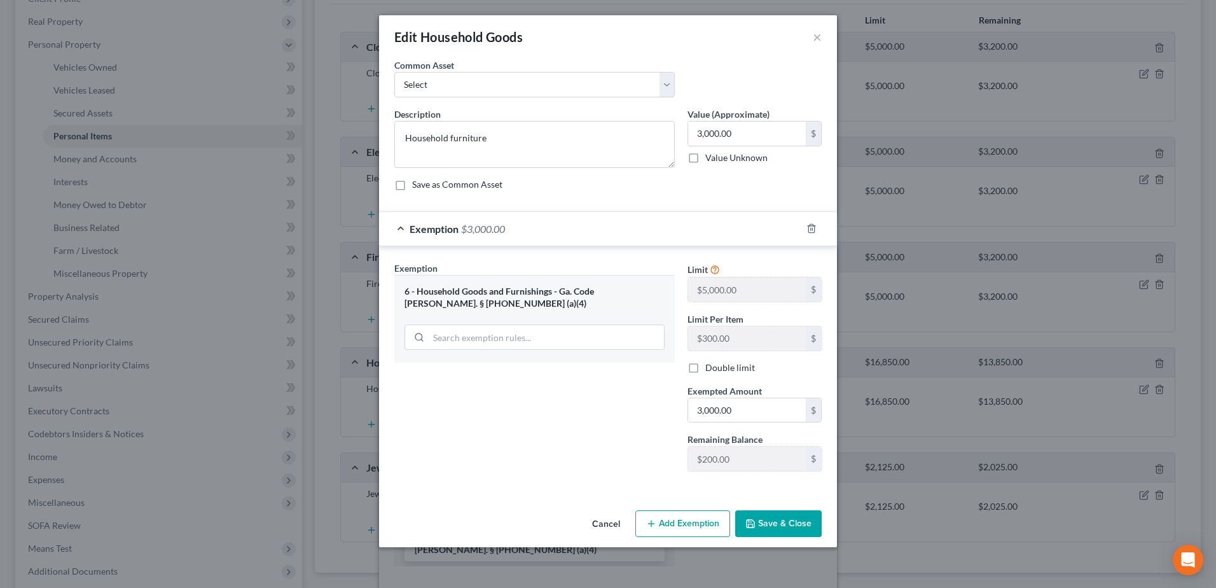
click at [776, 524] on button "Save & Close" at bounding box center [778, 523] width 87 height 27
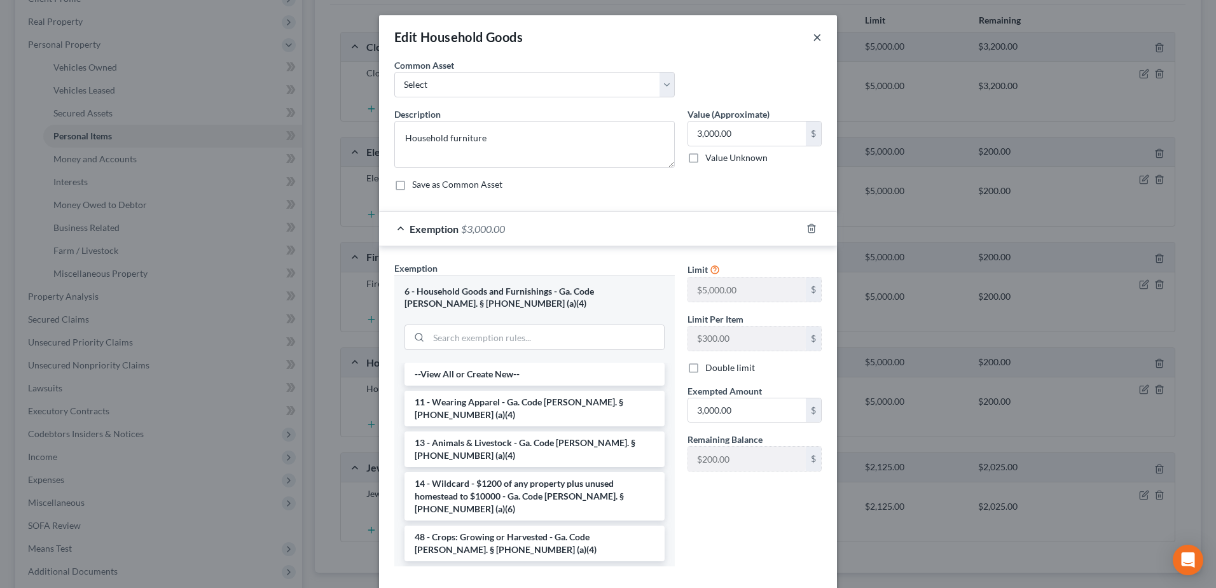
click at [813, 40] on button "×" at bounding box center [817, 36] width 9 height 15
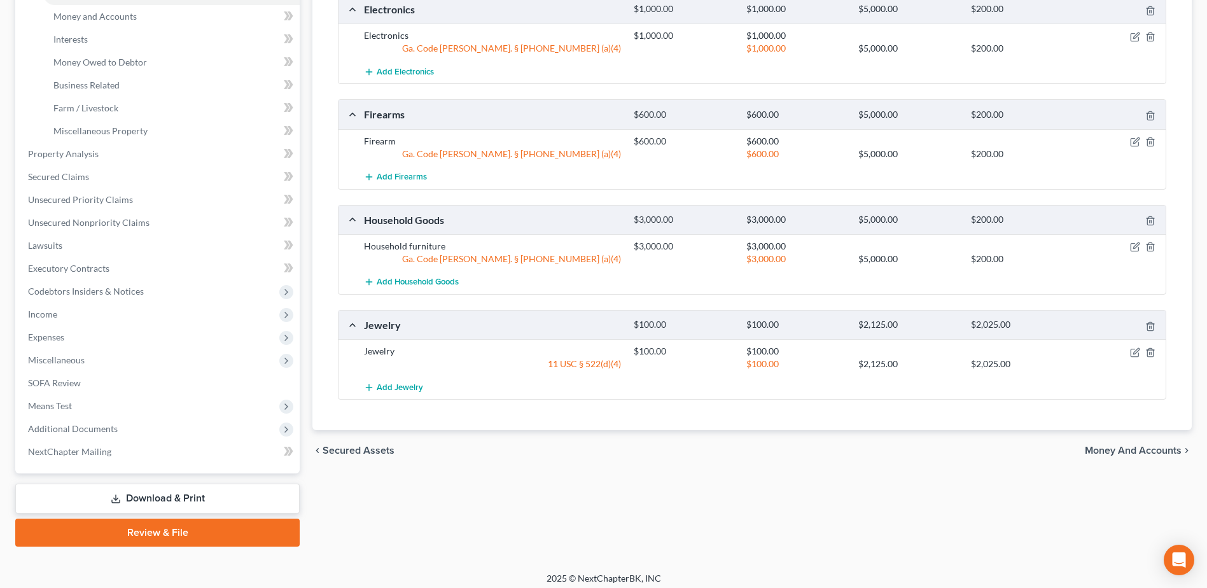
scroll to position [340, 0]
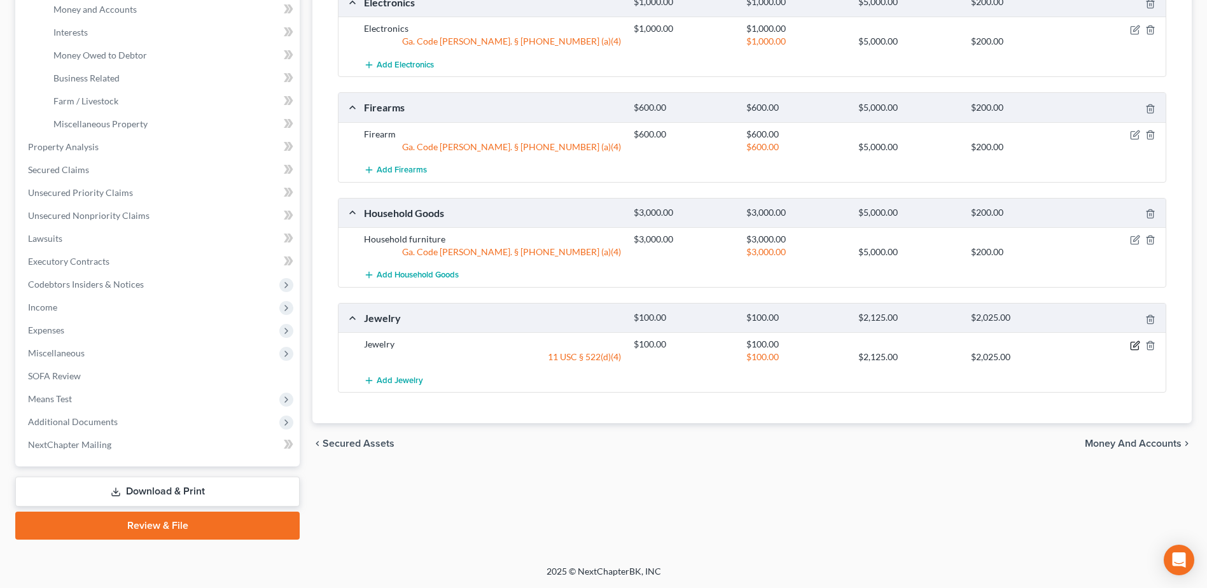
click at [1135, 343] on icon "button" at bounding box center [1136, 344] width 6 height 6
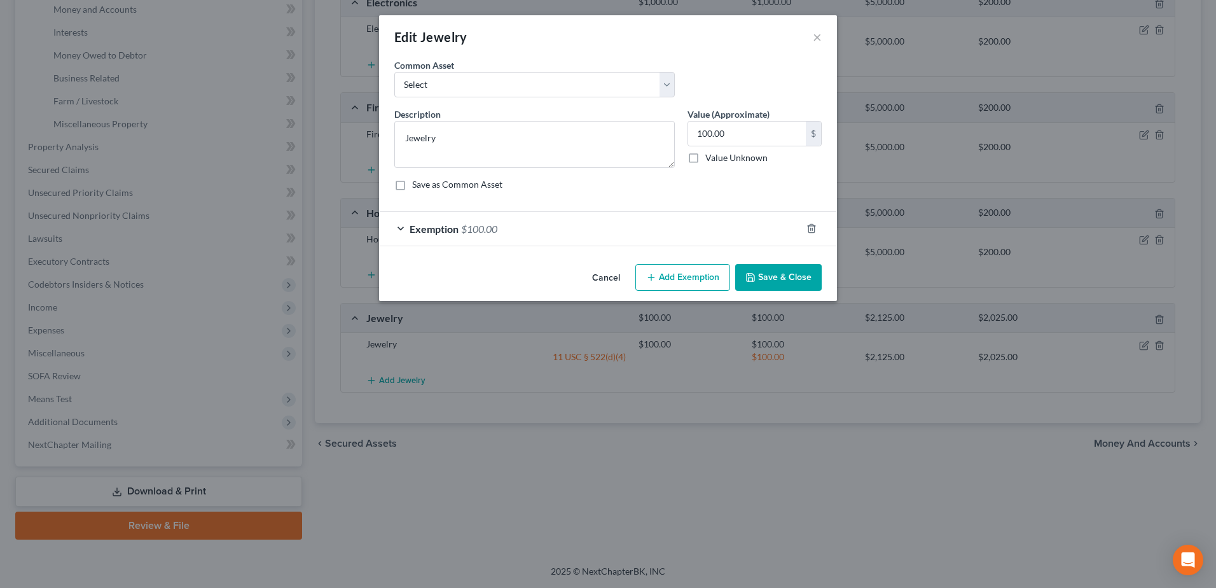
click at [473, 235] on div "Exemption $100.00" at bounding box center [590, 229] width 422 height 34
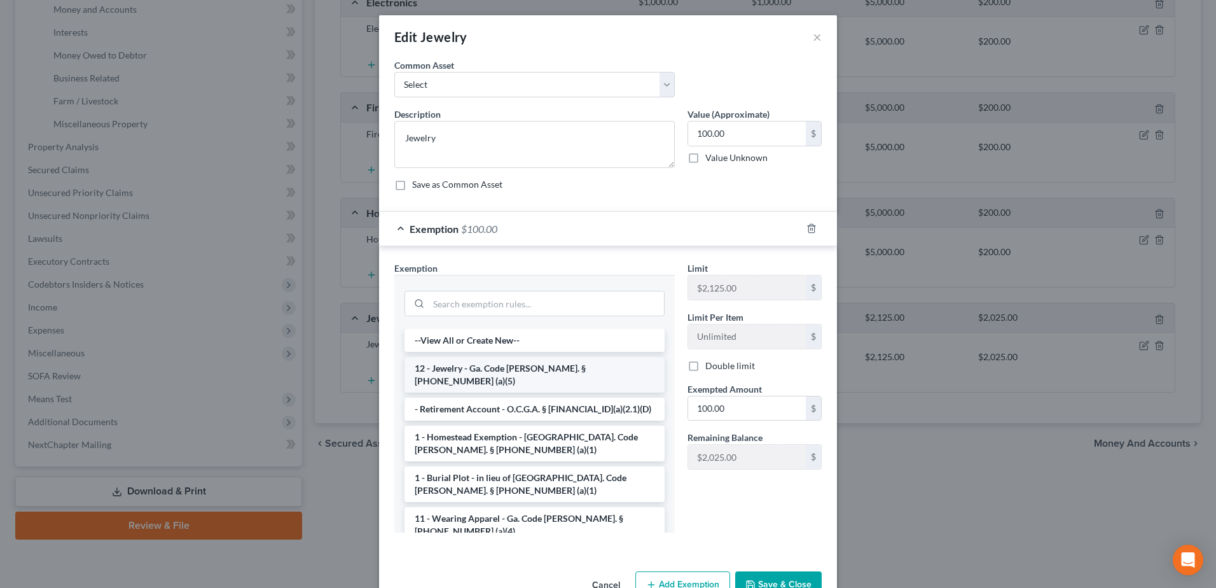
click at [496, 371] on li "12 - Jewelry - Ga. Code [PERSON_NAME]. § [PHONE_NUMBER] (a)(5)" at bounding box center [535, 375] width 260 height 36
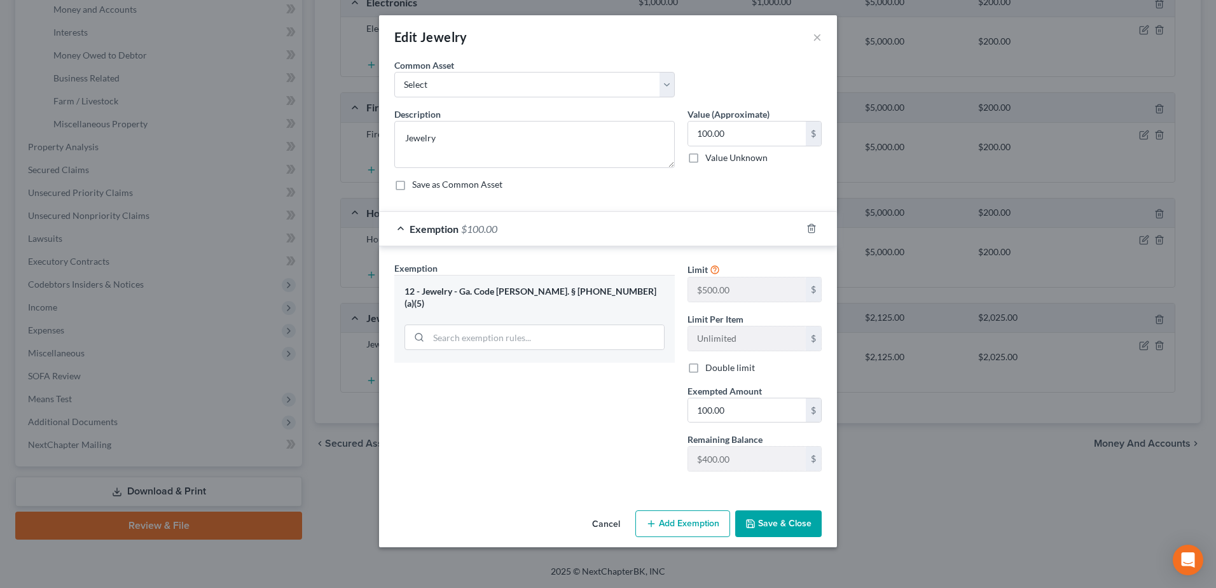
click at [771, 522] on button "Save & Close" at bounding box center [778, 523] width 87 height 27
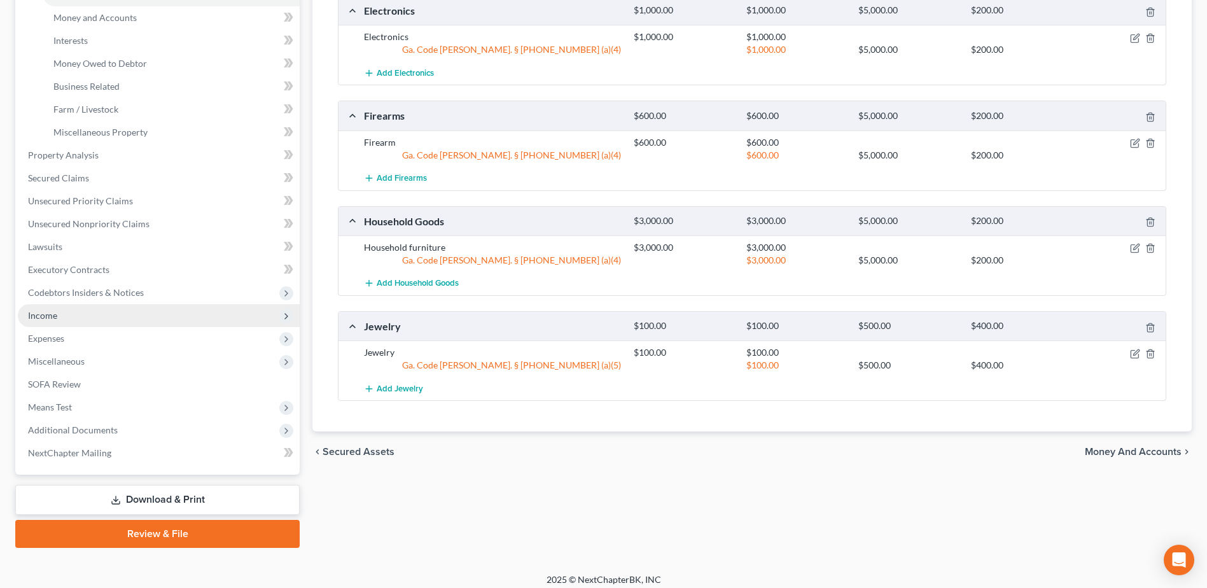
scroll to position [277, 0]
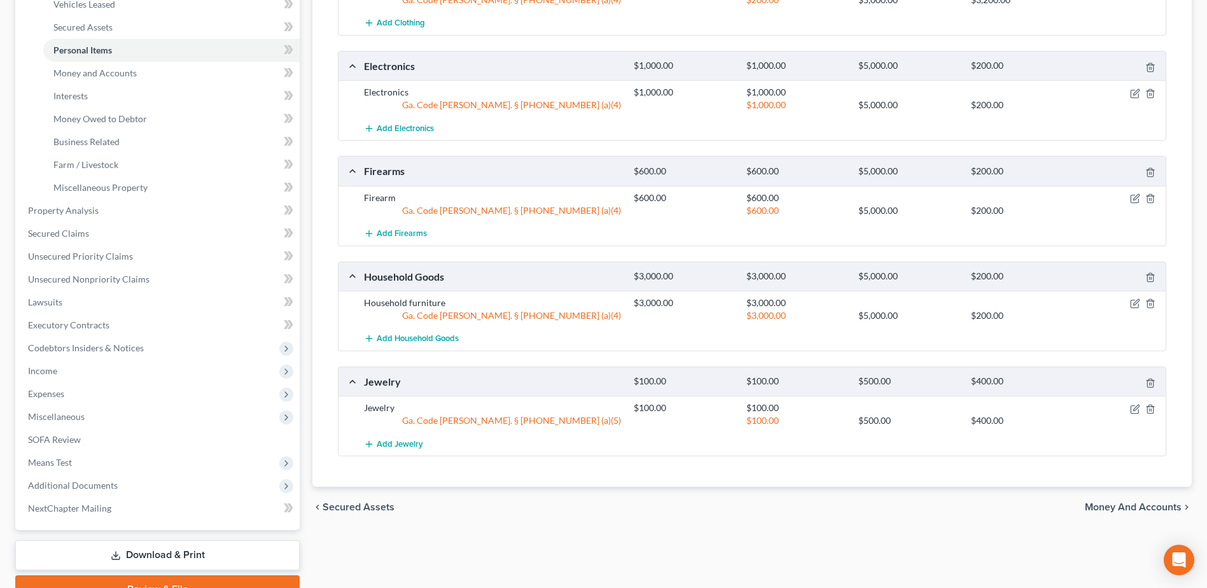
click at [27, 66] on ul "Vehicles Owned Vehicles Leased Machinery and Vehicles Office Related" at bounding box center [159, 84] width 282 height 229
click at [94, 74] on span "Money and Accounts" at bounding box center [94, 72] width 83 height 11
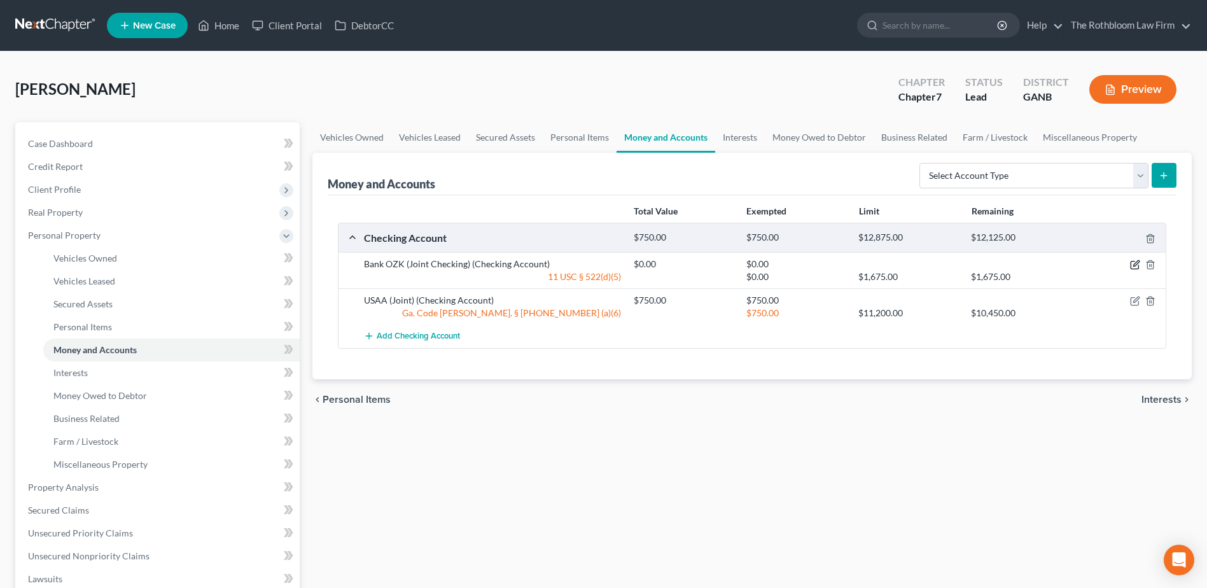
click at [1135, 265] on icon "button" at bounding box center [1135, 265] width 10 height 10
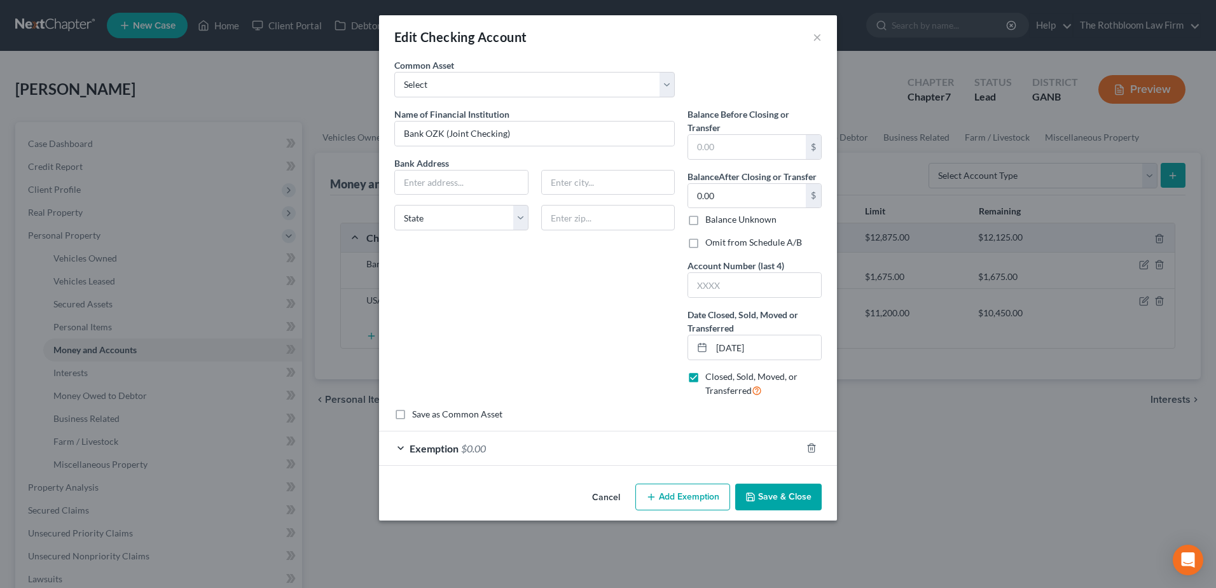
click at [705, 242] on label "Omit from Schedule A/B" at bounding box center [753, 242] width 97 height 13
click at [711, 242] on input "Omit from Schedule A/B" at bounding box center [715, 240] width 8 height 8
checkbox input "true"
click at [773, 497] on button "Save & Close" at bounding box center [778, 496] width 87 height 27
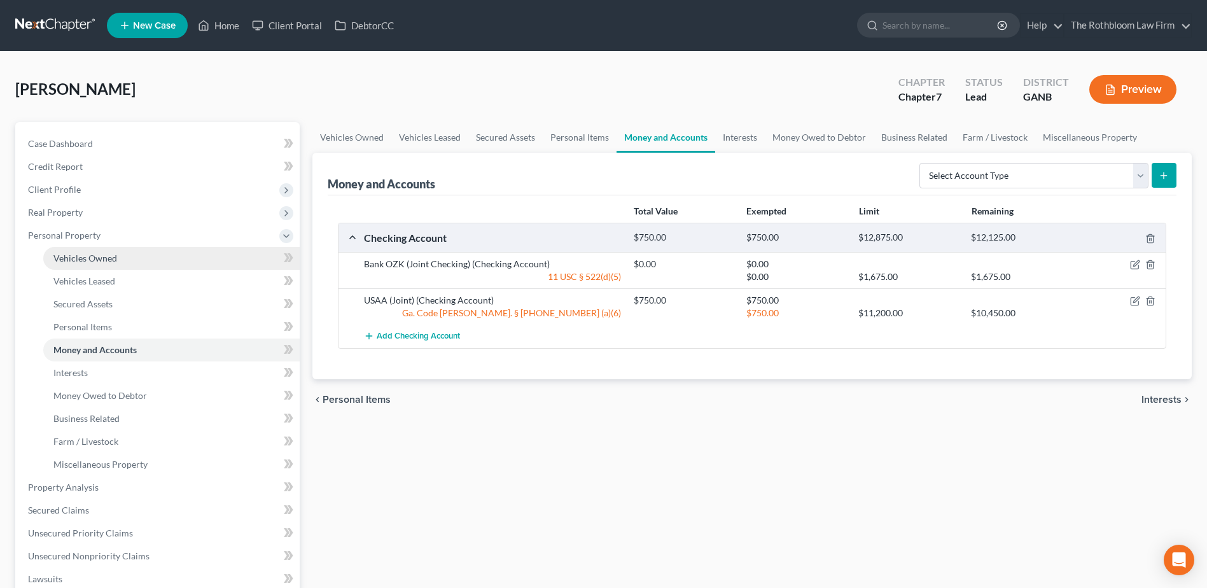
click at [94, 259] on span "Vehicles Owned" at bounding box center [85, 258] width 64 height 11
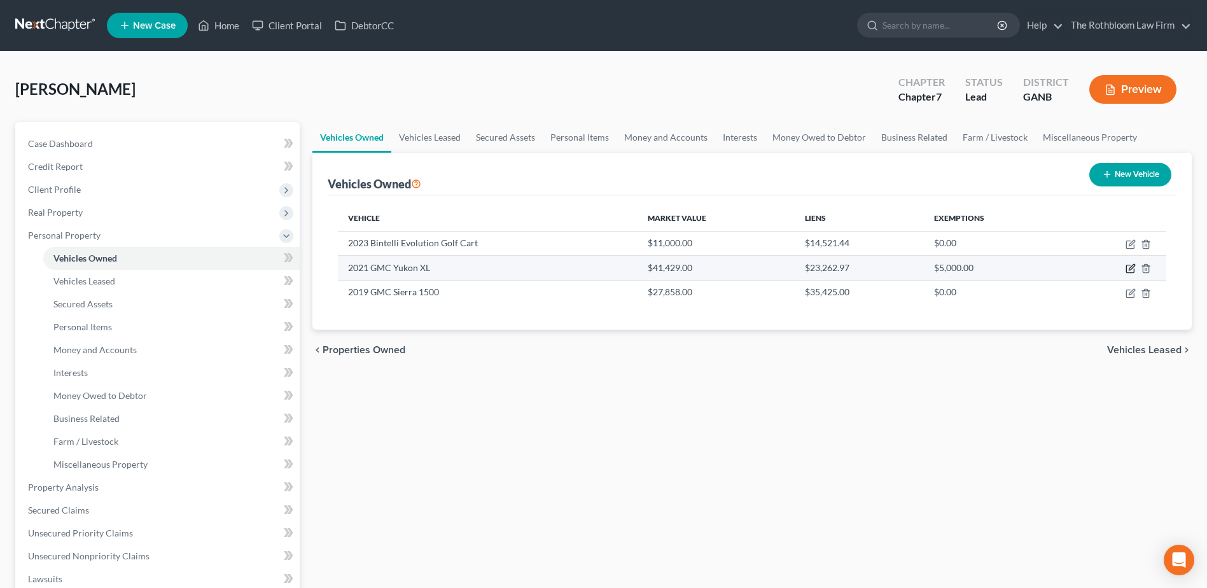
click at [1128, 268] on icon "button" at bounding box center [1130, 268] width 10 height 10
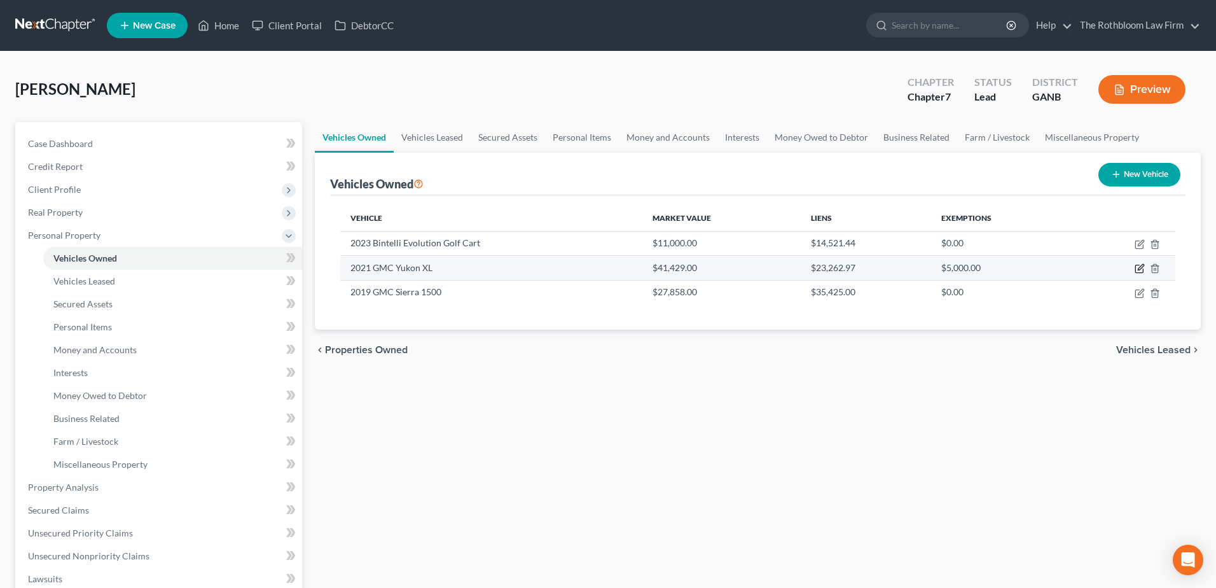
select select "0"
select select "5"
select select "2"
select select "3"
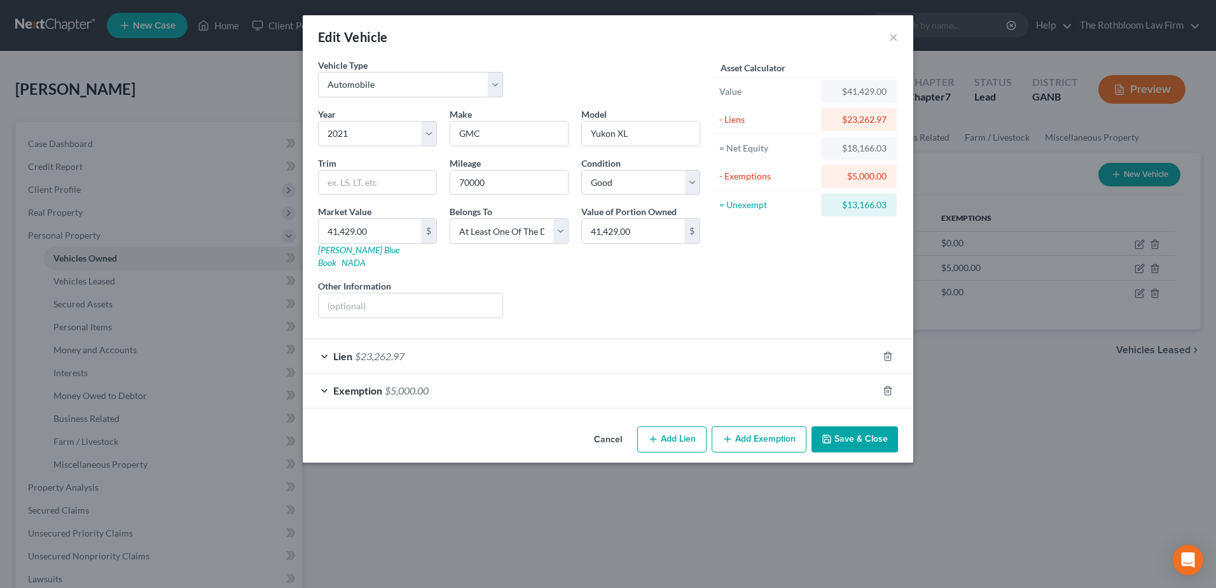
click at [772, 429] on button "Add Exemption" at bounding box center [759, 439] width 95 height 27
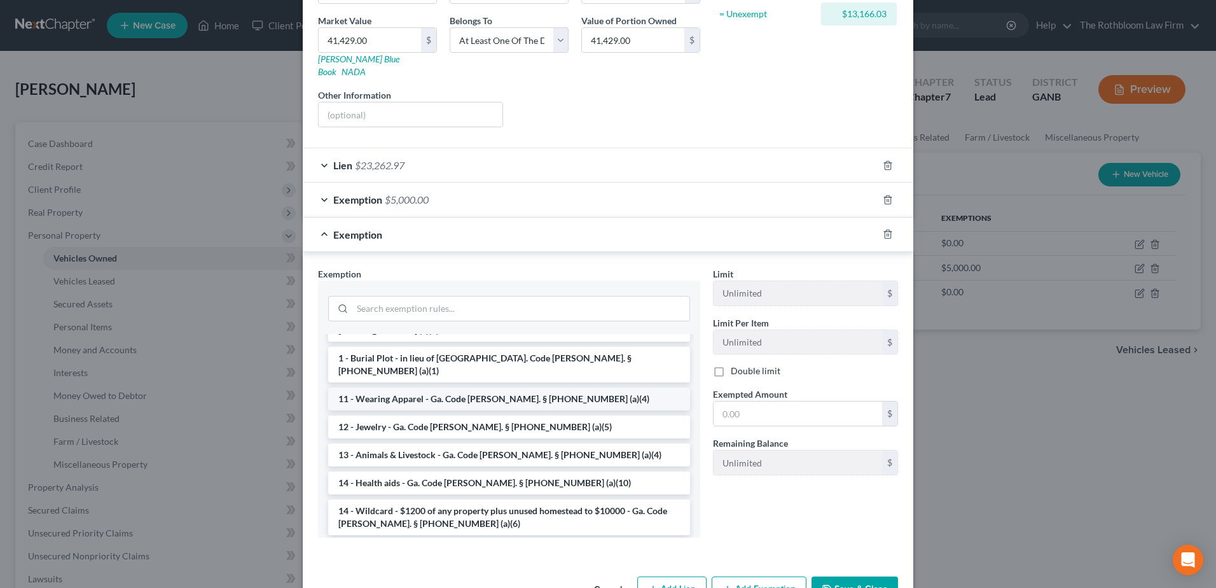
scroll to position [127, 0]
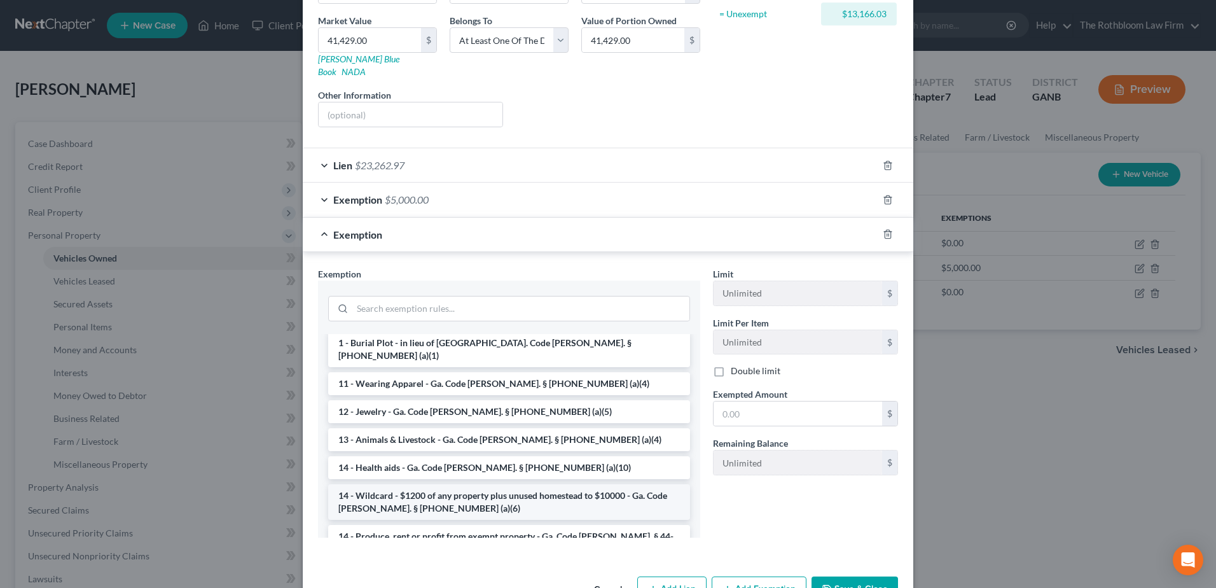
click at [483, 484] on li "14 - Wildcard - $1200 of any property plus unused homestead to $10000 - Ga. Cod…" at bounding box center [509, 502] width 362 height 36
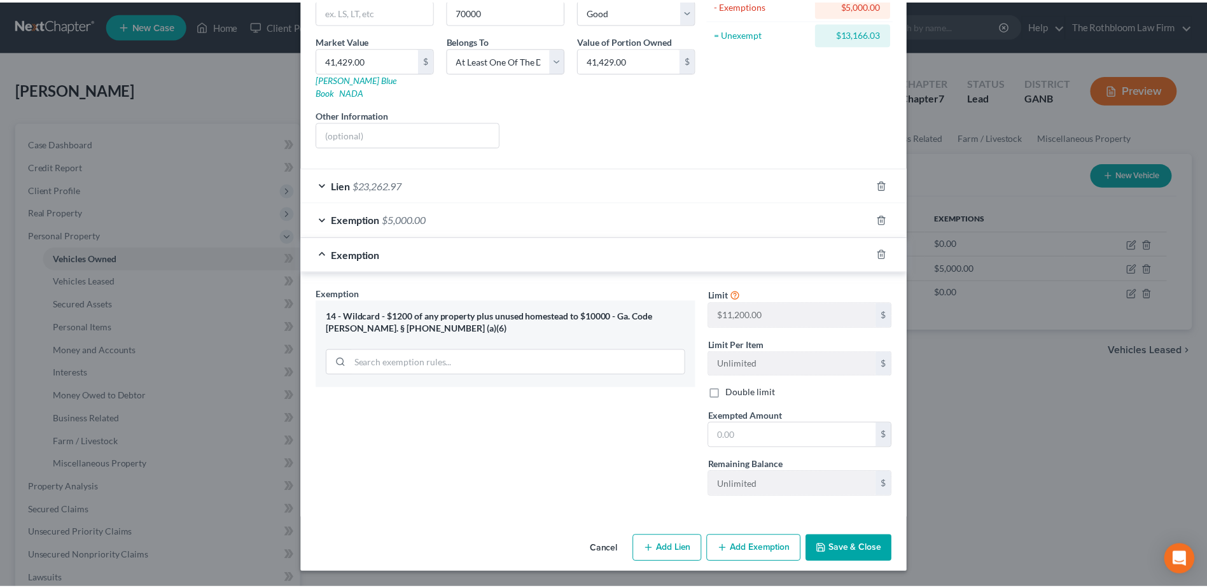
scroll to position [158, 0]
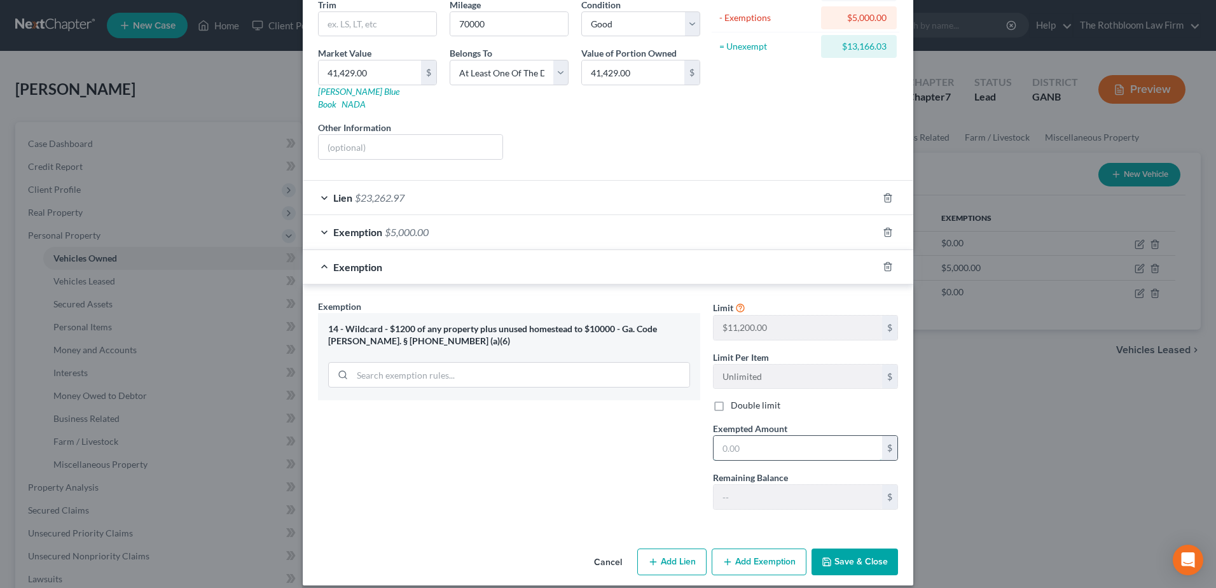
click at [739, 442] on input "text" at bounding box center [798, 448] width 169 height 24
type input "450.00"
click at [846, 548] on button "Save & Close" at bounding box center [855, 561] width 87 height 27
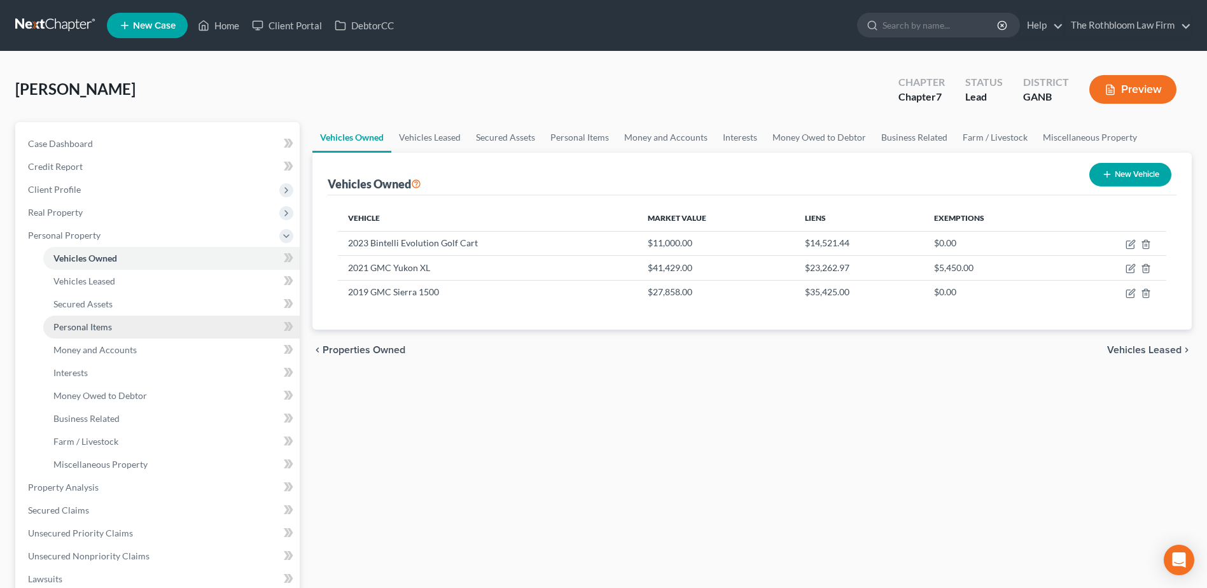
click at [82, 322] on span "Personal Items" at bounding box center [82, 326] width 59 height 11
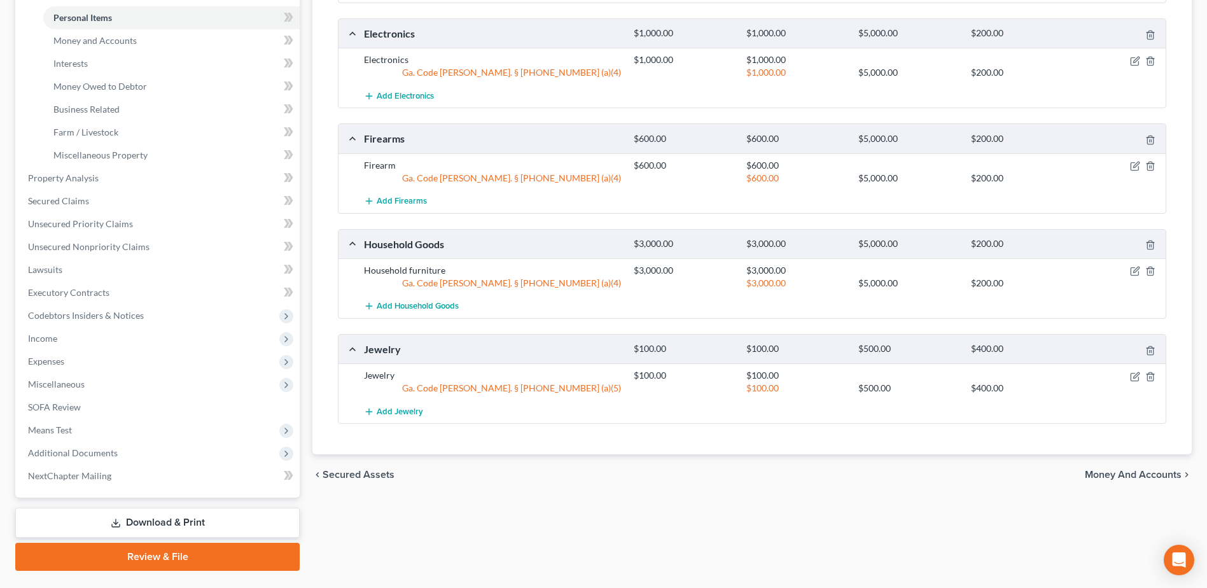
scroll to position [318, 0]
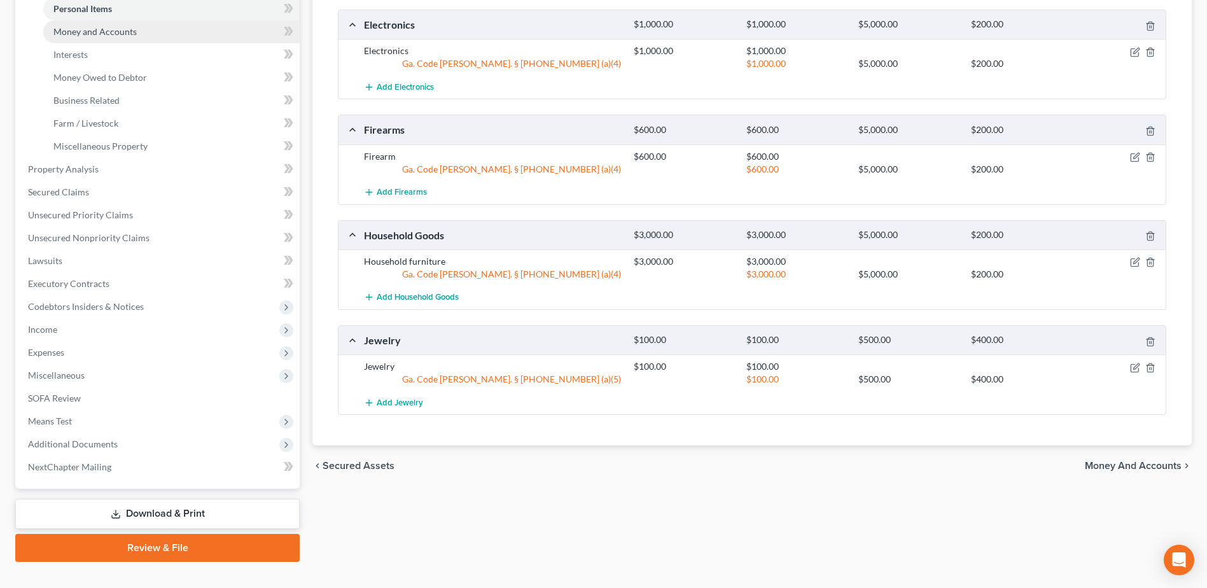
click at [118, 34] on span "Money and Accounts" at bounding box center [94, 31] width 83 height 11
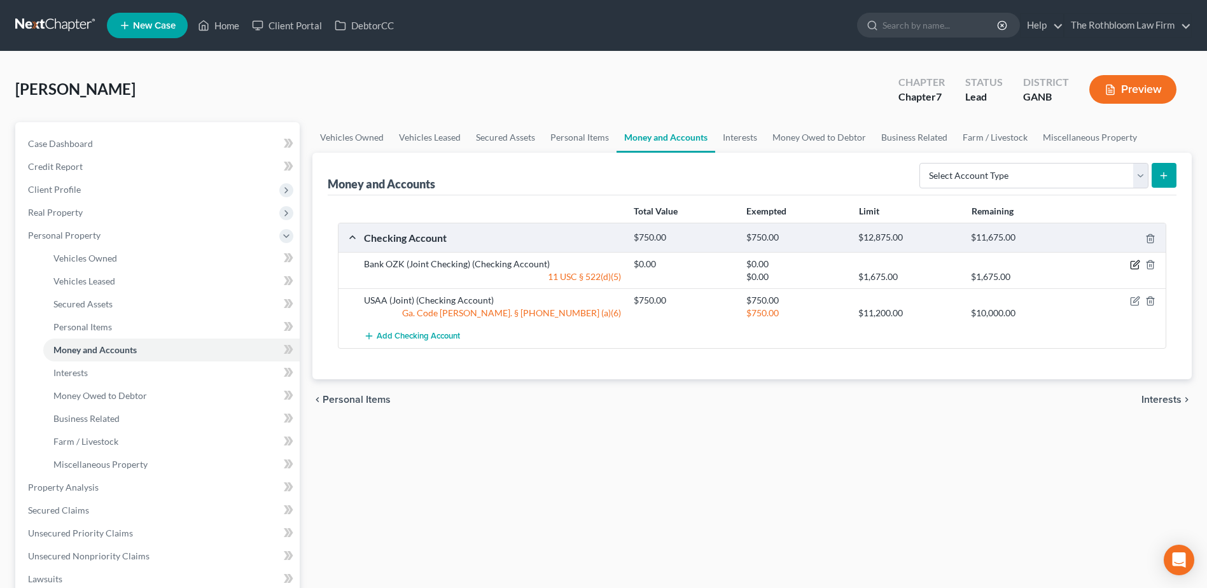
click at [1137, 262] on icon "button" at bounding box center [1135, 265] width 10 height 10
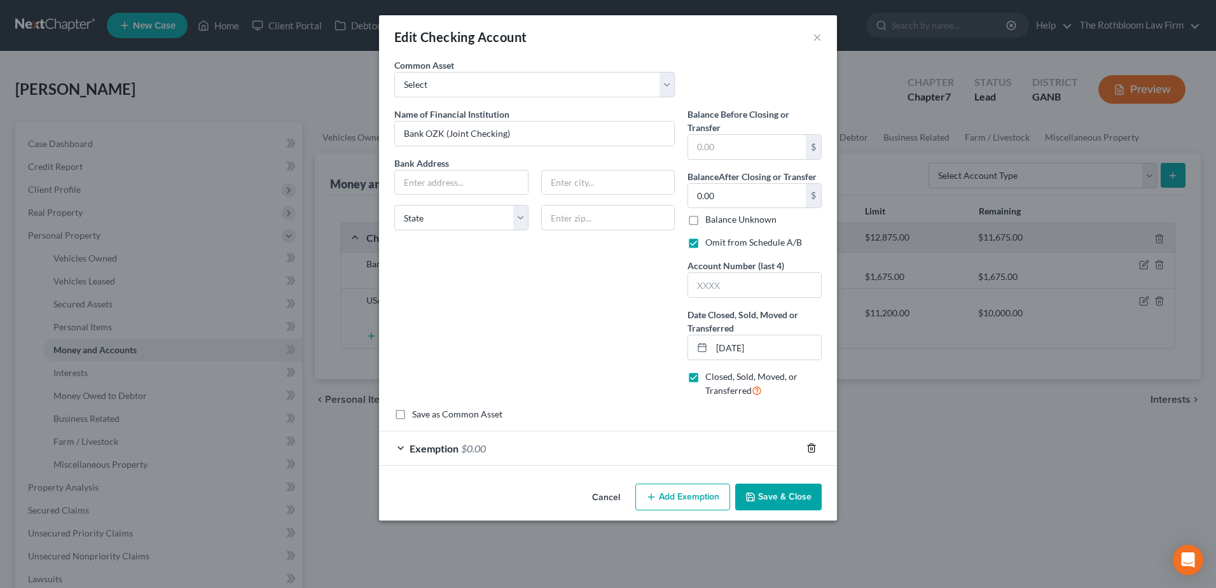
click at [815, 449] on icon "button" at bounding box center [812, 448] width 10 height 10
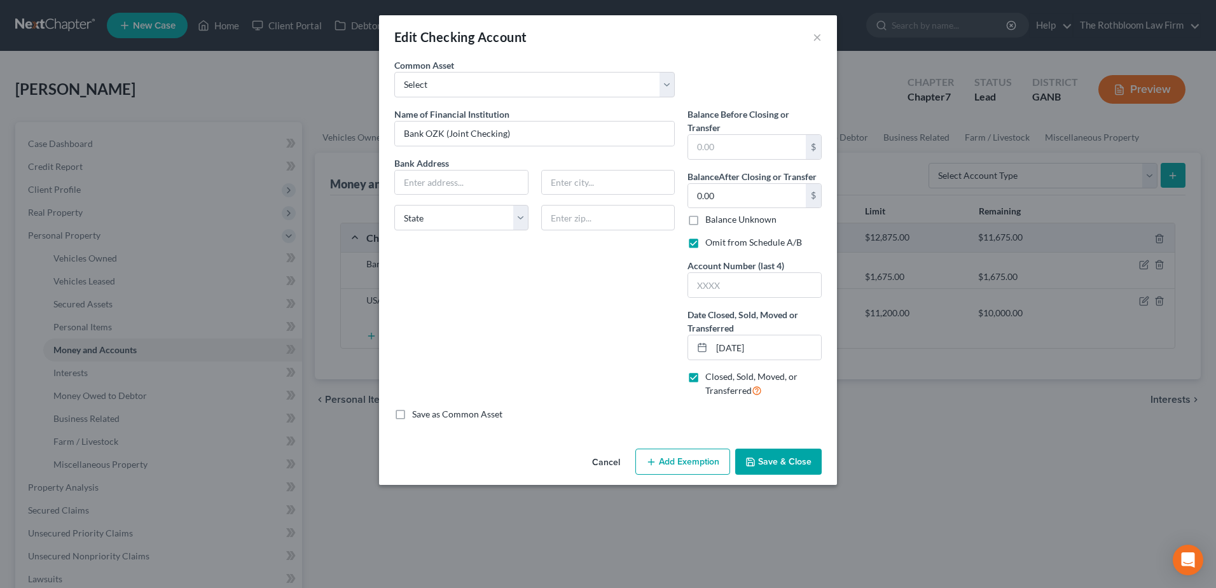
click at [798, 463] on button "Save & Close" at bounding box center [778, 461] width 87 height 27
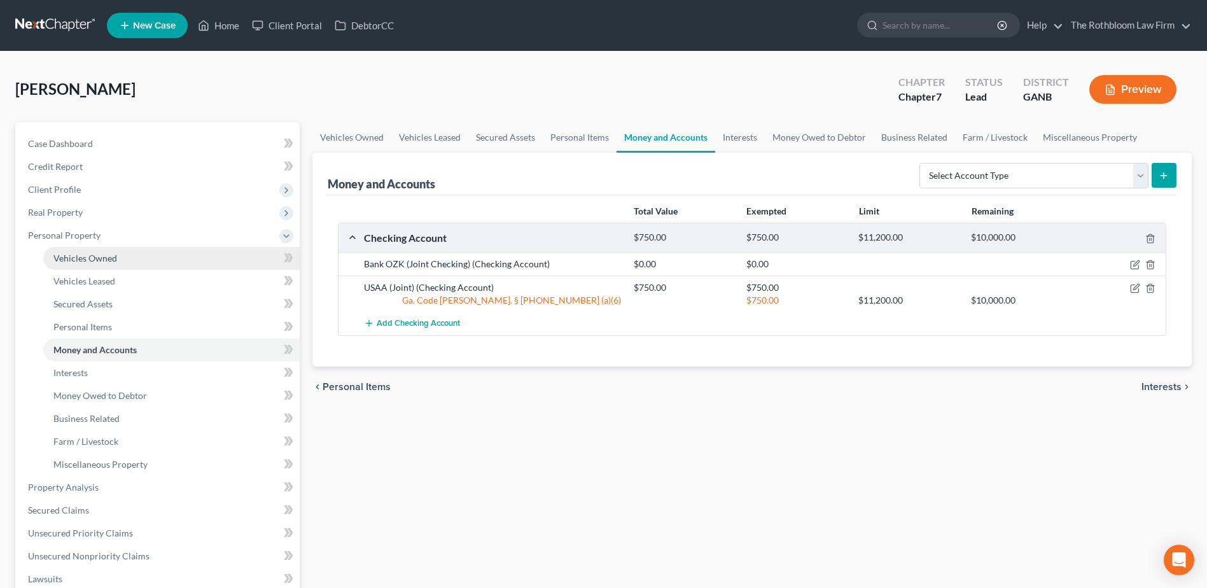
click at [109, 258] on span "Vehicles Owned" at bounding box center [85, 258] width 64 height 11
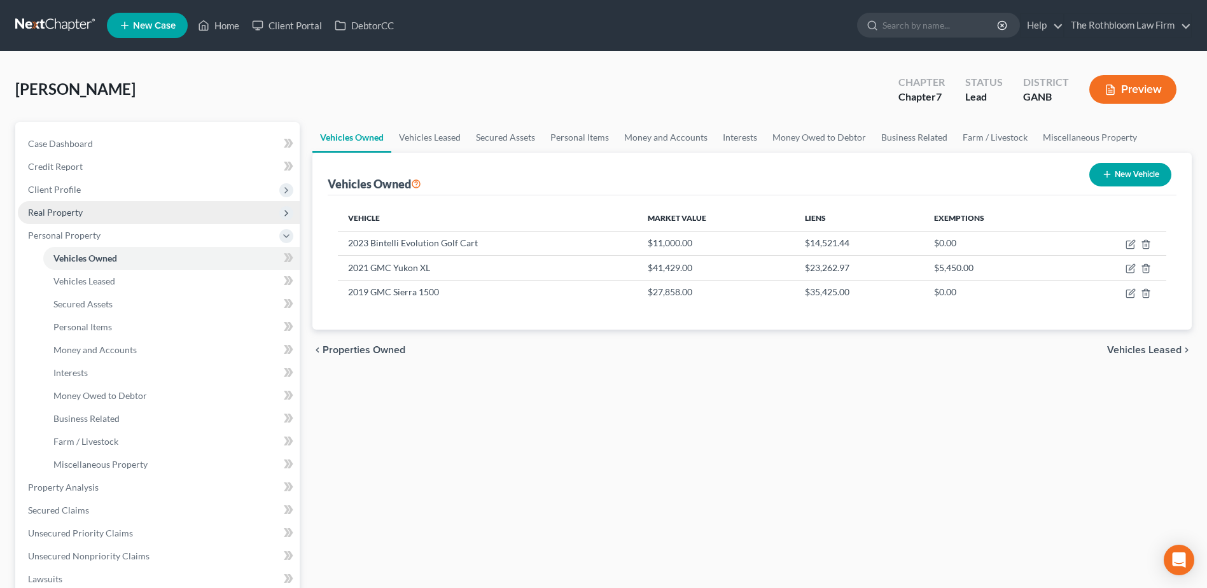
click at [57, 212] on span "Real Property" at bounding box center [55, 212] width 55 height 11
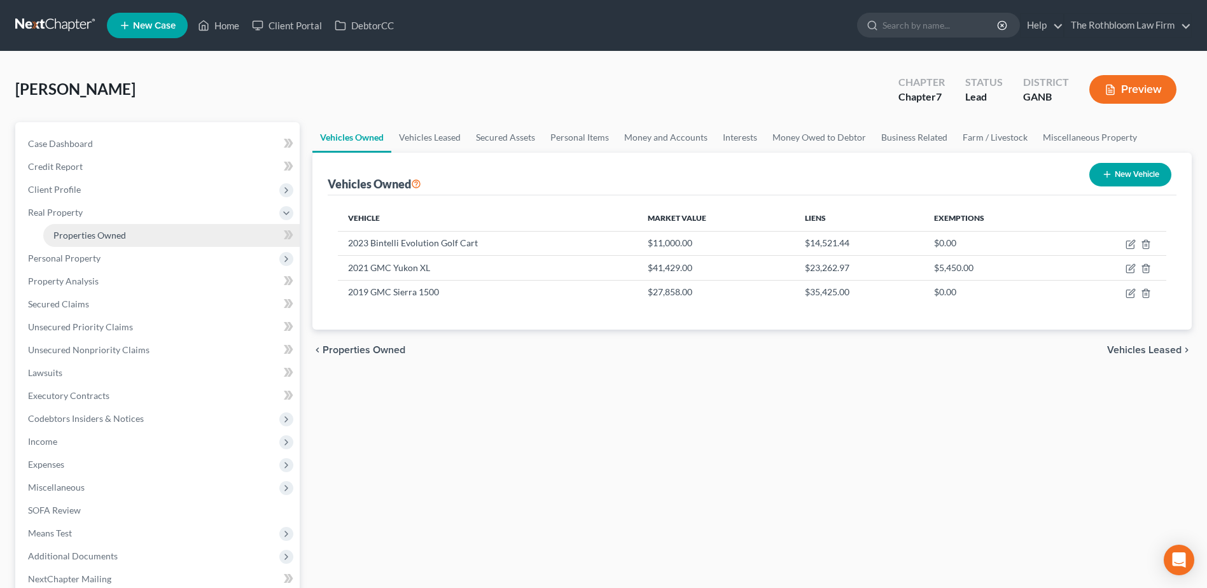
click at [78, 235] on span "Properties Owned" at bounding box center [89, 235] width 73 height 11
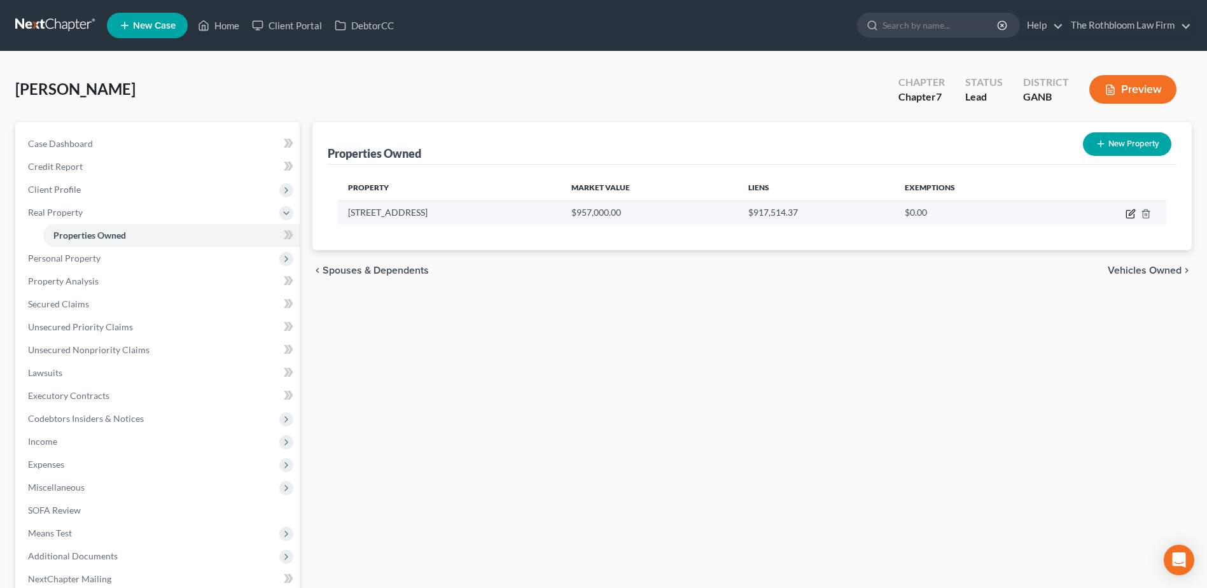
click at [1132, 217] on icon "button" at bounding box center [1130, 214] width 10 height 10
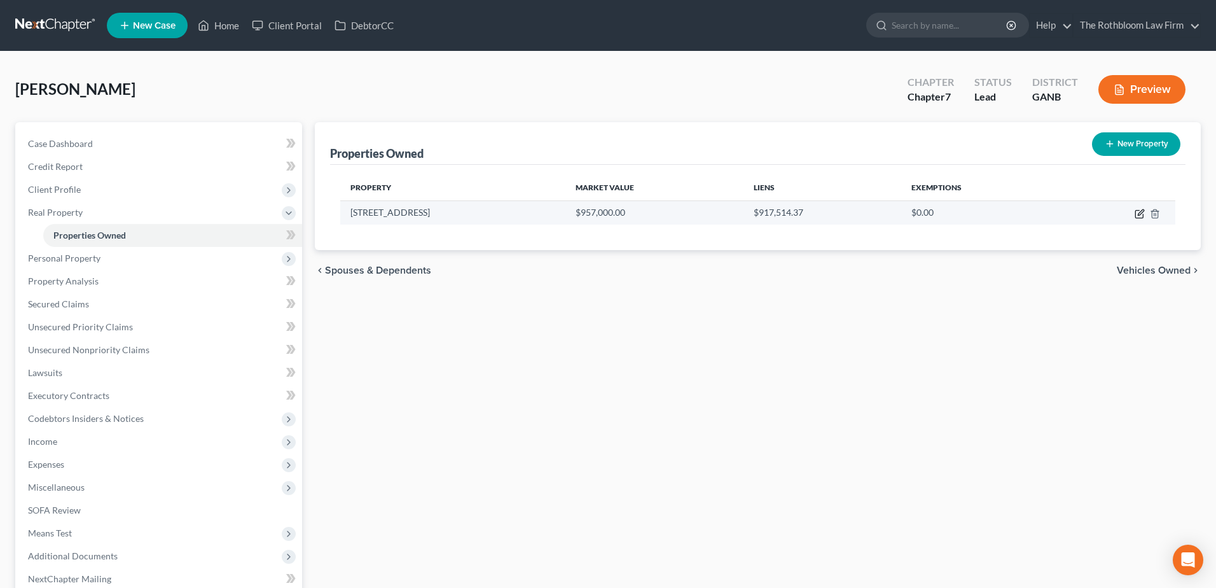
select select "10"
select select "77"
select select "0"
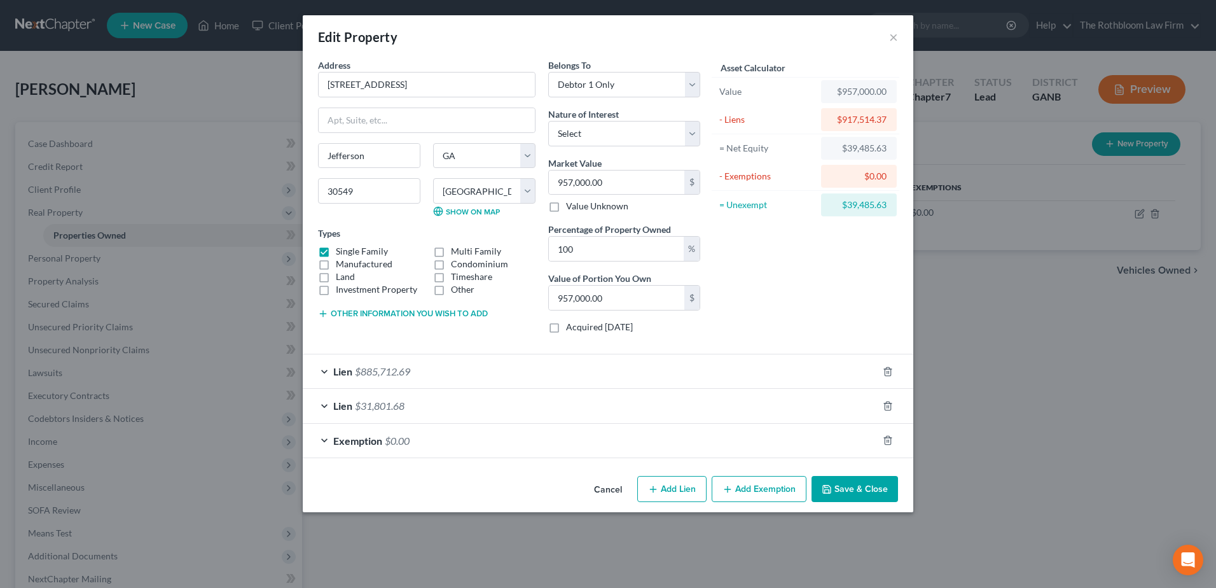
click at [891, 491] on button "Save & Close" at bounding box center [855, 489] width 87 height 27
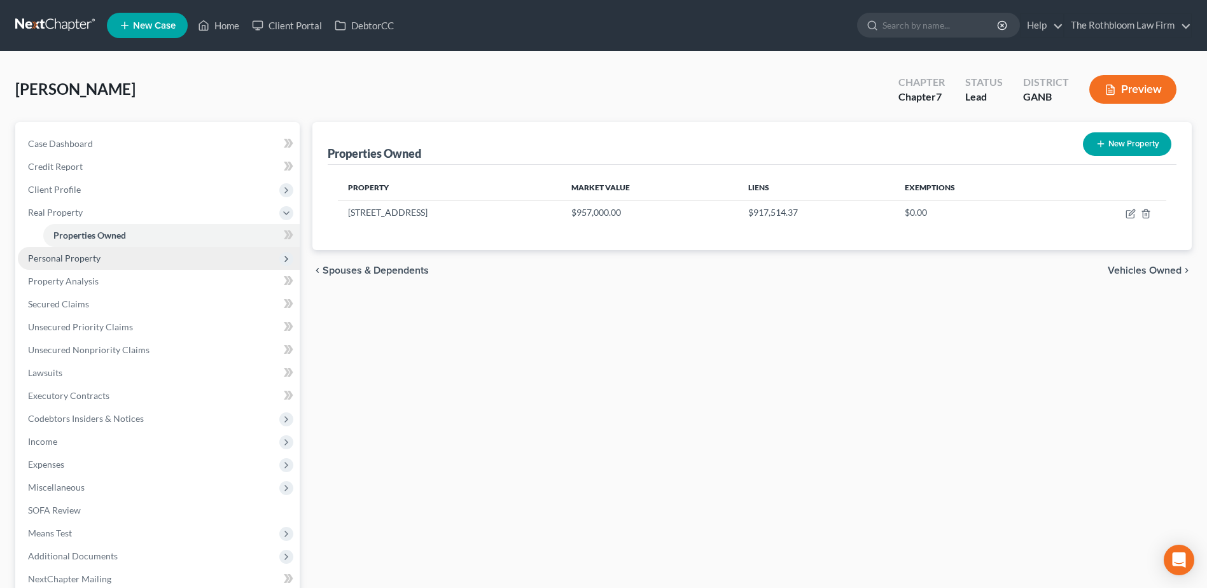
click at [82, 256] on span "Personal Property" at bounding box center [64, 258] width 73 height 11
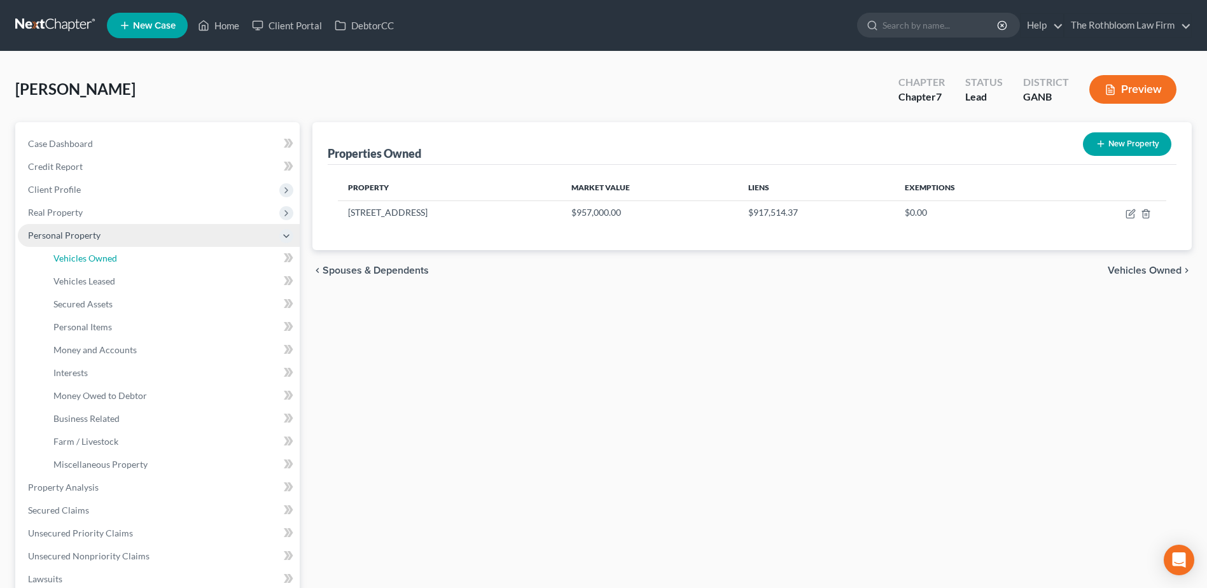
click at [82, 256] on span "Vehicles Owned" at bounding box center [85, 258] width 64 height 11
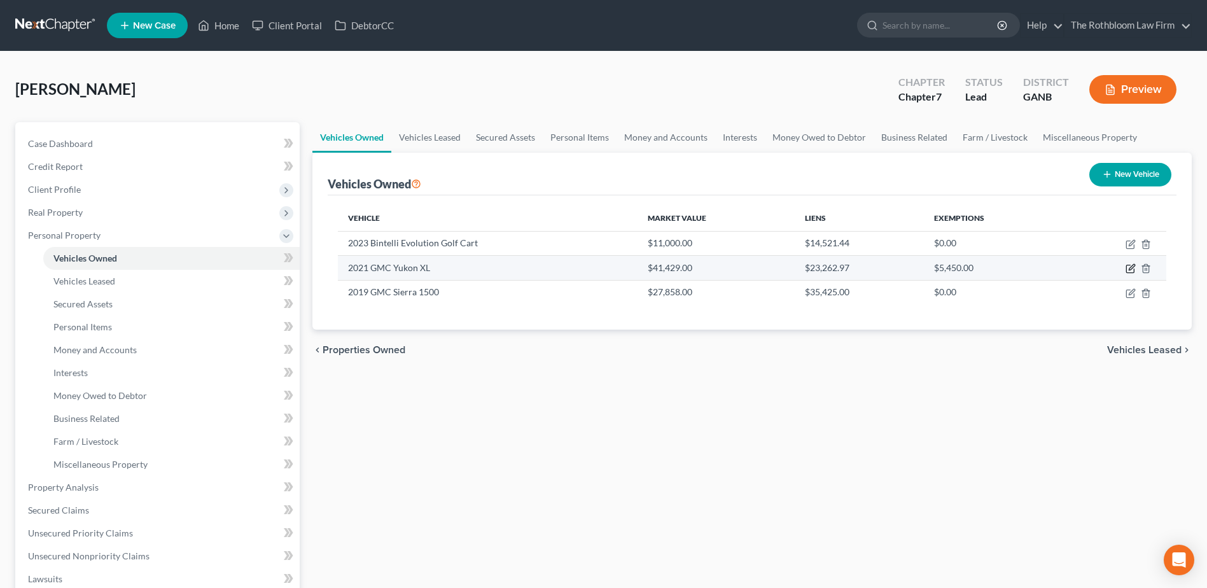
click at [1133, 264] on icon "button" at bounding box center [1130, 268] width 10 height 10
select select "0"
select select "5"
select select "2"
select select "3"
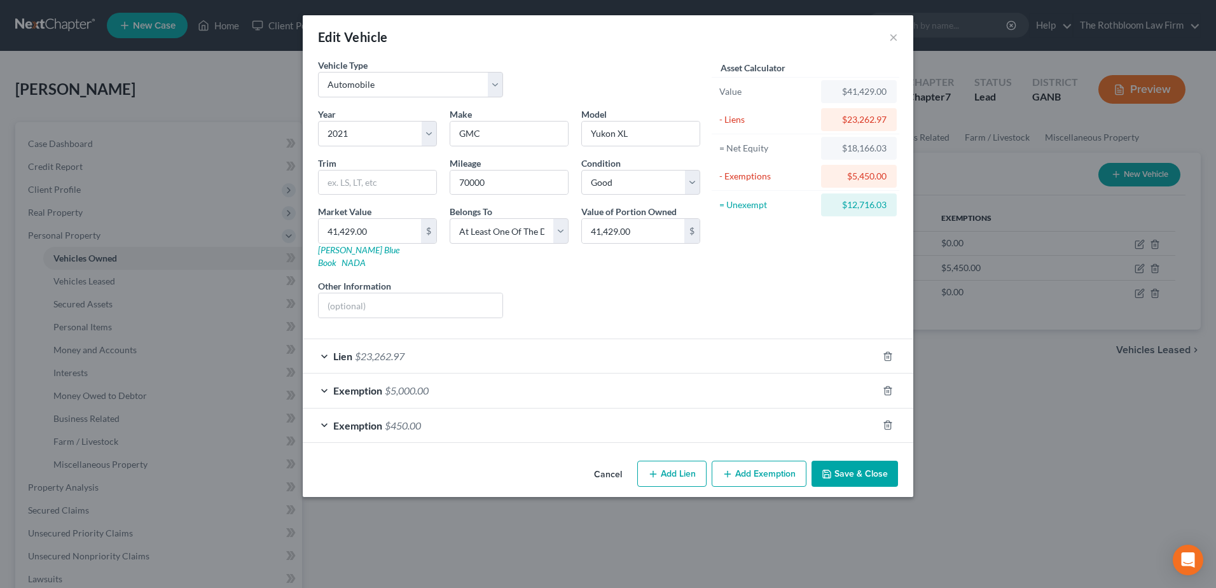
click at [461, 419] on div "Exemption $450.00" at bounding box center [590, 425] width 575 height 34
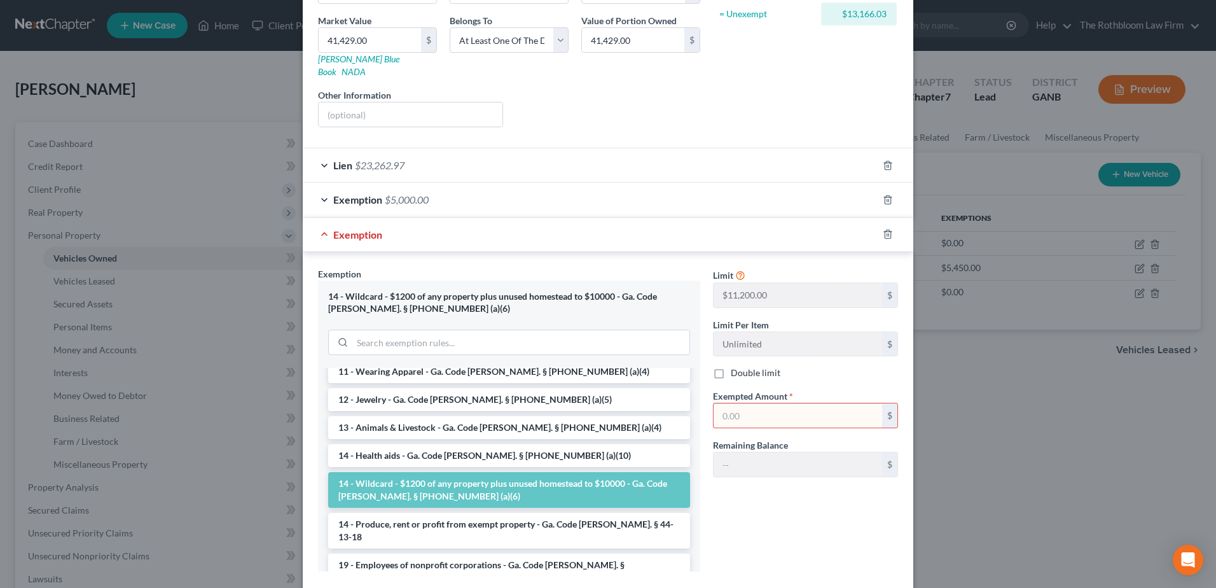
scroll to position [191, 0]
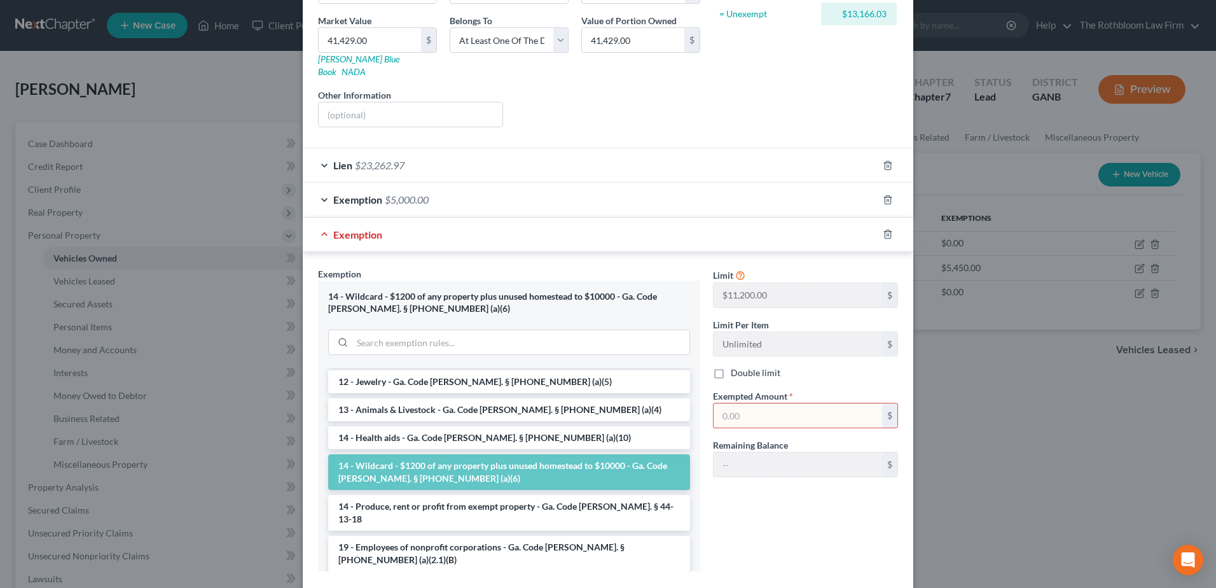
click at [744, 405] on input "text" at bounding box center [798, 415] width 169 height 24
click at [791, 405] on input "text" at bounding box center [798, 415] width 169 height 24
type input "4,083.15"
click at [752, 537] on div "Limit $11,200.00 $ Limit Per Item Unlimited $ Double limit Exempted Amount * 4,…" at bounding box center [806, 424] width 198 height 314
click at [445, 454] on li "14 - Wildcard - $1200 of any property plus unused homestead to $10000 - Ga. Cod…" at bounding box center [509, 472] width 362 height 36
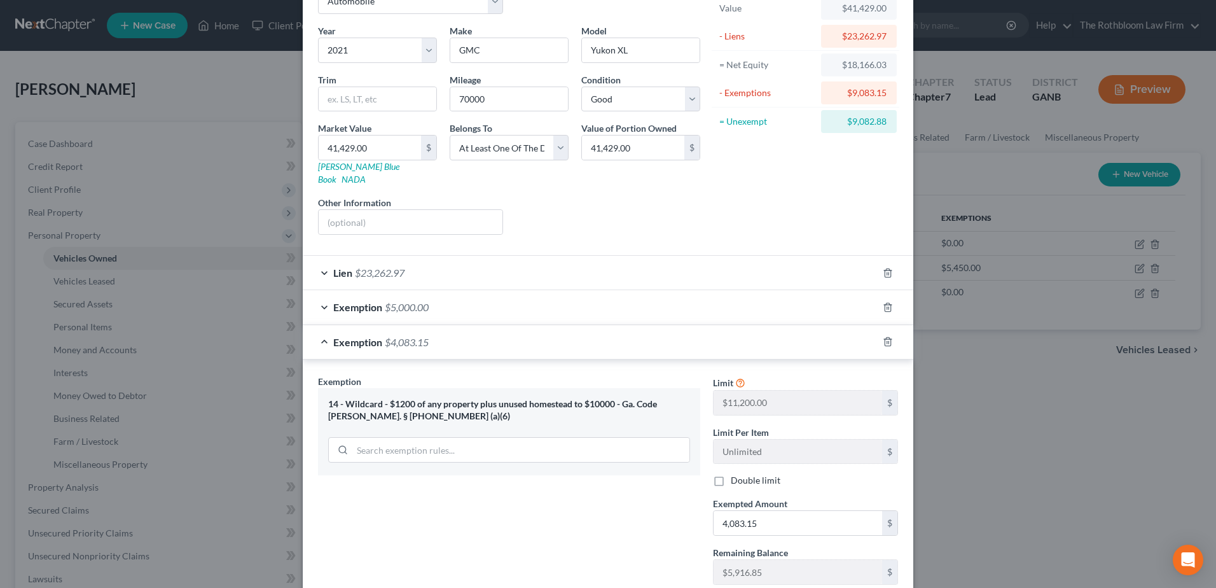
scroll to position [158, 0]
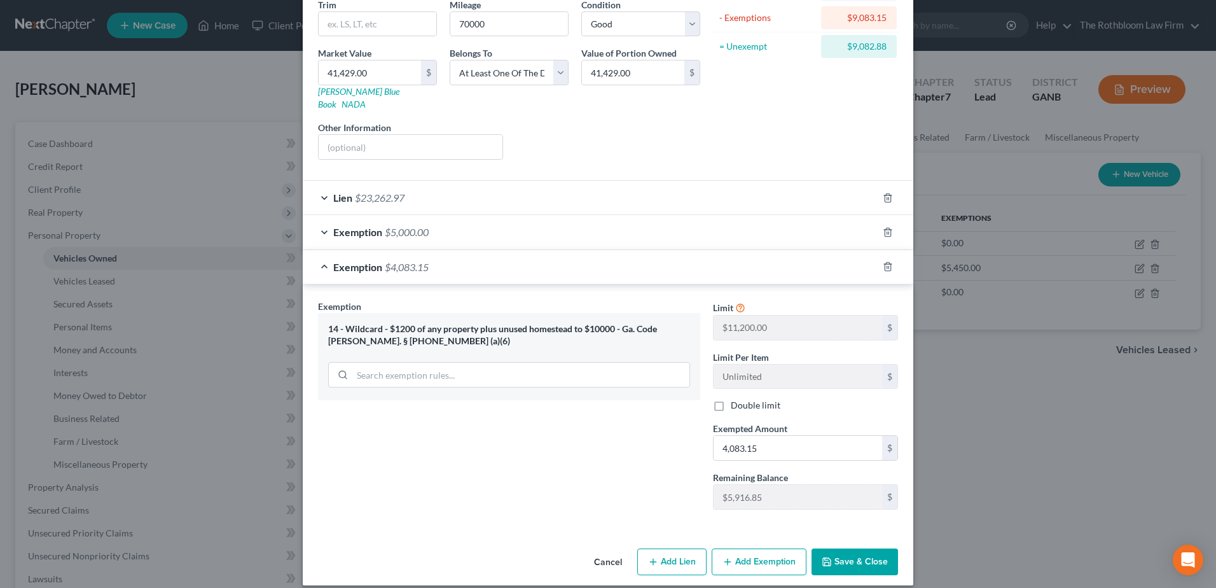
click at [857, 555] on button "Save & Close" at bounding box center [855, 561] width 87 height 27
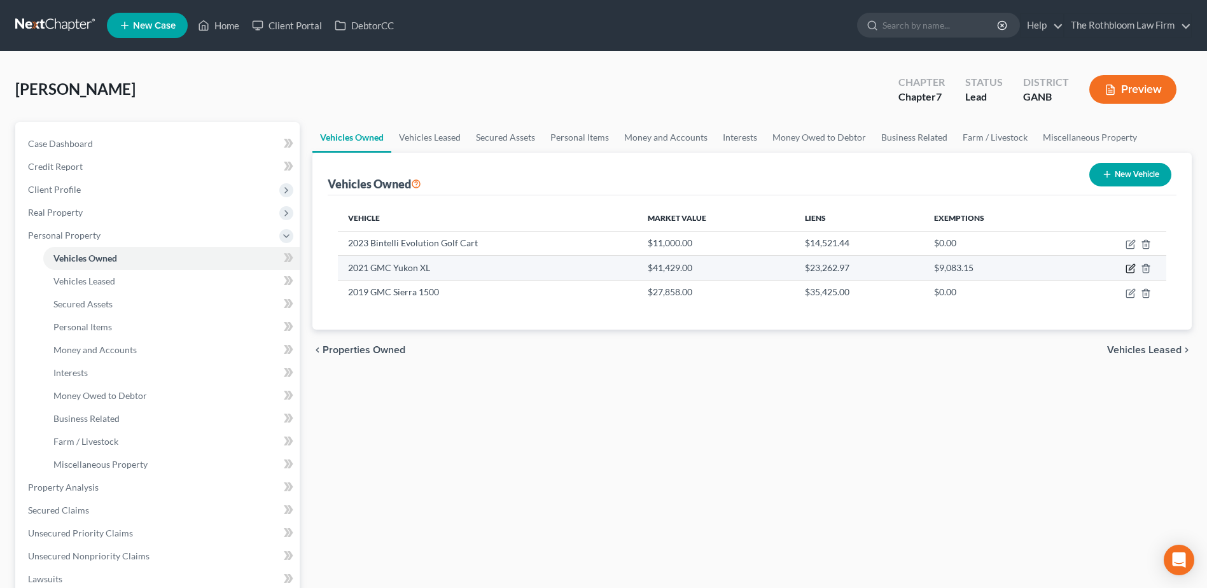
click at [1135, 268] on icon "button" at bounding box center [1130, 268] width 10 height 10
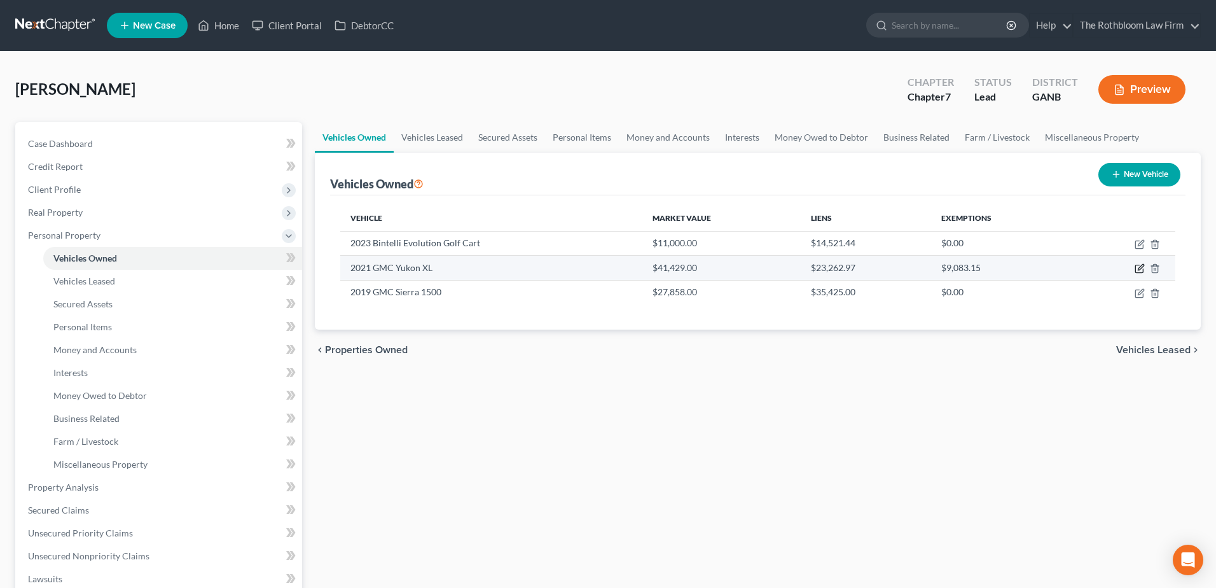
select select "0"
select select "5"
select select "2"
select select "3"
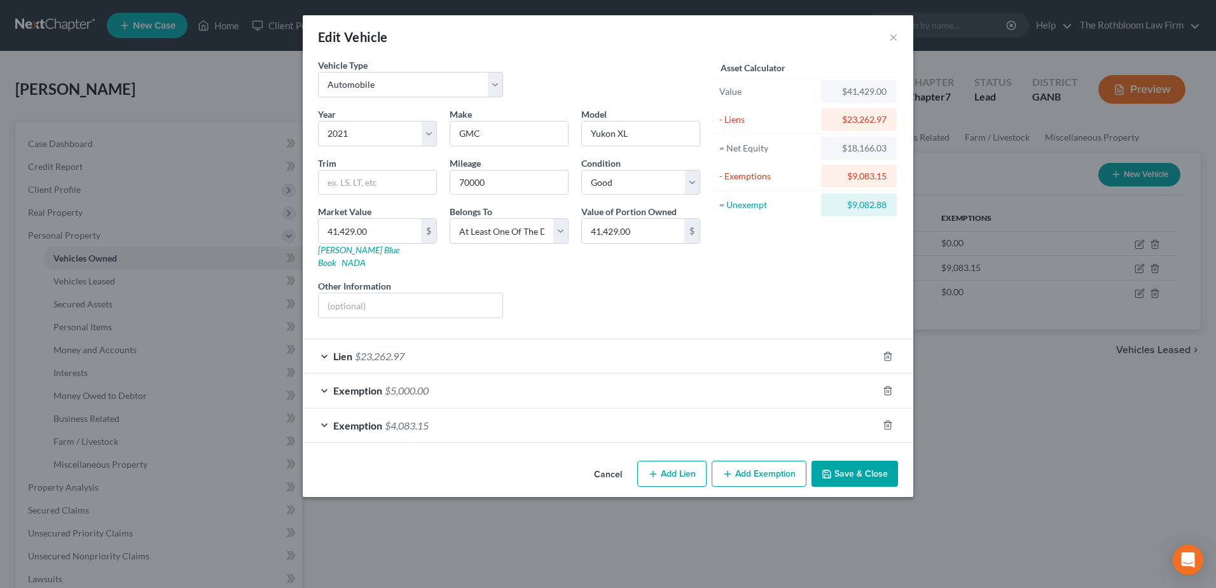
click at [857, 463] on button "Save & Close" at bounding box center [855, 474] width 87 height 27
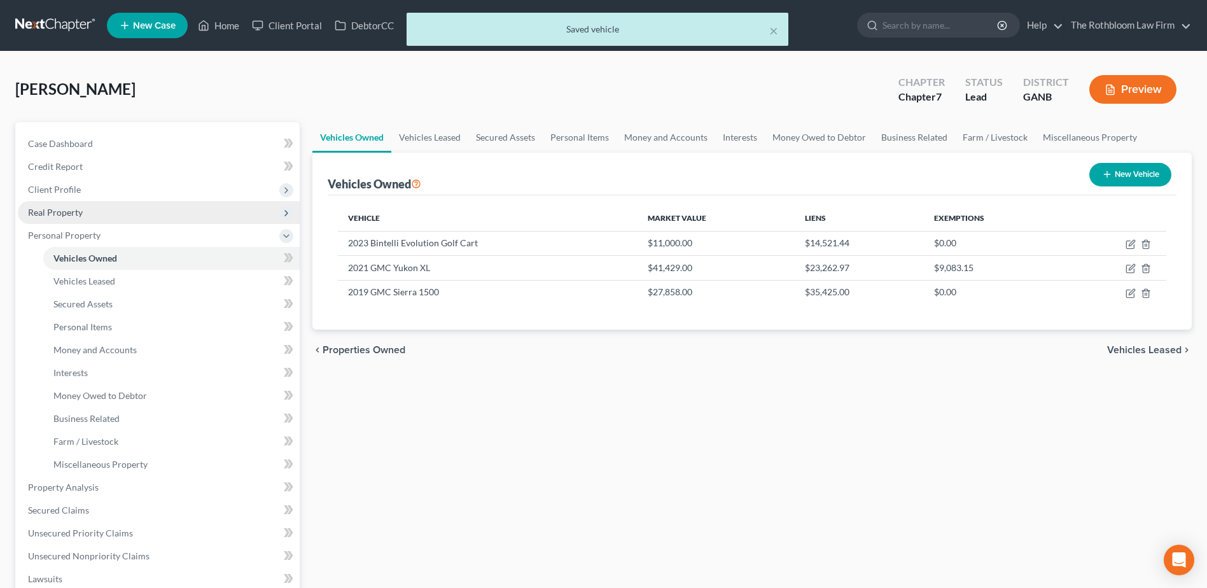
click at [55, 209] on span "Real Property" at bounding box center [55, 212] width 55 height 11
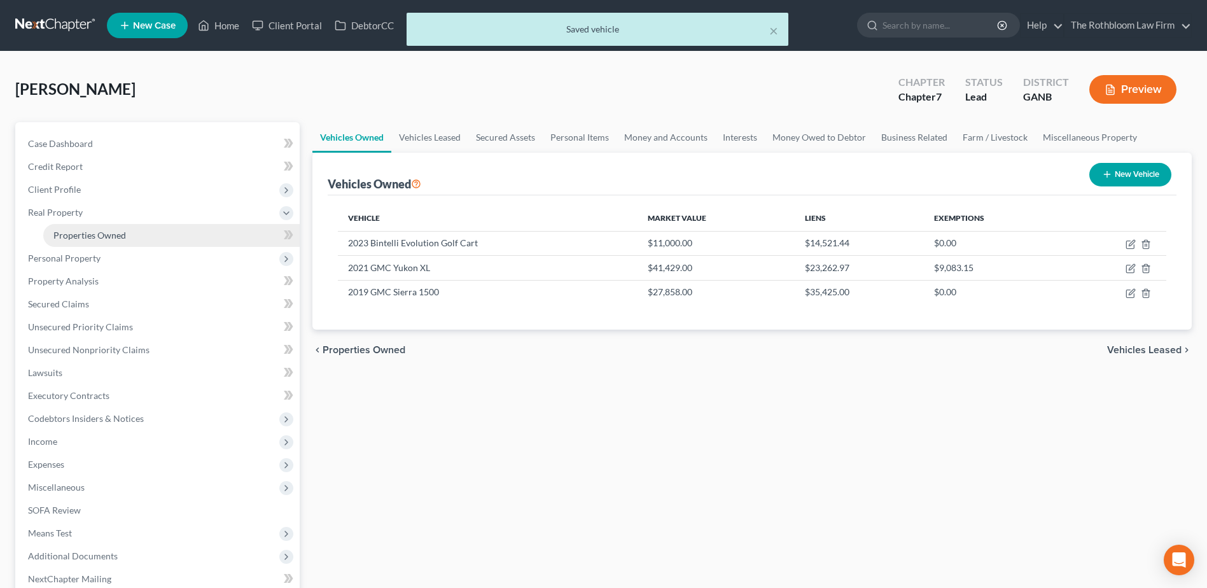
click at [68, 226] on link "Properties Owned" at bounding box center [171, 235] width 256 height 23
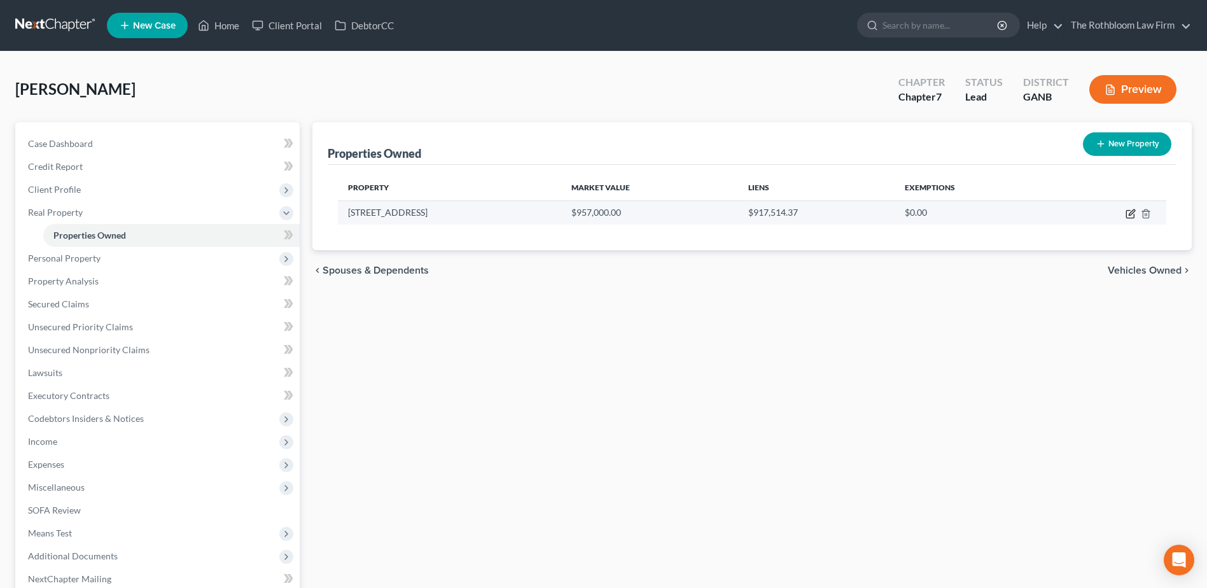
click at [1131, 214] on icon "button" at bounding box center [1131, 212] width 6 height 6
select select "10"
select select "77"
select select "0"
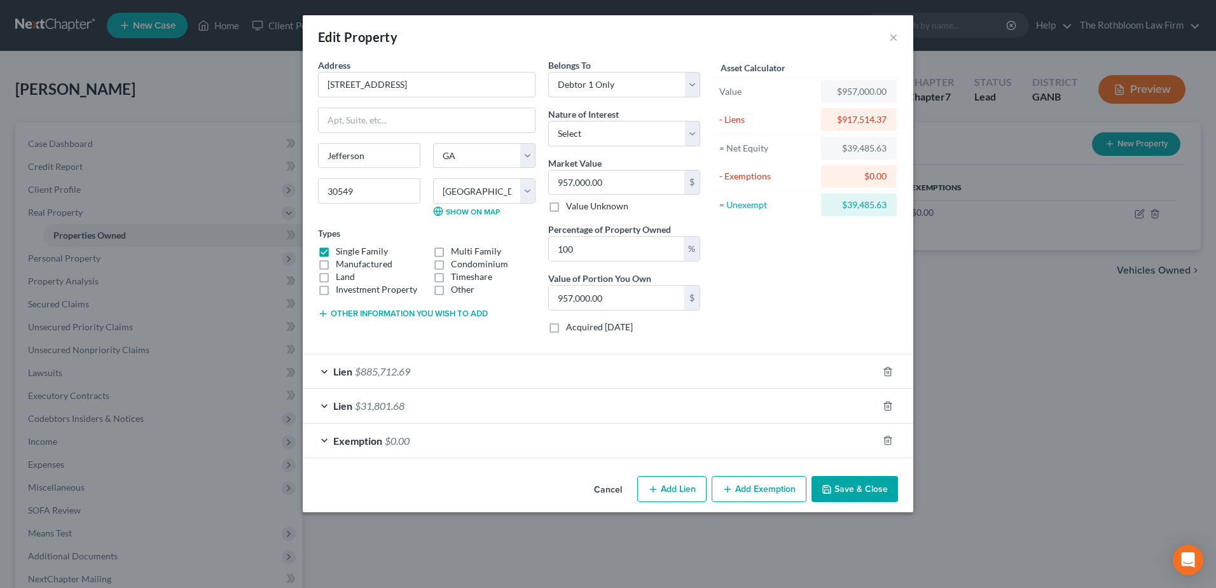
click at [401, 445] on span "$0.00" at bounding box center [397, 440] width 25 height 12
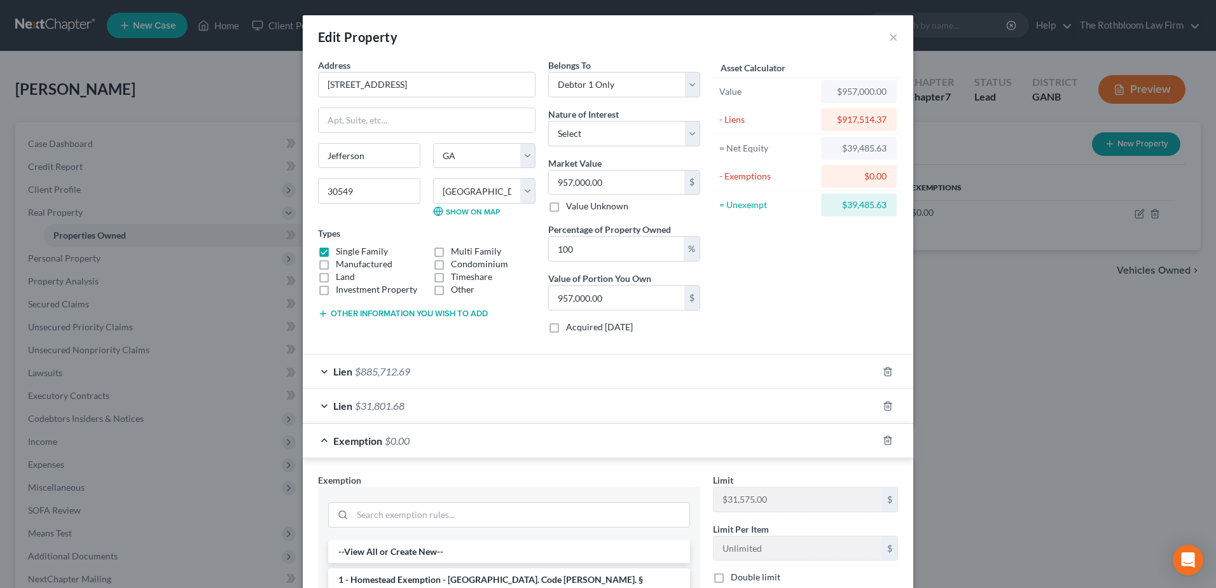
scroll to position [191, 0]
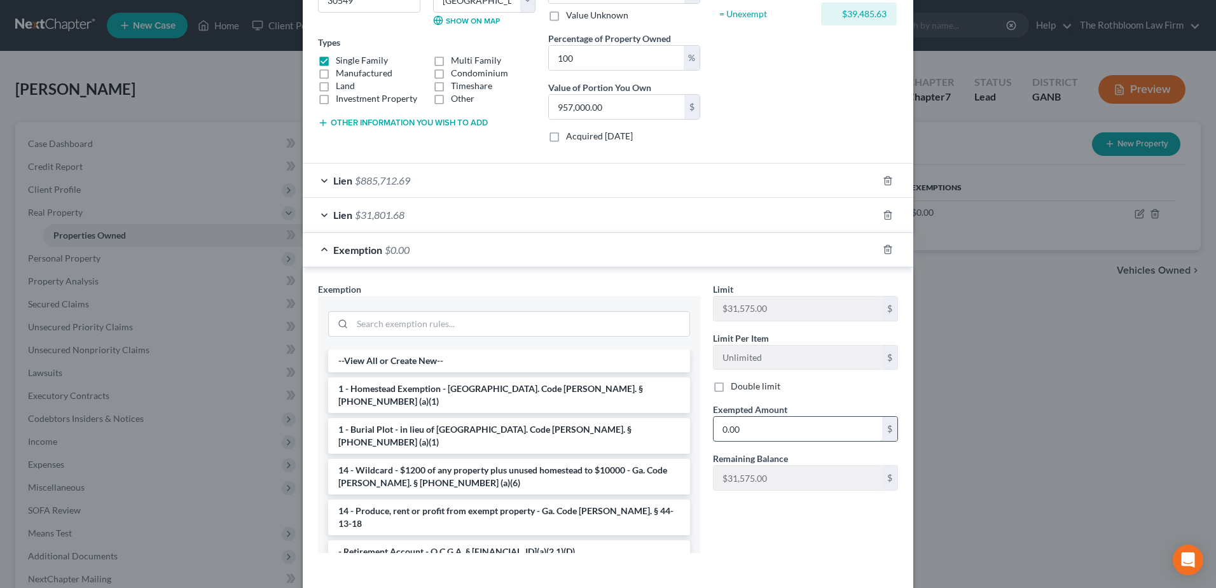
click at [764, 435] on input "0.00" at bounding box center [798, 429] width 169 height 24
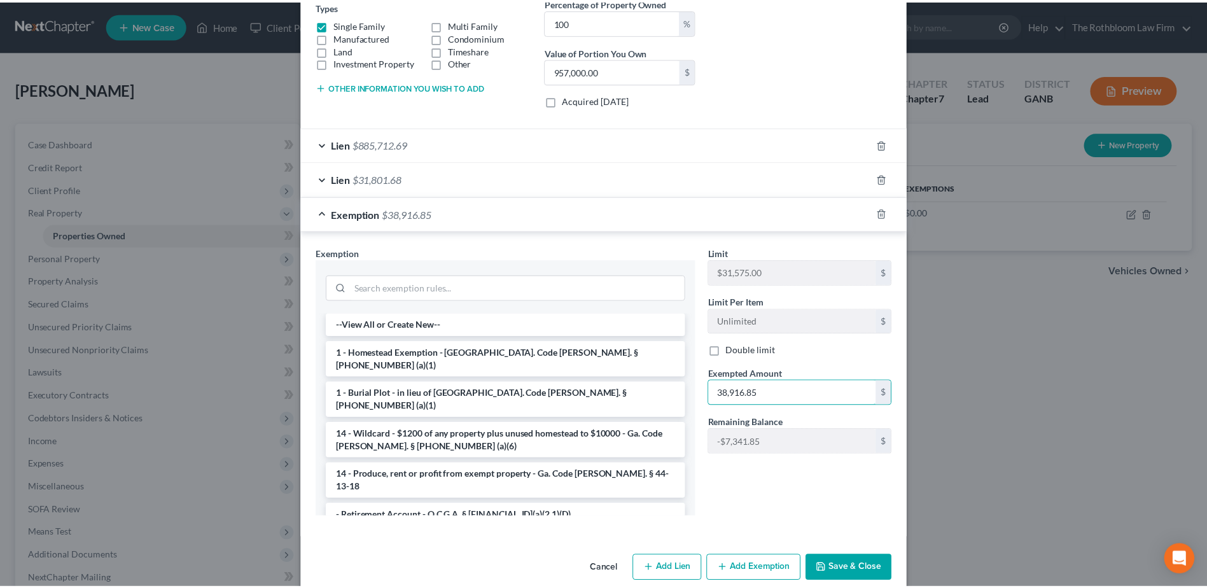
scroll to position [246, 0]
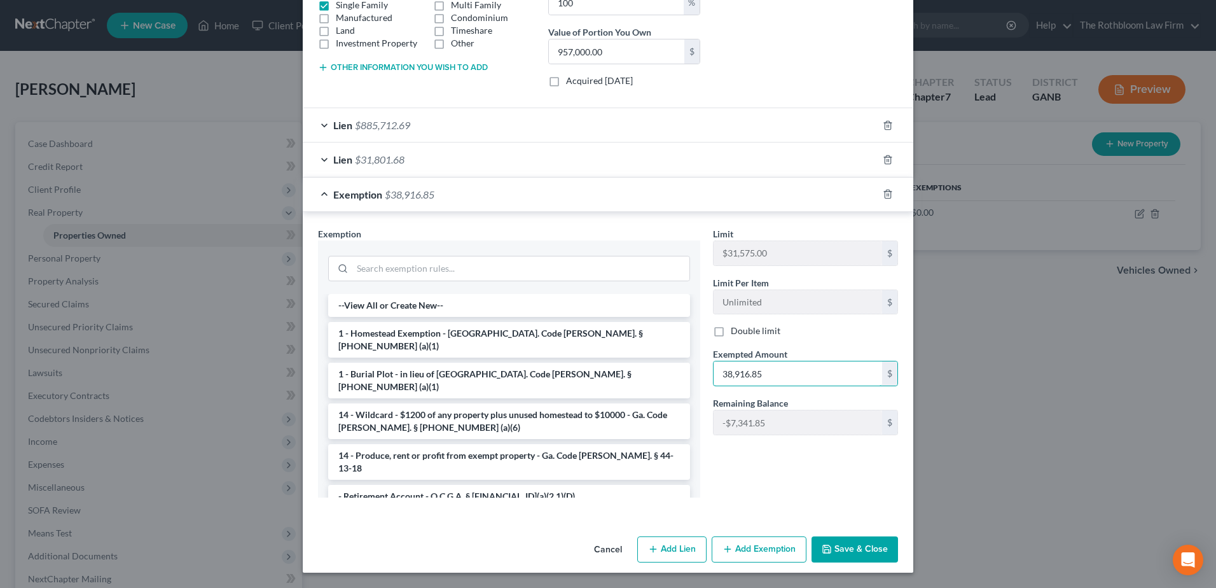
type input "38,916.85"
click at [850, 547] on button "Save & Close" at bounding box center [855, 549] width 87 height 27
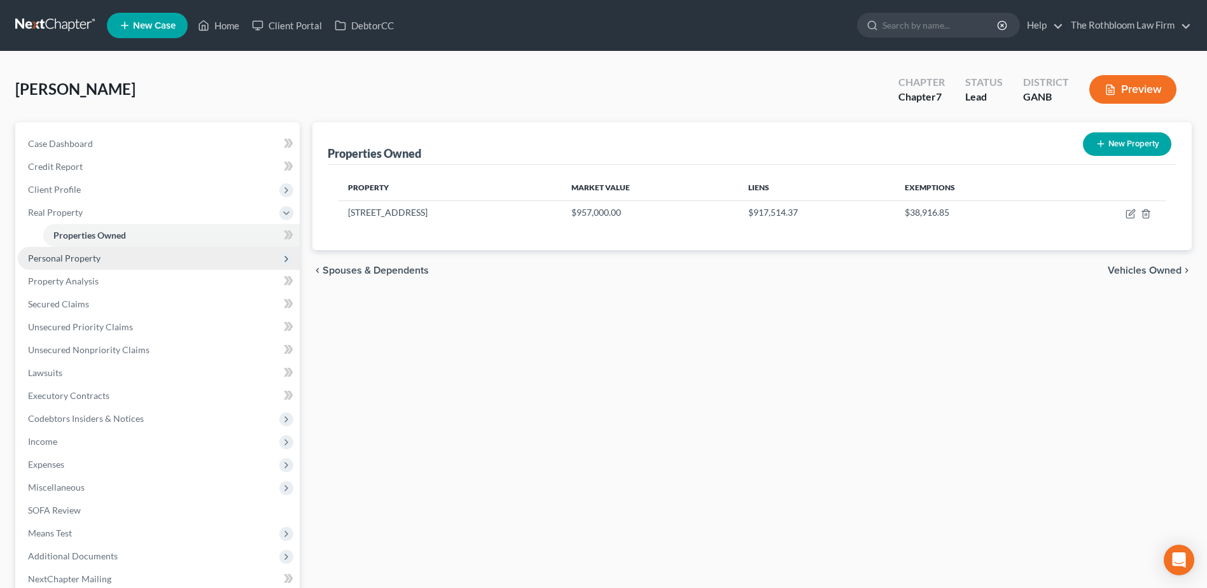
click at [64, 264] on span "Personal Property" at bounding box center [159, 258] width 282 height 23
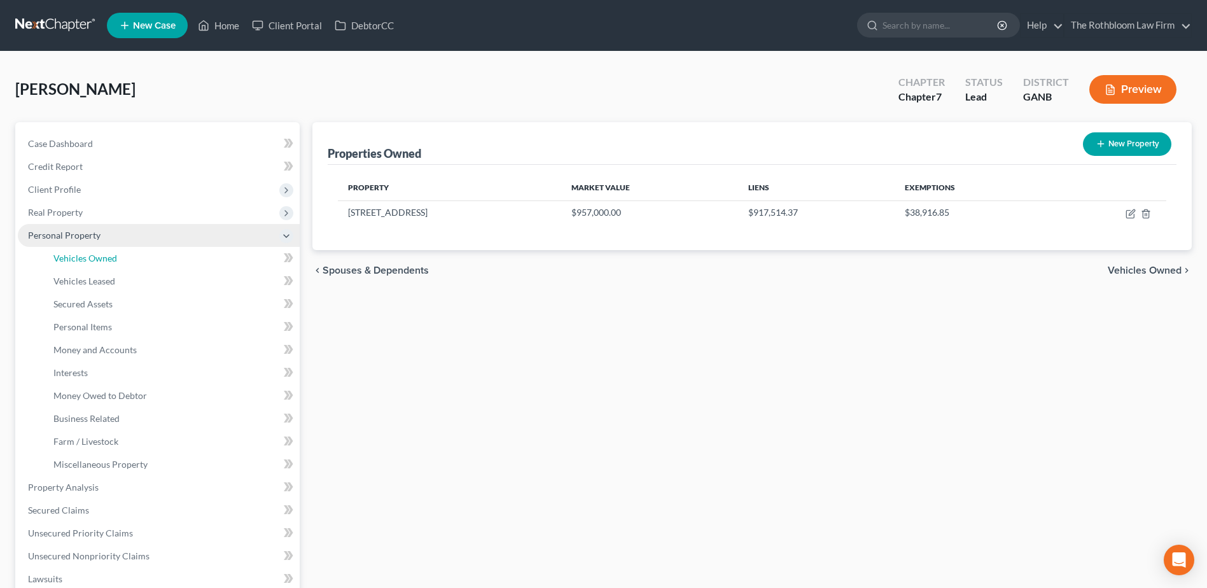
click at [64, 264] on link "Vehicles Owned" at bounding box center [171, 258] width 256 height 23
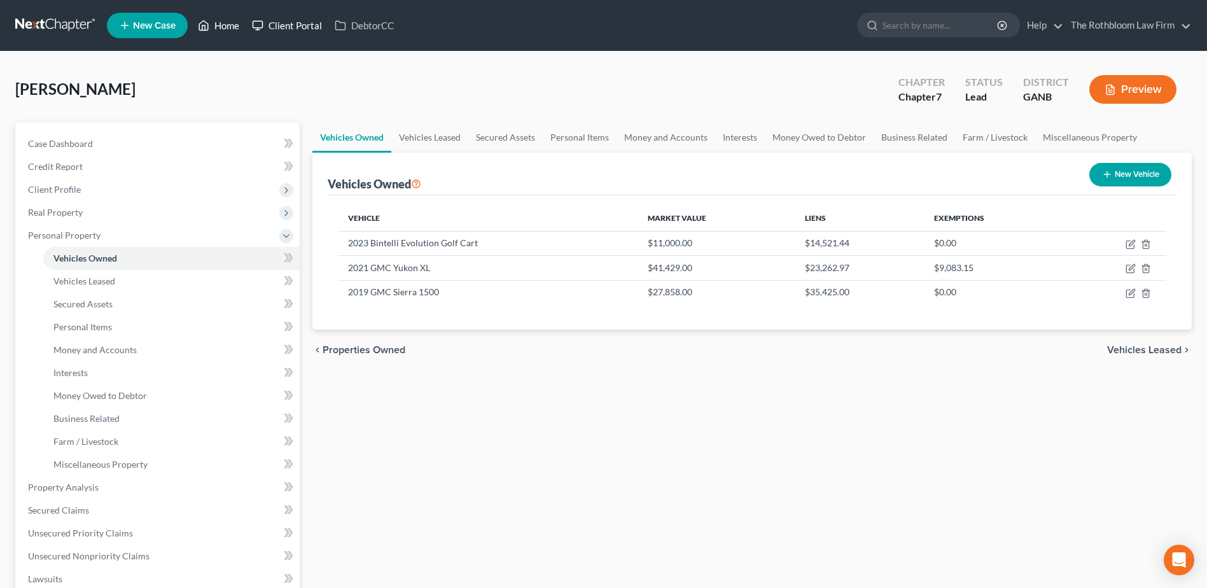
drag, startPoint x: 225, startPoint y: 26, endPoint x: 265, endPoint y: 36, distance: 41.3
click at [225, 26] on link "Home" at bounding box center [218, 25] width 54 height 23
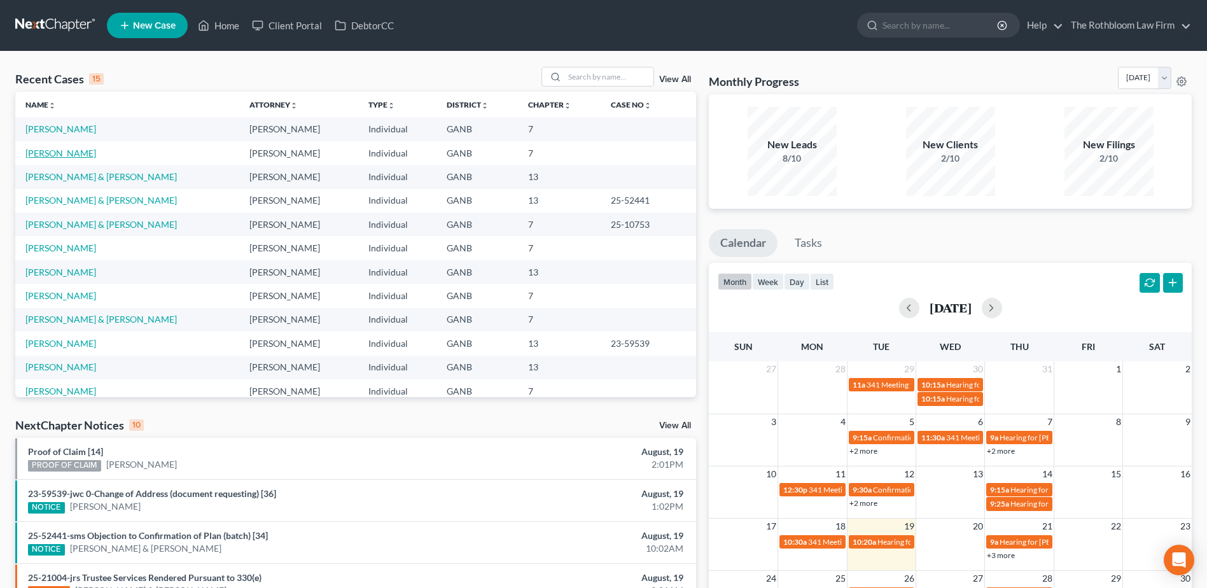
click at [46, 157] on link "[PERSON_NAME]" at bounding box center [60, 153] width 71 height 11
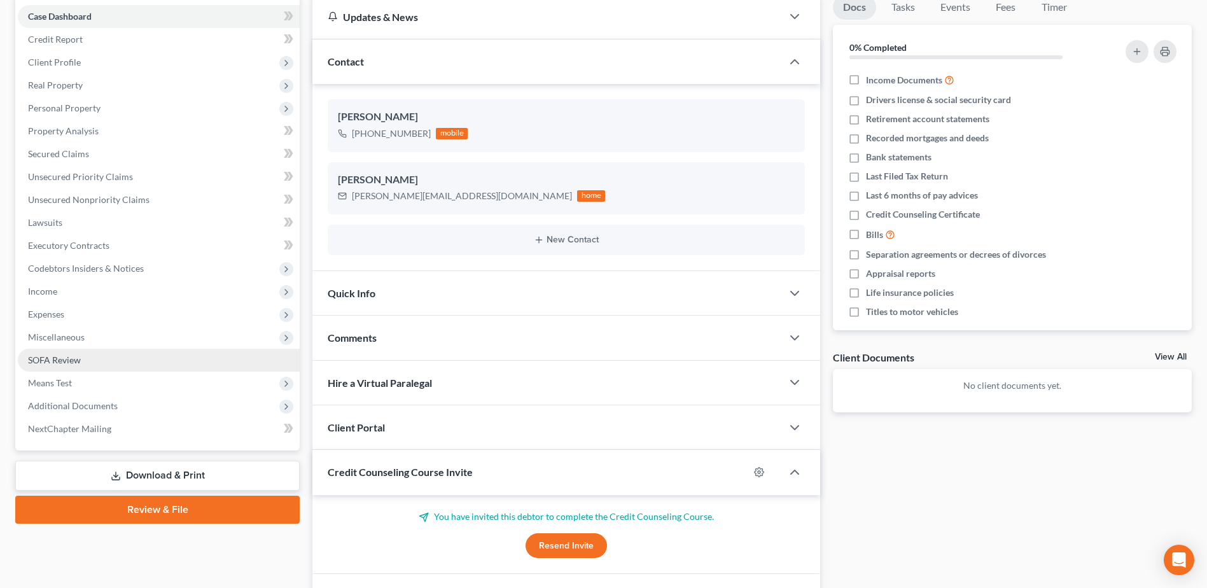
click at [78, 352] on link "SOFA Review" at bounding box center [159, 360] width 282 height 23
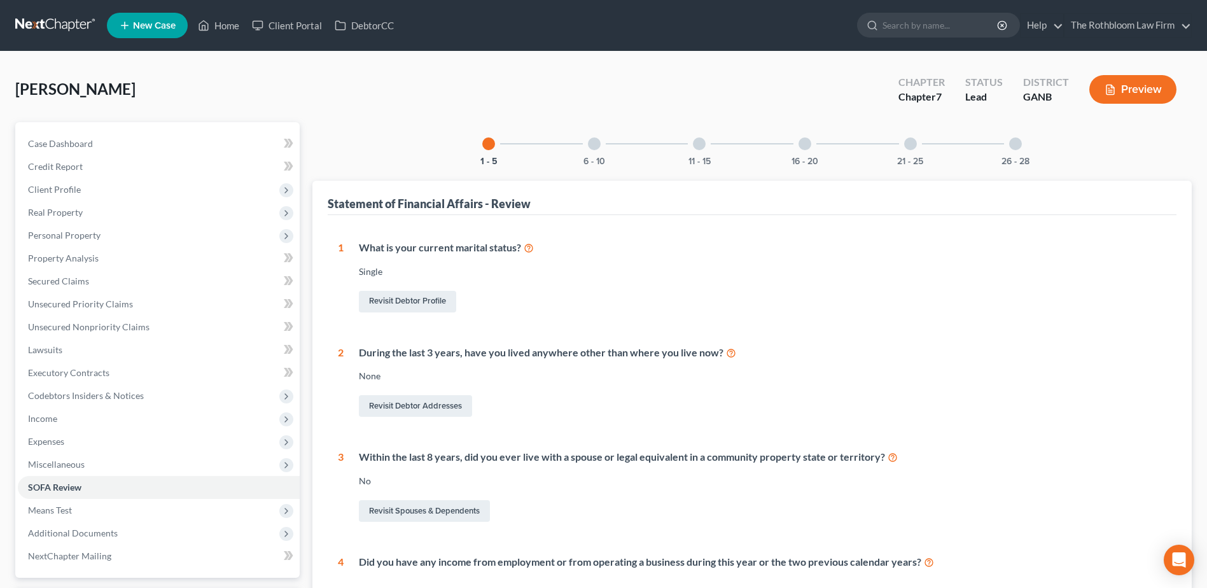
click at [1015, 144] on div at bounding box center [1015, 143] width 13 height 13
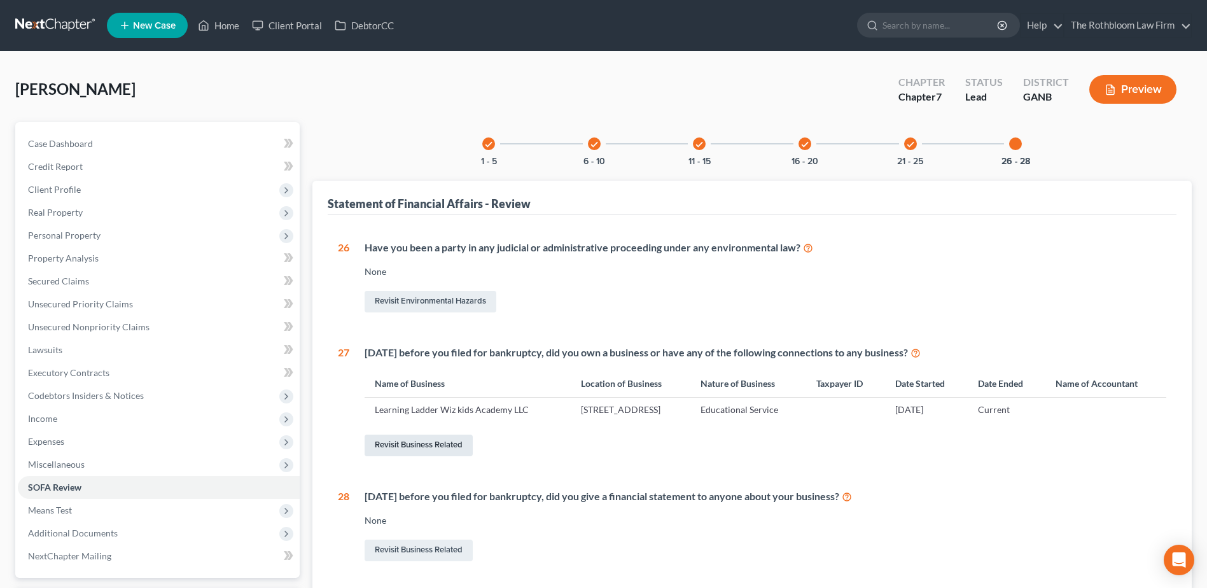
click at [398, 445] on link "Revisit Business Related" at bounding box center [418, 445] width 108 height 22
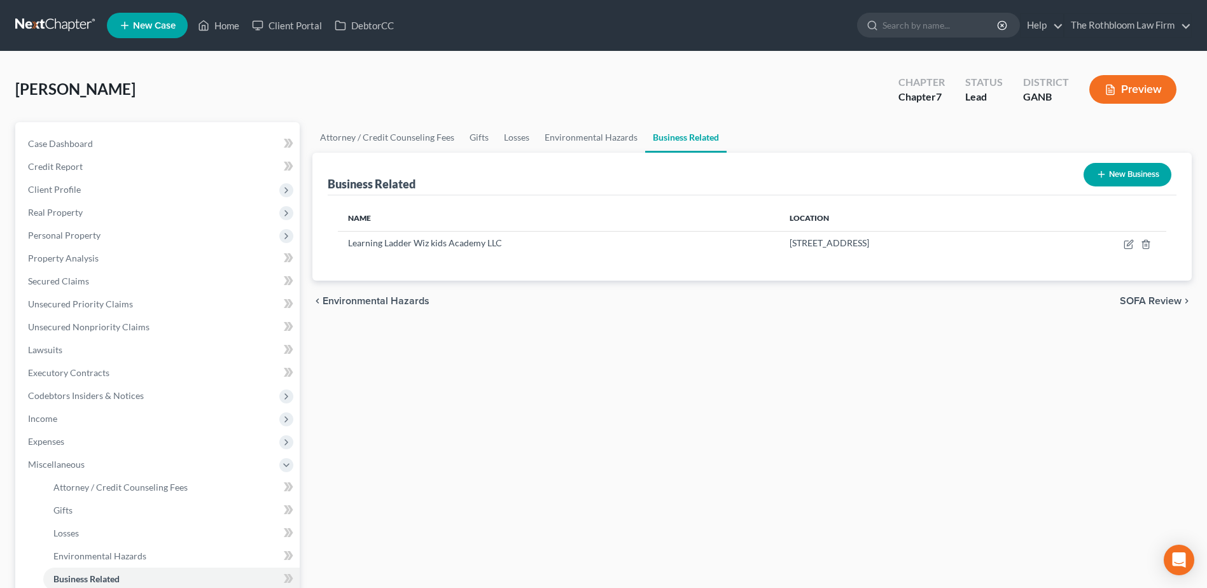
click at [1135, 175] on button "New Business" at bounding box center [1127, 175] width 88 height 24
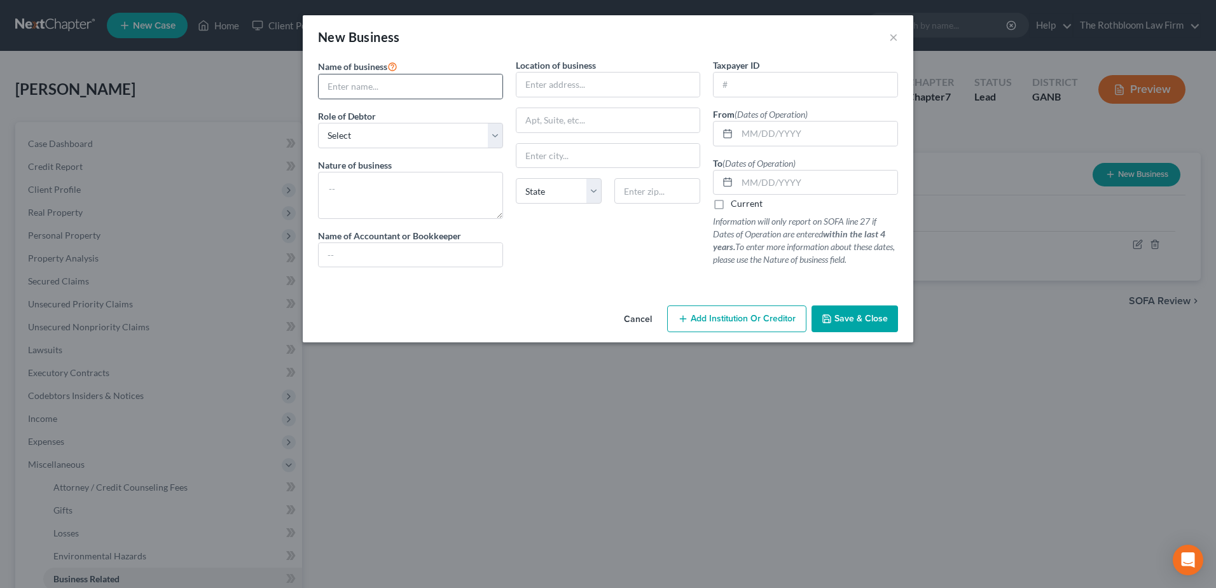
click at [348, 74] on div at bounding box center [410, 86] width 185 height 25
click at [345, 83] on input "text" at bounding box center [411, 86] width 184 height 24
type input "Try Me Again LLC"
click at [386, 138] on select "Select A member of a limited liability company (LLC) or limited liability partn…" at bounding box center [410, 135] width 185 height 25
select select "member"
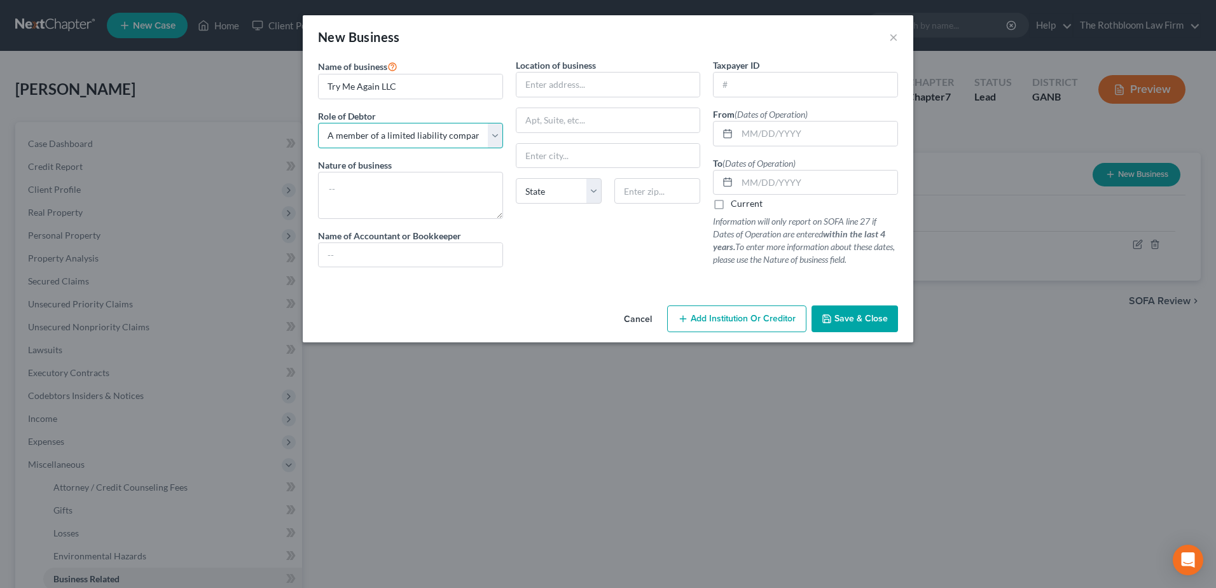
click at [318, 123] on select "Select A member of a limited liability company (LLC) or limited liability partn…" at bounding box center [410, 135] width 185 height 25
click at [342, 188] on textarea at bounding box center [410, 195] width 185 height 47
click at [750, 129] on input "text" at bounding box center [817, 133] width 160 height 24
type input "08/13/2019"
click at [749, 181] on input "text" at bounding box center [817, 182] width 160 height 24
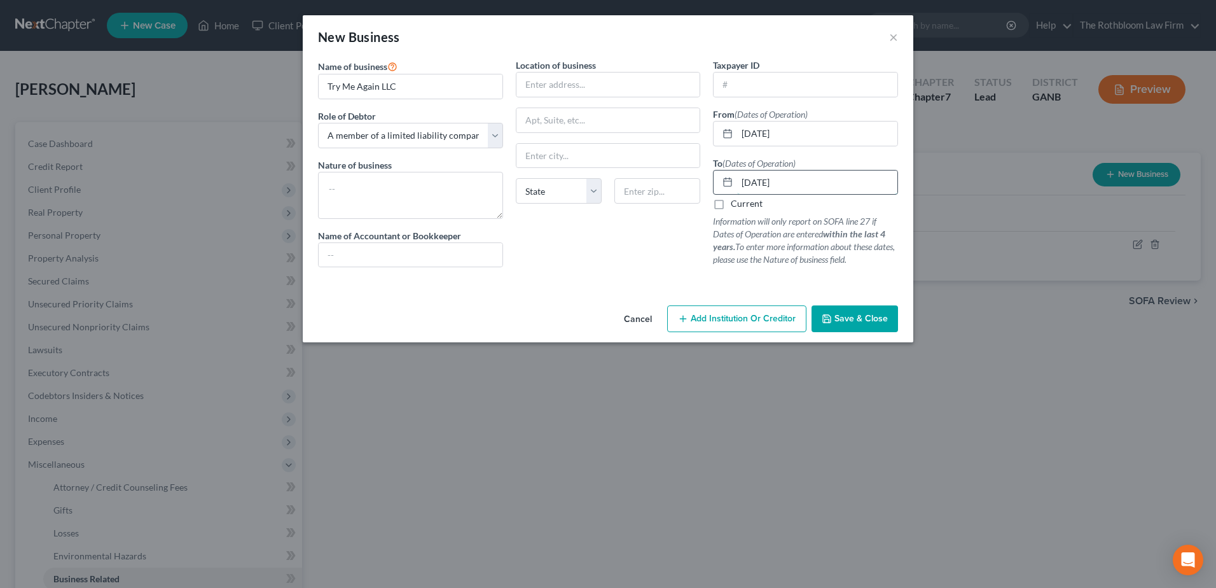
type input "09/30/2021"
click at [542, 85] on input "text" at bounding box center [609, 85] width 184 height 24
paste input "1342 Auburn Road suite 115, Dacula, GA, 30019"
drag, startPoint x: 615, startPoint y: 85, endPoint x: 700, endPoint y: 83, distance: 85.2
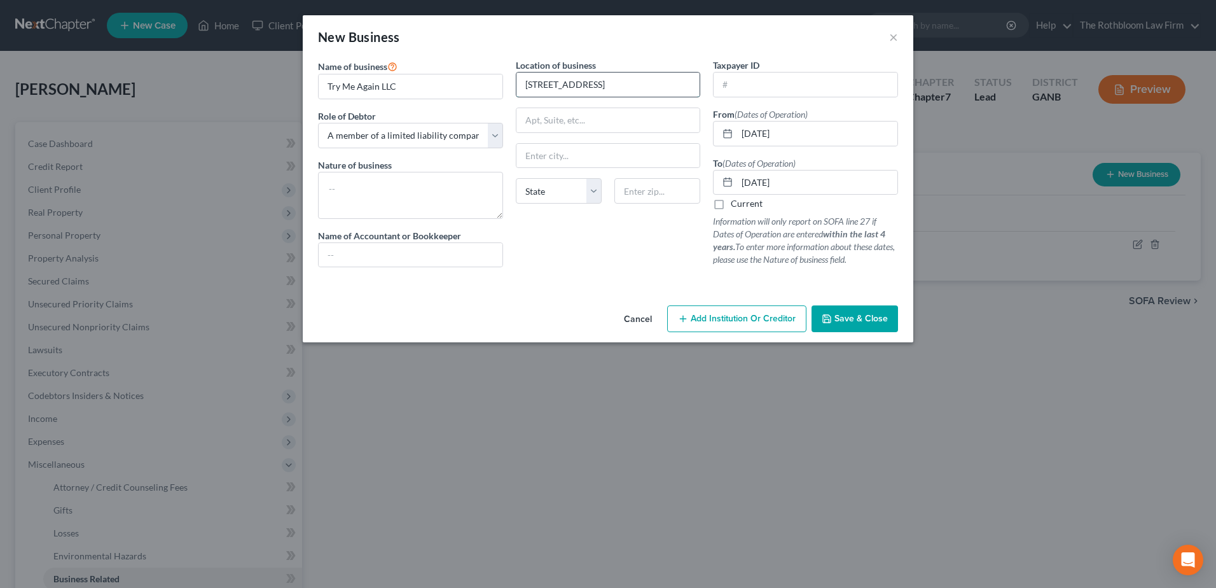
click at [700, 83] on div "1342 Auburn Road suite 115, Dacula, GA, 30019" at bounding box center [608, 84] width 185 height 25
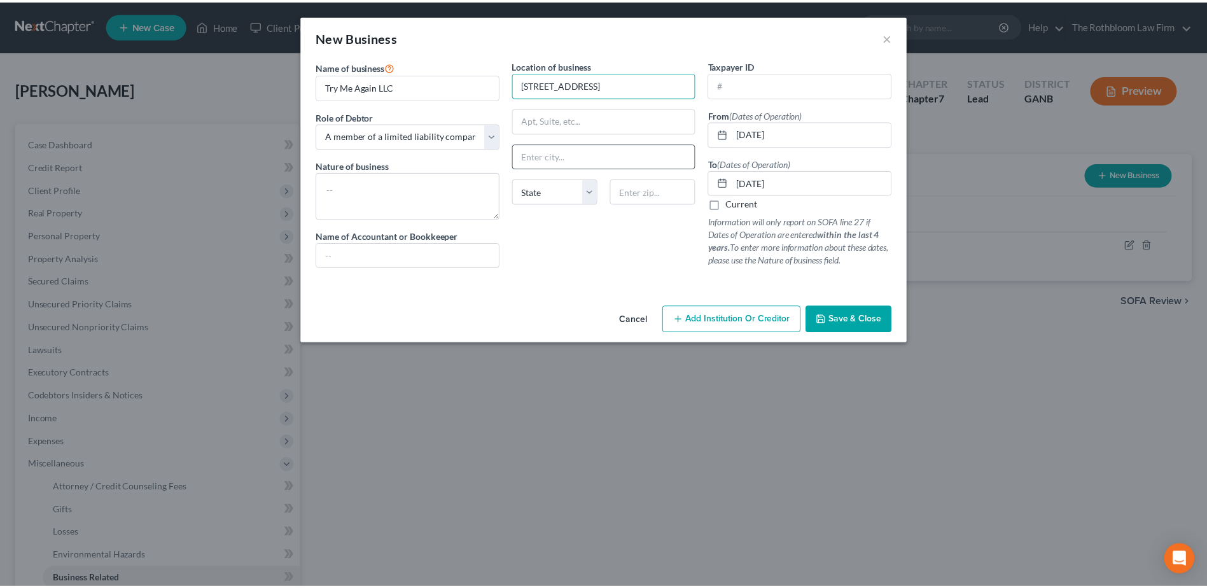
scroll to position [0, 0]
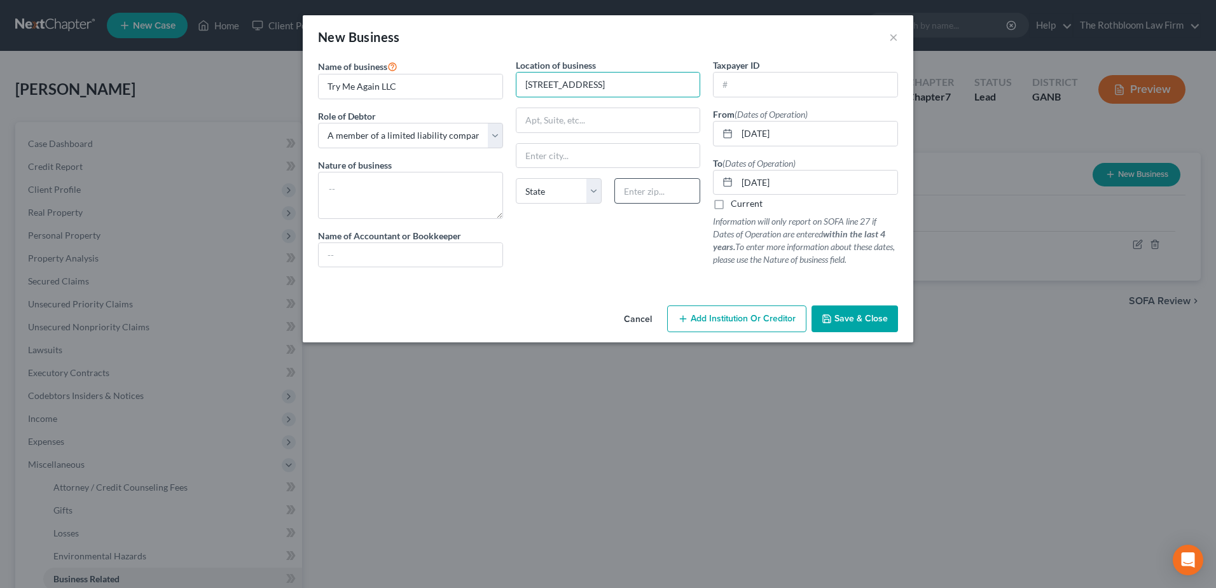
type input "1342 Auburn Road suite 115"
click at [632, 191] on input "text" at bounding box center [657, 190] width 86 height 25
type input "30019"
drag, startPoint x: 602, startPoint y: 82, endPoint x: 620, endPoint y: 85, distance: 18.0
click at [602, 82] on input "1342 Auburn Road suite 115" at bounding box center [609, 85] width 184 height 24
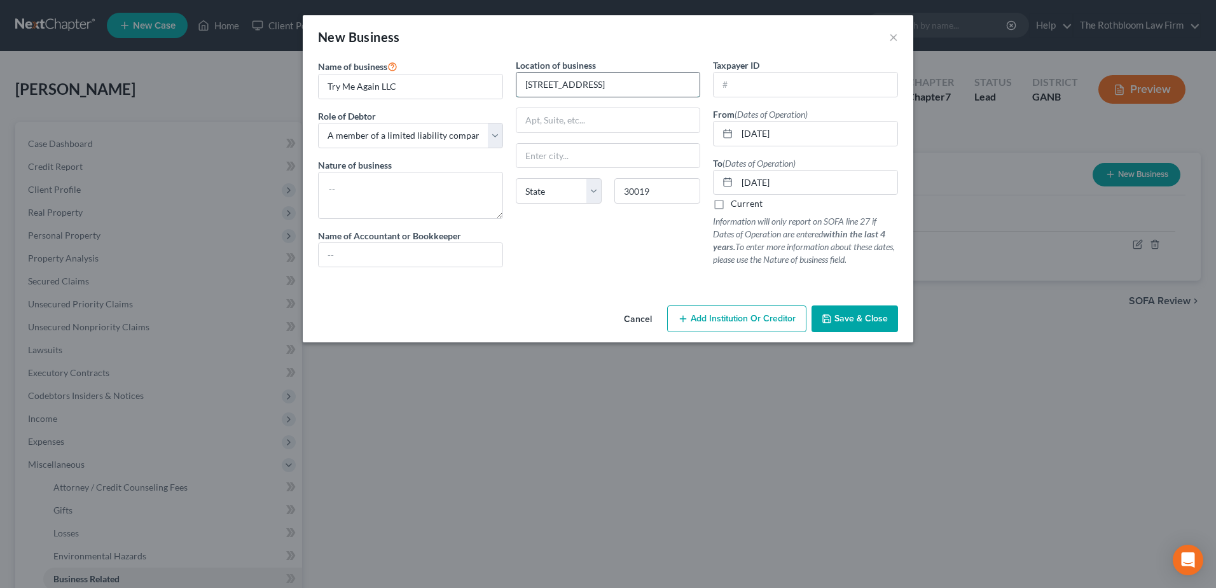
type input "Dacula"
select select "10"
type input "1342 Auburn Road, Suite 115"
click at [846, 322] on span "Save & Close" at bounding box center [861, 318] width 53 height 11
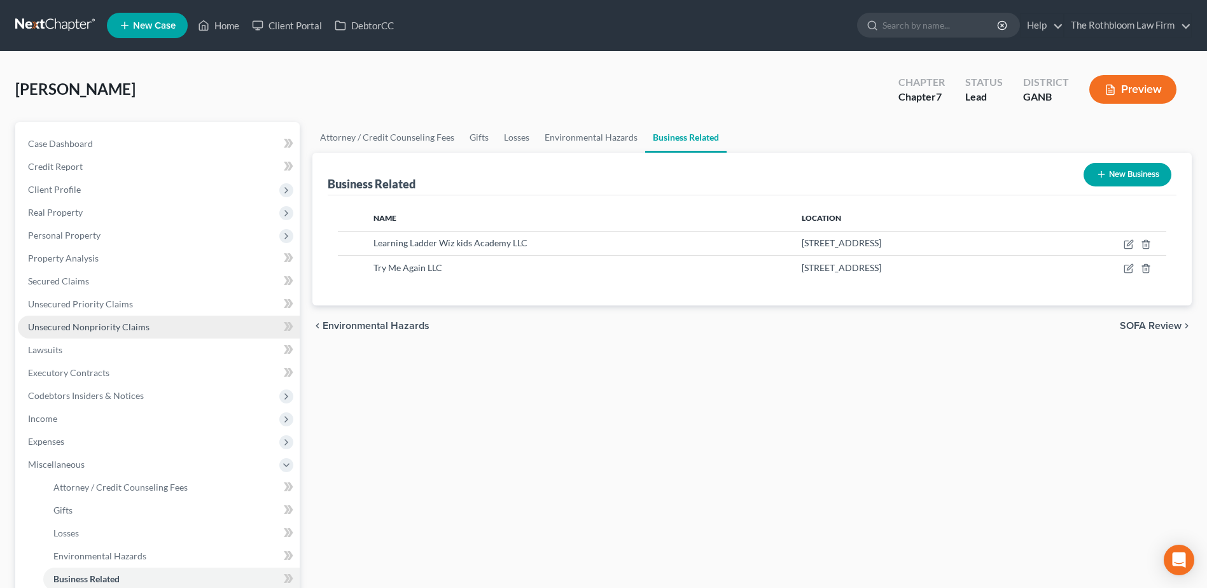
click at [121, 328] on span "Unsecured Nonpriority Claims" at bounding box center [88, 326] width 121 height 11
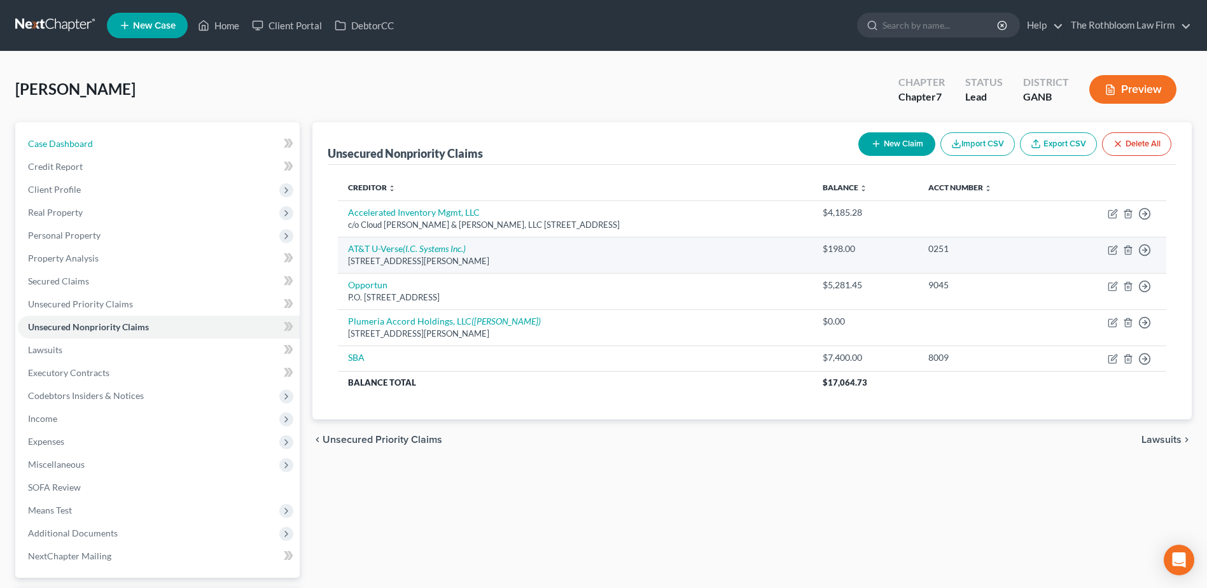
click at [50, 144] on span "Case Dashboard" at bounding box center [60, 143] width 65 height 11
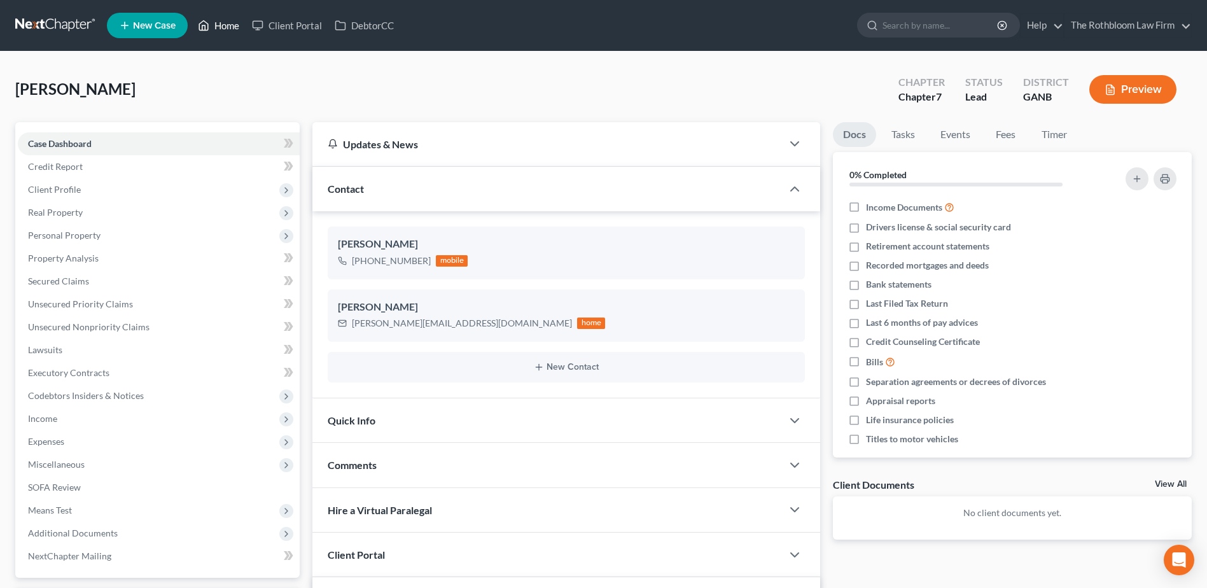
click at [229, 27] on link "Home" at bounding box center [218, 25] width 54 height 23
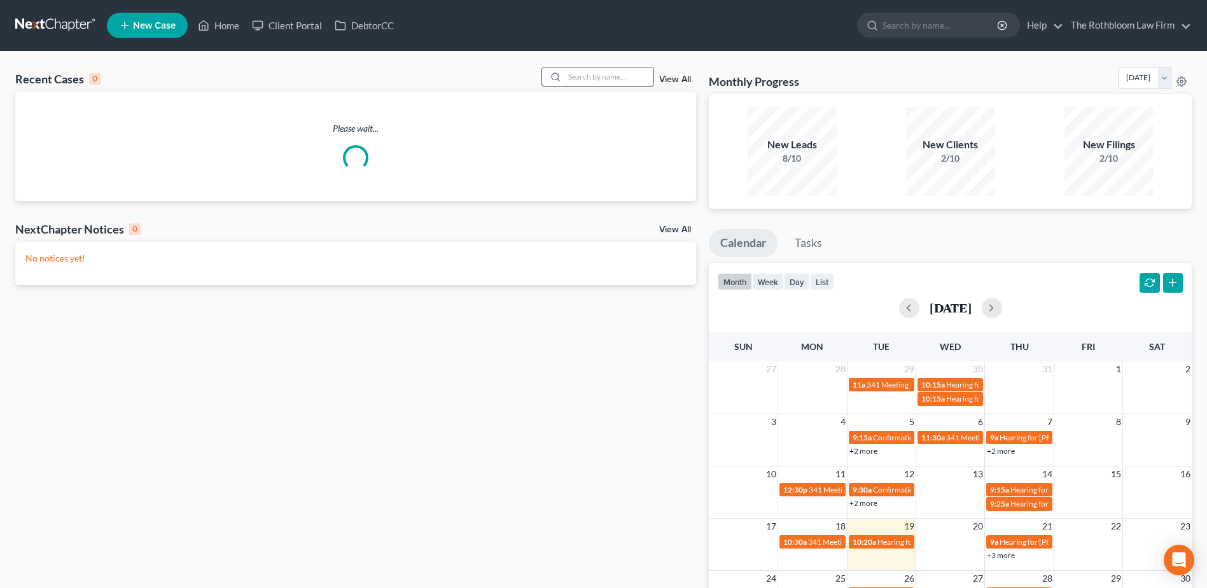
click at [600, 79] on input "search" at bounding box center [608, 76] width 89 height 18
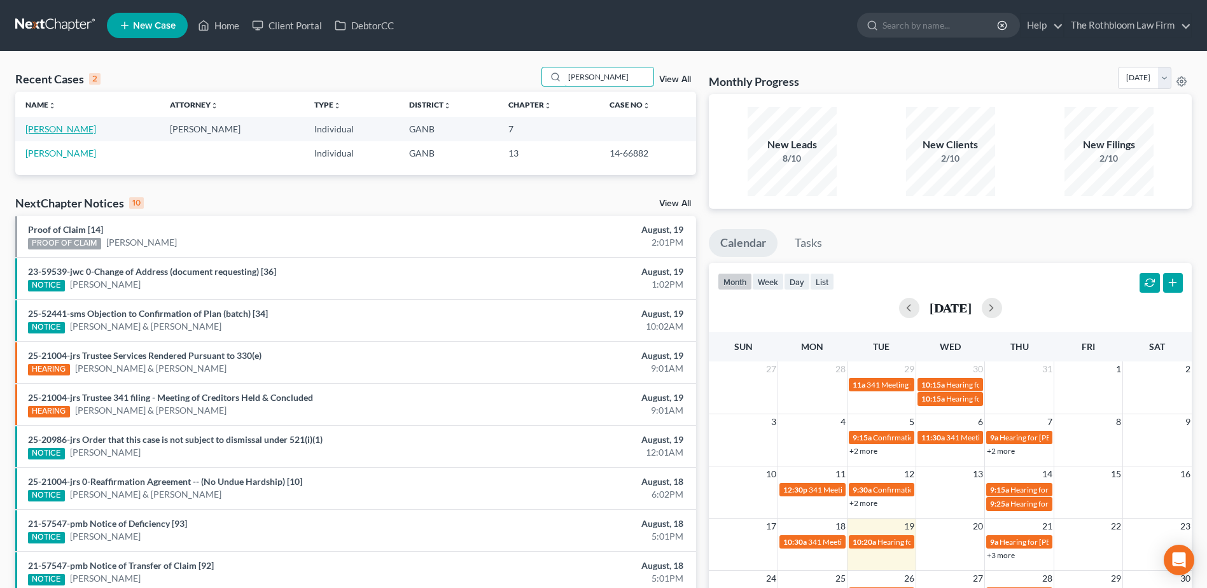
type input "holmes"
click at [49, 131] on link "Holmes, Patrick" at bounding box center [60, 128] width 71 height 11
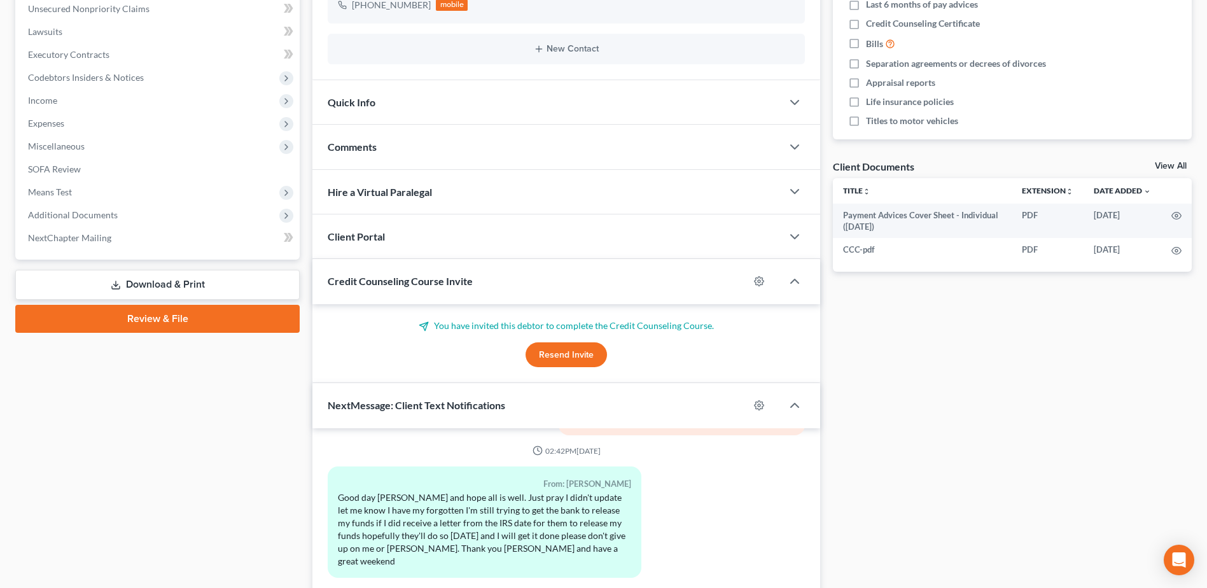
scroll to position [492, 0]
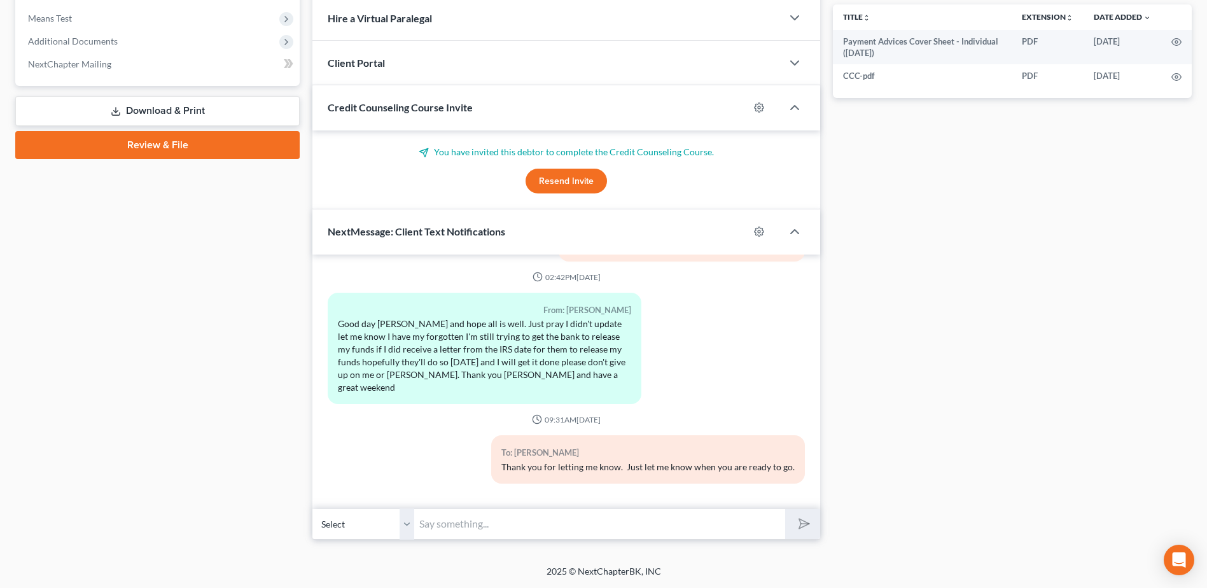
click at [475, 524] on input "text" at bounding box center [599, 523] width 371 height 31
type input "Hi Patrick, just checking in. I will be out of town next week so if you are rea…"
click at [800, 524] on icon "submit" at bounding box center [802, 524] width 18 height 18
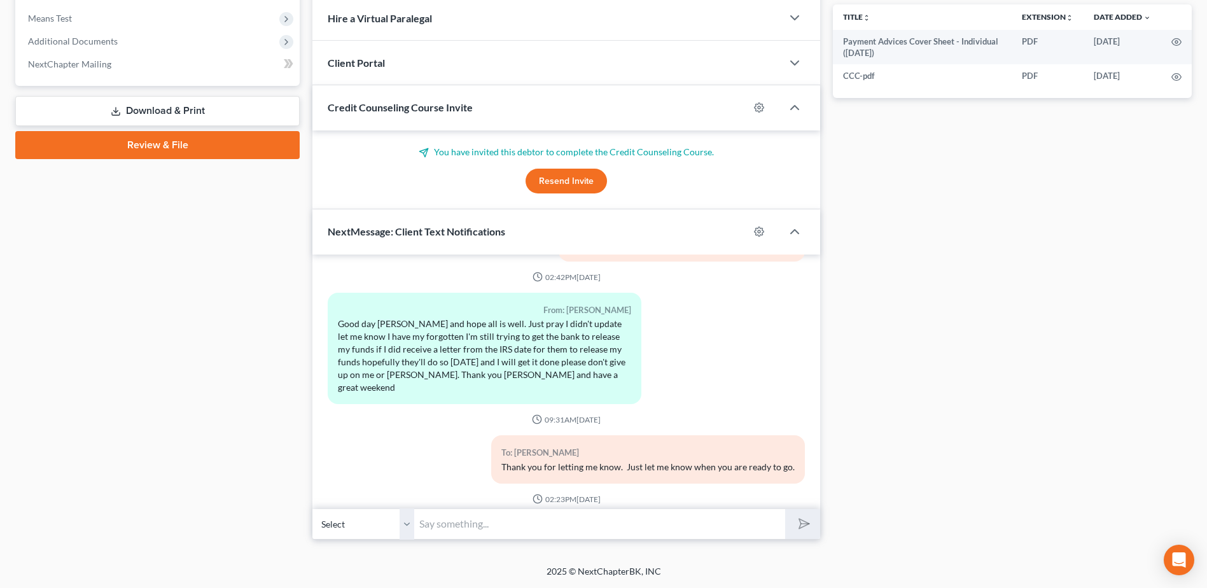
scroll to position [700, 0]
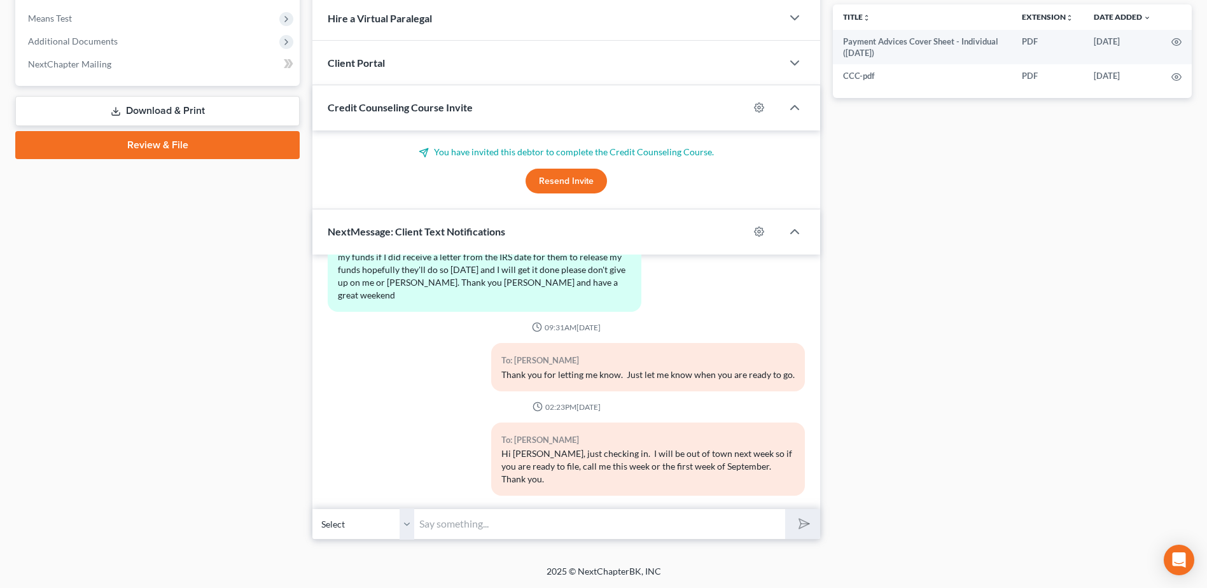
click at [484, 516] on input "text" at bounding box center [599, 523] width 371 height 31
type input "This is Silvia."
click at [794, 527] on button "submit" at bounding box center [802, 524] width 35 height 30
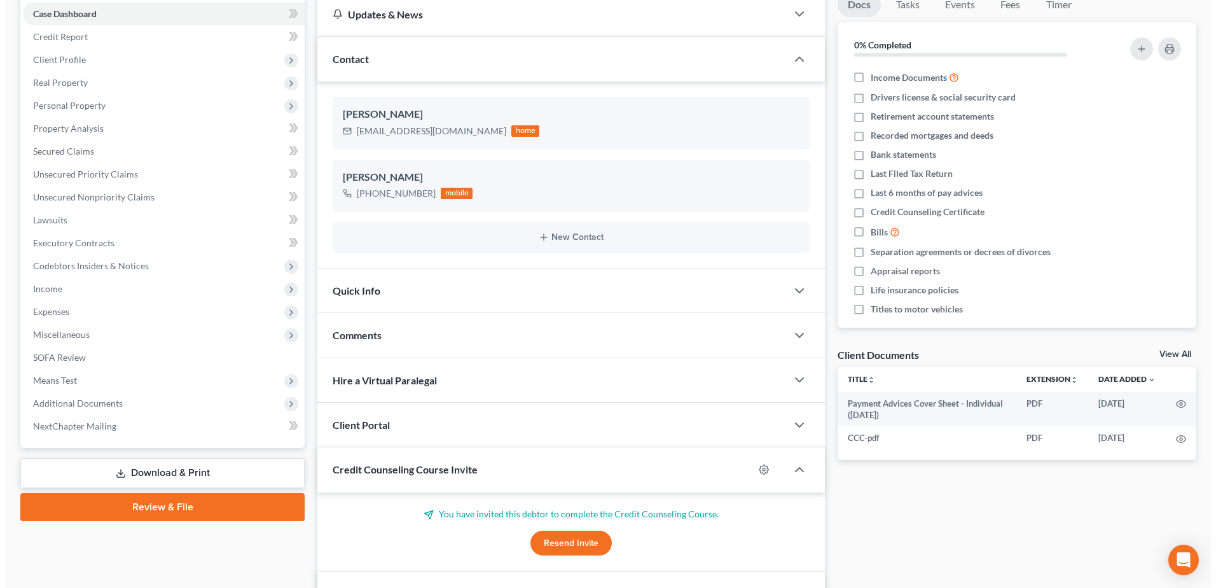
scroll to position [0, 0]
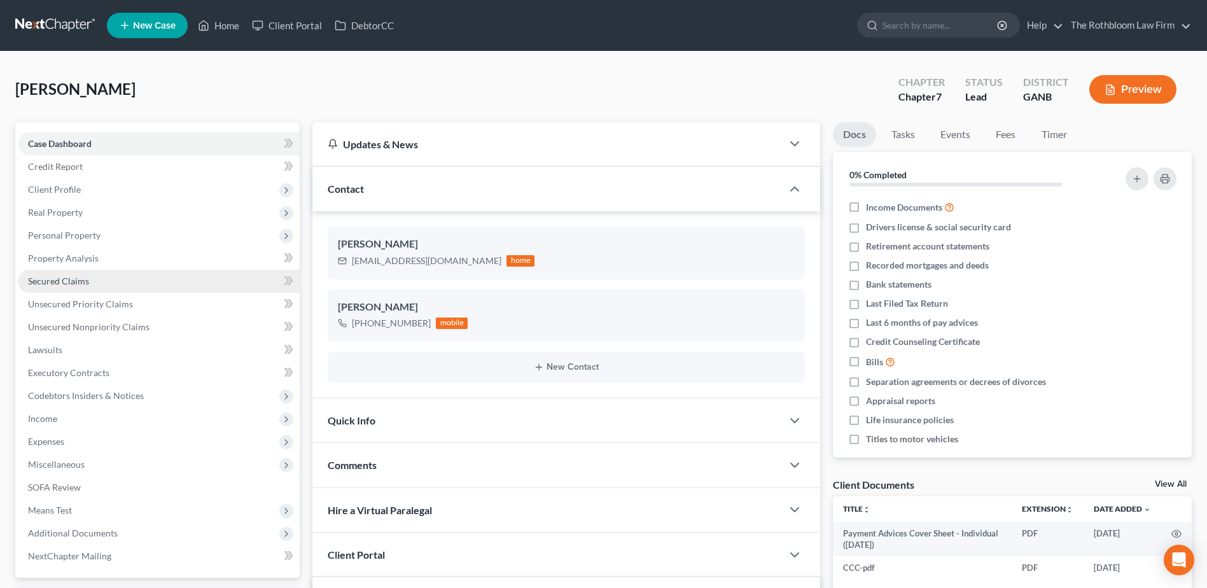
click at [65, 278] on span "Secured Claims" at bounding box center [58, 280] width 61 height 11
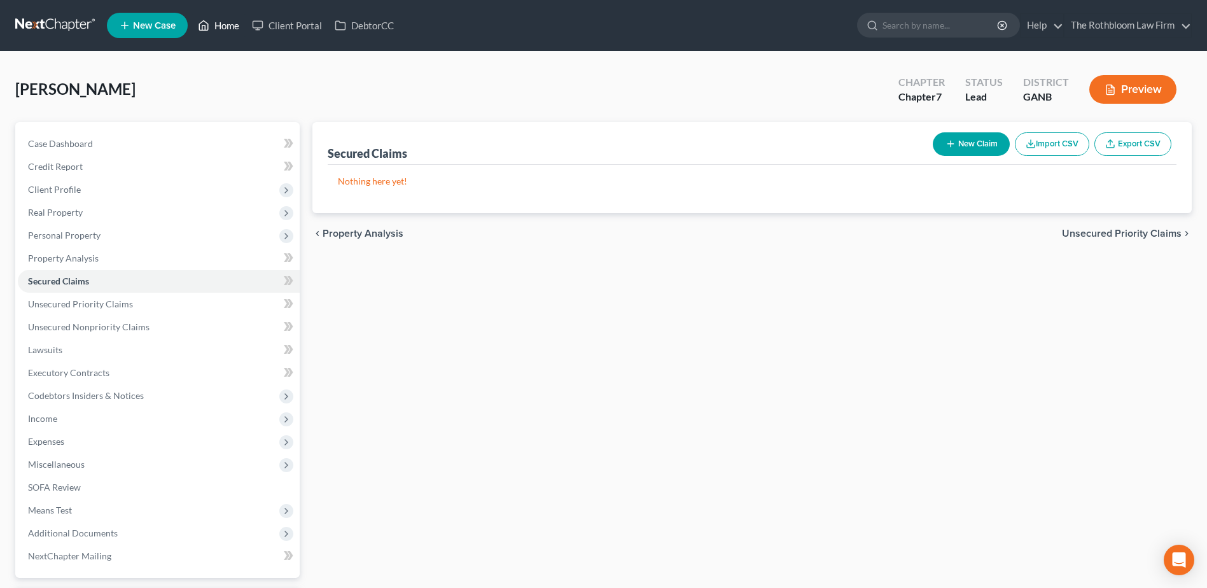
click at [230, 27] on link "Home" at bounding box center [218, 25] width 54 height 23
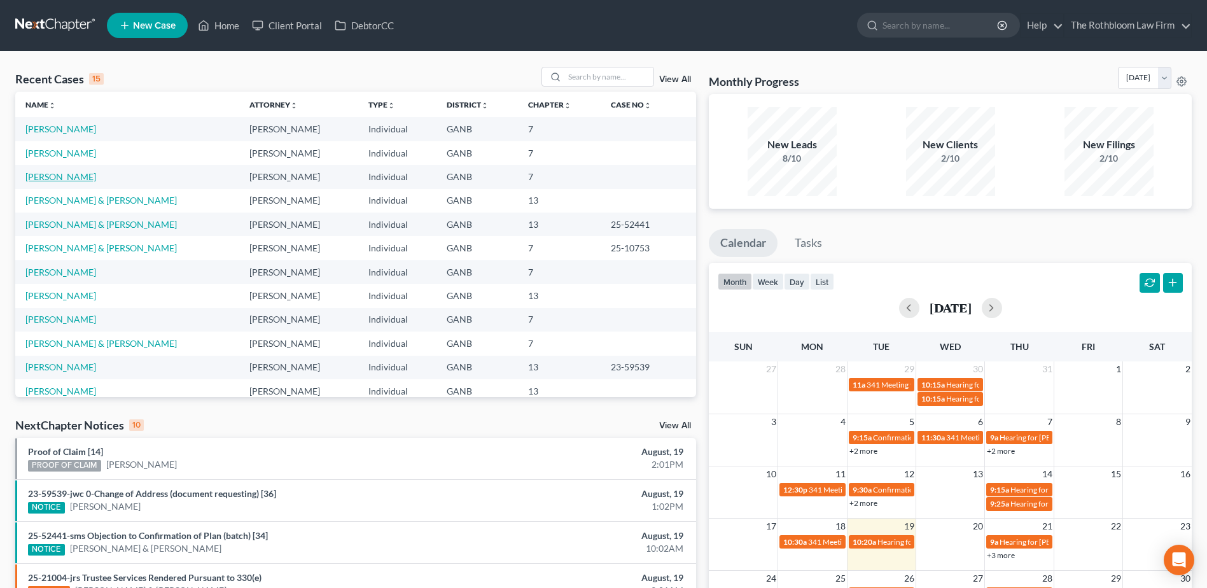
click at [44, 177] on link "[PERSON_NAME]" at bounding box center [60, 176] width 71 height 11
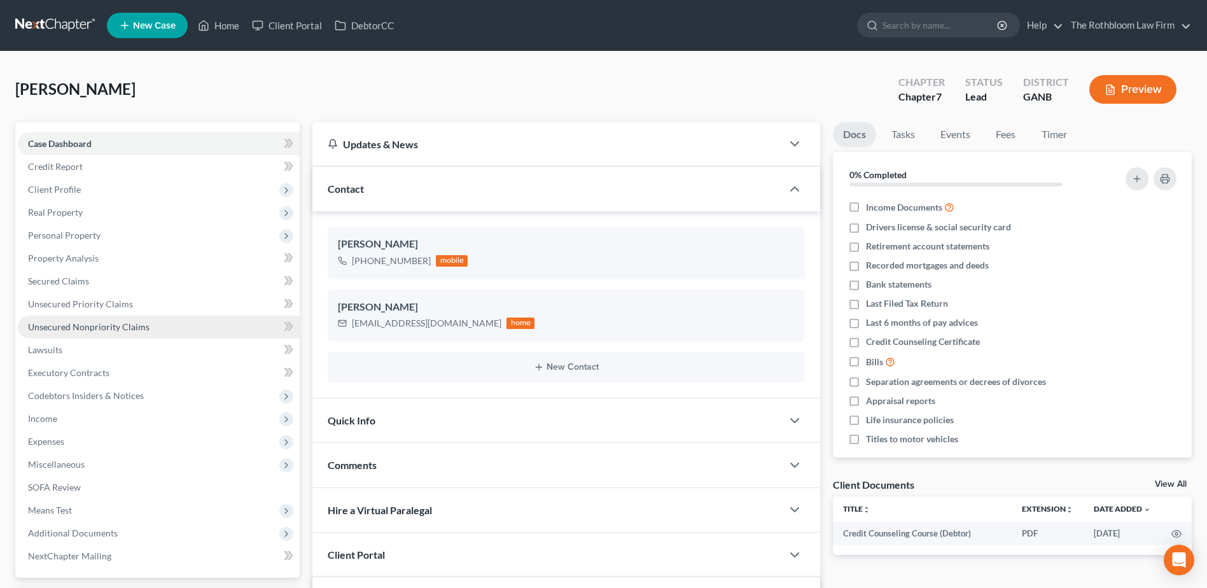
click at [126, 331] on span "Unsecured Nonpriority Claims" at bounding box center [88, 326] width 121 height 11
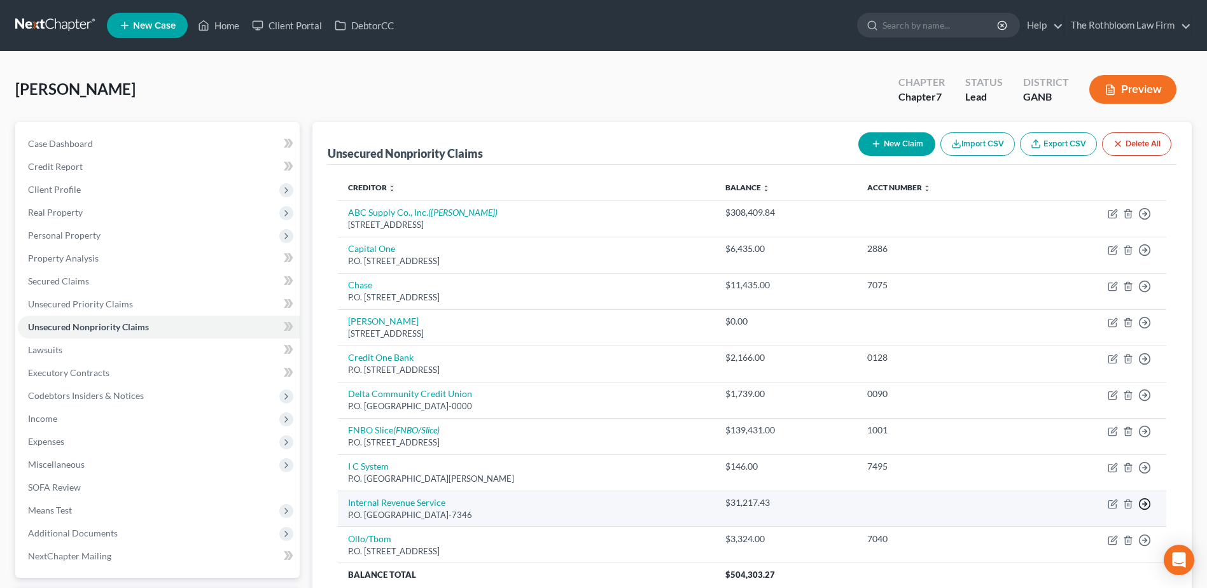
click at [1144, 220] on icon "button" at bounding box center [1144, 213] width 13 height 13
click at [1083, 532] on link "Move to E" at bounding box center [1086, 535] width 106 height 22
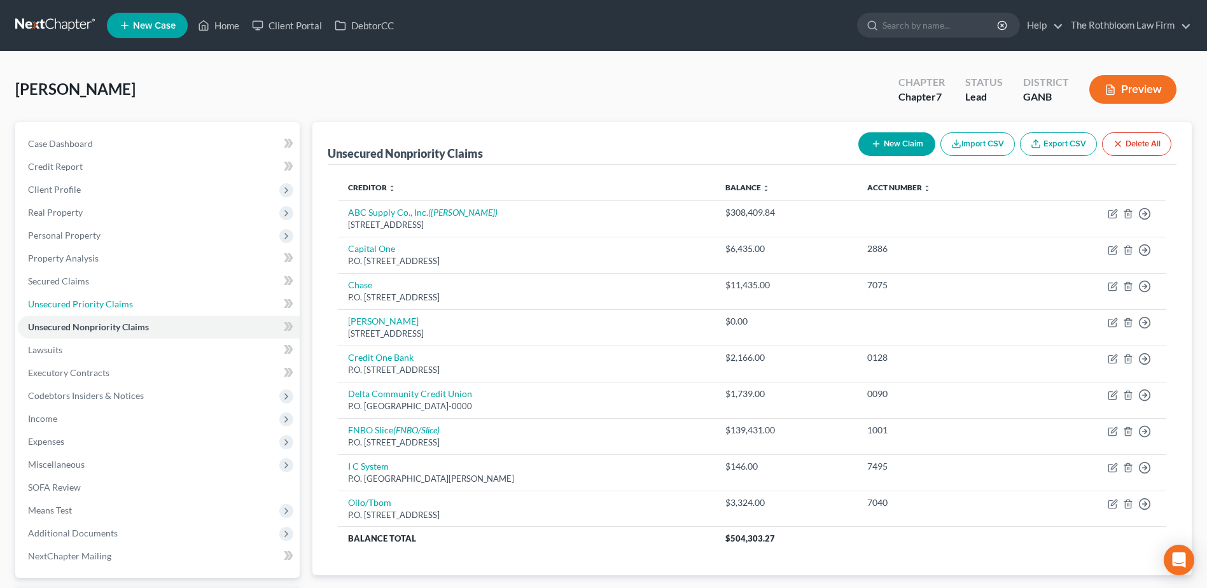
drag, startPoint x: 72, startPoint y: 308, endPoint x: 845, endPoint y: 405, distance: 778.9
click at [72, 308] on span "Unsecured Priority Claims" at bounding box center [80, 303] width 105 height 11
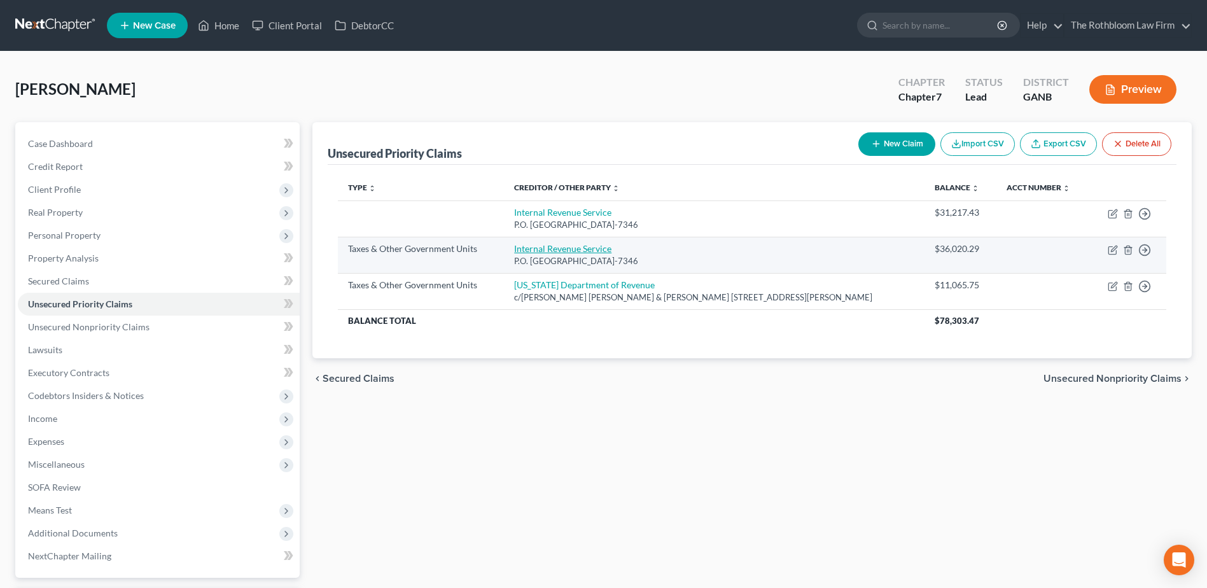
click at [564, 252] on link "Internal Revenue Service" at bounding box center [562, 248] width 97 height 11
select select "0"
select select "39"
select select "3"
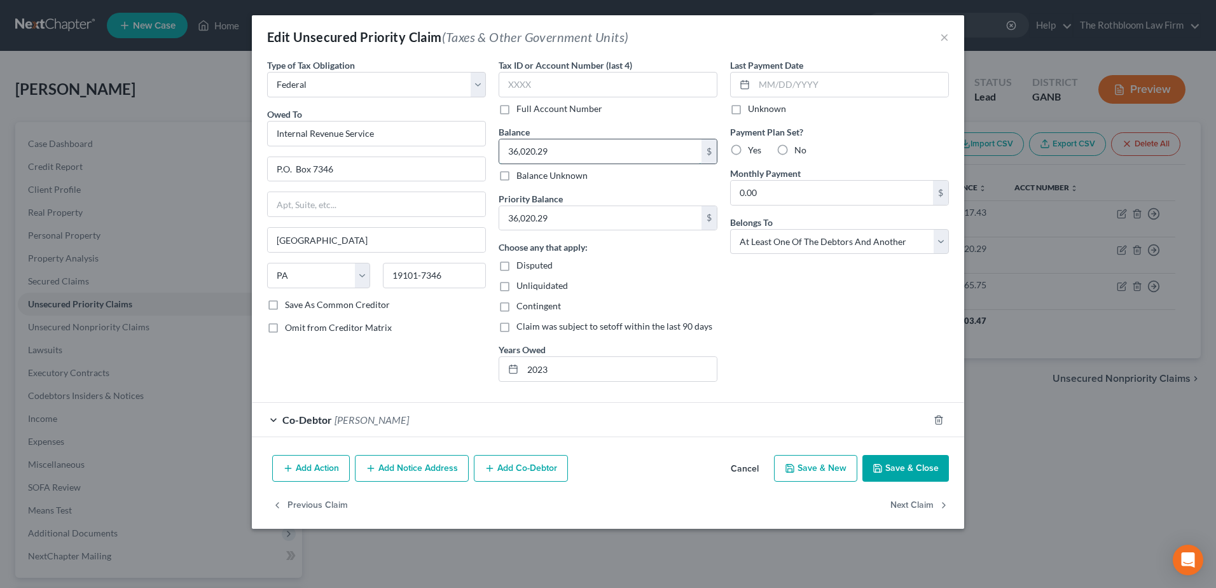
click at [559, 153] on input "36,020.29" at bounding box center [600, 151] width 202 height 24
type input "39,093.12"
click at [572, 216] on input "36,020.29" at bounding box center [600, 218] width 202 height 24
type input "39,093.12"
click at [903, 471] on button "Save & Close" at bounding box center [906, 468] width 87 height 27
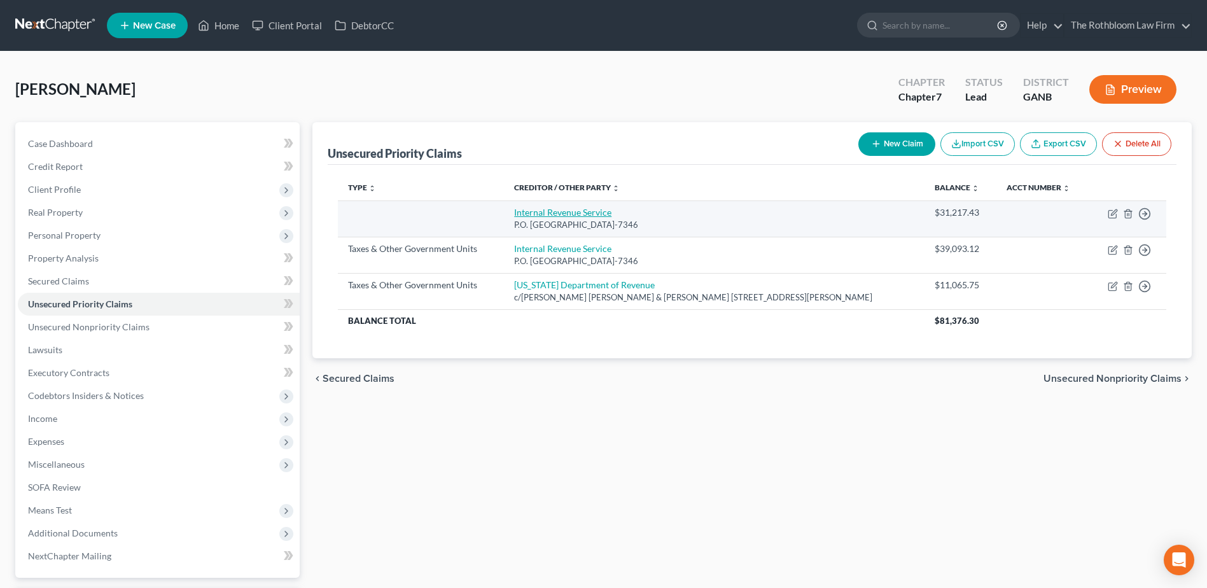
click at [543, 214] on link "Internal Revenue Service" at bounding box center [562, 212] width 97 height 11
select select "39"
select select "3"
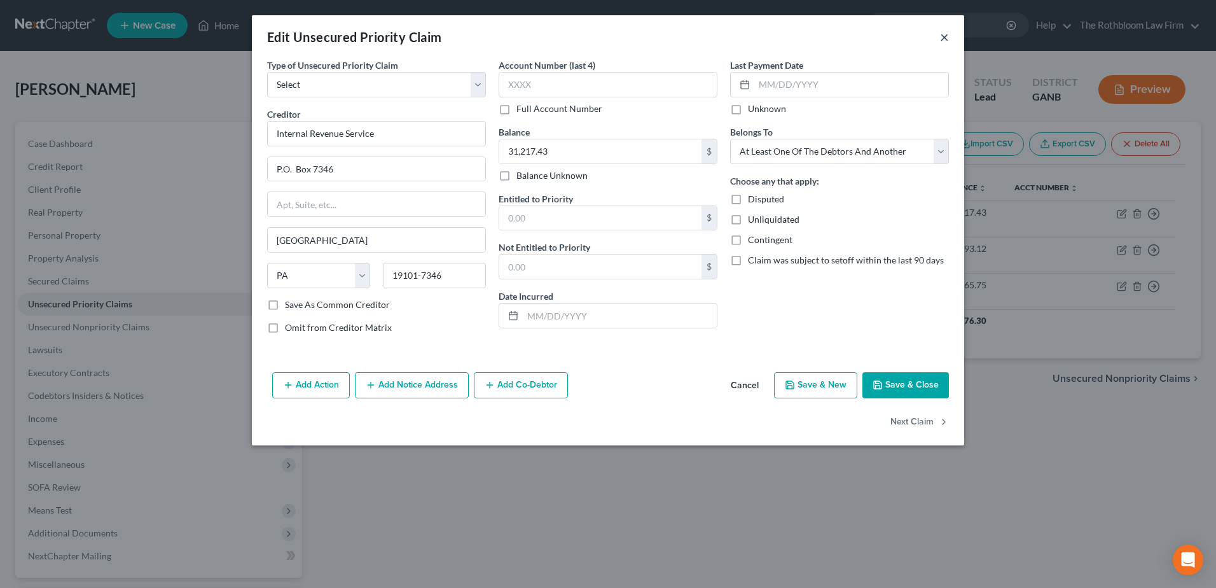
click at [948, 36] on button "×" at bounding box center [944, 36] width 9 height 15
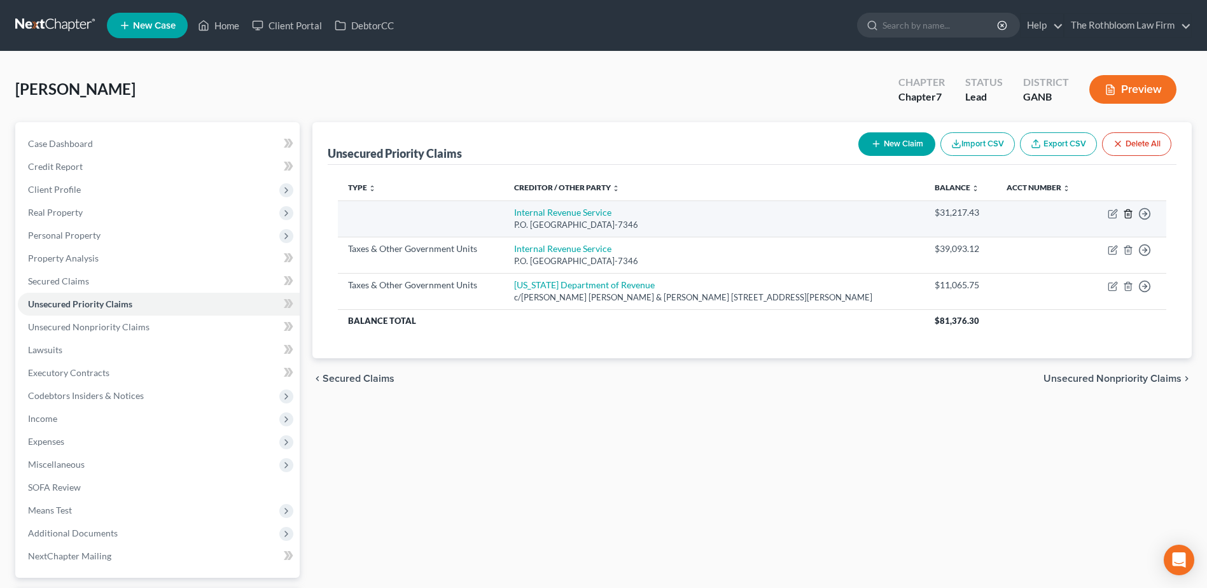
click at [1128, 212] on icon "button" at bounding box center [1128, 214] width 10 height 10
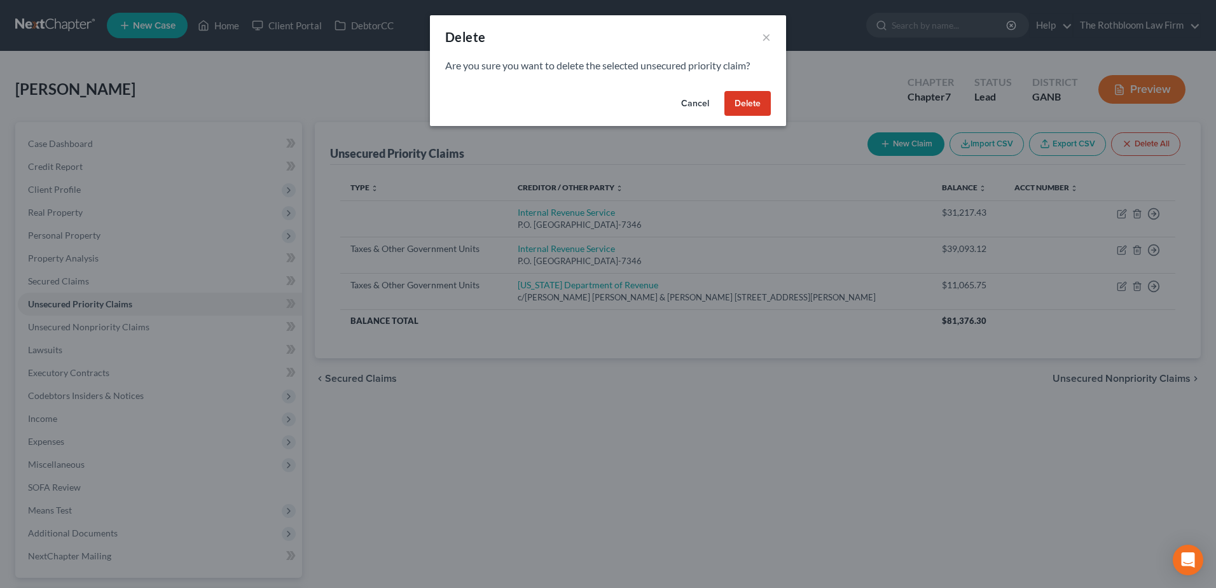
click at [749, 104] on button "Delete" at bounding box center [748, 103] width 46 height 25
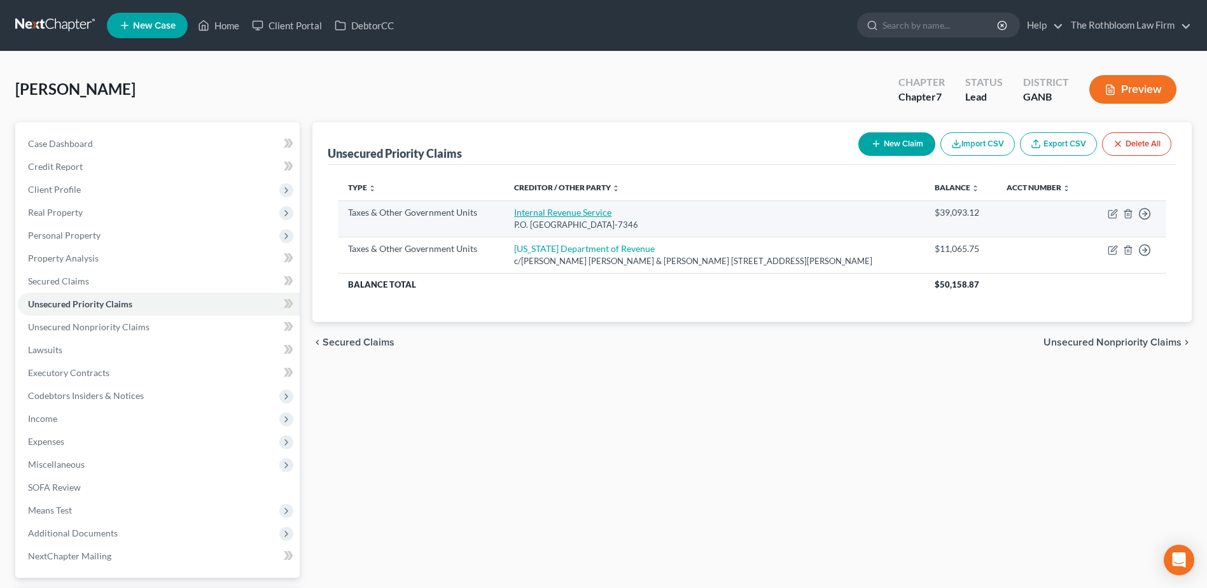
click at [577, 208] on link "Internal Revenue Service" at bounding box center [562, 212] width 97 height 11
select select "0"
select select "39"
select select "3"
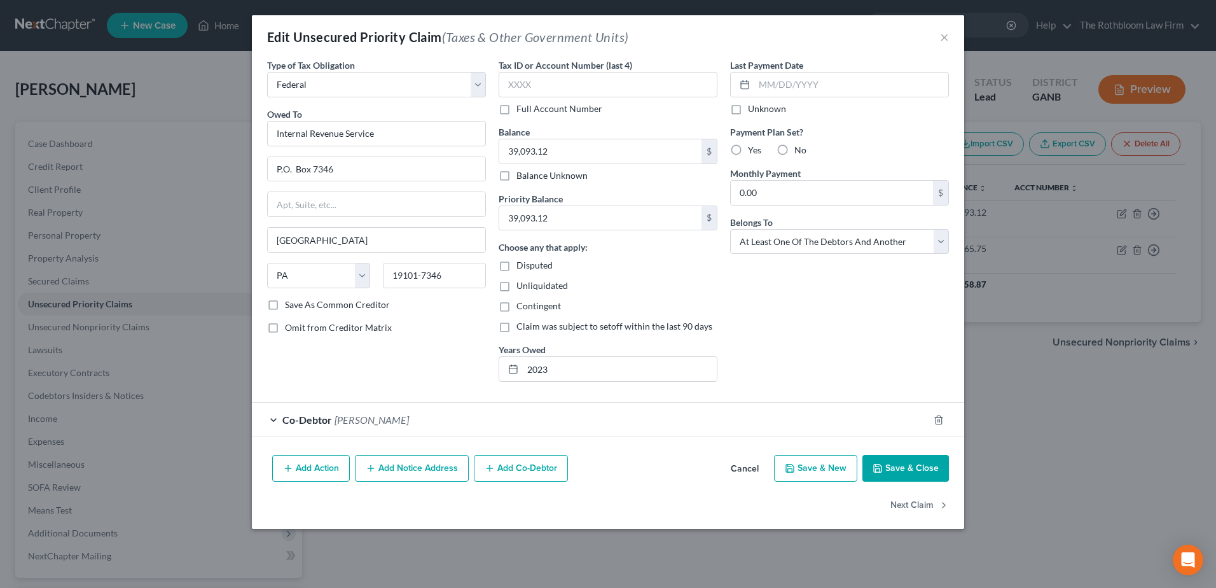
click at [402, 469] on button "Add Notice Address" at bounding box center [412, 468] width 114 height 27
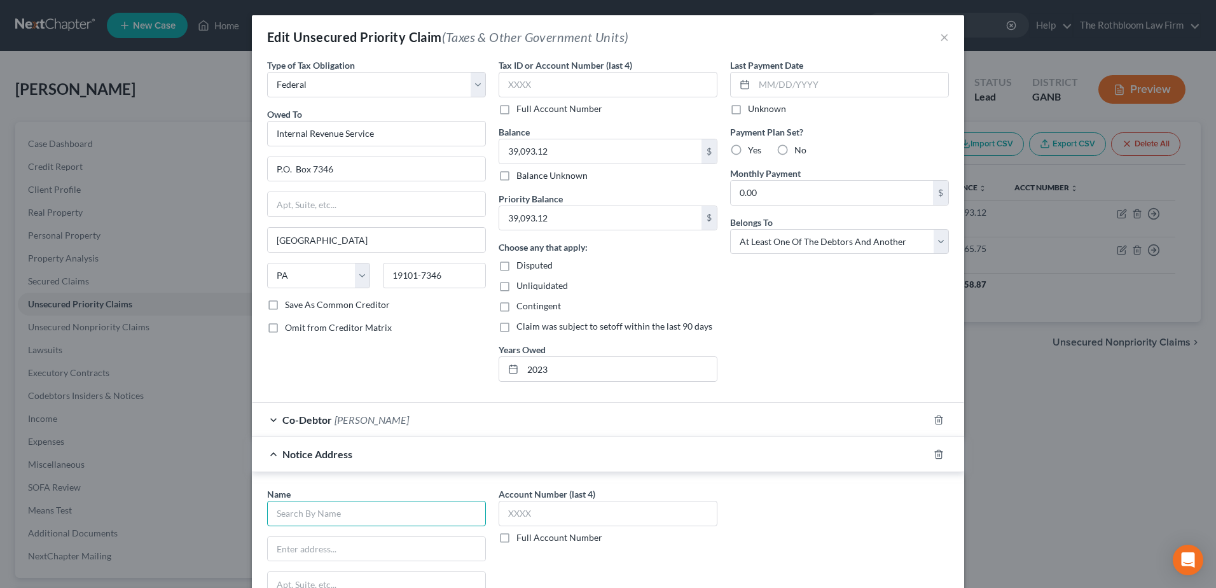
click at [336, 510] on input "text" at bounding box center [376, 513] width 219 height 25
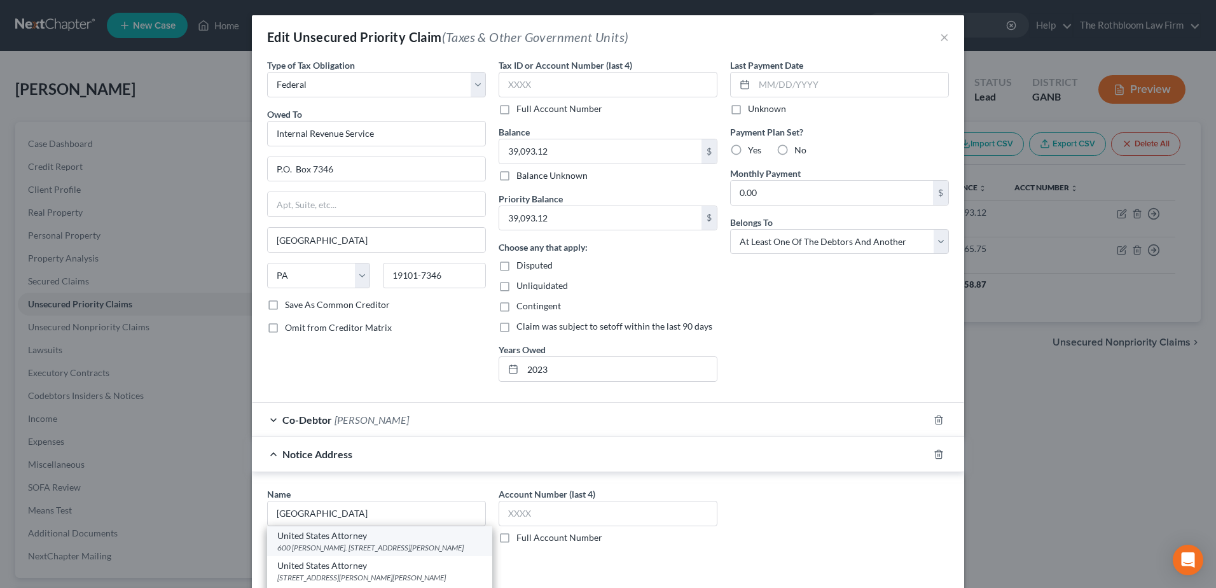
click at [347, 546] on div "600 Richard B. Russell Bldg. 75 Ted Turner Drive, SW, Atlanta, GA 30303" at bounding box center [379, 547] width 205 height 11
type input "United States Attorney"
type input "600 Richard B. Russell Bldg."
type input "75 Ted Turner Drive, SW"
type input "Atlanta"
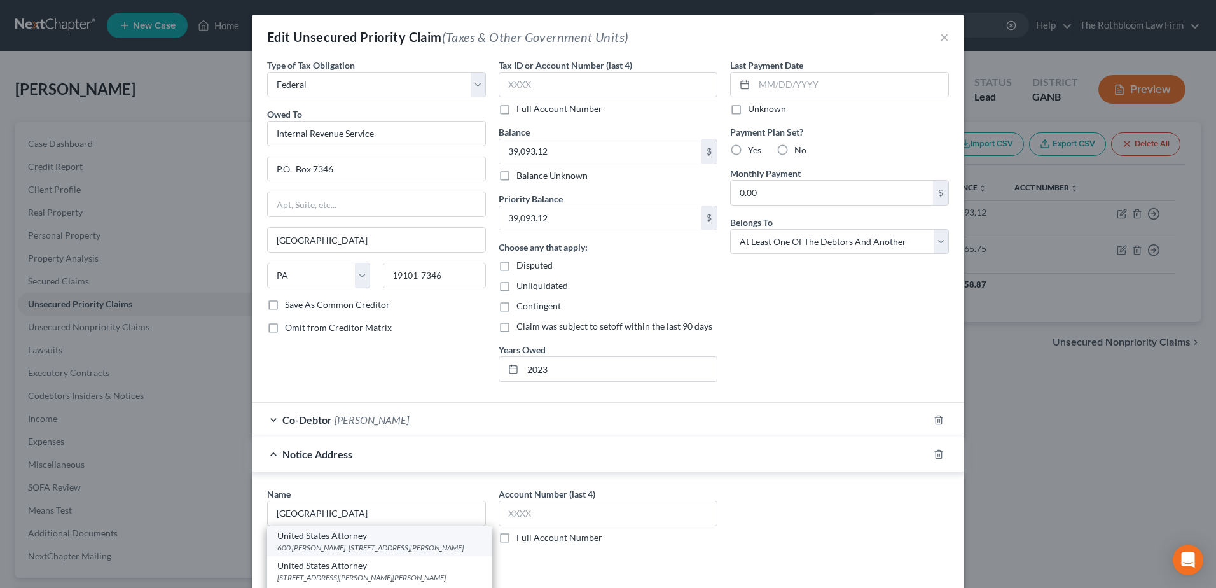
select select "10"
type input "30303"
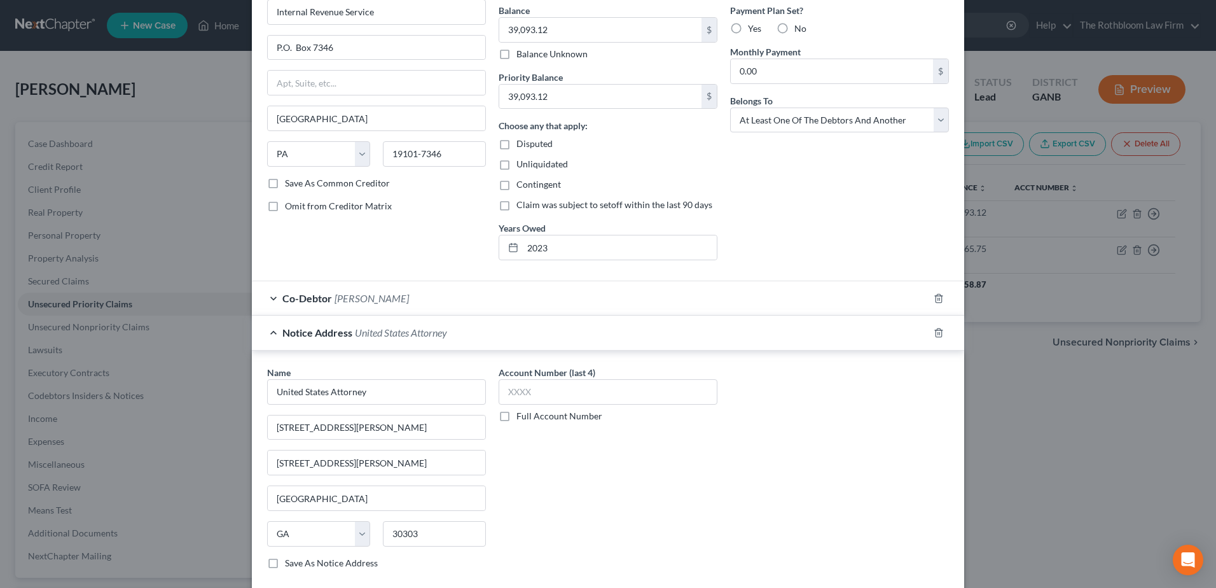
scroll to position [230, 0]
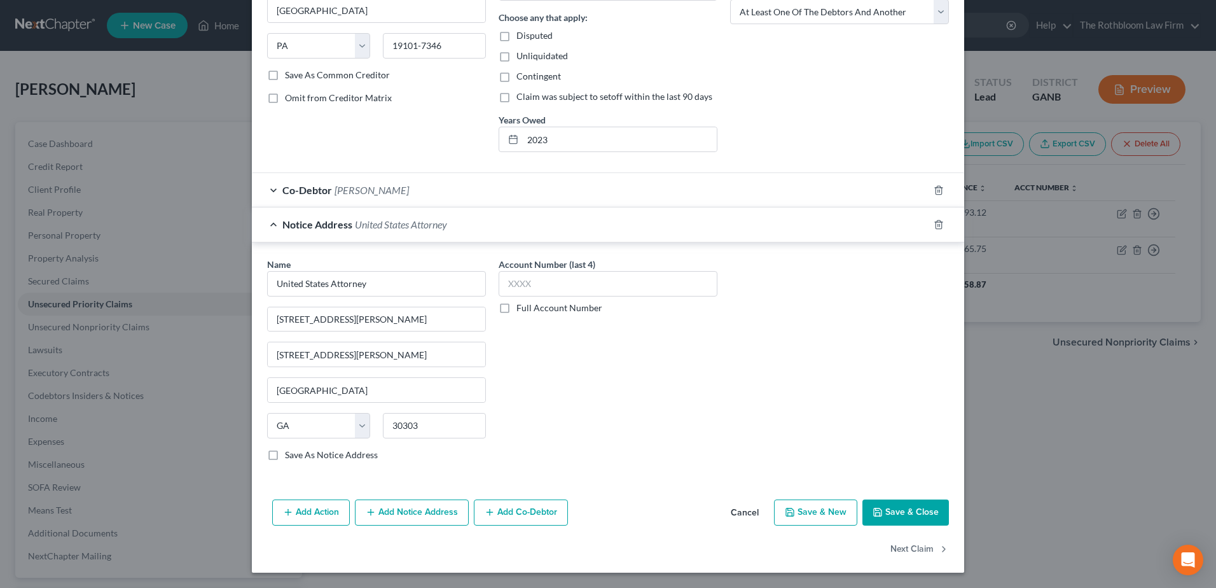
click at [402, 509] on button "Add Notice Address" at bounding box center [412, 512] width 114 height 27
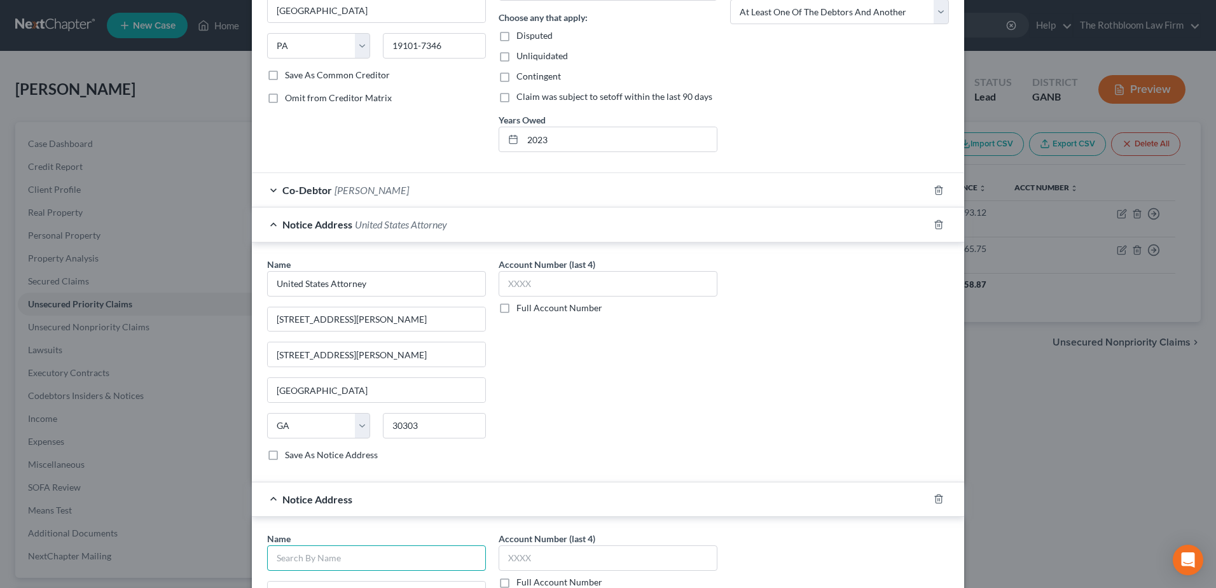
click at [307, 555] on input "text" at bounding box center [376, 557] width 219 height 25
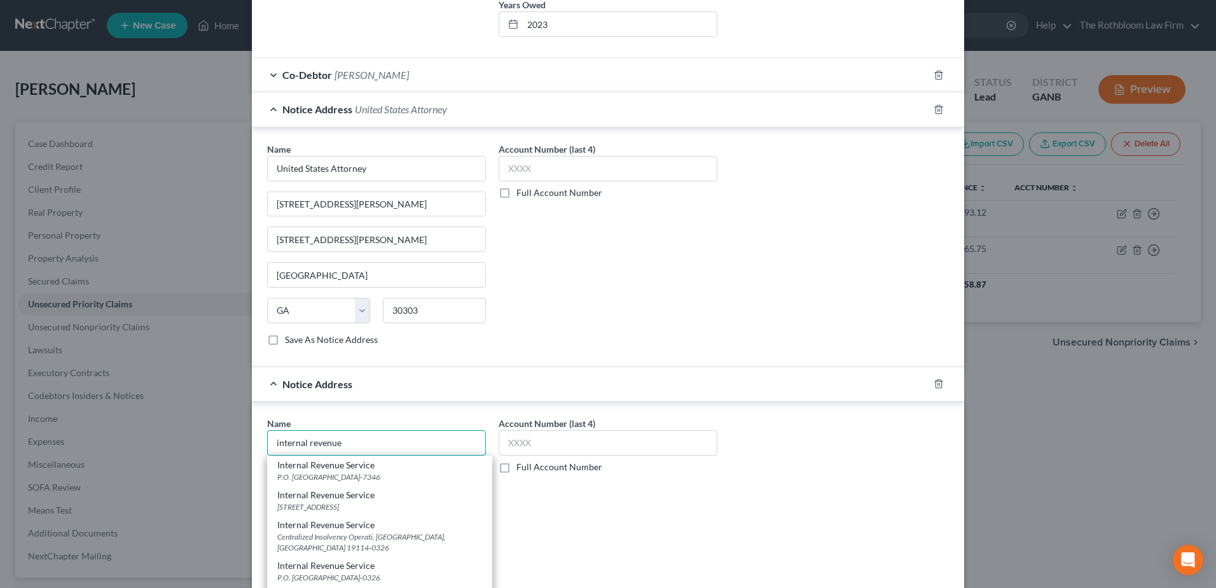
scroll to position [357, 0]
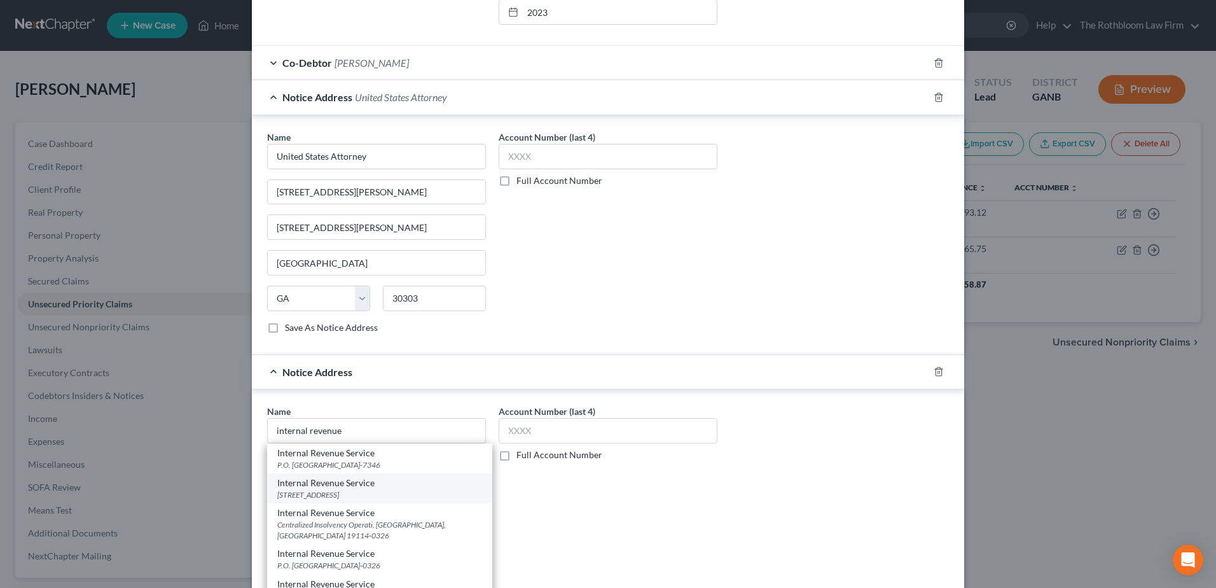
click at [363, 490] on div "401 W. Peachtree Street, Atlanta, GA 30308-0000" at bounding box center [379, 494] width 205 height 11
type input "Internal Revenue Service"
type input "401 W. Peachtree Street"
type input "Atlanta"
select select "10"
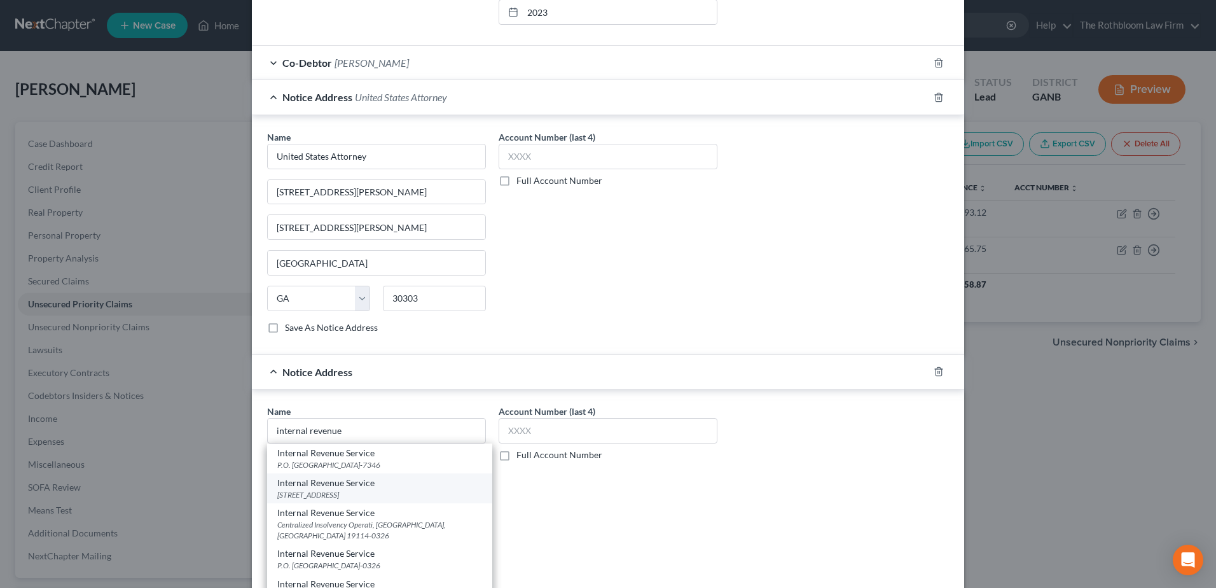
type input "30308-0000"
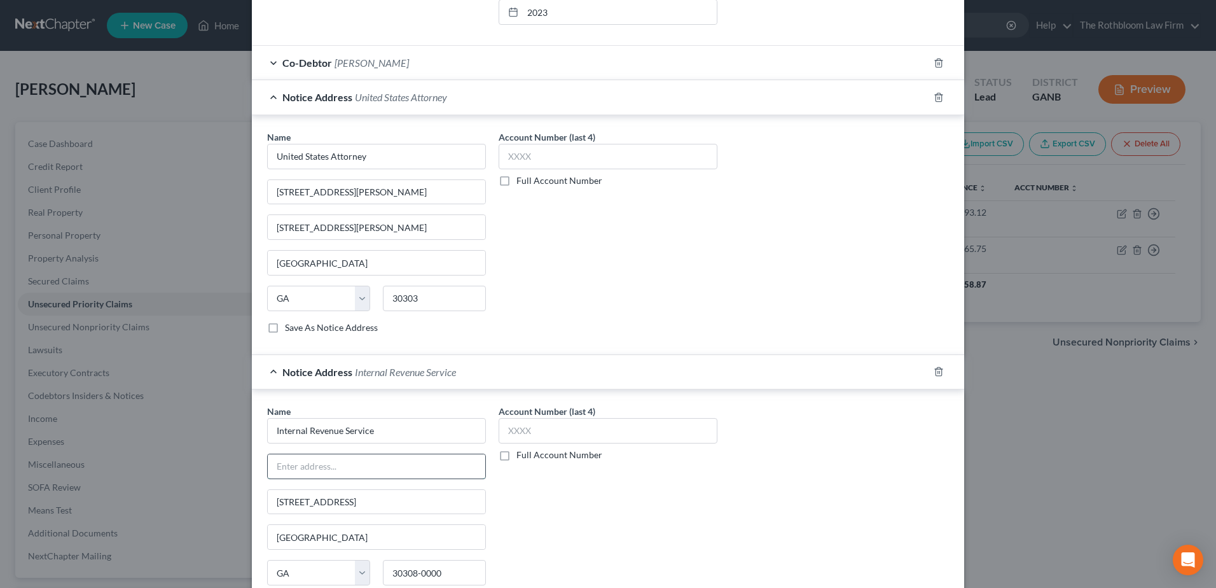
click at [295, 473] on input "text" at bounding box center [377, 466] width 218 height 24
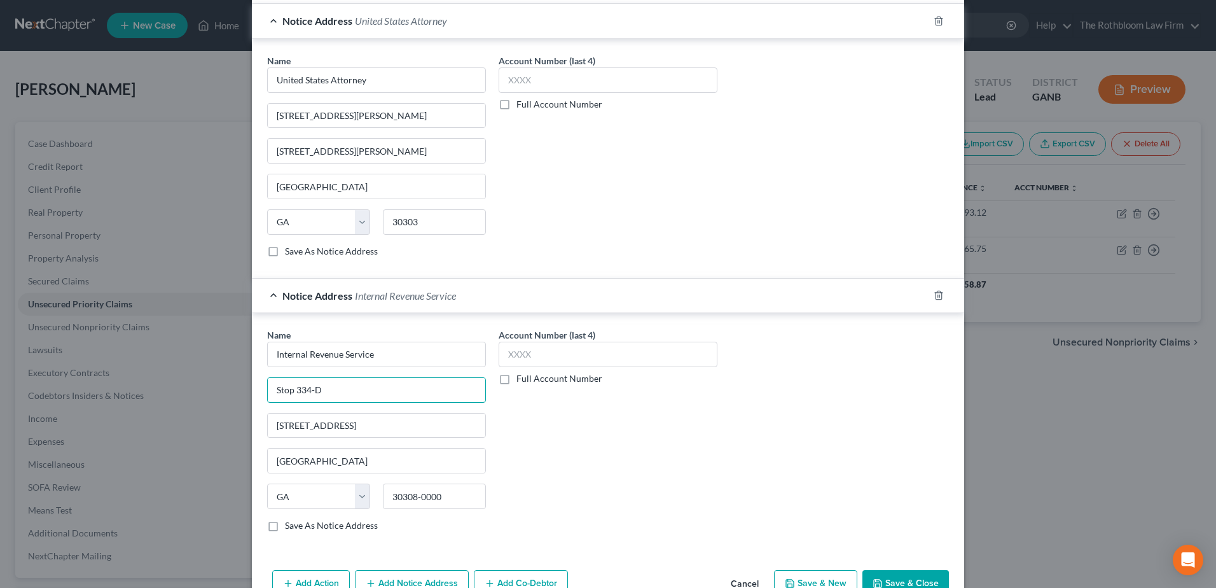
scroll to position [504, 0]
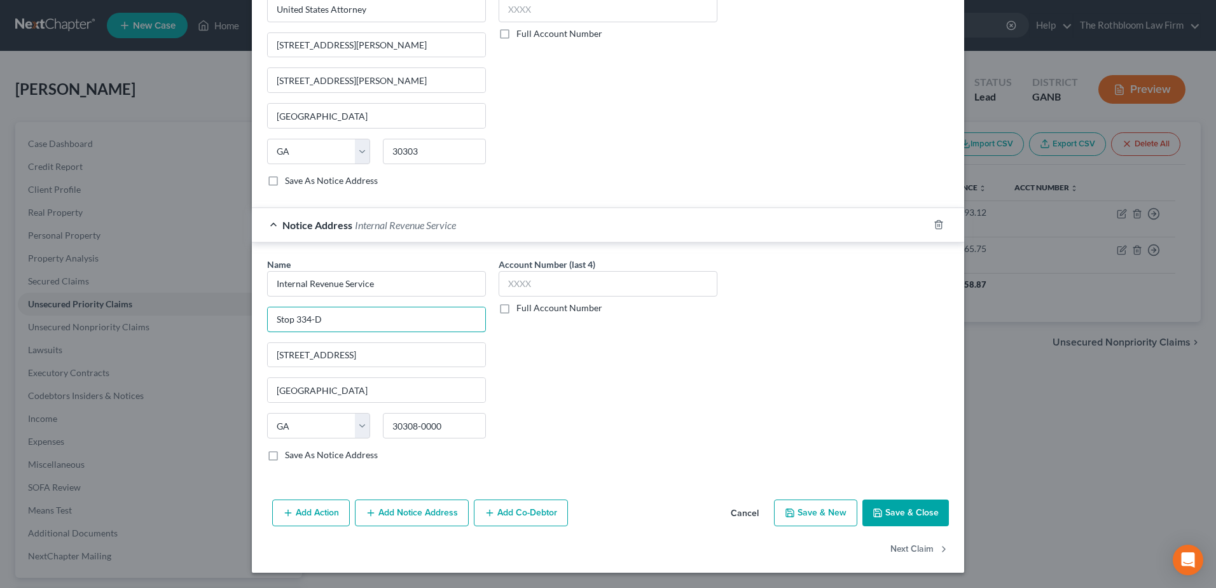
type input "Stop 334-D"
click at [411, 517] on button "Add Notice Address" at bounding box center [412, 512] width 114 height 27
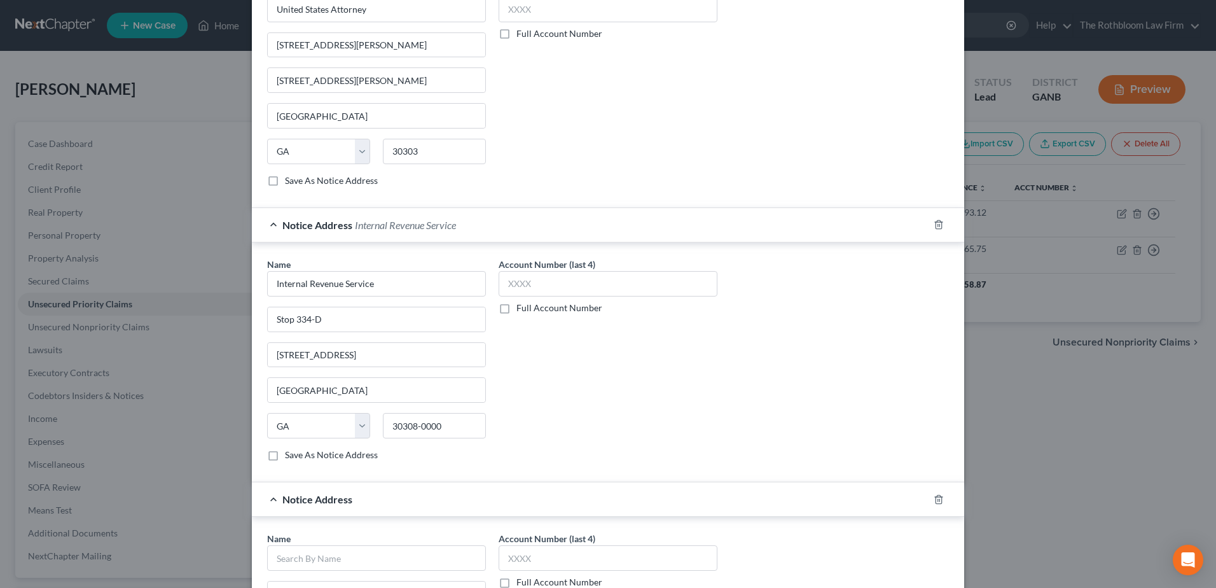
scroll to position [631, 0]
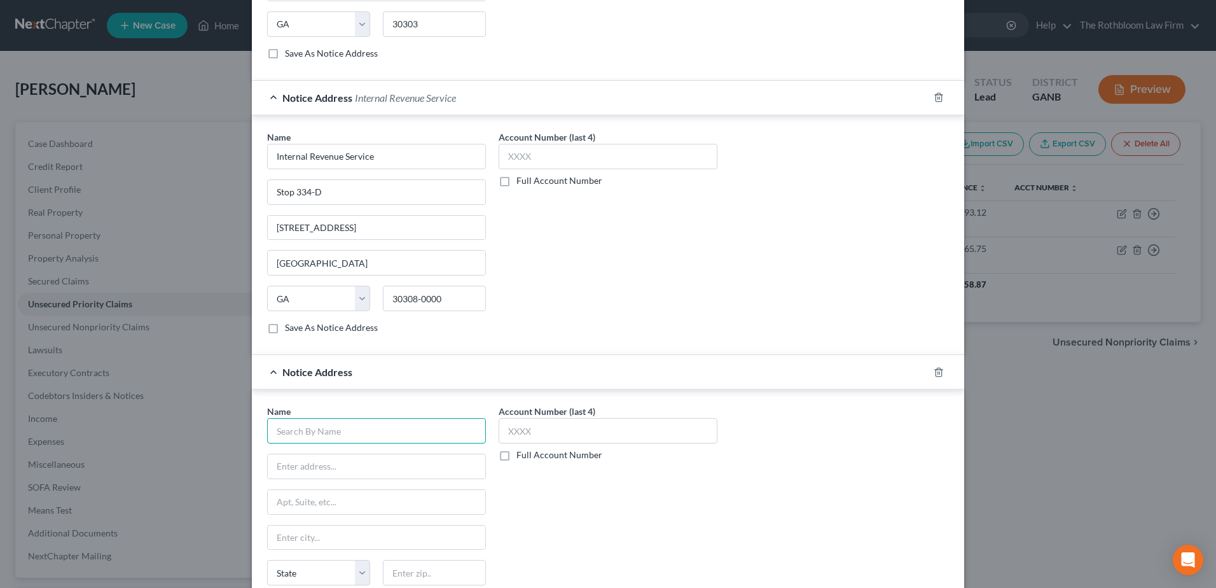
click at [320, 440] on input "text" at bounding box center [376, 430] width 219 height 25
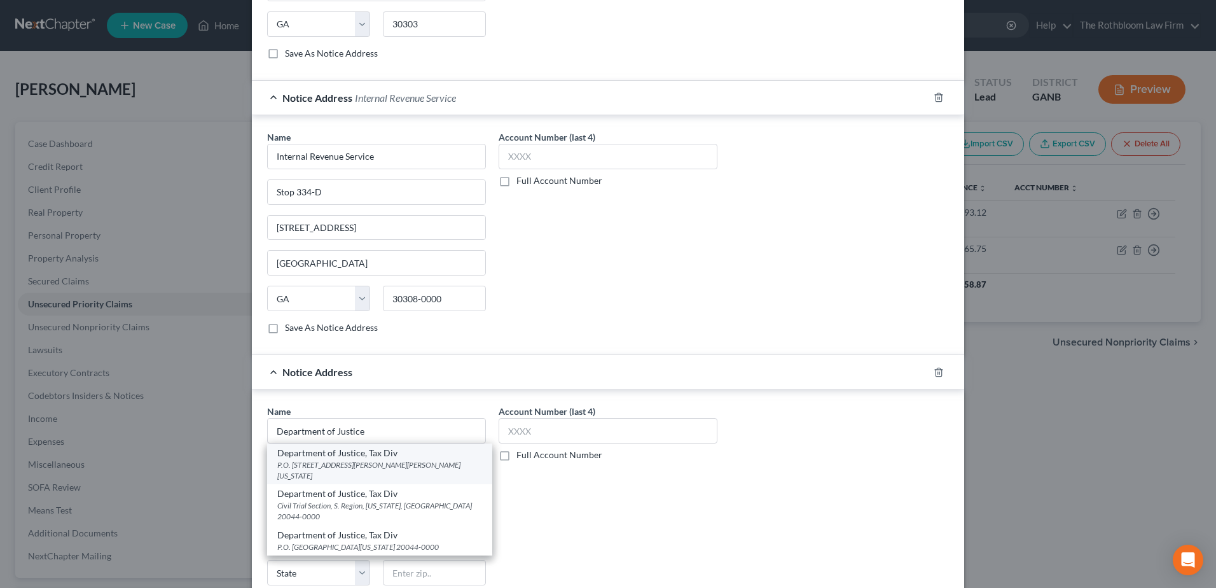
click at [348, 468] on div "P.O. Box 14198 Ben Franklin Station, Washington, DC 20044-0000" at bounding box center [379, 470] width 205 height 22
type input "Department of Justice, Tax Div"
type input "P.O. Box 14198"
type input "Ben Franklin Station"
type input "Washington"
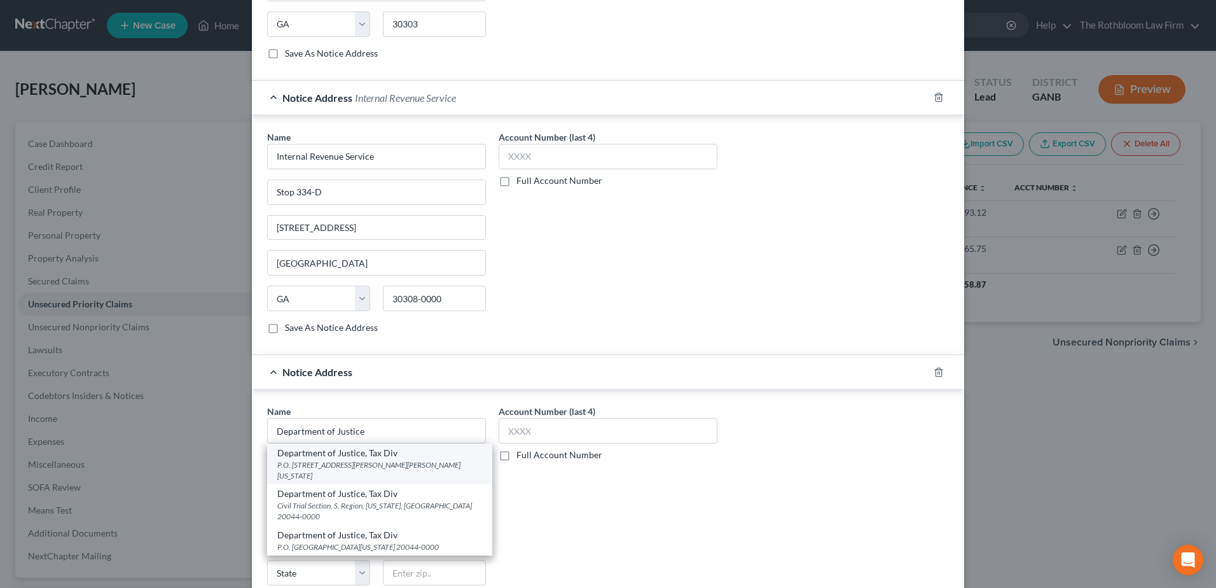
select select "8"
type input "20044-0000"
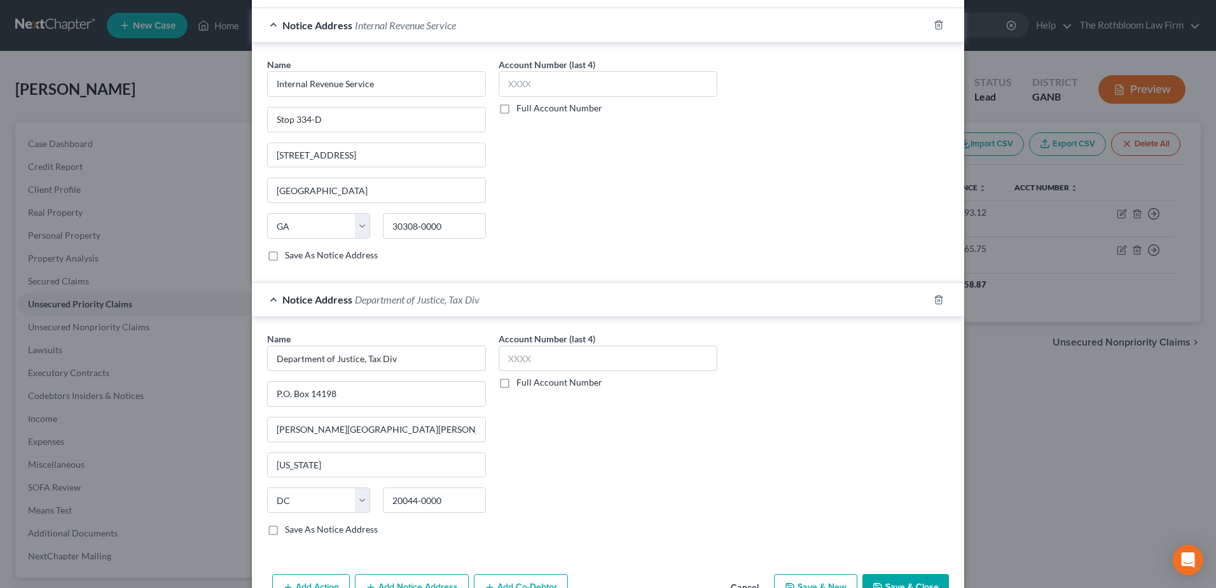
scroll to position [778, 0]
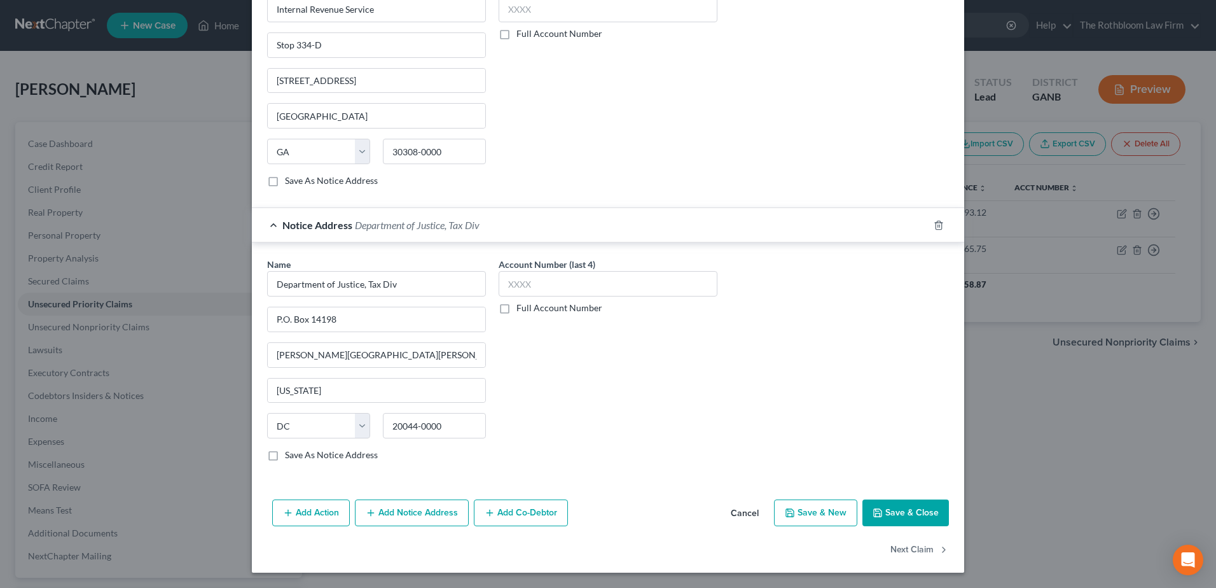
click at [411, 515] on button "Add Notice Address" at bounding box center [412, 512] width 114 height 27
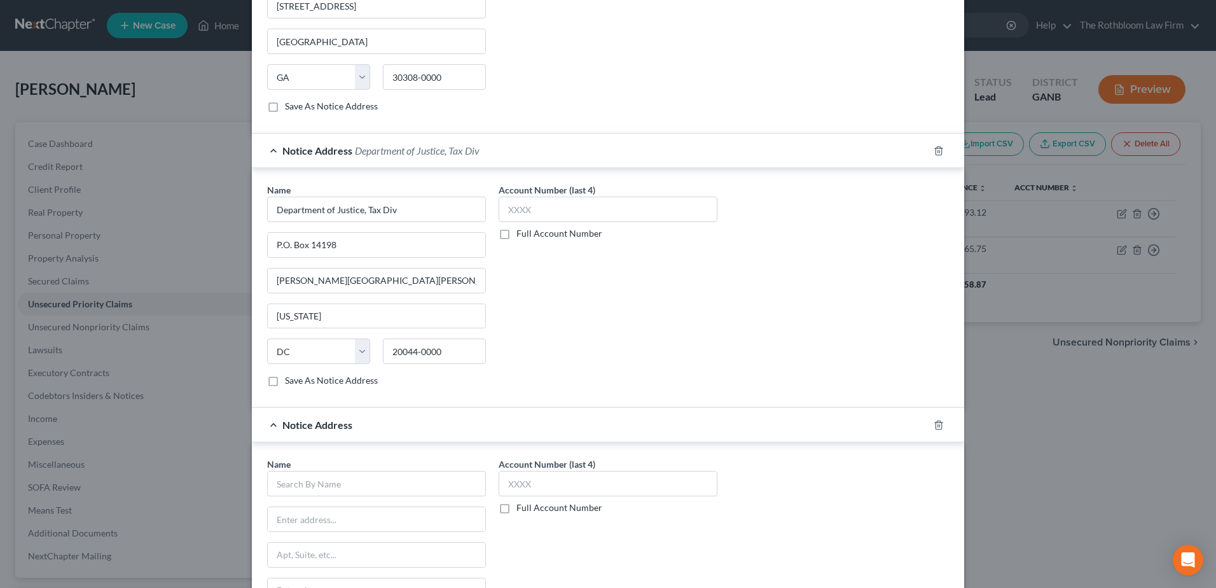
scroll to position [969, 0]
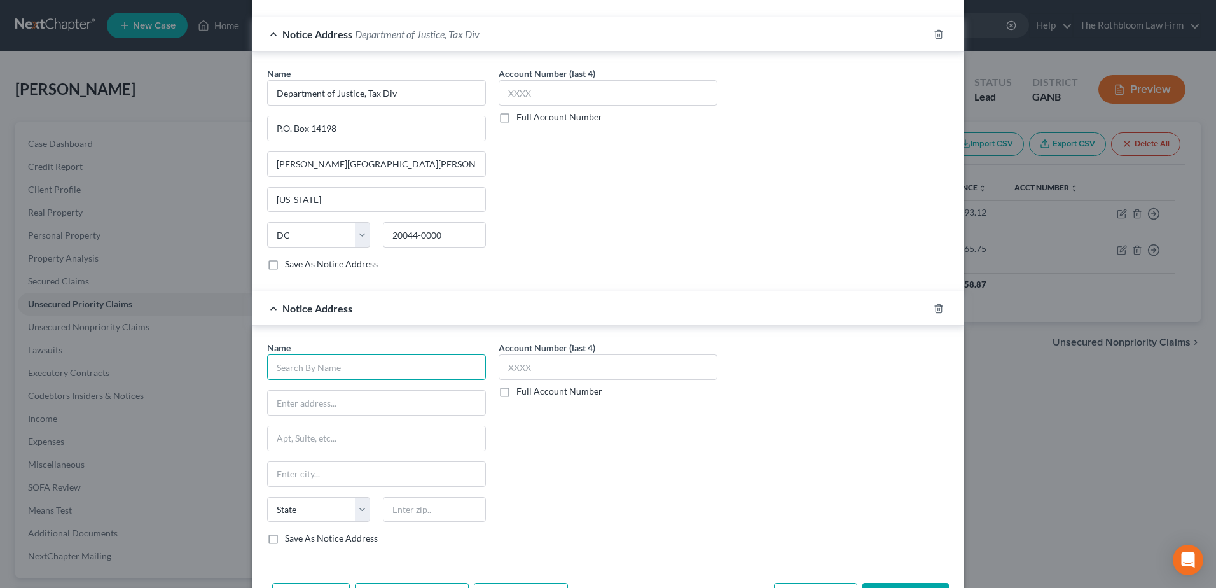
click at [295, 367] on input "text" at bounding box center [376, 366] width 219 height 25
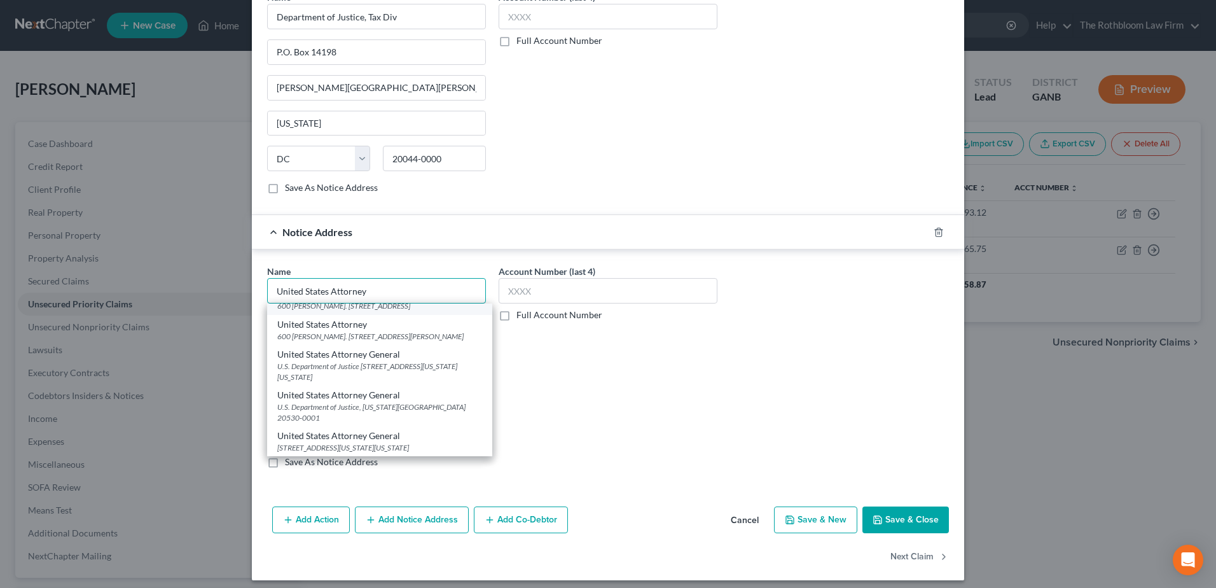
scroll to position [1053, 0]
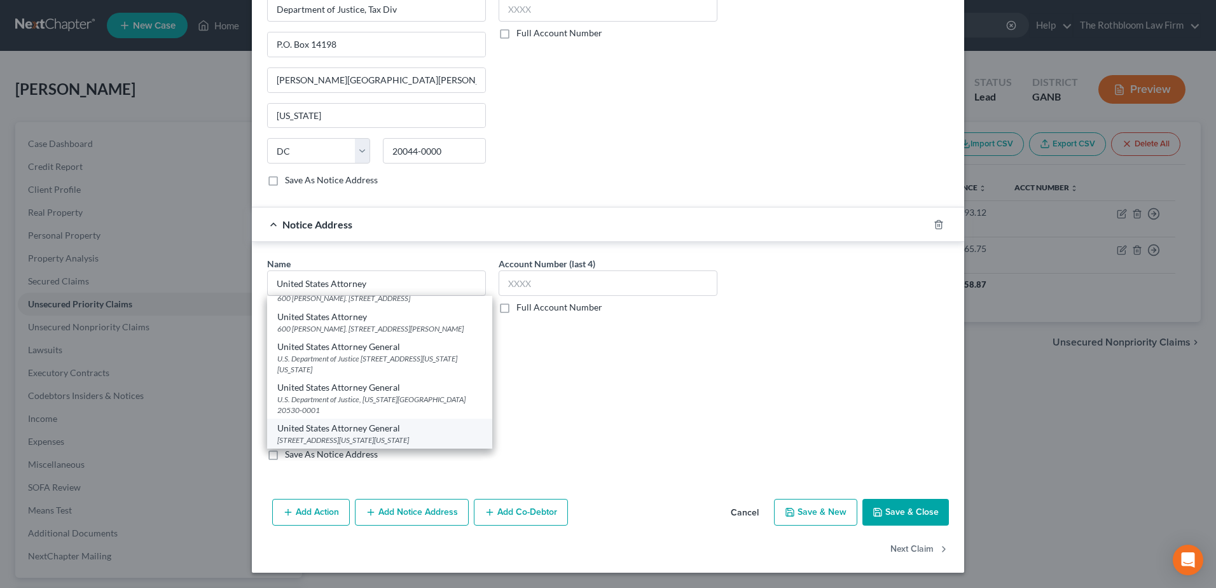
click at [335, 429] on div "United States Attorney General" at bounding box center [379, 428] width 205 height 13
type input "United States Attorney General"
type input "950 Pennsylvania Avenue, NW"
type input "Washington"
select select "8"
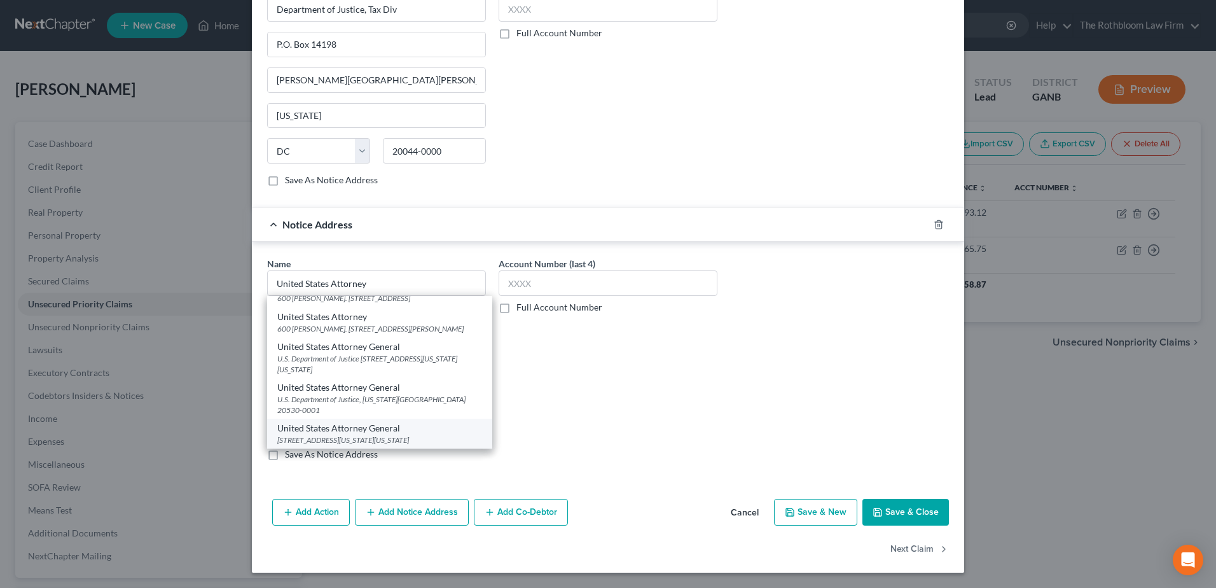
type input "20530-0001"
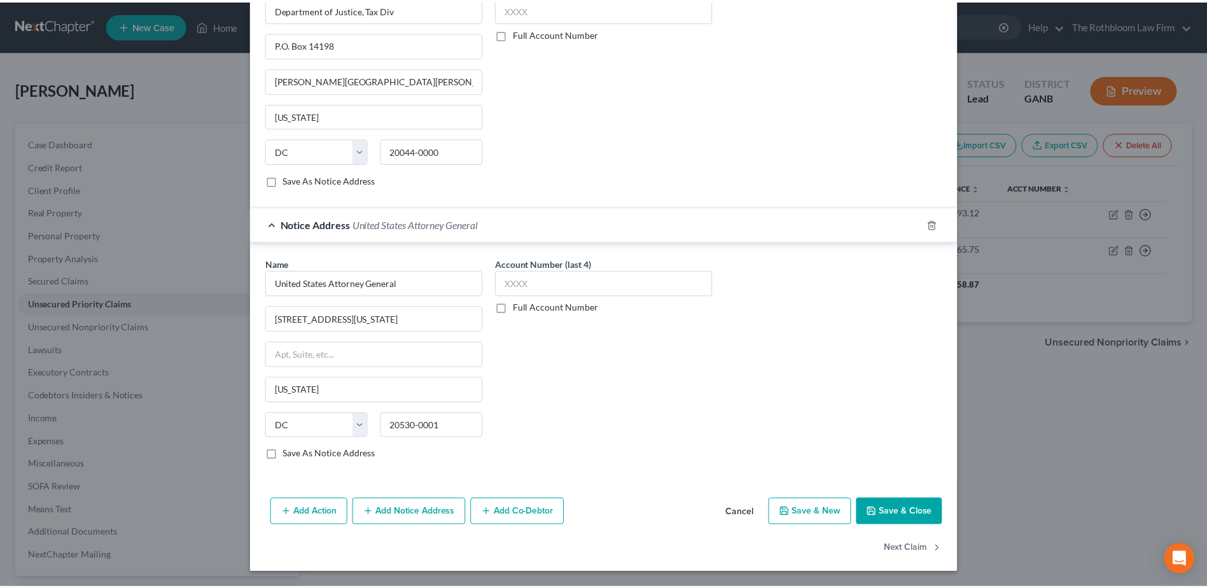
scroll to position [0, 0]
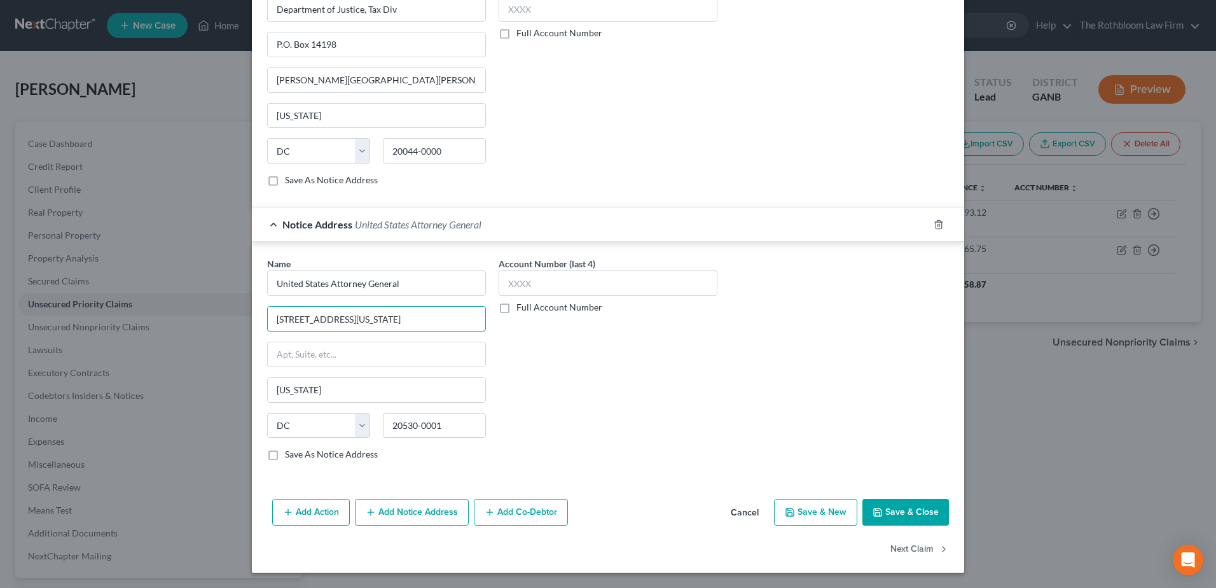
drag, startPoint x: 402, startPoint y: 316, endPoint x: 258, endPoint y: 317, distance: 144.4
click at [261, 317] on div "Name * United States Attorney General 950 Pennsylvania Avenue, NW Washington St…" at bounding box center [377, 364] width 232 height 214
type input "950 Pennsylvania Avenue, NW"
click at [283, 318] on input "text" at bounding box center [377, 319] width 218 height 24
type input "US Department of Justice"
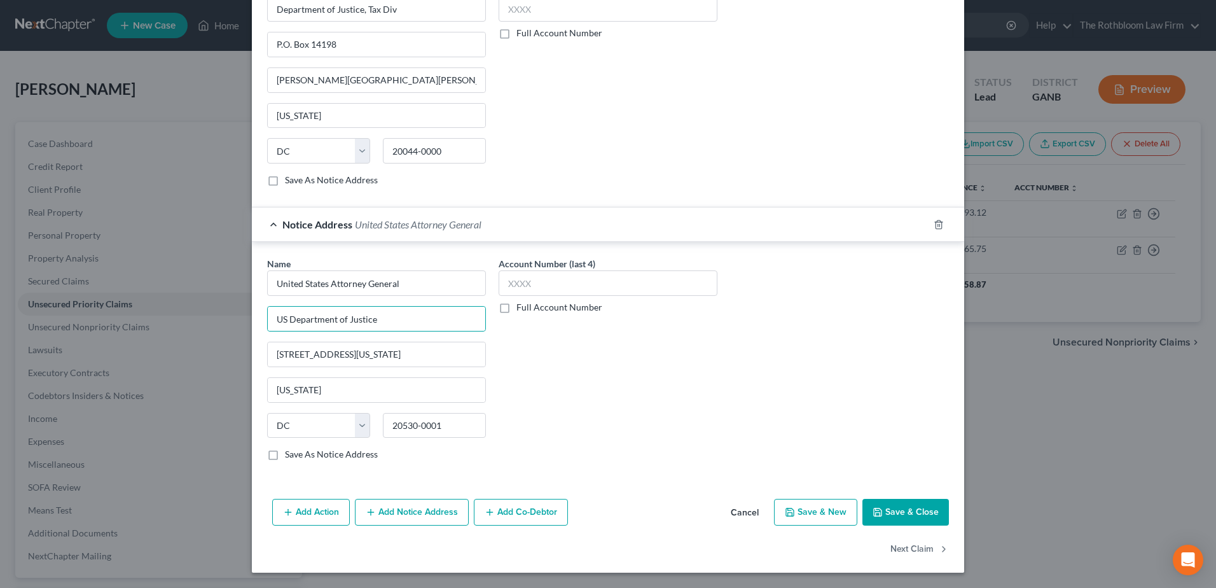
click at [915, 511] on button "Save & Close" at bounding box center [906, 512] width 87 height 27
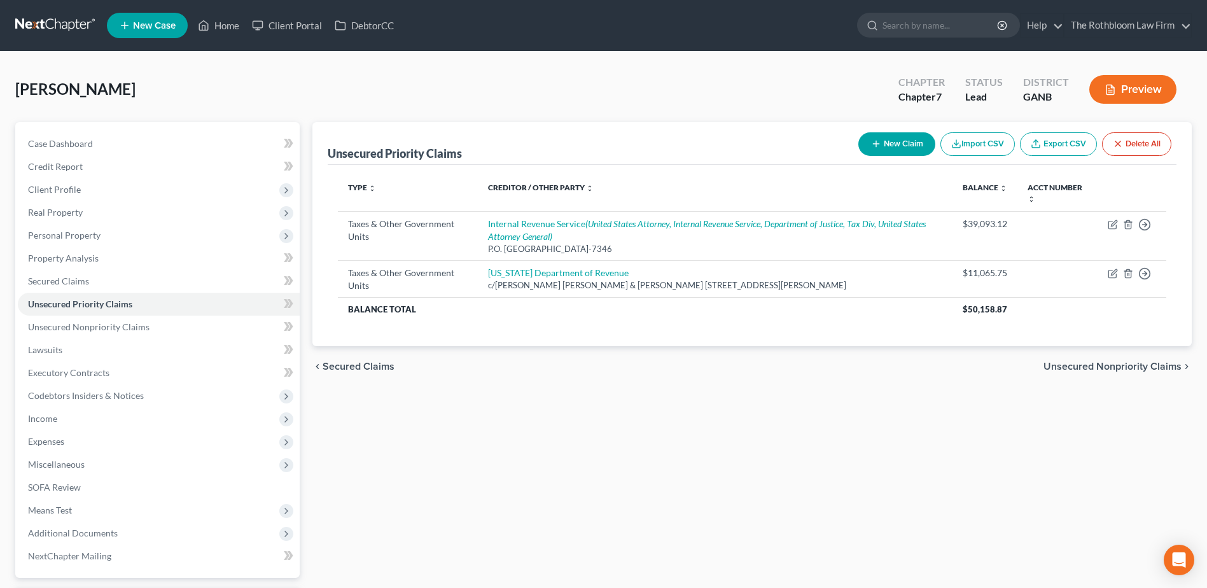
click at [740, 170] on div "Type expand_more expand_less unfold_more Creditor / Other Party expand_more exp…" at bounding box center [752, 255] width 849 height 181
click at [71, 355] on link "Lawsuits" at bounding box center [159, 349] width 282 height 23
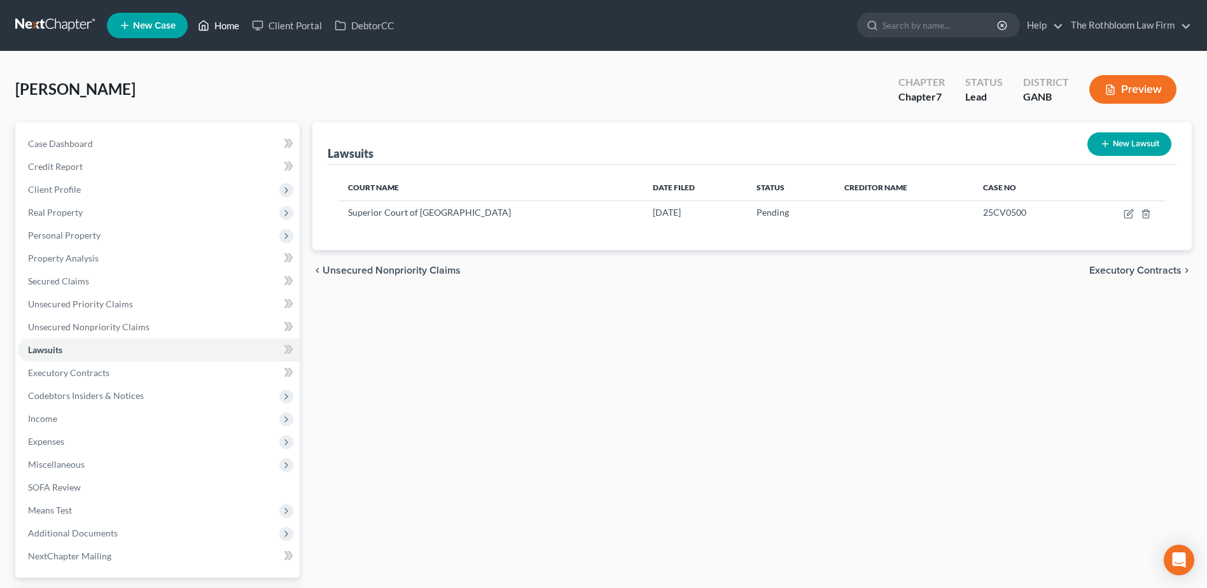
click at [228, 27] on link "Home" at bounding box center [218, 25] width 54 height 23
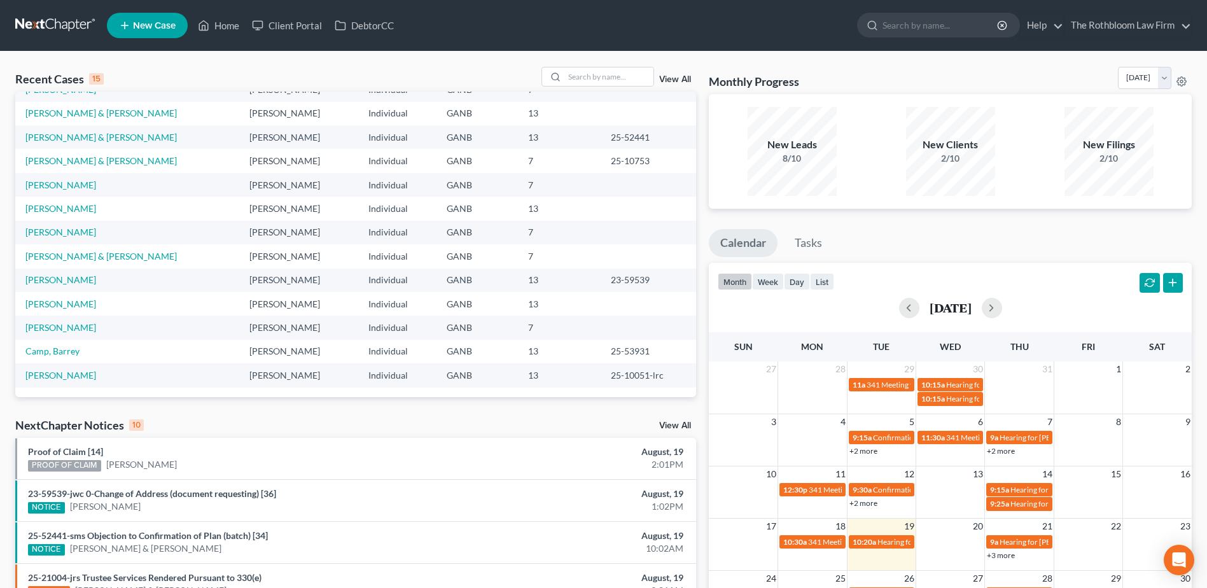
click at [677, 81] on link "View All" at bounding box center [675, 79] width 32 height 9
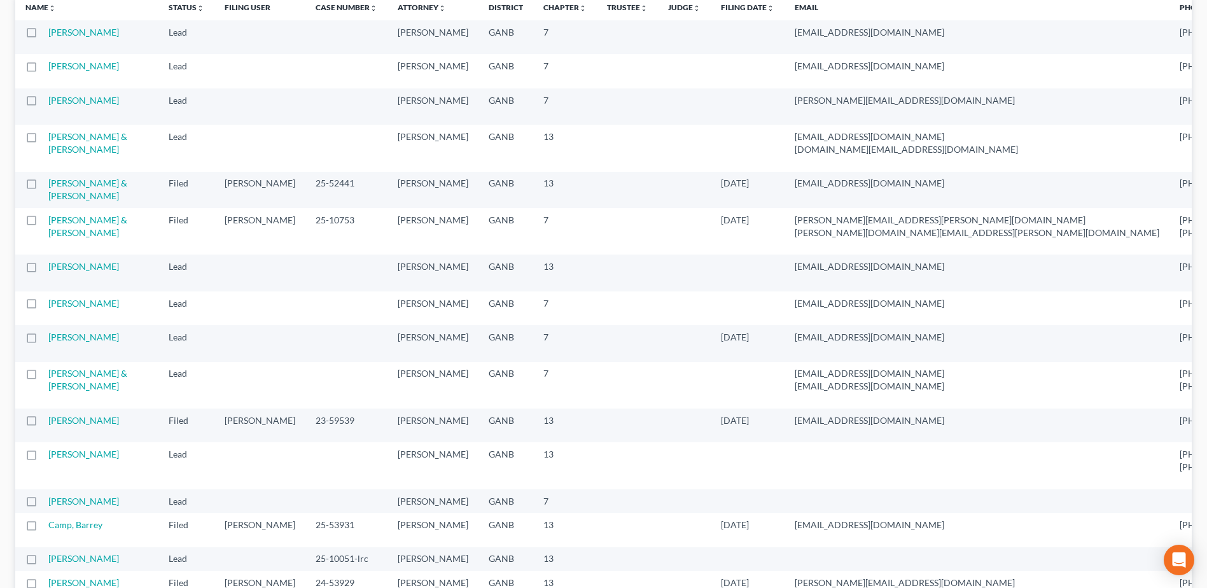
scroll to position [64, 0]
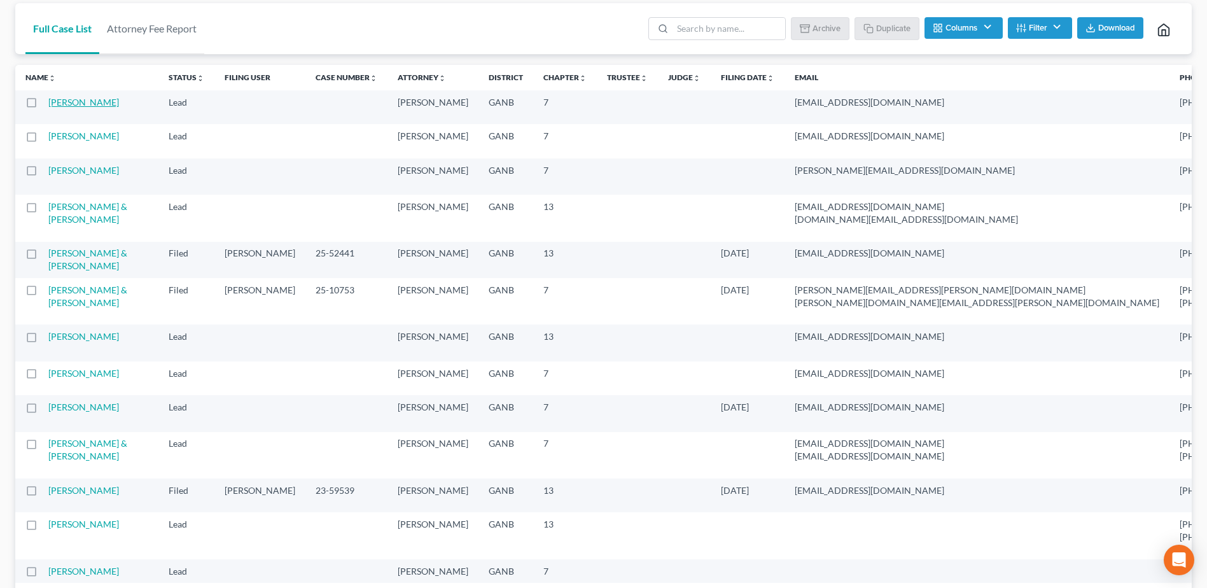
click at [85, 106] on link "[PERSON_NAME]" at bounding box center [83, 102] width 71 height 11
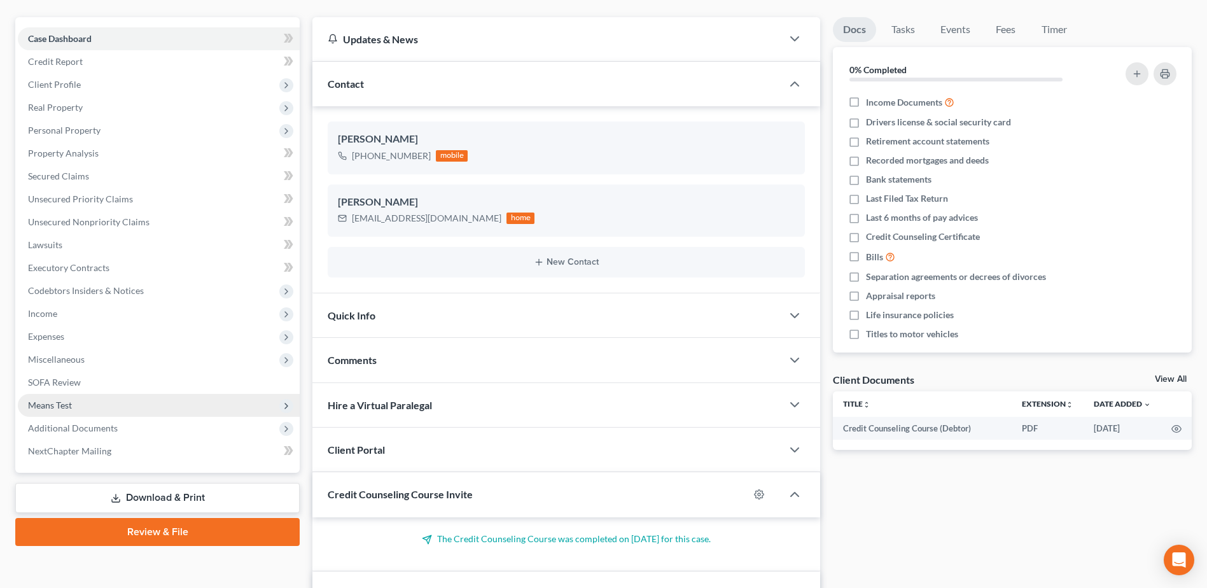
scroll to position [191, 0]
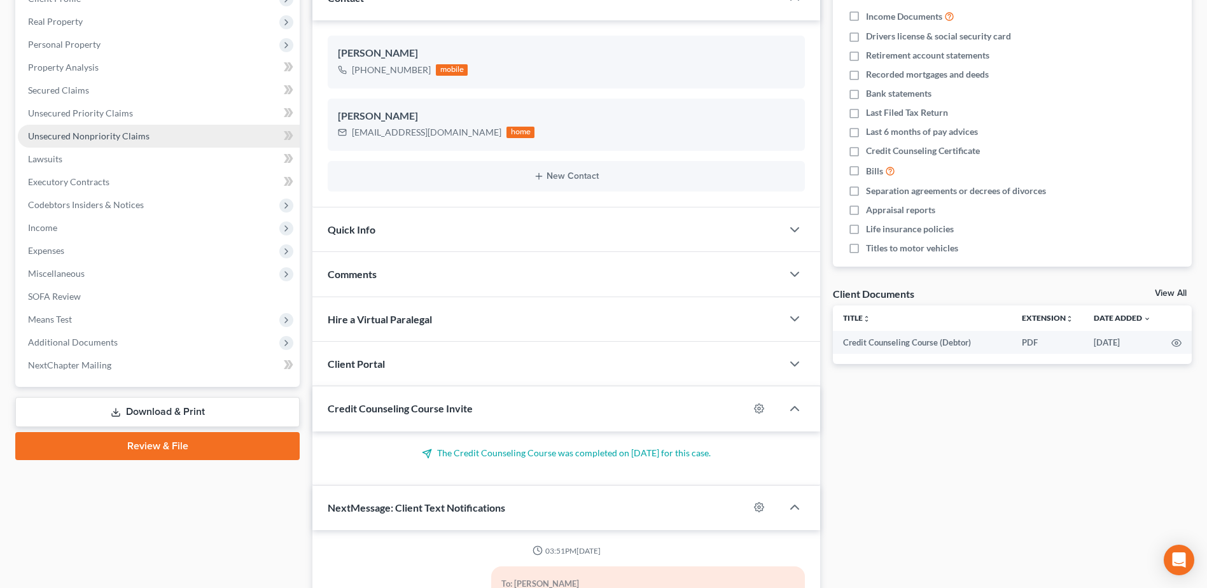
click at [101, 139] on span "Unsecured Nonpriority Claims" at bounding box center [88, 135] width 121 height 11
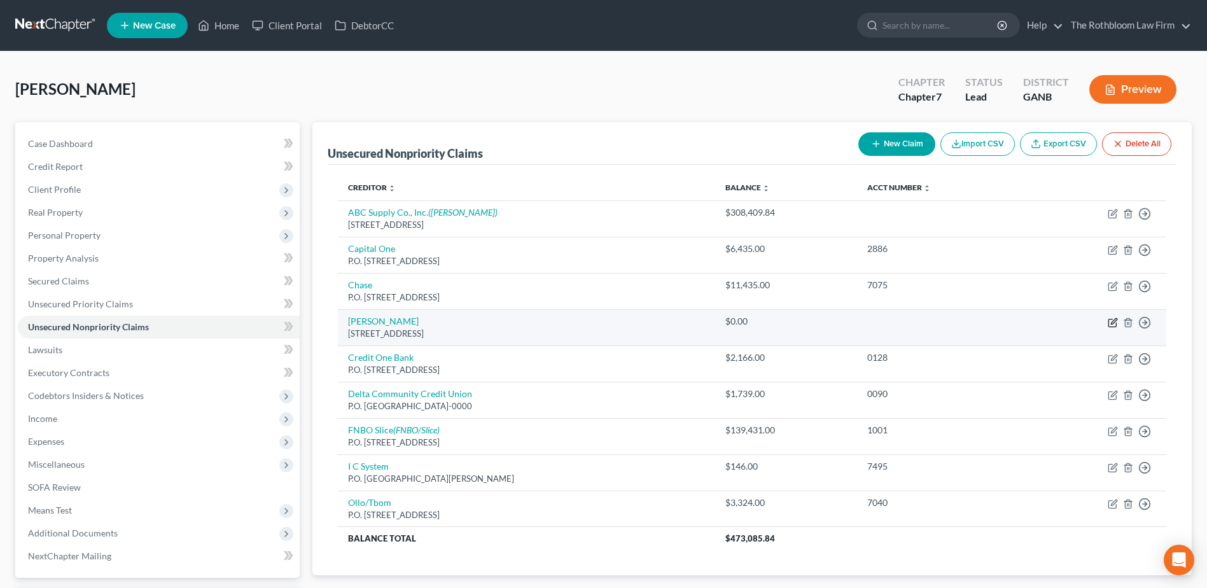
click at [1114, 325] on icon "button" at bounding box center [1112, 322] width 10 height 10
select select "10"
select select "14"
select select "0"
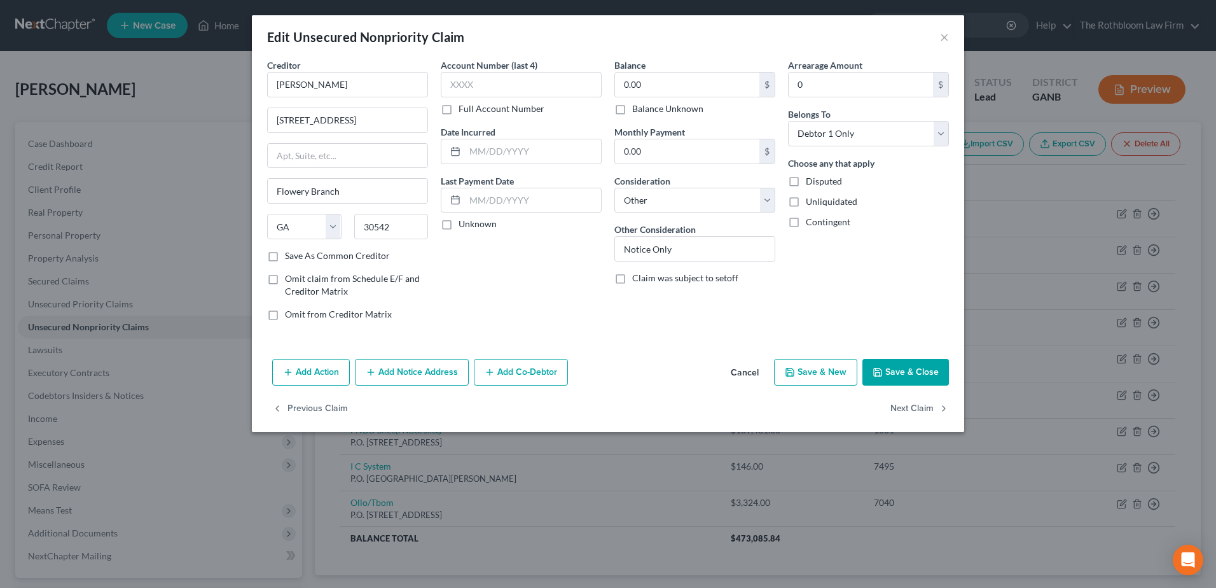
click at [806, 186] on label "Disputed" at bounding box center [824, 181] width 36 height 13
click at [811, 183] on input "Disputed" at bounding box center [815, 179] width 8 height 8
checkbox input "true"
click at [915, 371] on button "Save & Close" at bounding box center [906, 372] width 87 height 27
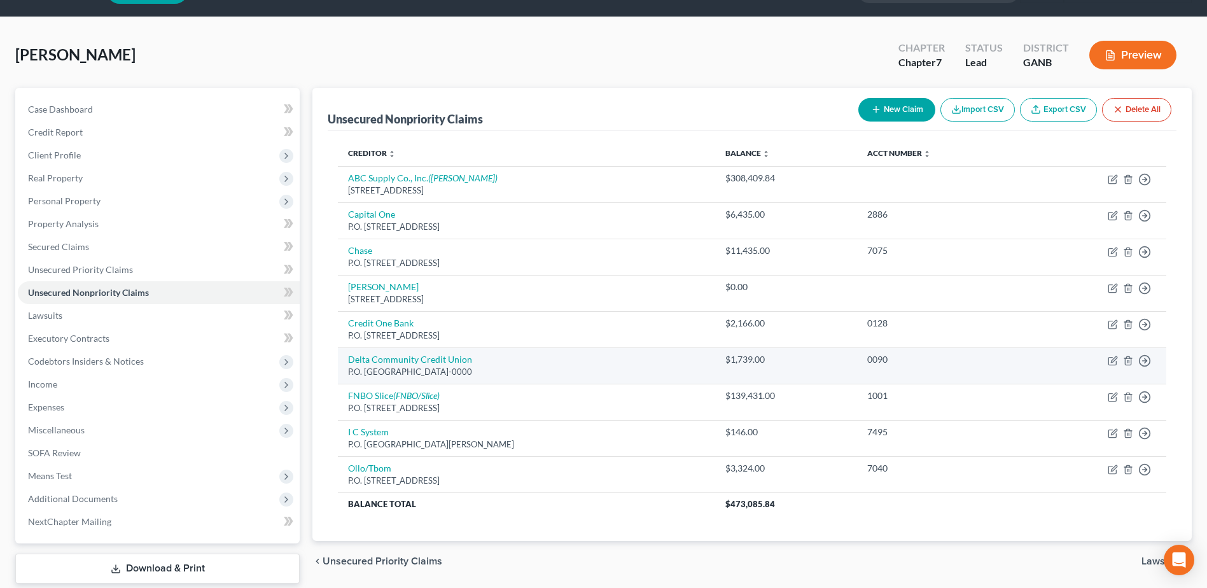
scroll to position [64, 0]
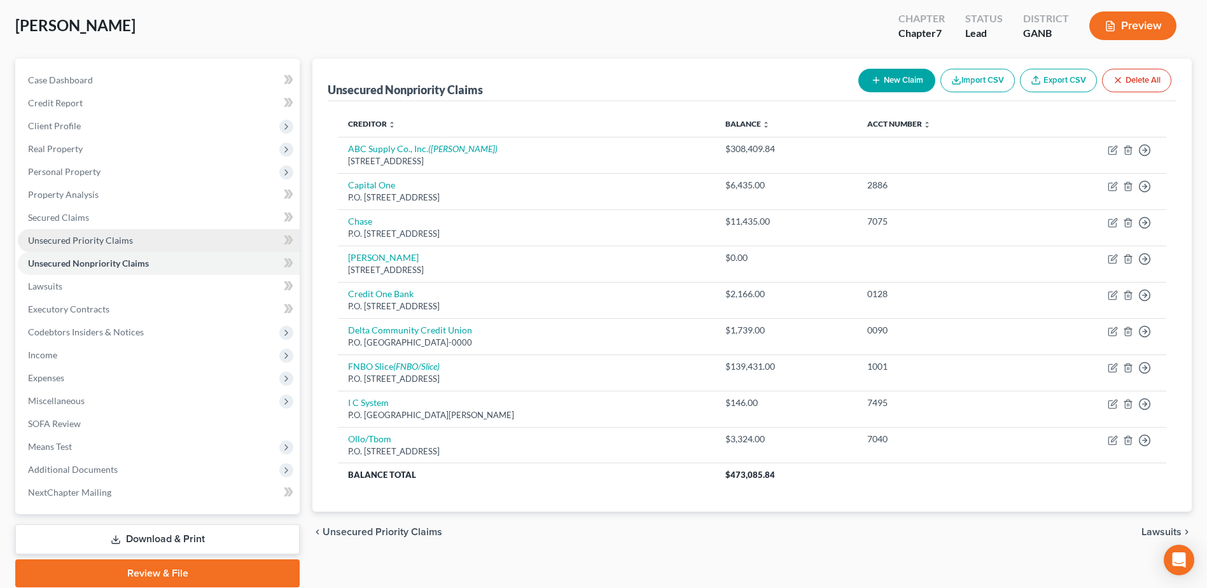
click at [82, 246] on link "Unsecured Priority Claims" at bounding box center [159, 240] width 282 height 23
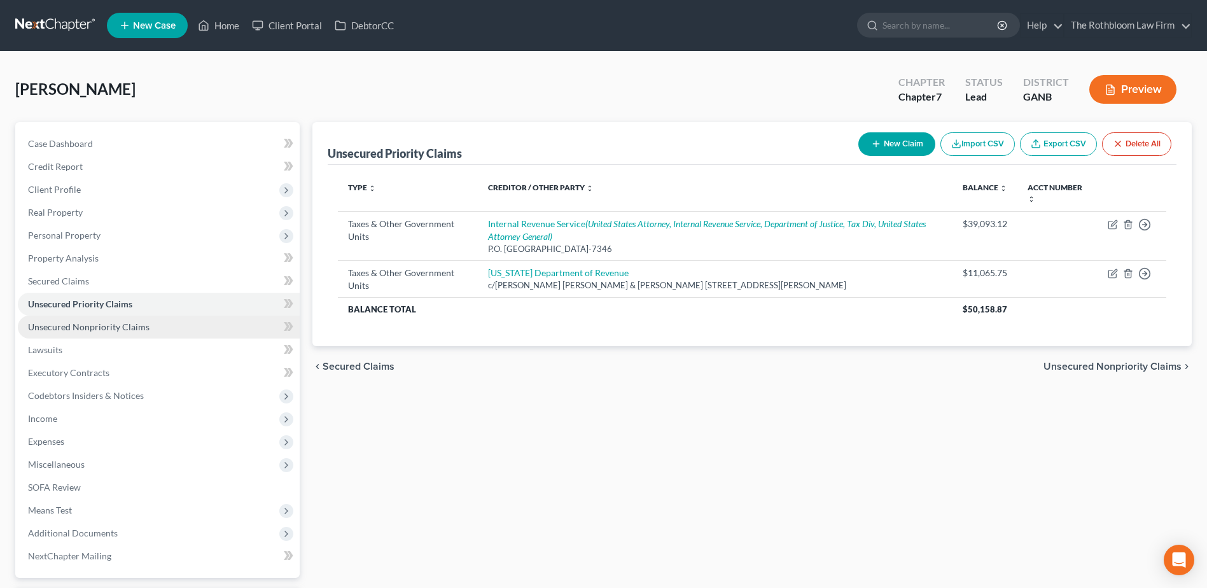
click at [65, 328] on span "Unsecured Nonpriority Claims" at bounding box center [88, 326] width 121 height 11
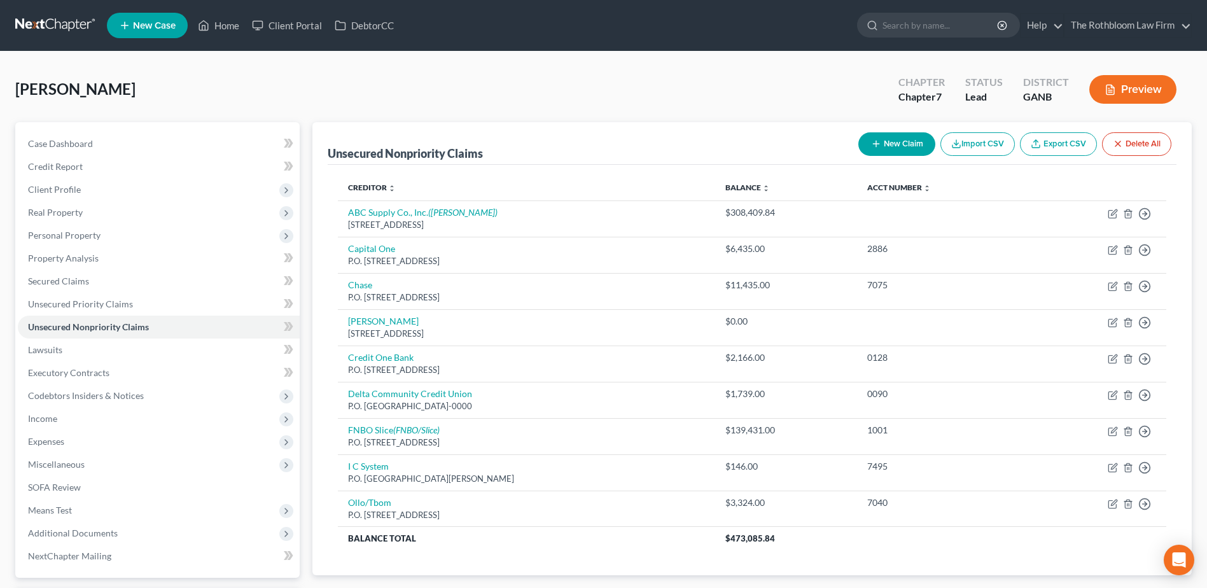
click at [874, 146] on icon "button" at bounding box center [876, 144] width 10 height 10
select select "0"
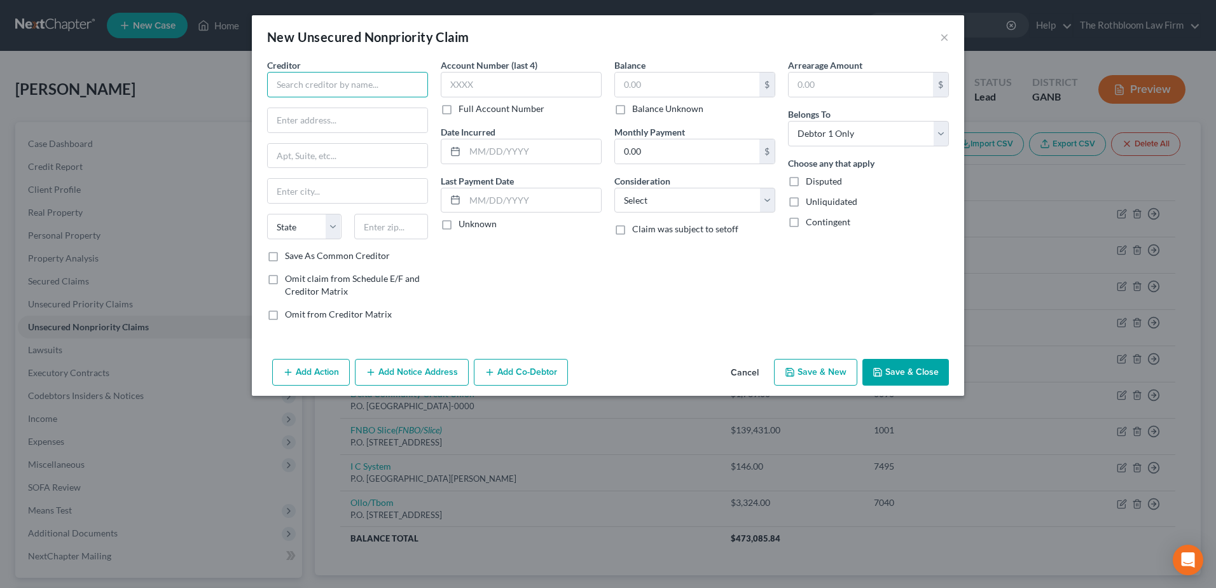
click at [341, 82] on input "text" at bounding box center [347, 84] width 161 height 25
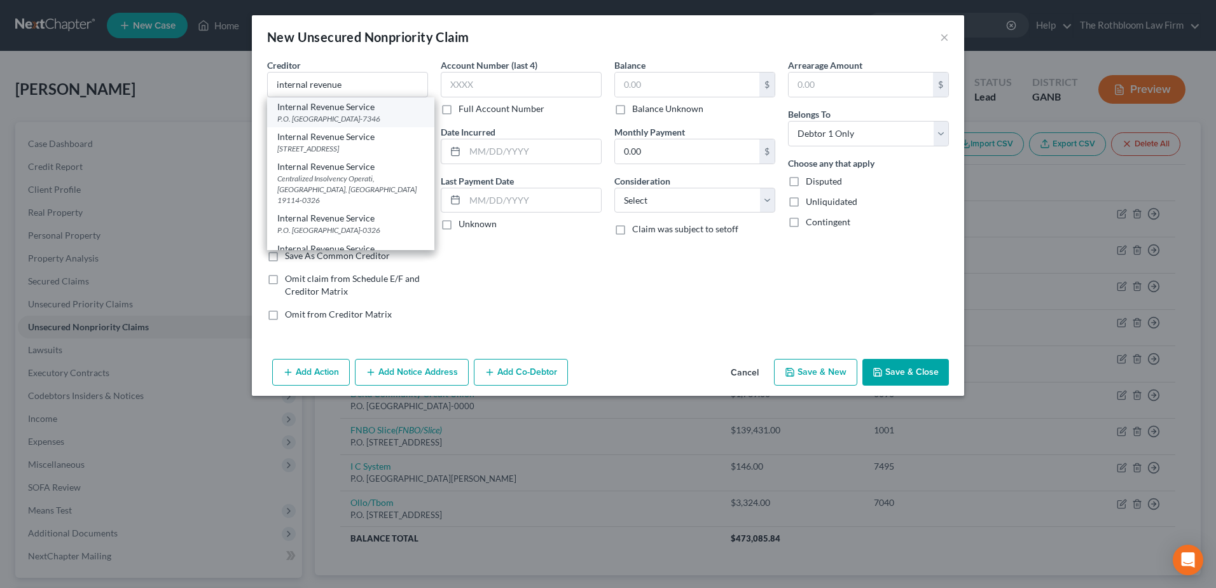
click at [321, 120] on div "P.O. Box 7346, Philadelphia, PA 19101-7346" at bounding box center [350, 118] width 147 height 11
type input "Internal Revenue Service"
type input "P.O. Box 7346"
type input "Philadelphia"
select select "39"
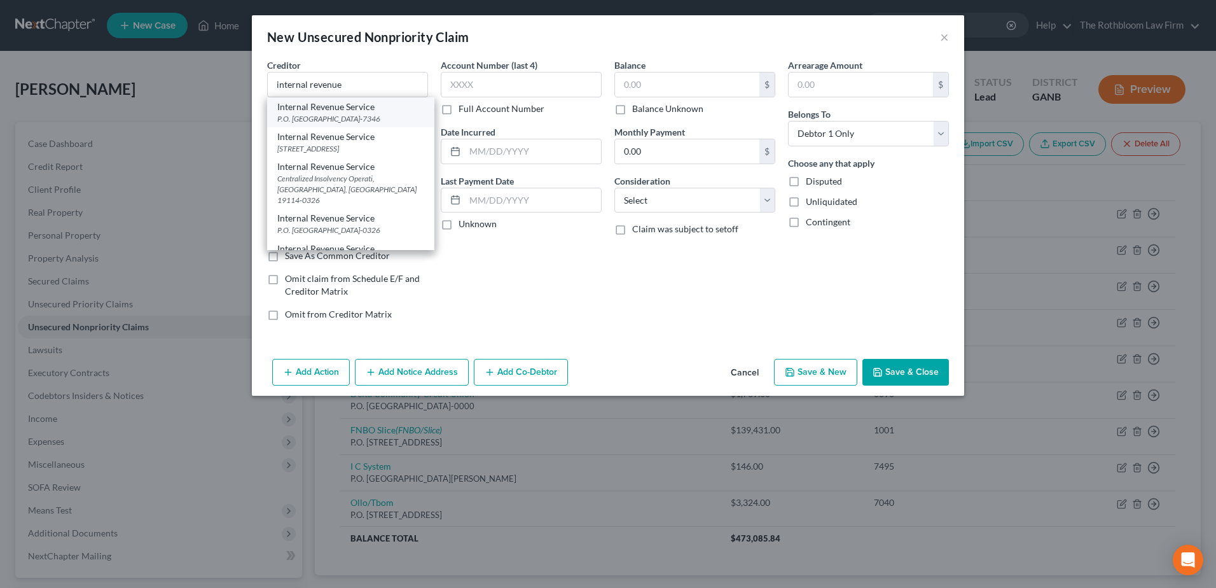
type input "19101-7346"
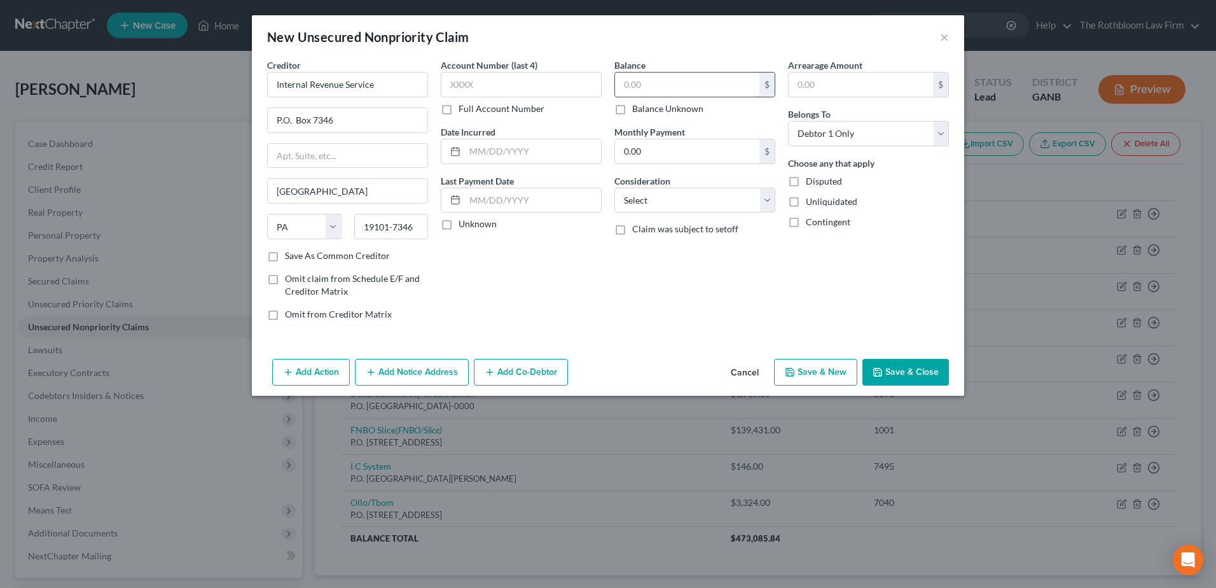
click at [655, 83] on input "text" at bounding box center [687, 85] width 144 height 24
click at [640, 89] on input "text" at bounding box center [687, 85] width 144 height 24
type input "31,217.43"
click at [639, 204] on select "Select Cable / Satellite Services Collection Agency Credit Card Debt Debt Couns…" at bounding box center [694, 200] width 161 height 25
select select "14"
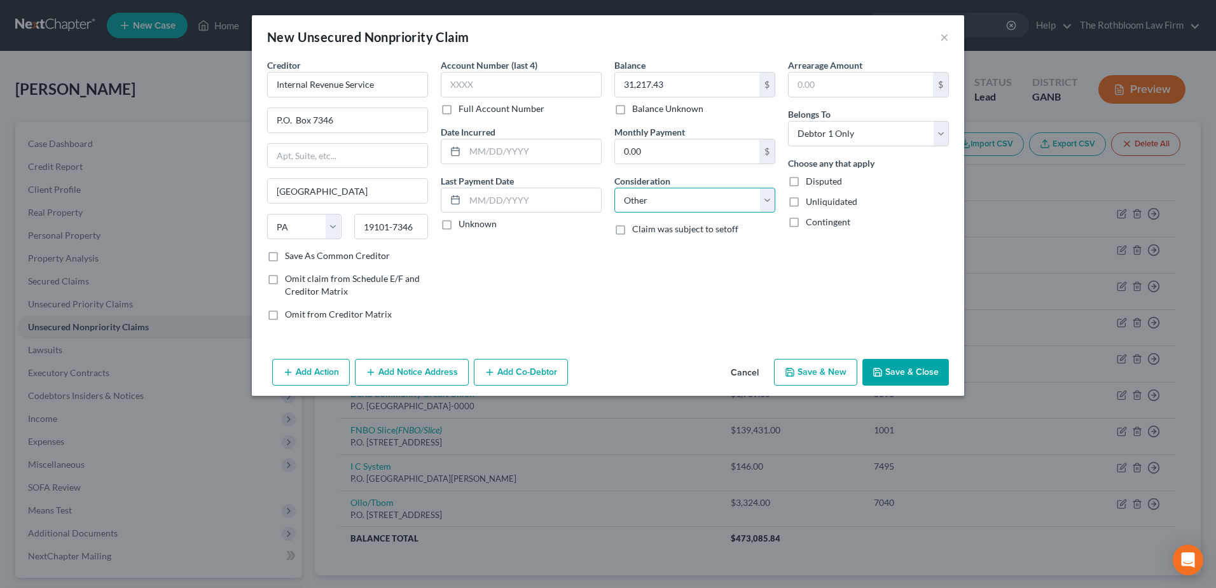
click at [614, 188] on select "Select Cable / Satellite Services Collection Agency Credit Card Debt Debt Couns…" at bounding box center [694, 200] width 161 height 25
click at [633, 247] on input "text" at bounding box center [695, 249] width 160 height 24
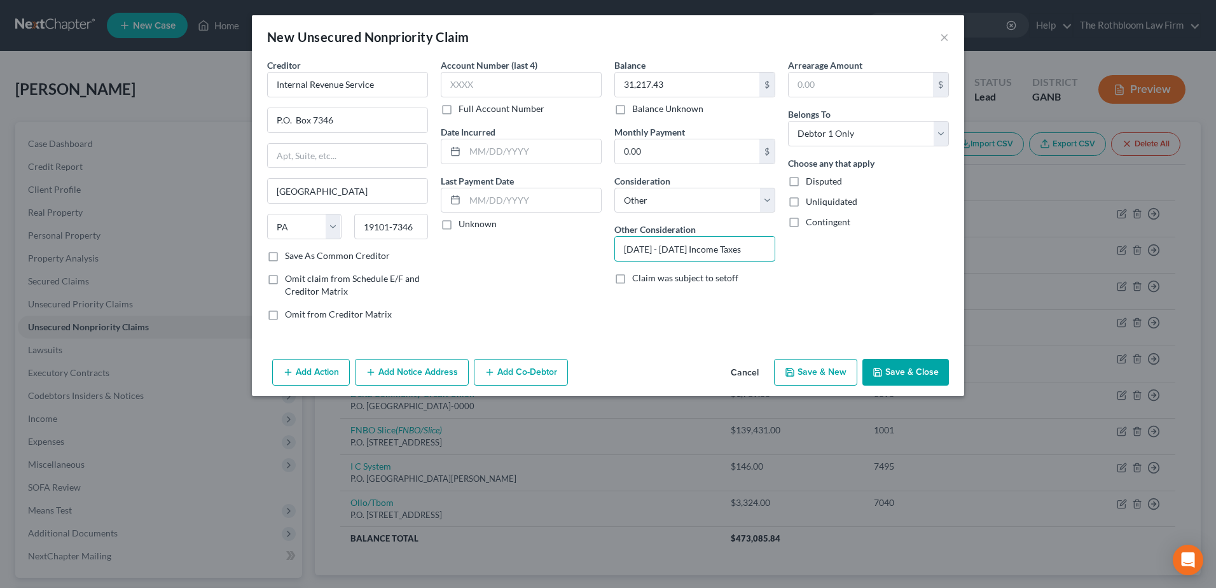
type input "2019 - 2021 Income Taxes"
click at [910, 378] on button "Save & Close" at bounding box center [906, 372] width 87 height 27
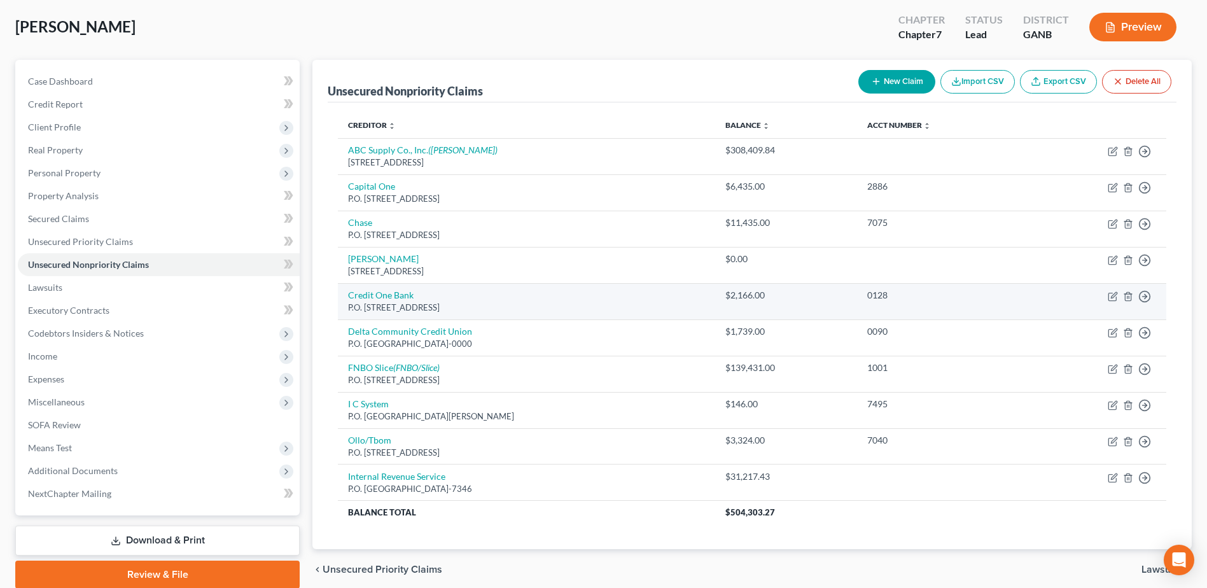
scroll to position [113, 0]
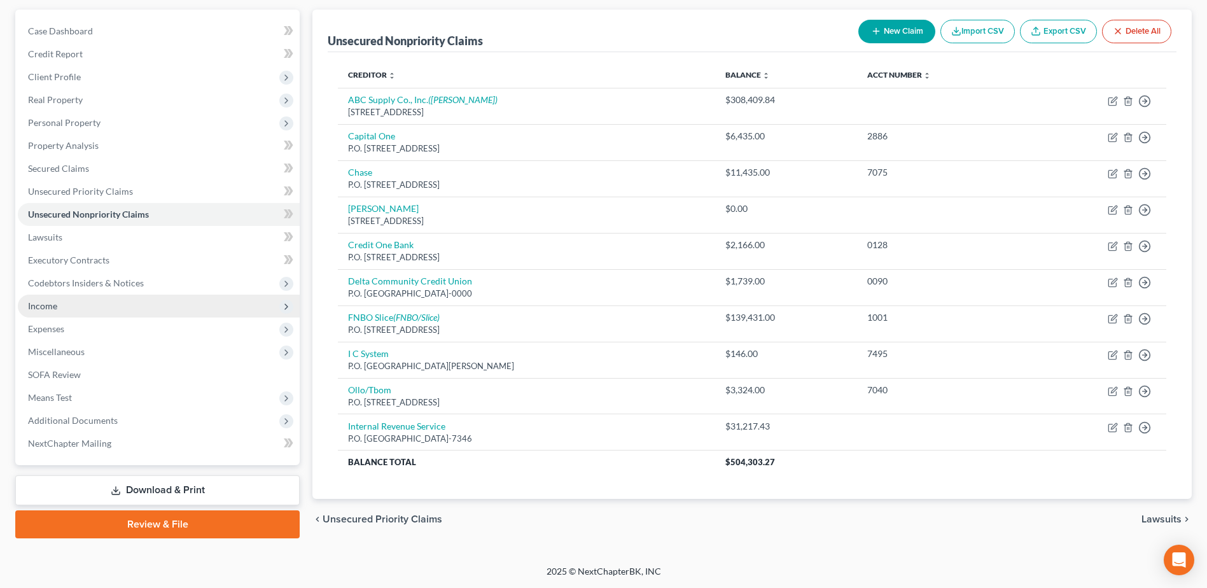
click at [46, 309] on span "Income" at bounding box center [42, 305] width 29 height 11
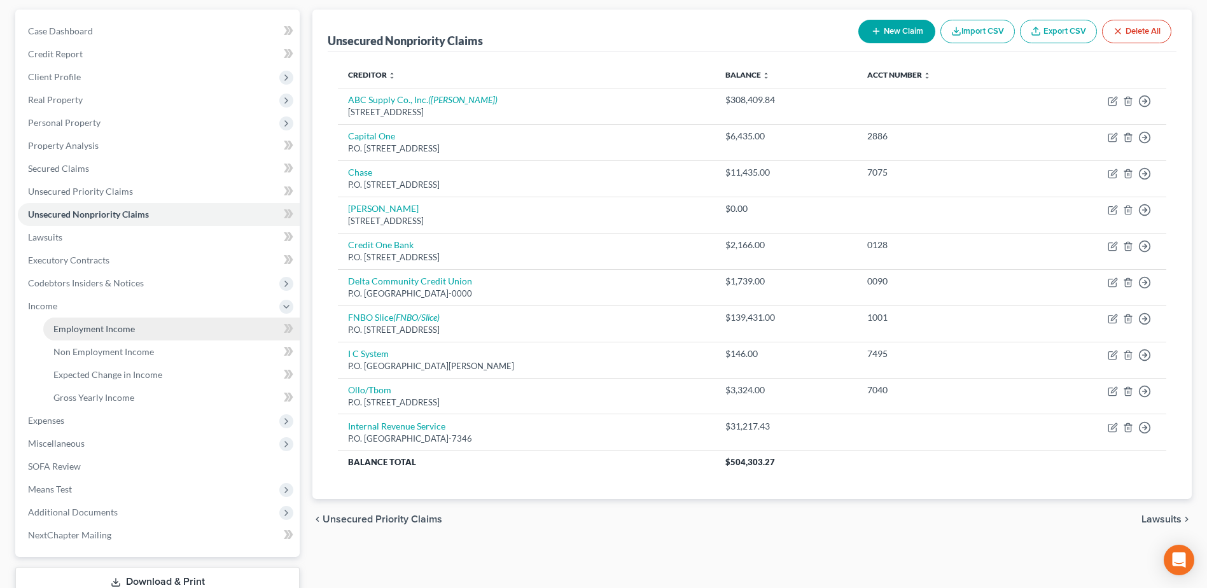
click at [95, 326] on span "Employment Income" at bounding box center [93, 328] width 81 height 11
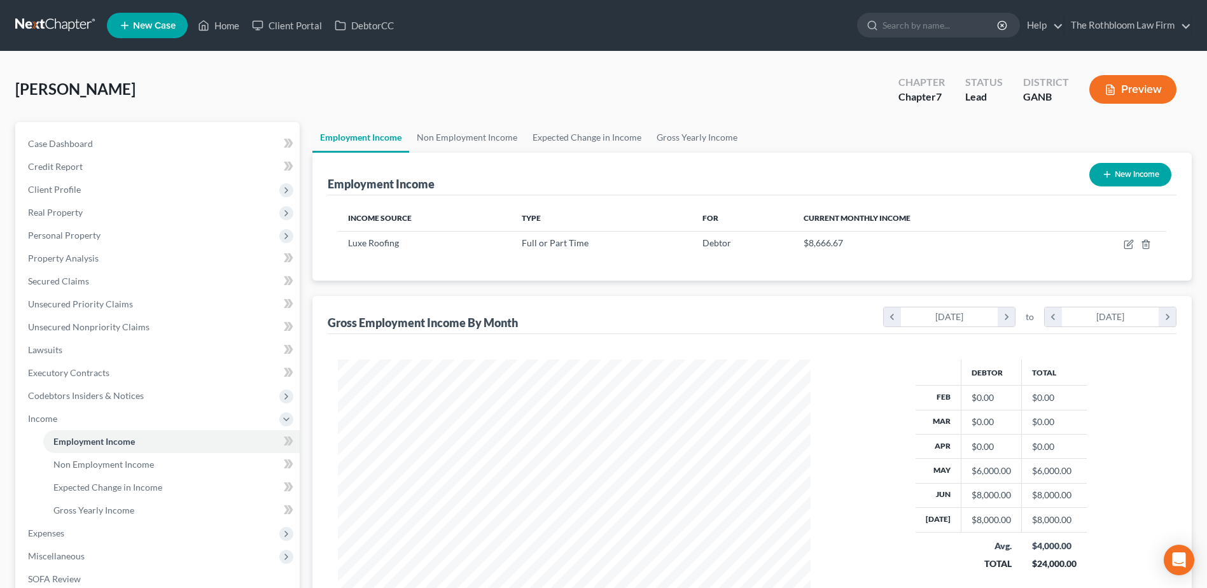
scroll to position [236, 497]
click at [99, 443] on span "Employment Income" at bounding box center [93, 441] width 81 height 11
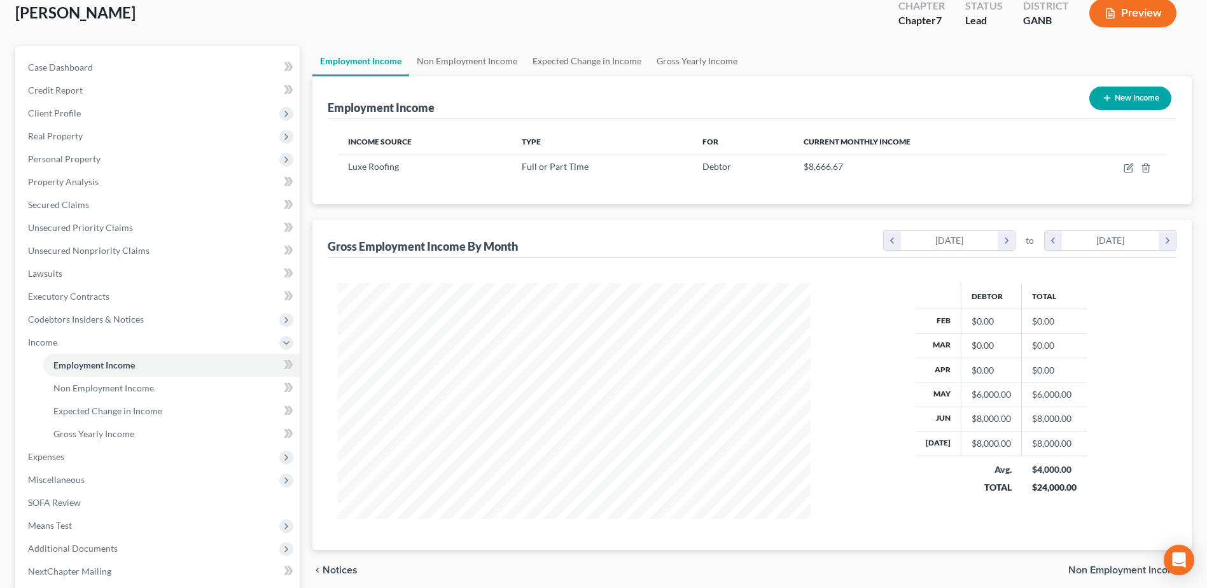
scroll to position [76, 0]
click at [50, 455] on span "Expenses" at bounding box center [46, 457] width 36 height 11
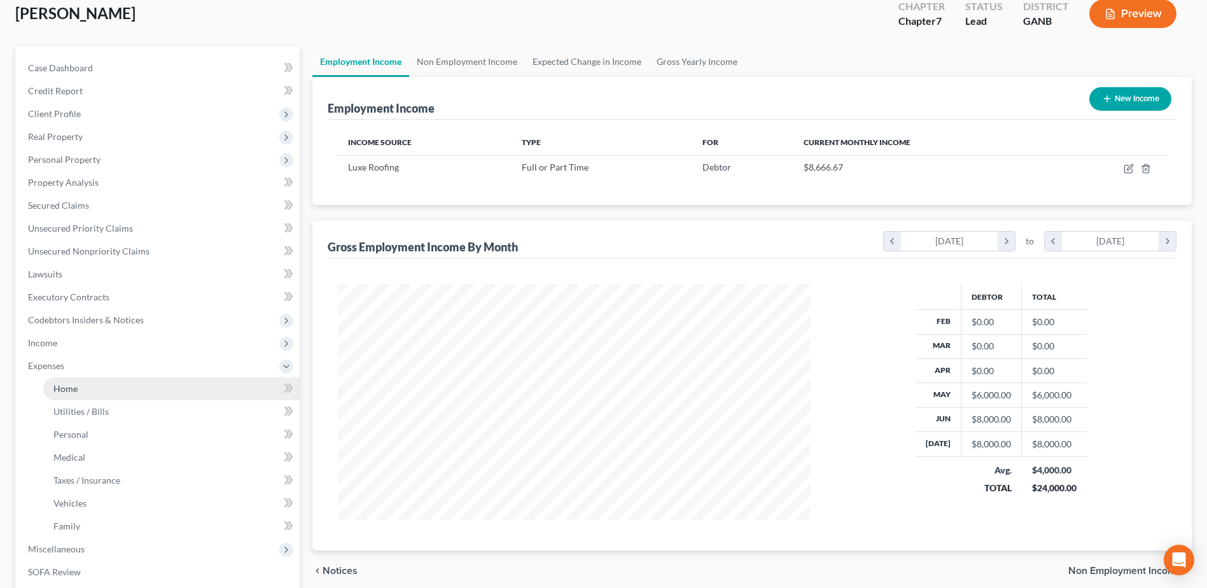
click at [62, 384] on span "Home" at bounding box center [65, 388] width 24 height 11
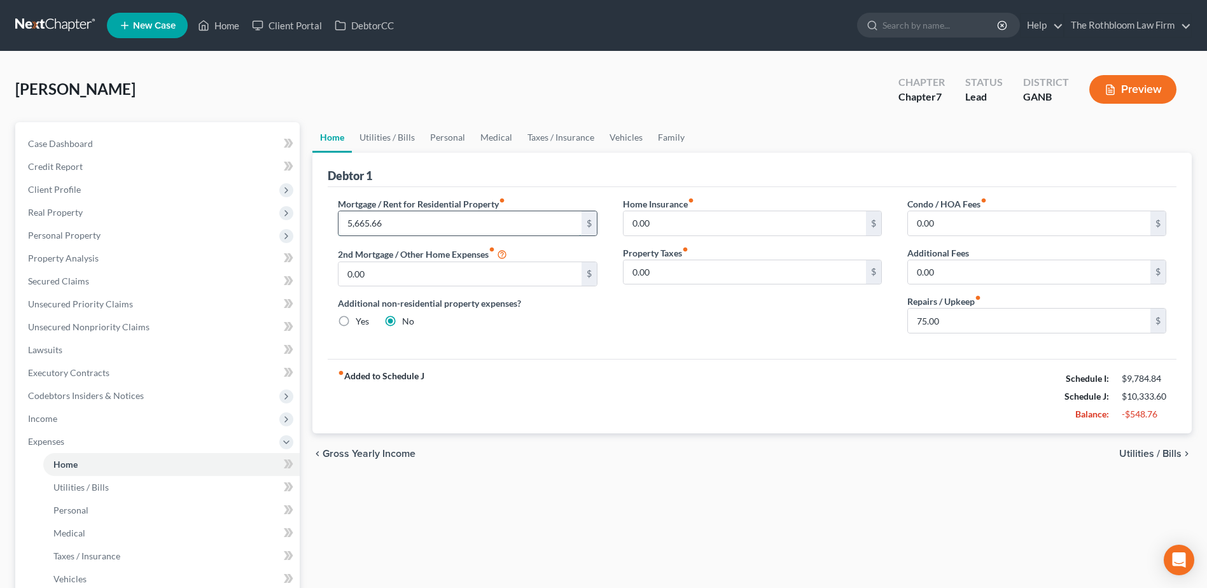
click at [400, 230] on input "5,665.66" at bounding box center [459, 223] width 242 height 24
type input "6,769.20"
click at [747, 438] on div "chevron_left Gross Yearly Income Utilities / Bills chevron_right" at bounding box center [751, 453] width 879 height 41
click at [960, 227] on input "0.00" at bounding box center [1029, 223] width 242 height 24
type input "91.66"
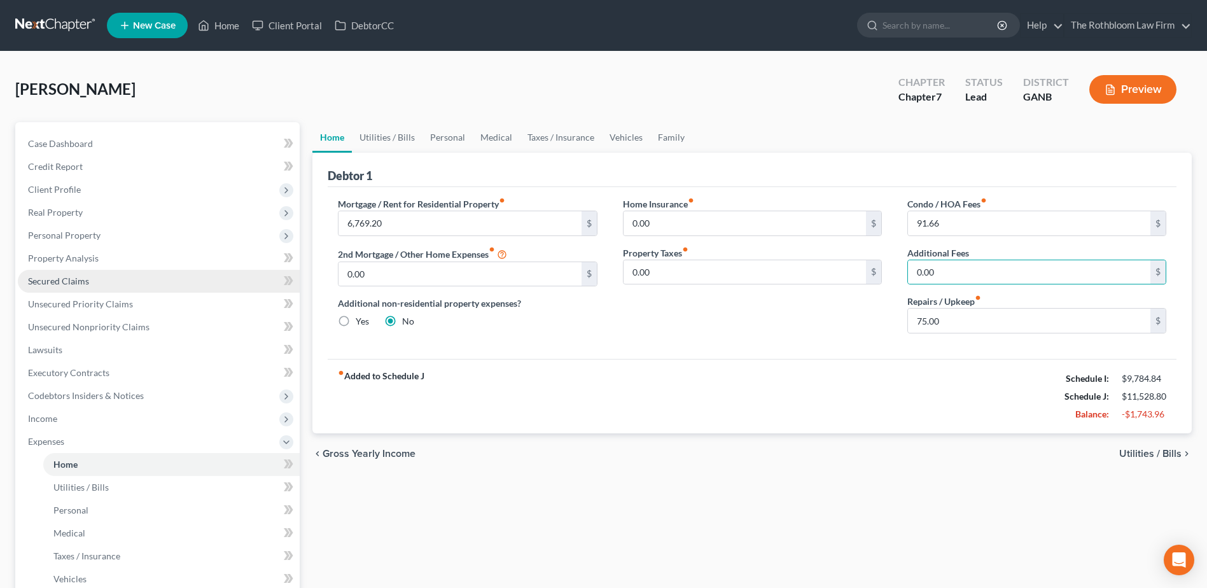
click at [78, 279] on span "Secured Claims" at bounding box center [58, 280] width 61 height 11
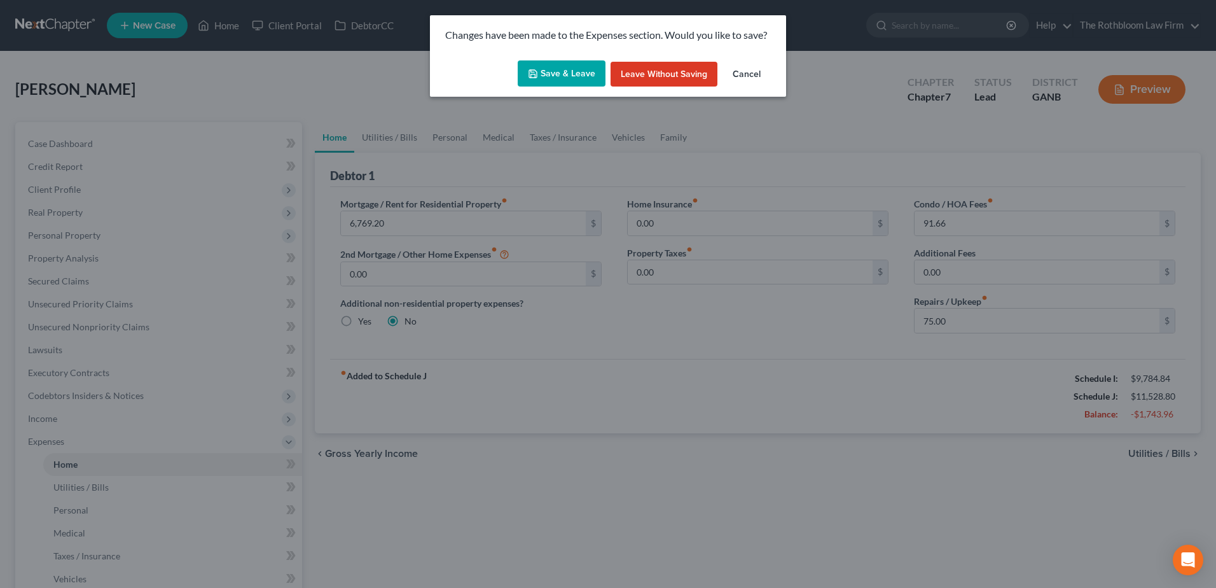
click at [553, 72] on button "Save & Leave" at bounding box center [562, 73] width 88 height 27
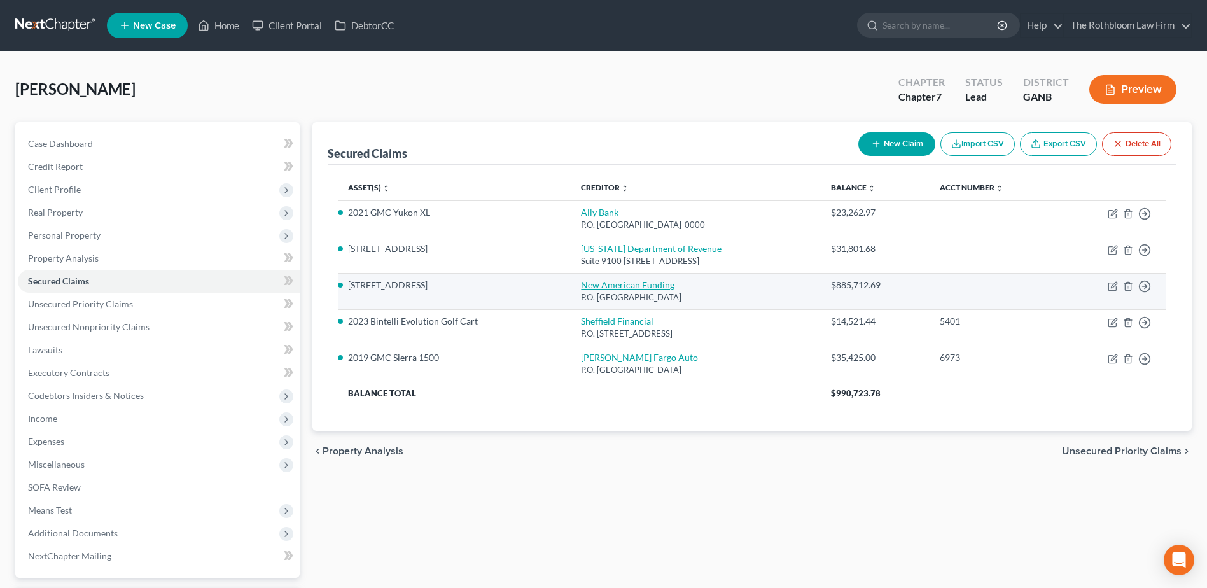
click at [584, 284] on link "New American Funding" at bounding box center [628, 284] width 94 height 11
select select "45"
select select "2"
select select "0"
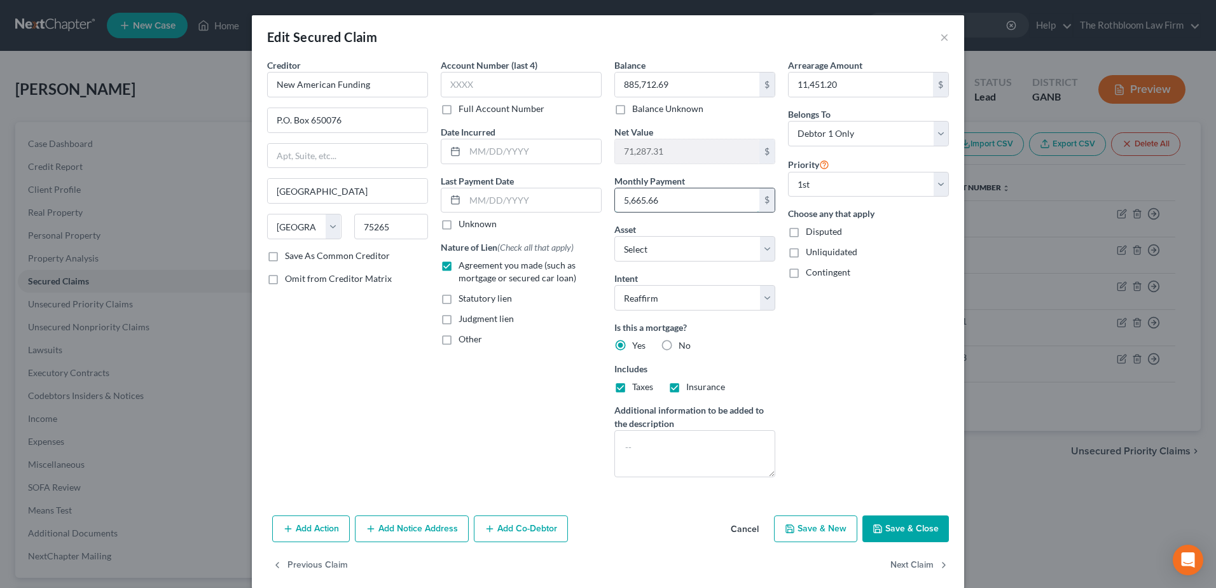
click at [677, 198] on input "5,665.66" at bounding box center [687, 200] width 144 height 24
type input "6,769.20"
click at [912, 520] on button "Save & Close" at bounding box center [906, 528] width 87 height 27
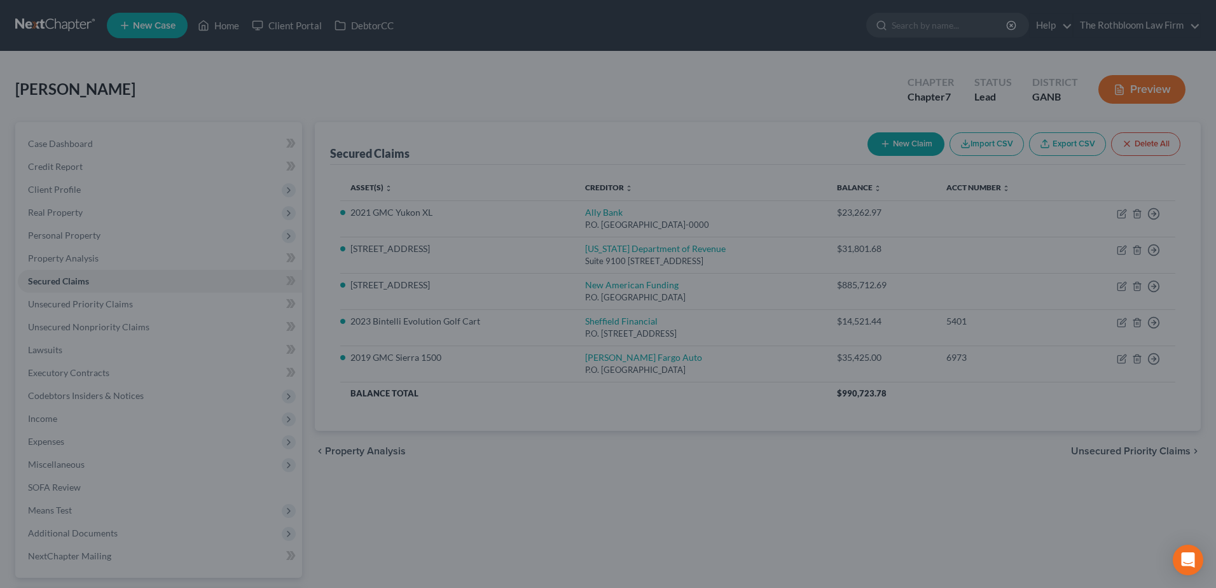
select select "5"
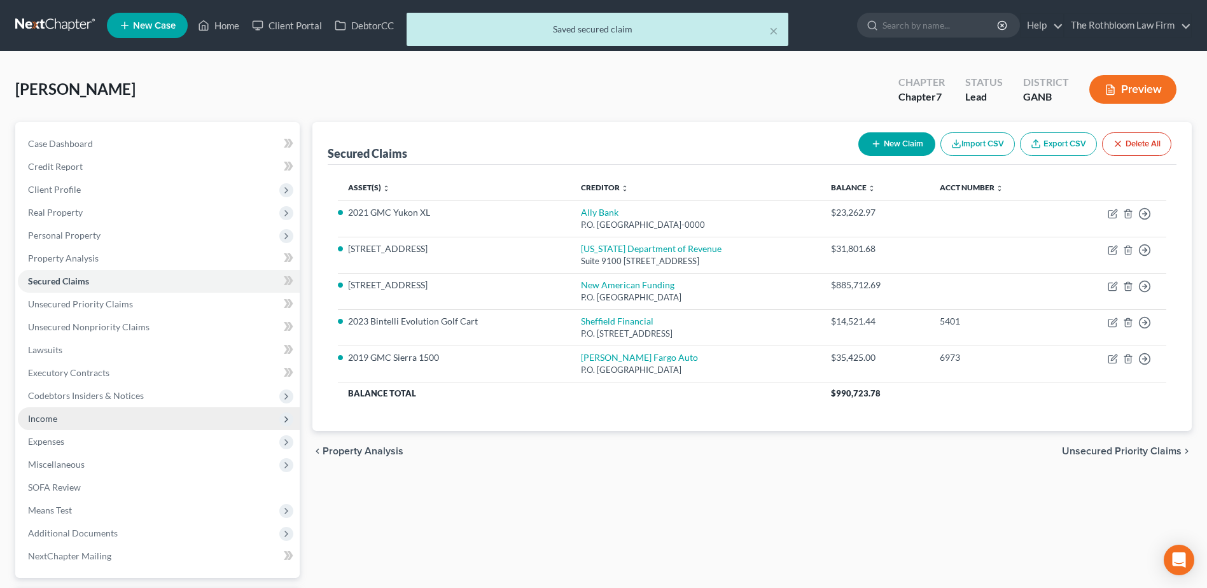
click at [60, 422] on span "Income" at bounding box center [159, 418] width 282 height 23
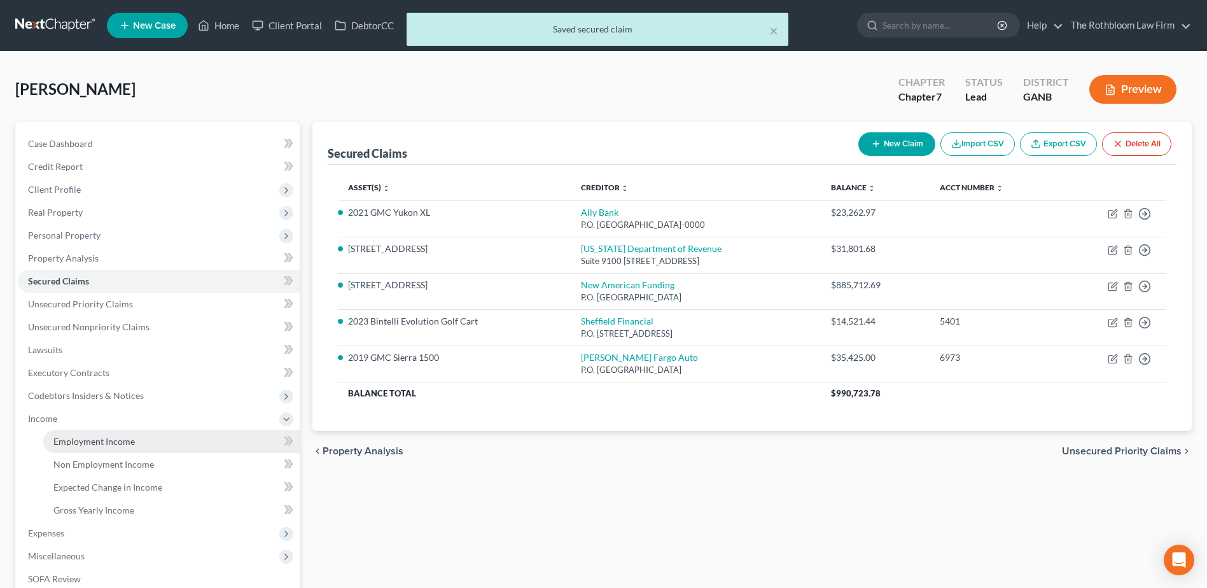
click at [106, 446] on span "Employment Income" at bounding box center [93, 441] width 81 height 11
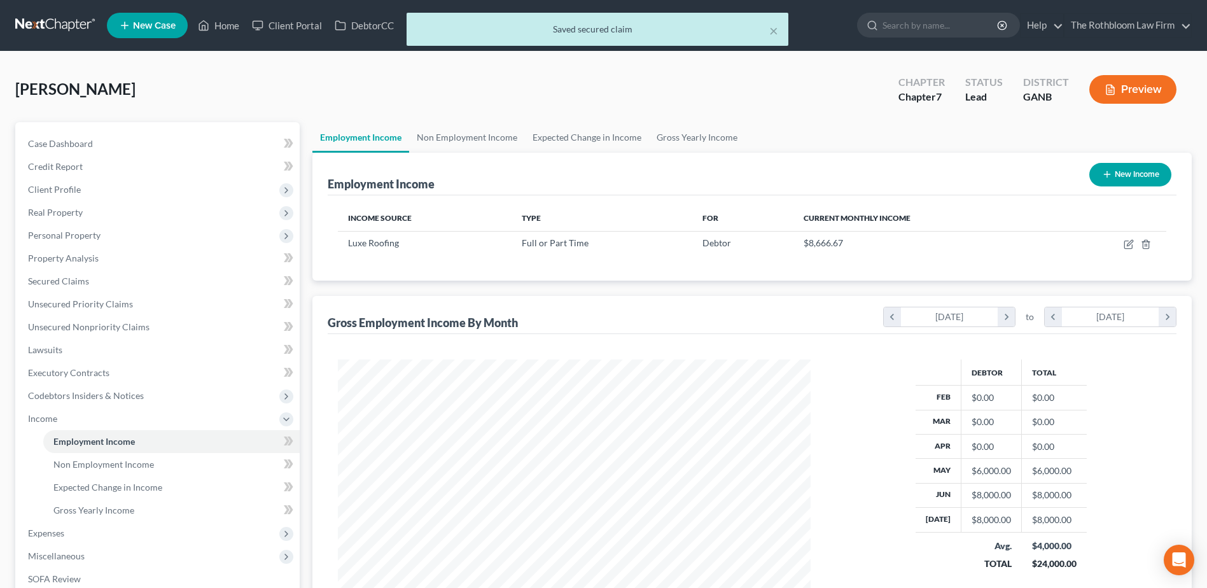
scroll to position [236, 497]
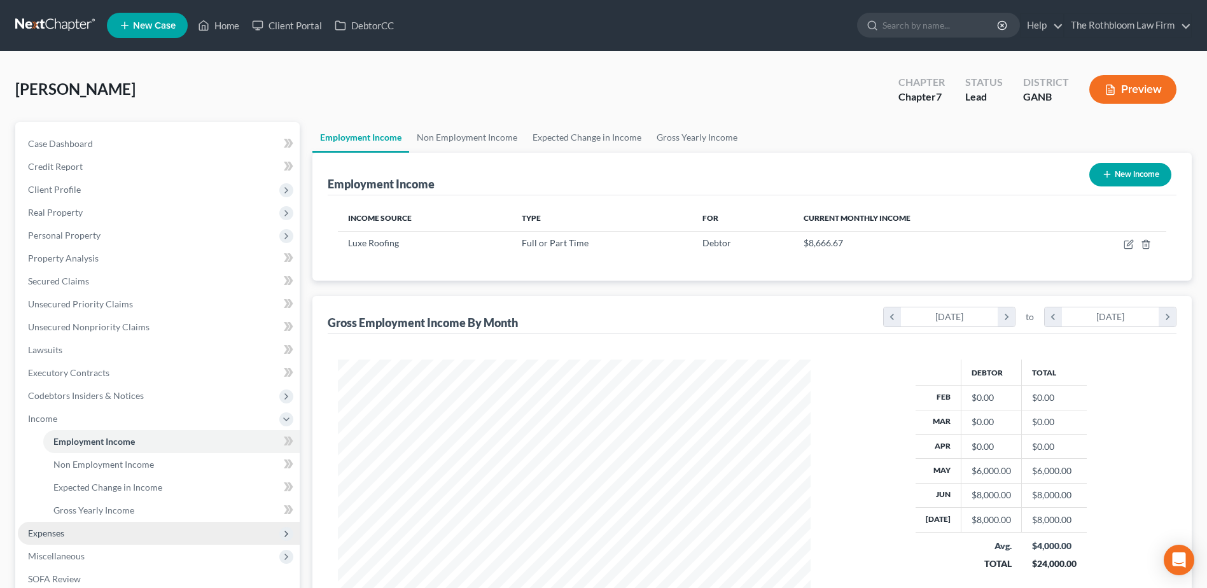
click at [43, 534] on span "Expenses" at bounding box center [46, 532] width 36 height 11
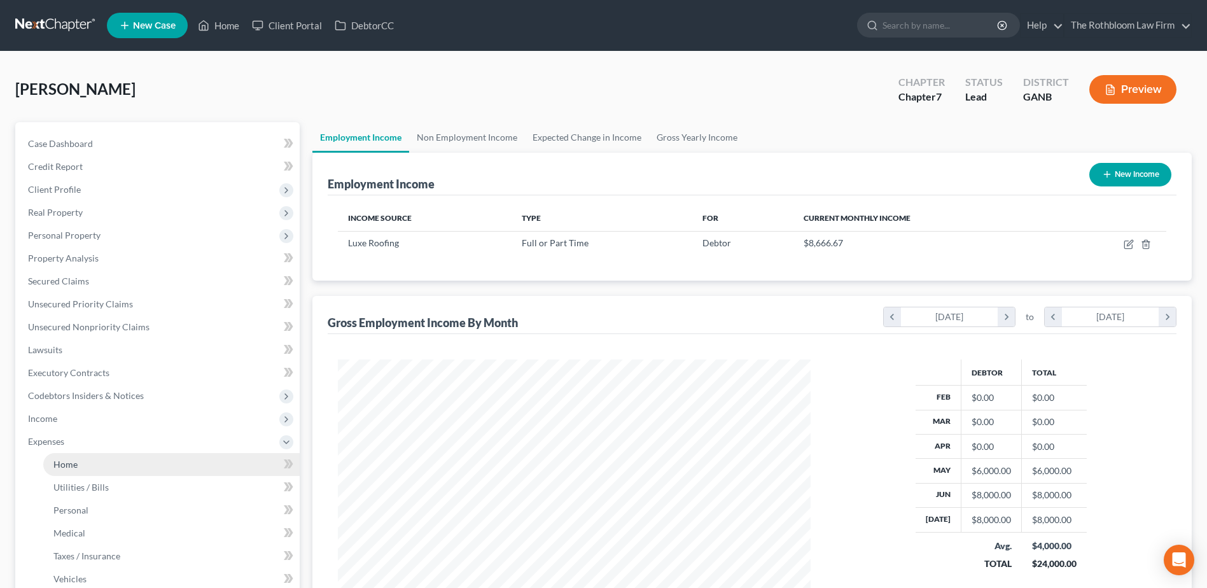
click at [60, 468] on span "Home" at bounding box center [65, 464] width 24 height 11
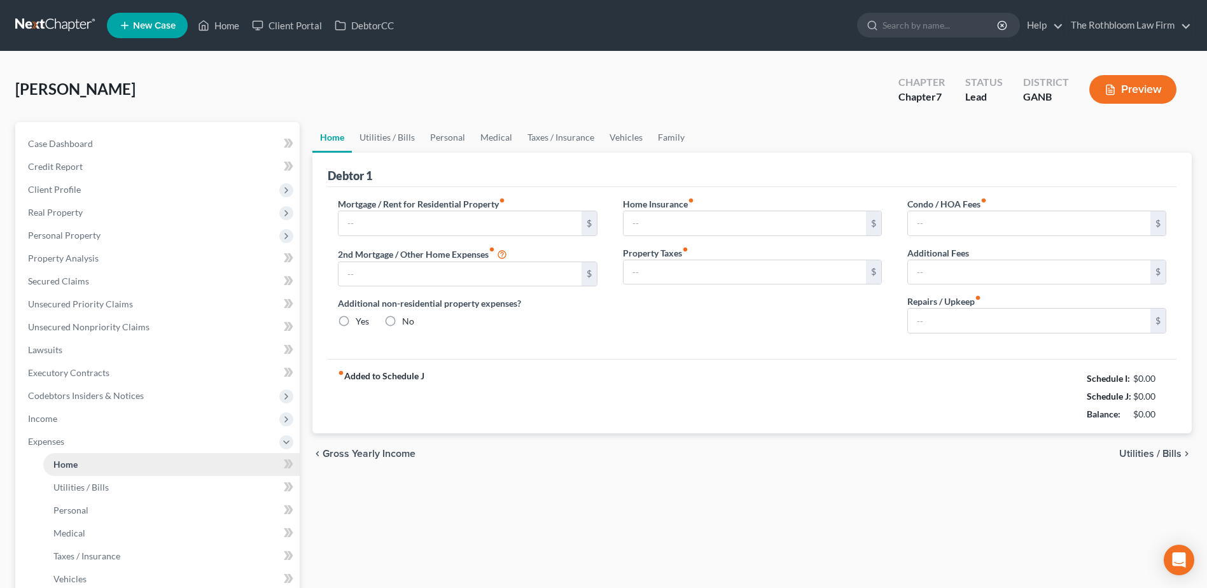
type input "6,769.20"
type input "0.00"
radio input "true"
type input "0.00"
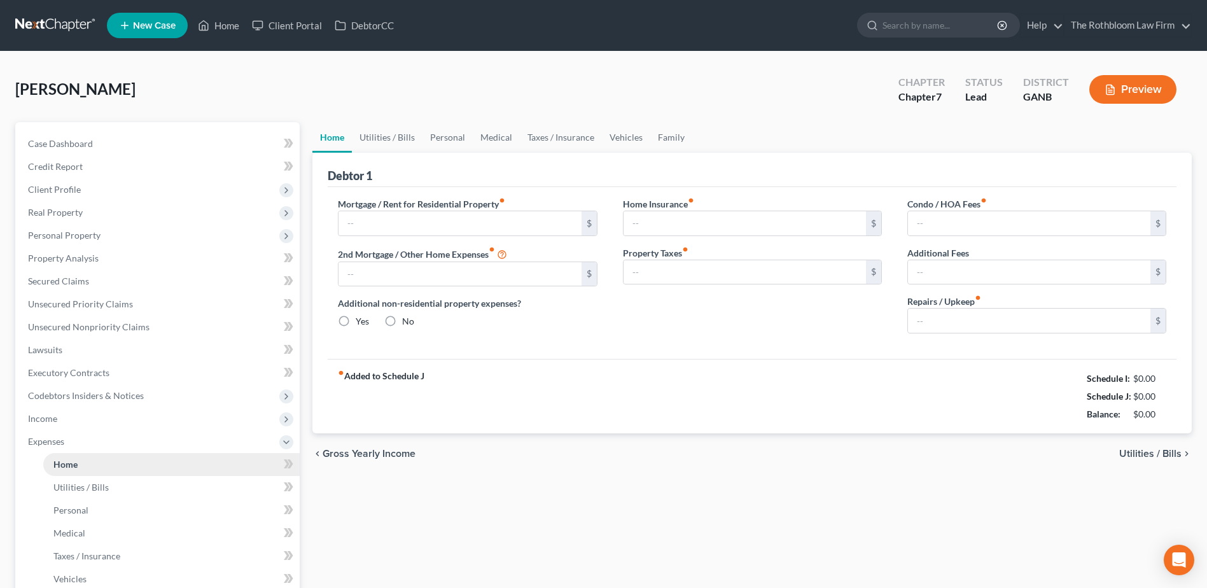
type input "91.66"
type input "0.00"
type input "75.00"
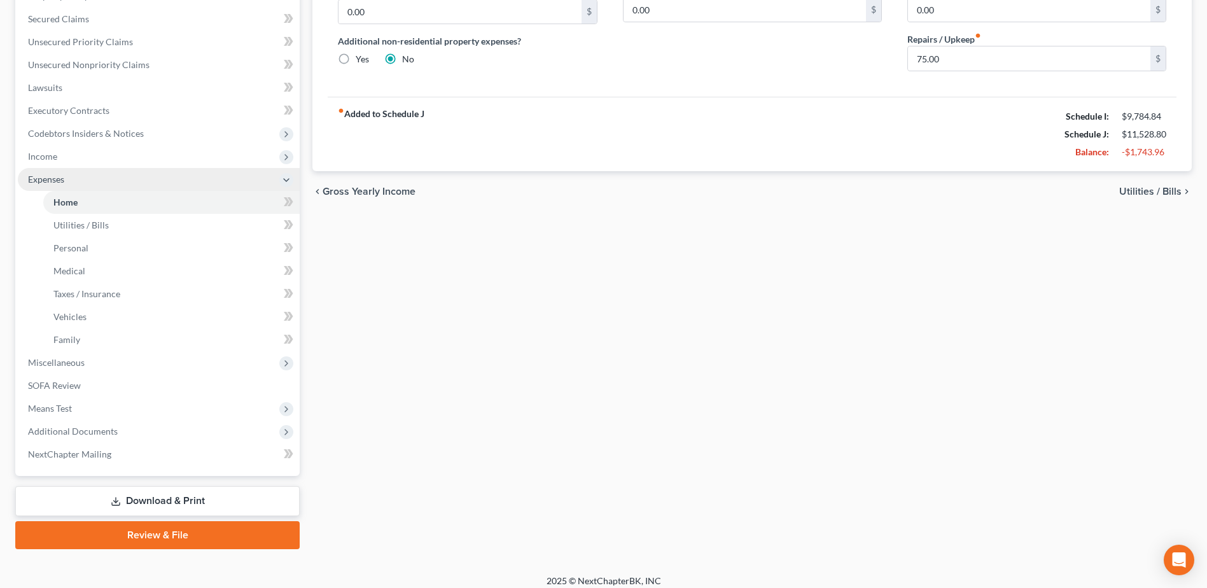
scroll to position [272, 0]
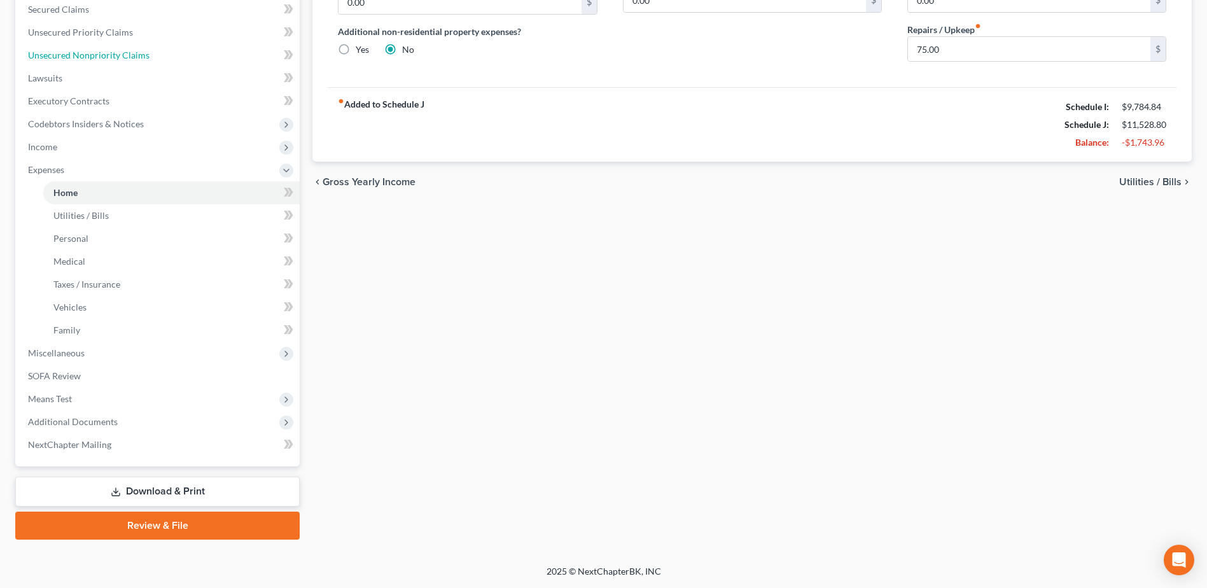
drag, startPoint x: 88, startPoint y: 62, endPoint x: 320, endPoint y: 155, distance: 249.7
click at [88, 62] on link "Unsecured Nonpriority Claims" at bounding box center [159, 55] width 282 height 23
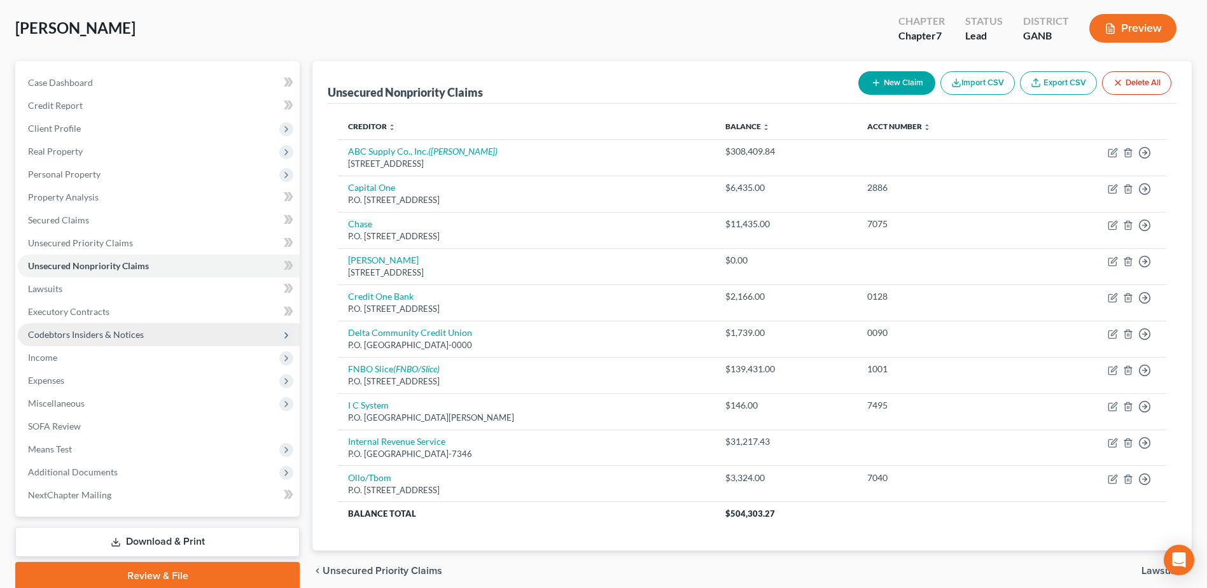
scroll to position [113, 0]
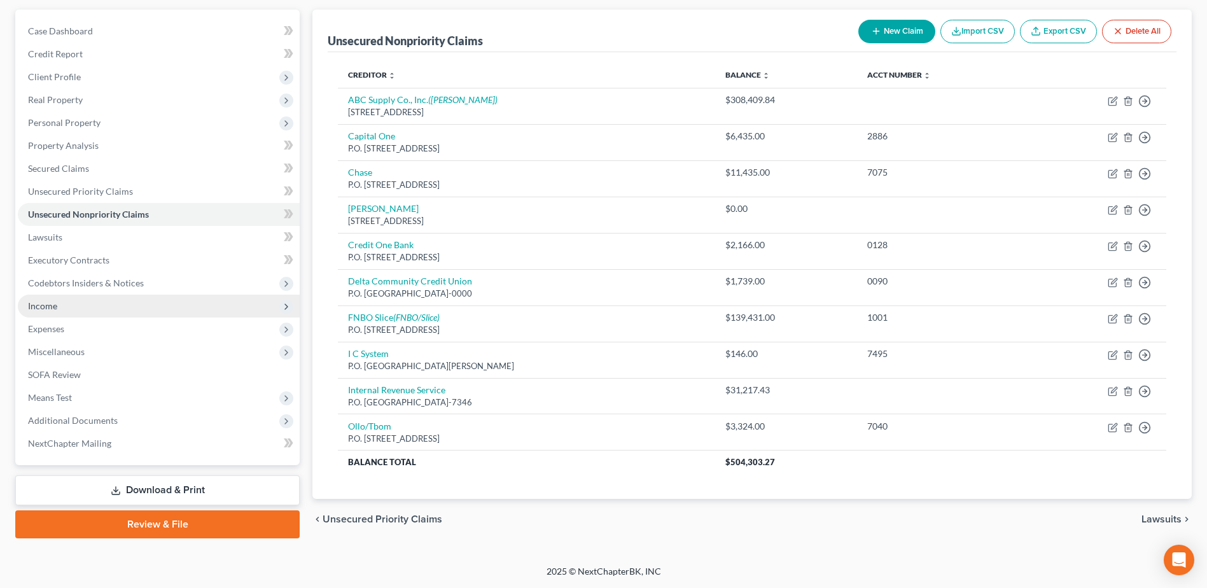
click at [58, 303] on span "Income" at bounding box center [159, 306] width 282 height 23
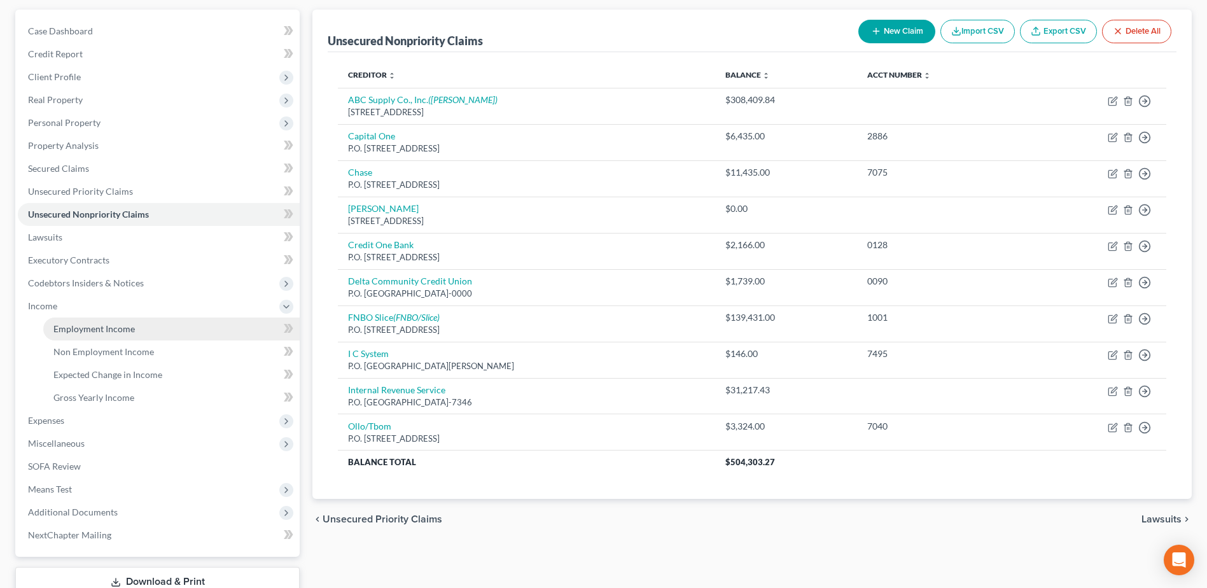
click at [83, 328] on span "Employment Income" at bounding box center [93, 328] width 81 height 11
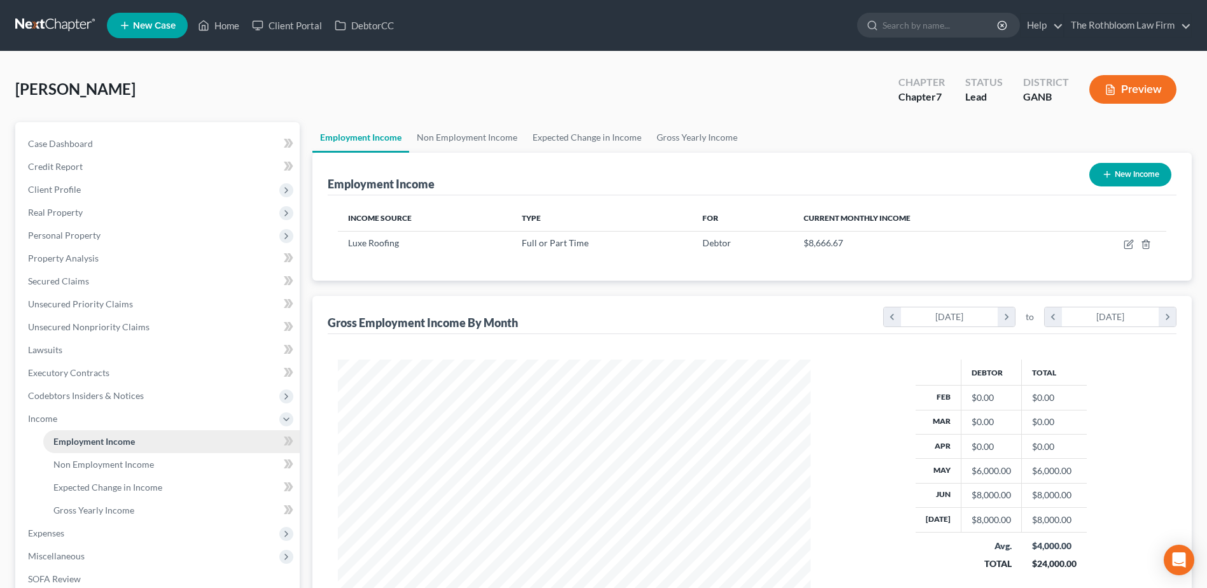
scroll to position [236, 497]
click at [230, 31] on link "Home" at bounding box center [218, 25] width 54 height 23
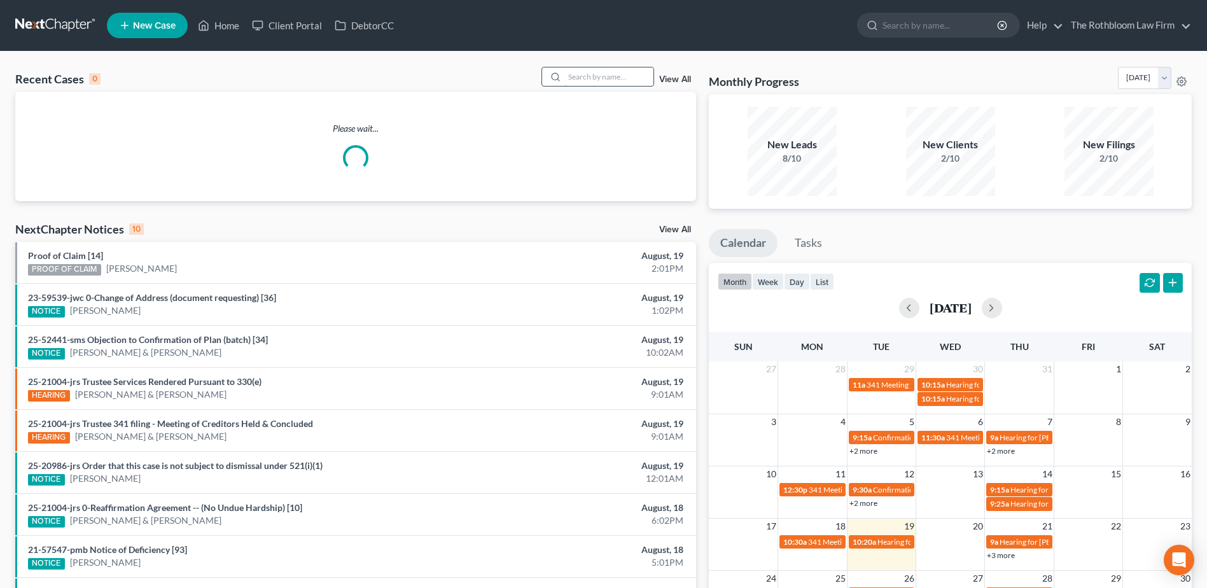
click at [604, 78] on input "search" at bounding box center [608, 76] width 89 height 18
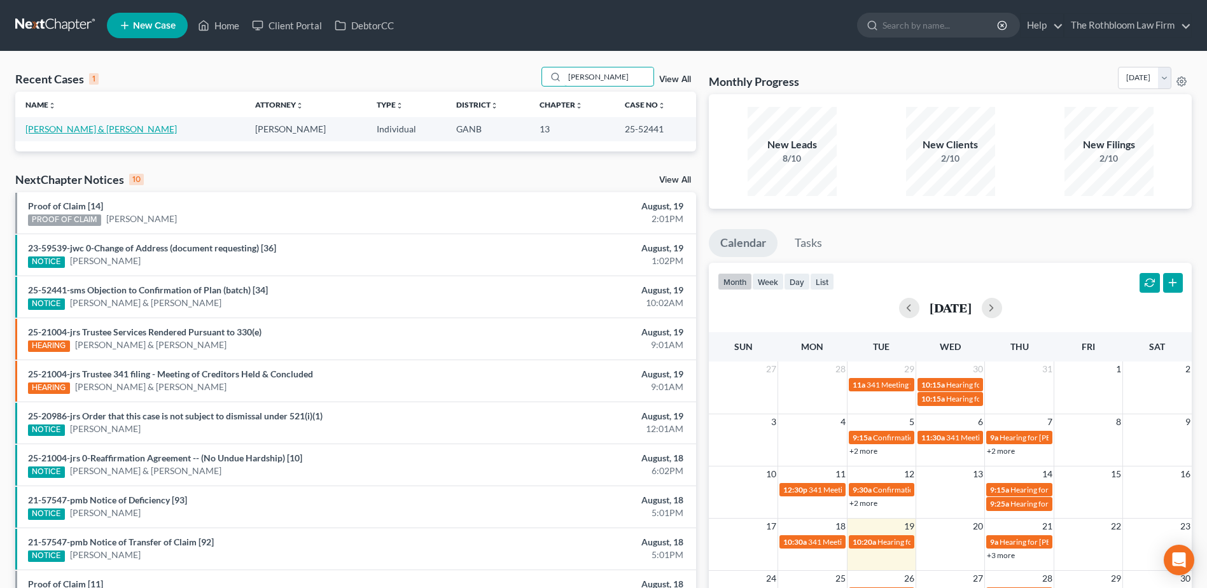
type input "murdock"
click at [94, 131] on link "[PERSON_NAME] & [PERSON_NAME]" at bounding box center [100, 128] width 151 height 11
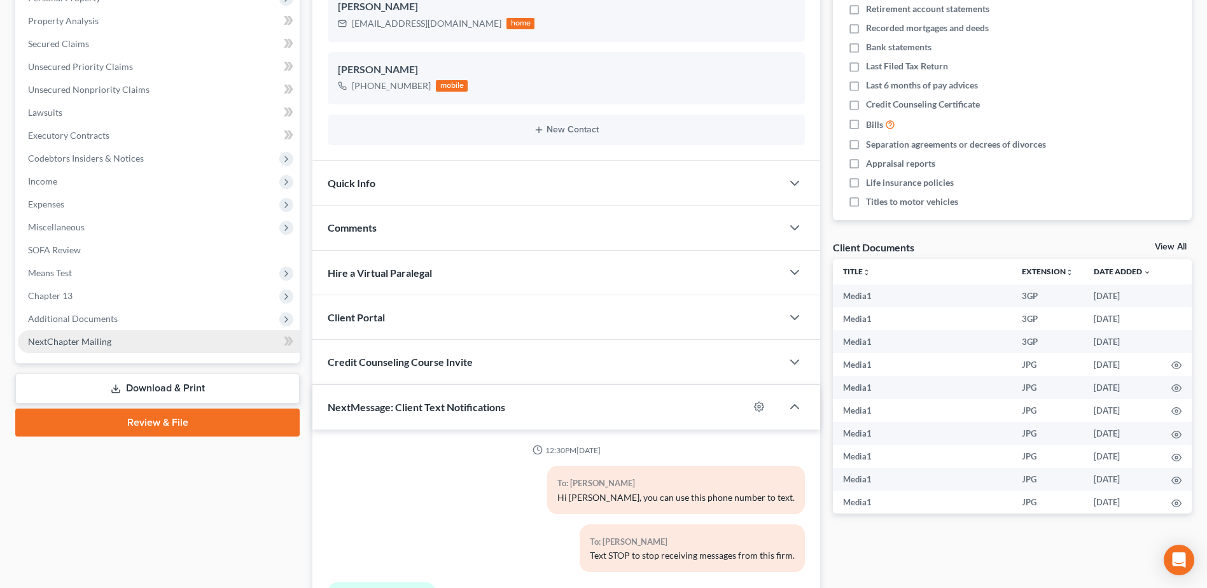
scroll to position [1418, 0]
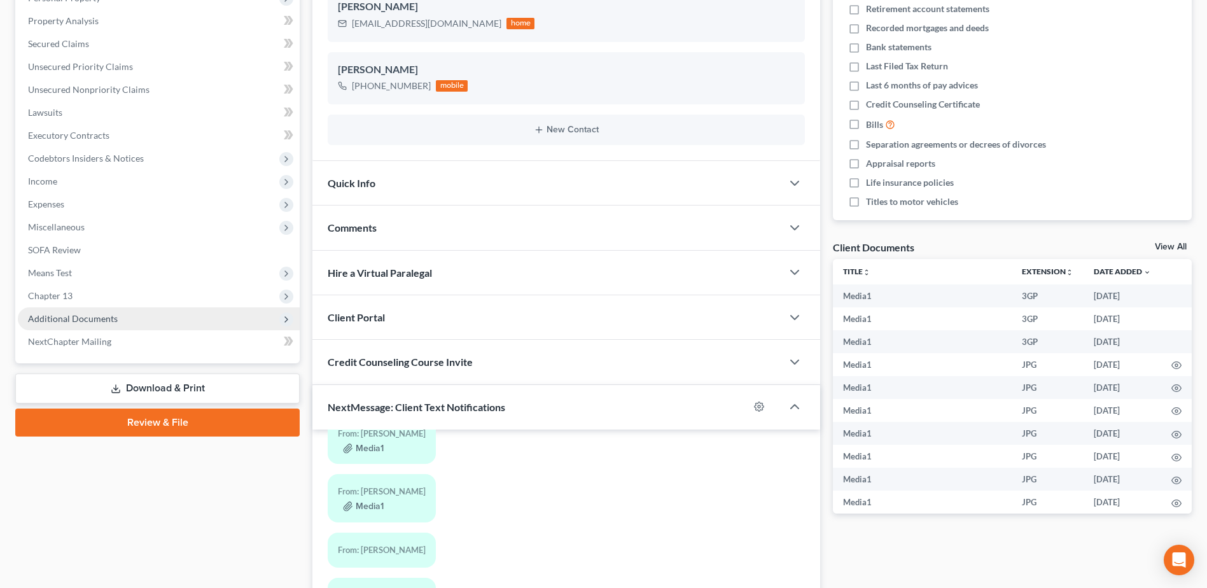
click at [74, 321] on span "Additional Documents" at bounding box center [73, 318] width 90 height 11
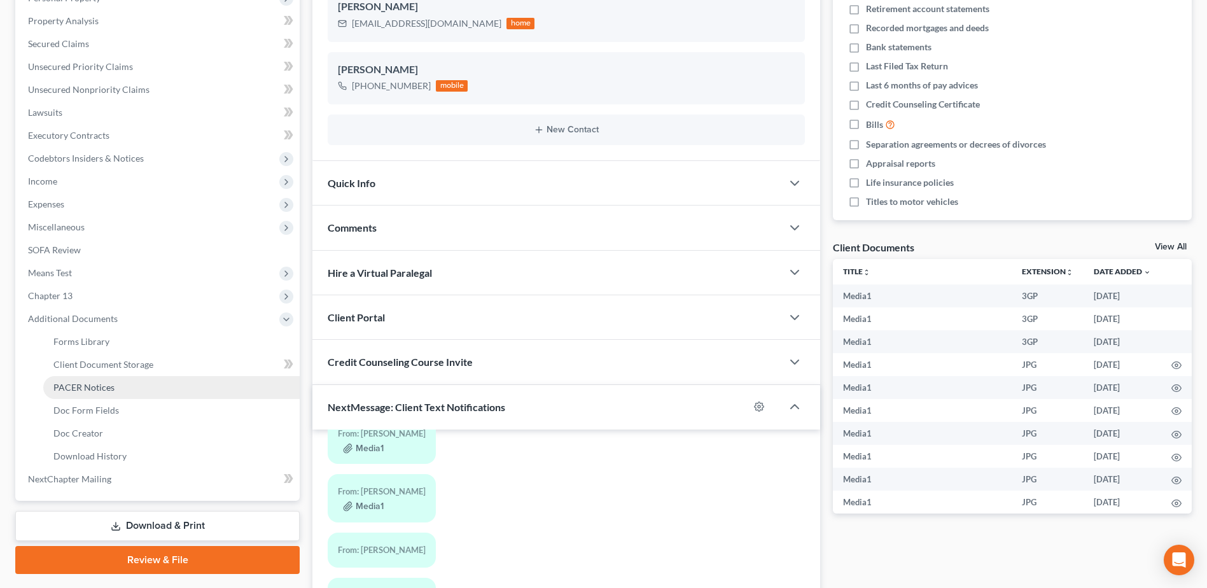
click at [79, 391] on span "PACER Notices" at bounding box center [83, 387] width 61 height 11
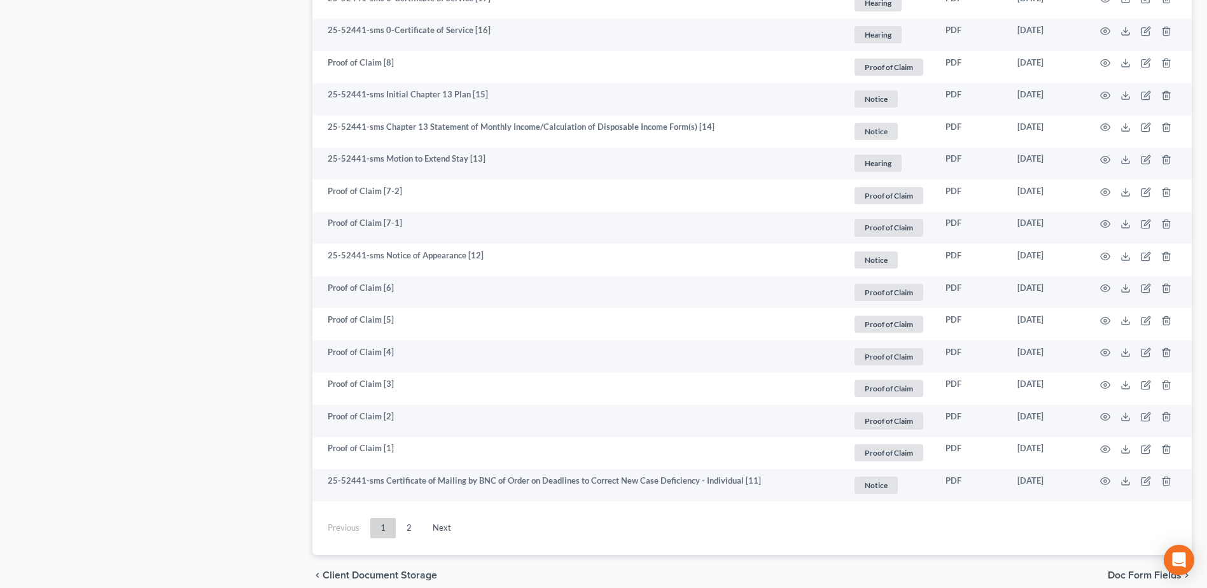
scroll to position [2216, 0]
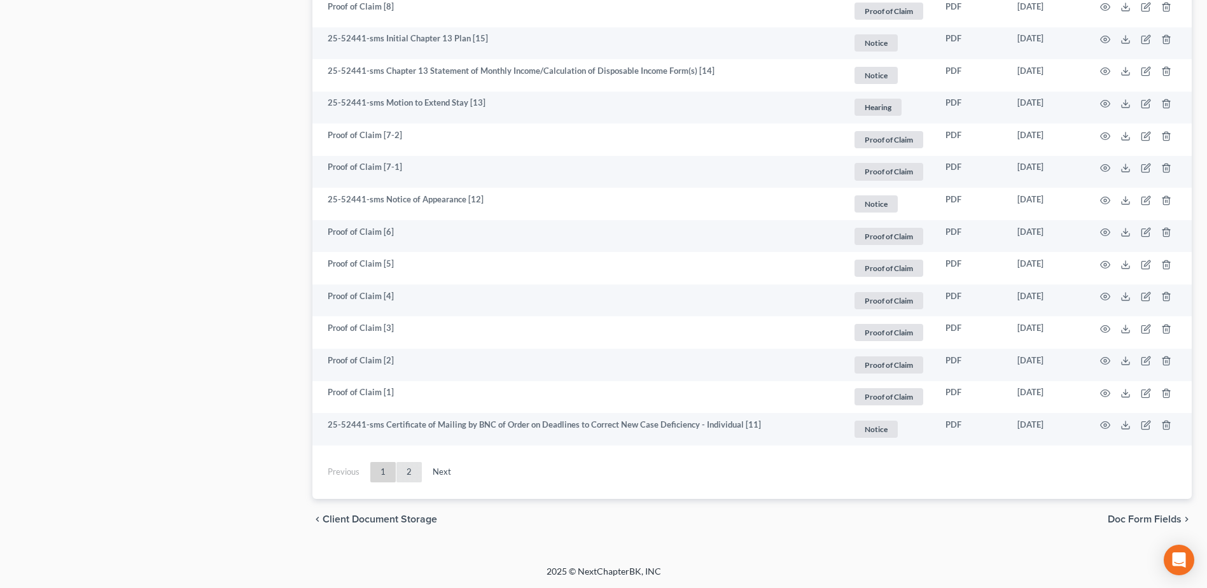
click at [410, 469] on link "2" at bounding box center [408, 472] width 25 height 20
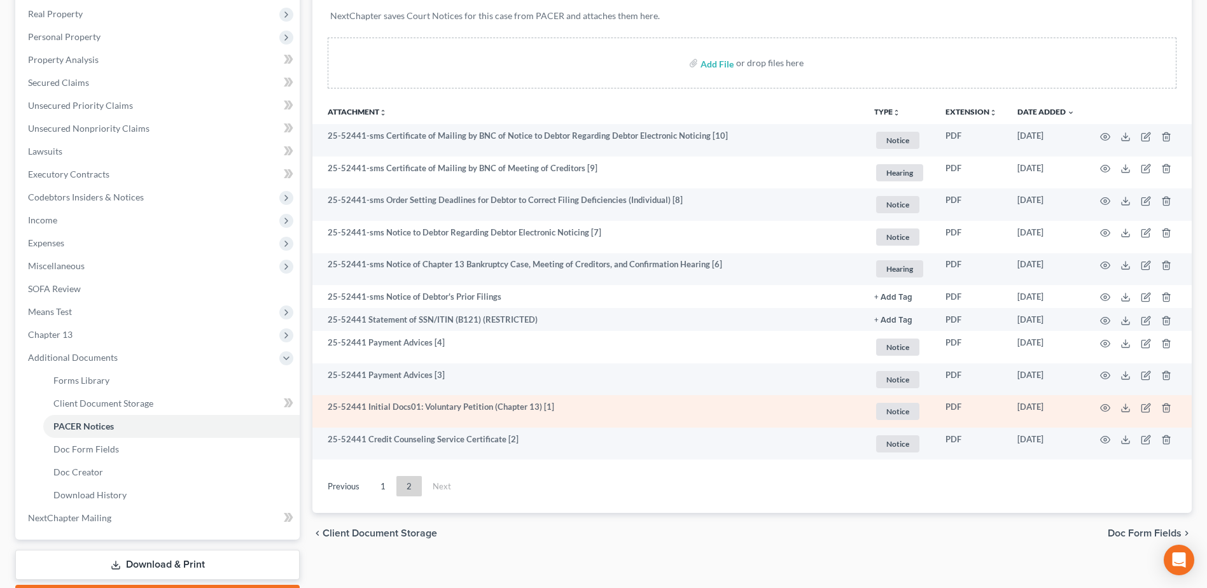
scroll to position [208, 0]
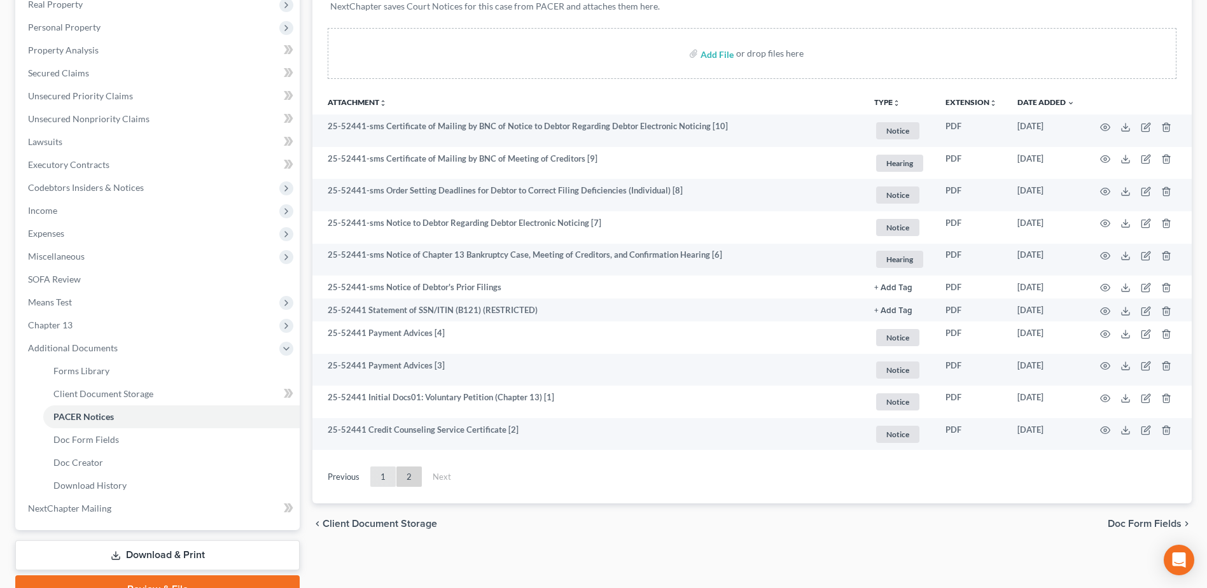
click at [381, 481] on link "1" at bounding box center [382, 476] width 25 height 20
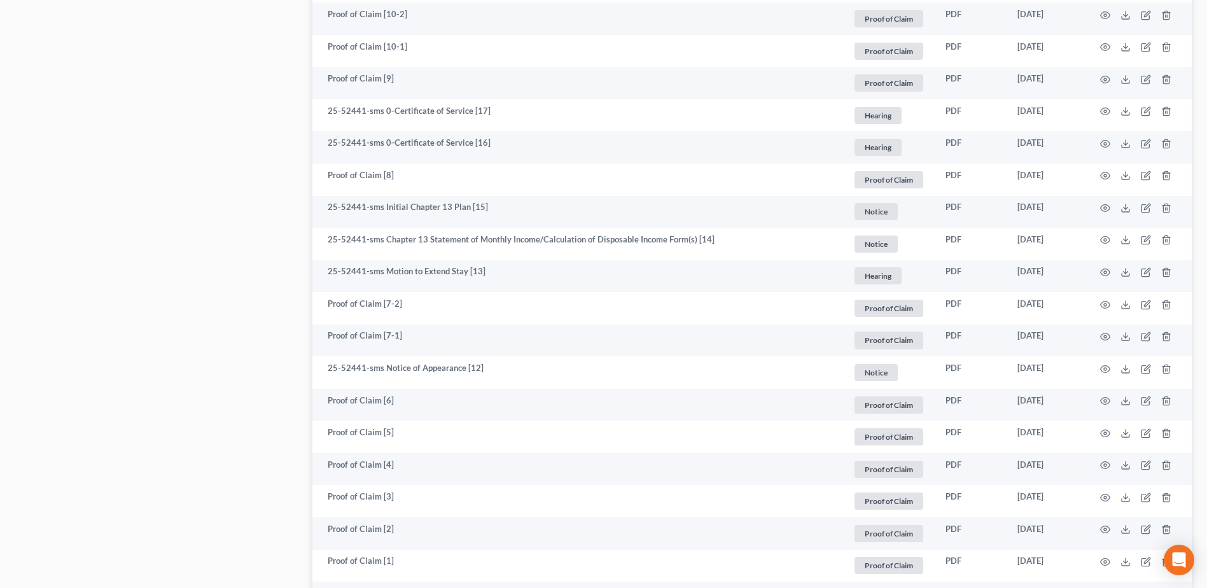
scroll to position [2025, 0]
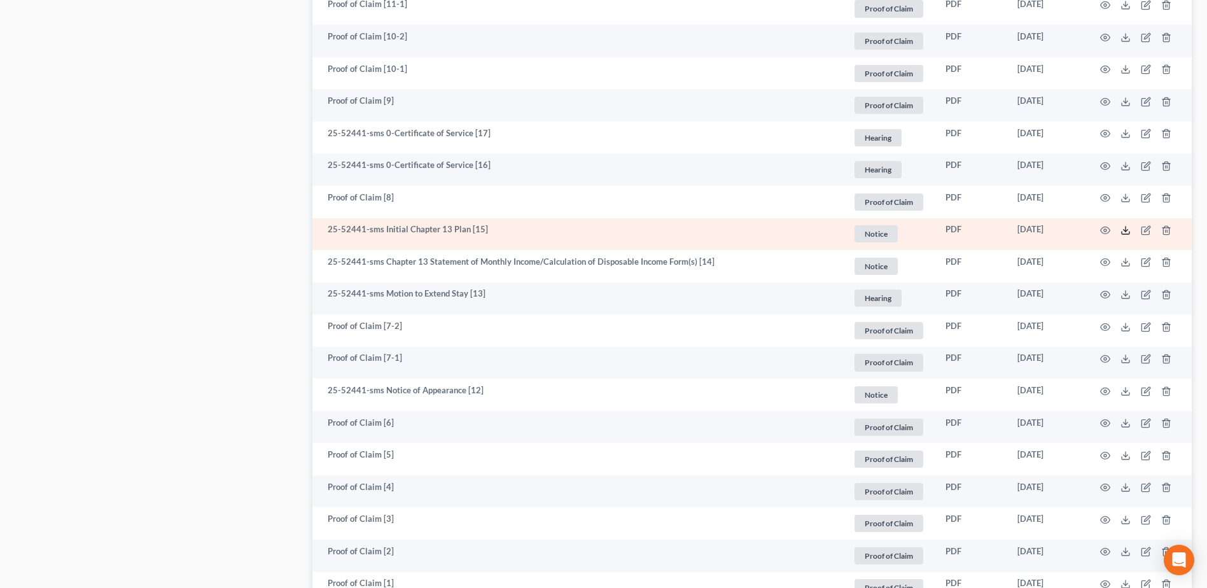
click at [1123, 234] on icon at bounding box center [1125, 233] width 8 height 3
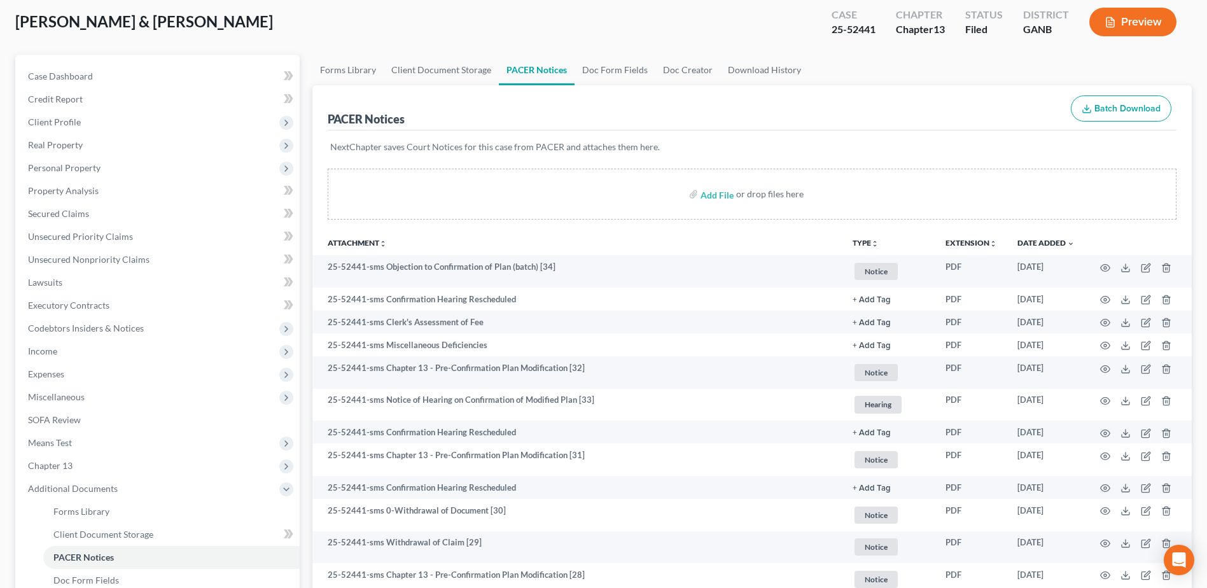
scroll to position [0, 0]
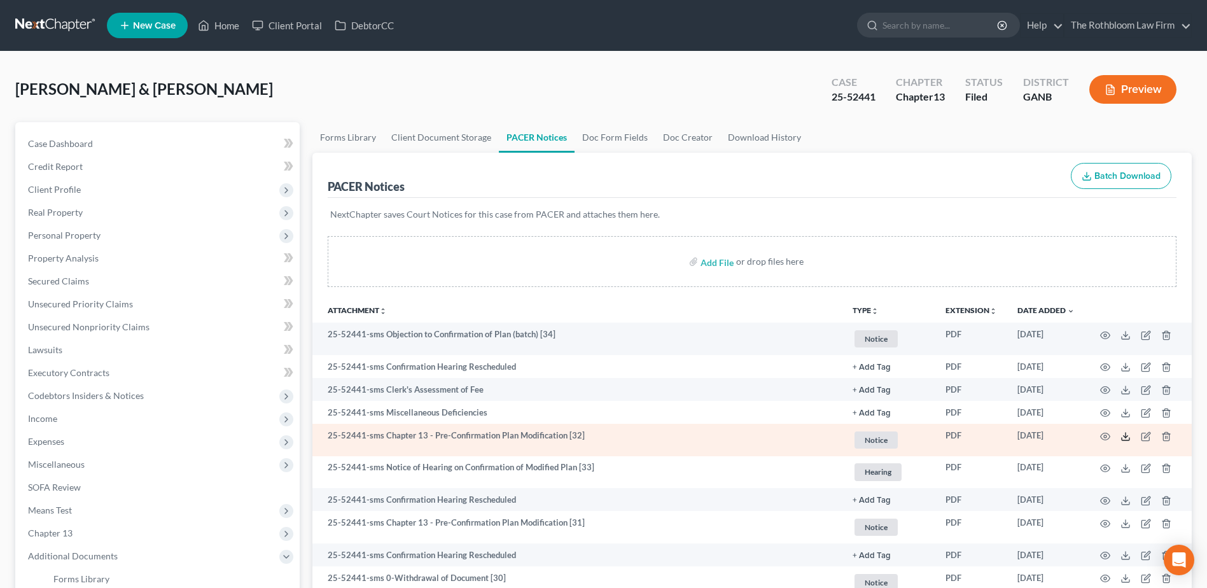
click at [1124, 436] on polyline at bounding box center [1125, 436] width 4 height 2
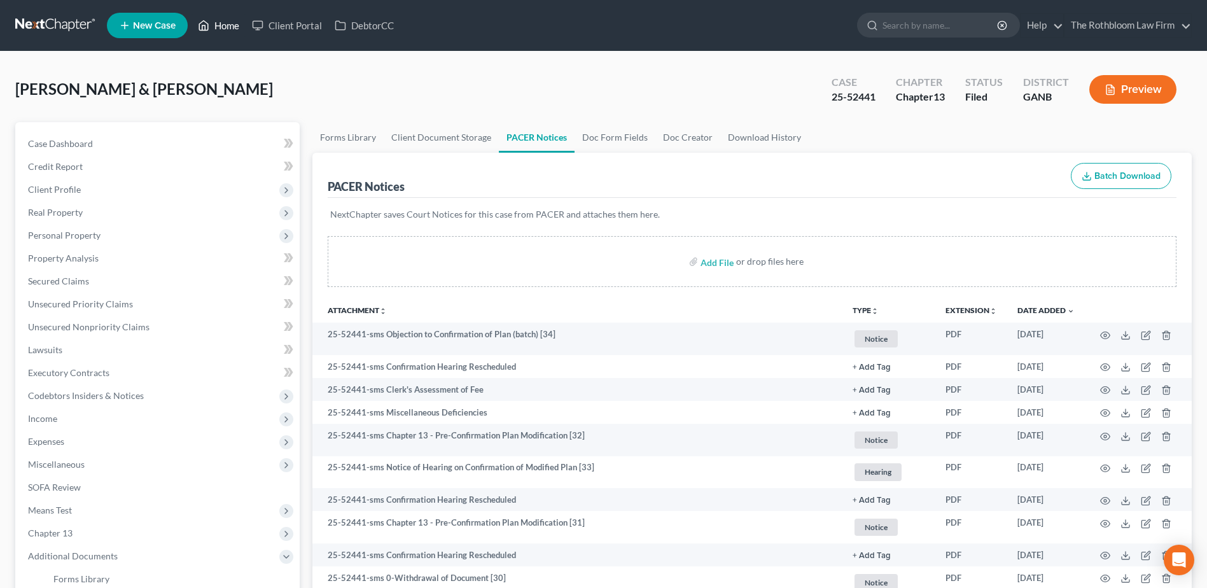
drag, startPoint x: 232, startPoint y: 22, endPoint x: 534, endPoint y: 118, distance: 317.6
click at [232, 22] on link "Home" at bounding box center [218, 25] width 54 height 23
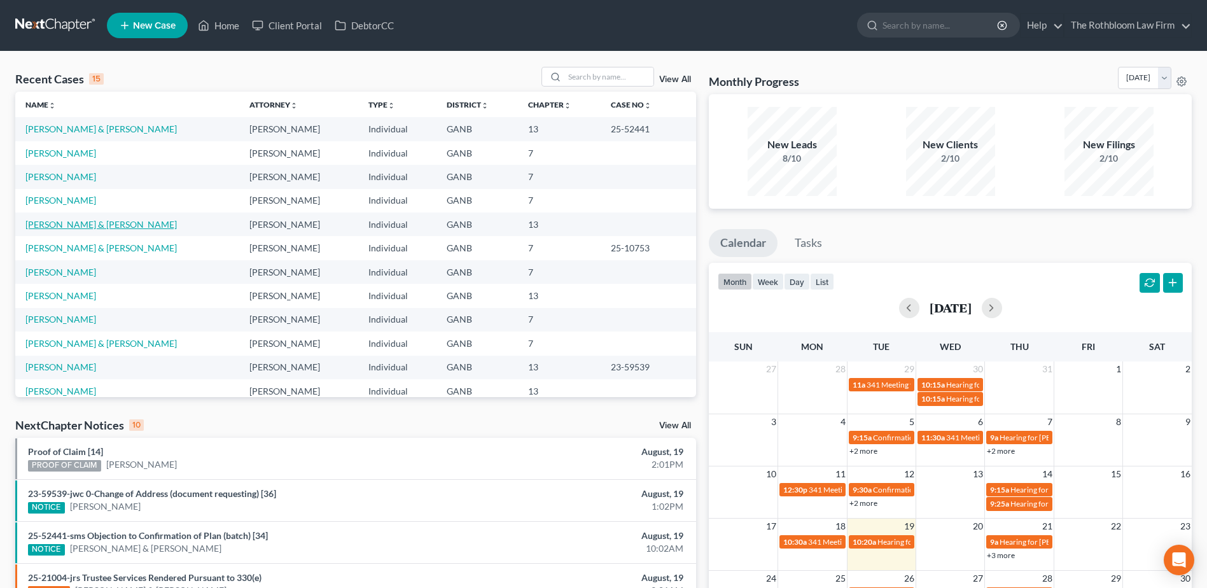
click at [62, 223] on link "[PERSON_NAME] & [PERSON_NAME]" at bounding box center [100, 224] width 151 height 11
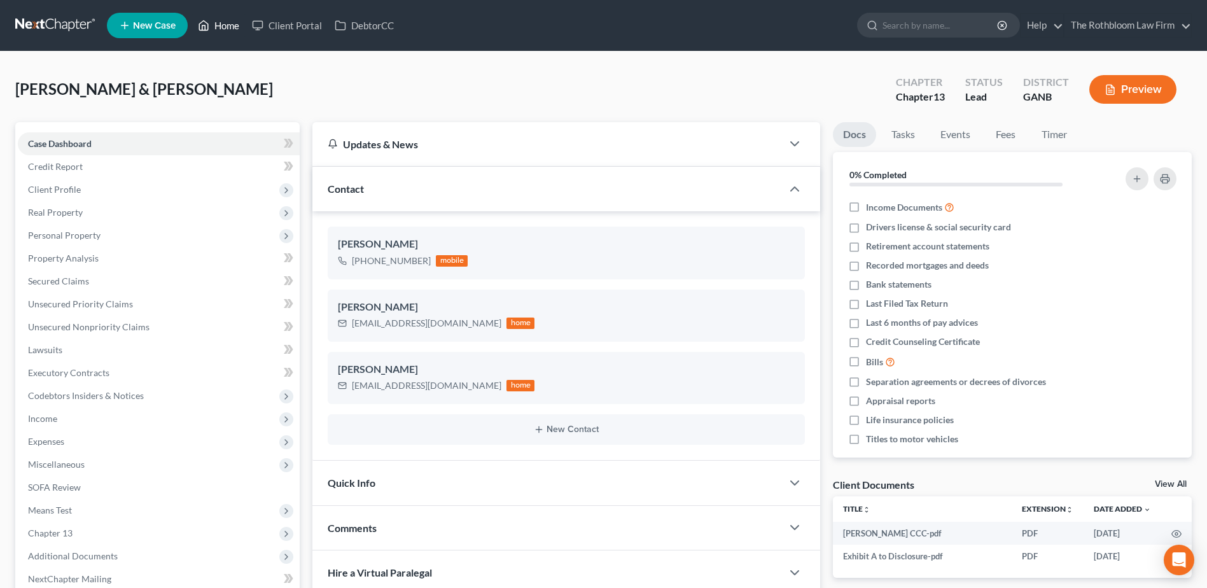
drag, startPoint x: 231, startPoint y: 24, endPoint x: 613, endPoint y: 67, distance: 384.0
click at [231, 24] on link "Home" at bounding box center [218, 25] width 54 height 23
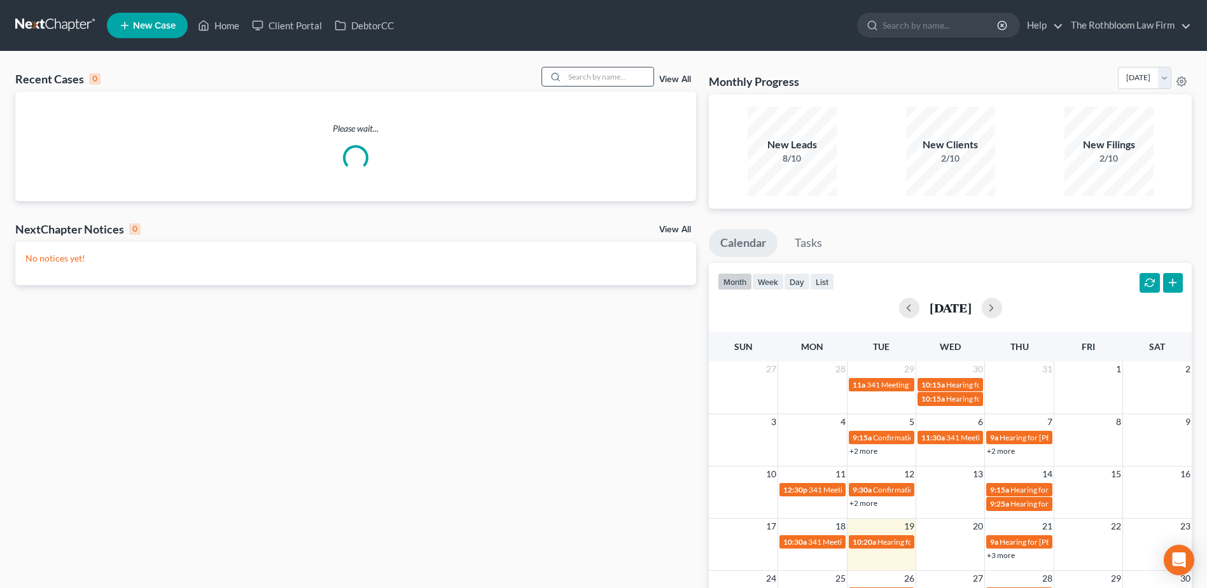
click at [596, 80] on input "search" at bounding box center [608, 76] width 89 height 18
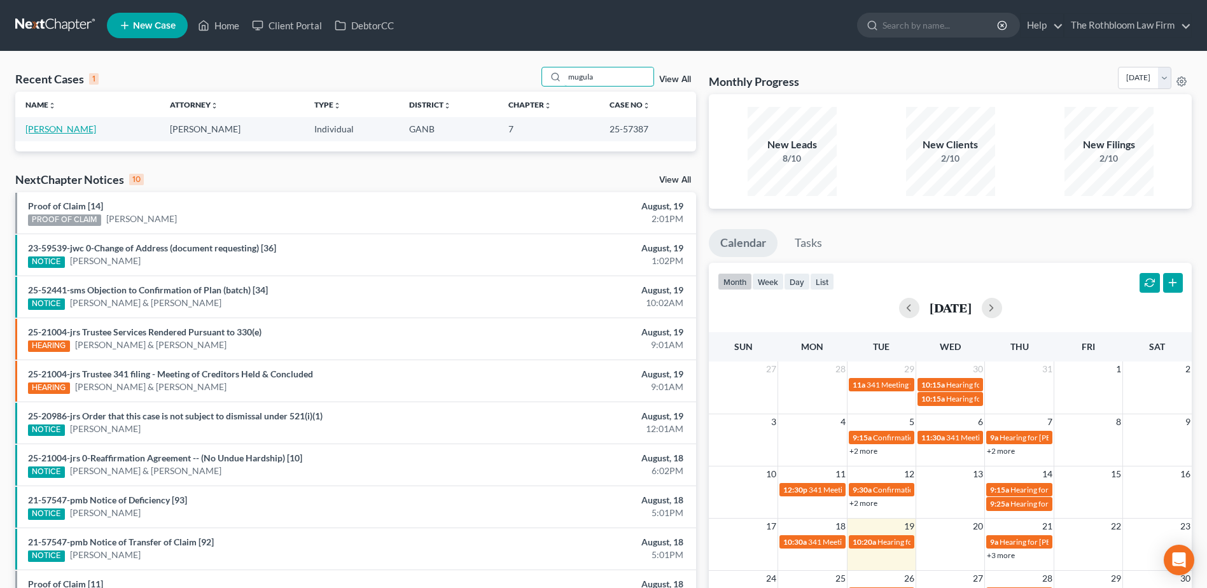
type input "mugula"
click at [34, 128] on link "Mugula, Lisero" at bounding box center [60, 128] width 71 height 11
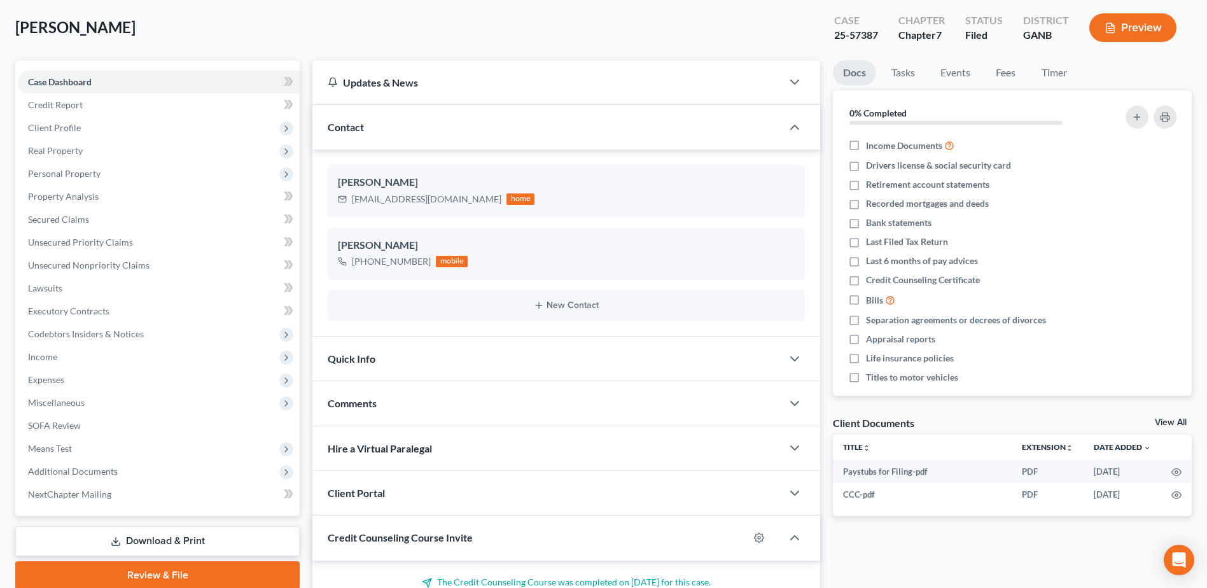
scroll to position [181, 0]
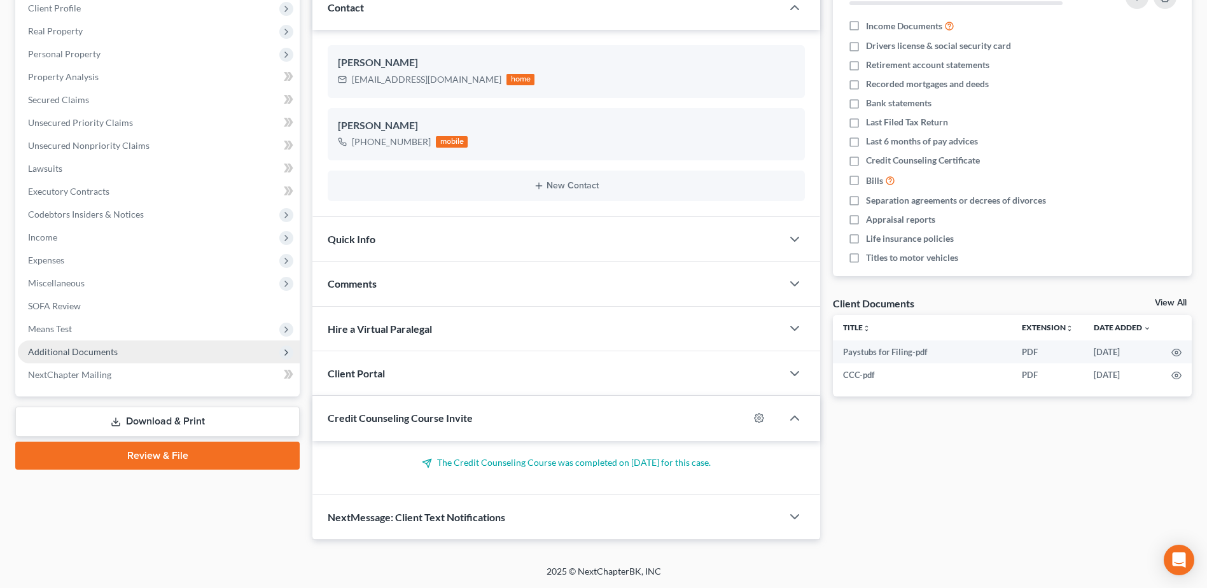
click at [70, 354] on span "Additional Documents" at bounding box center [73, 351] width 90 height 11
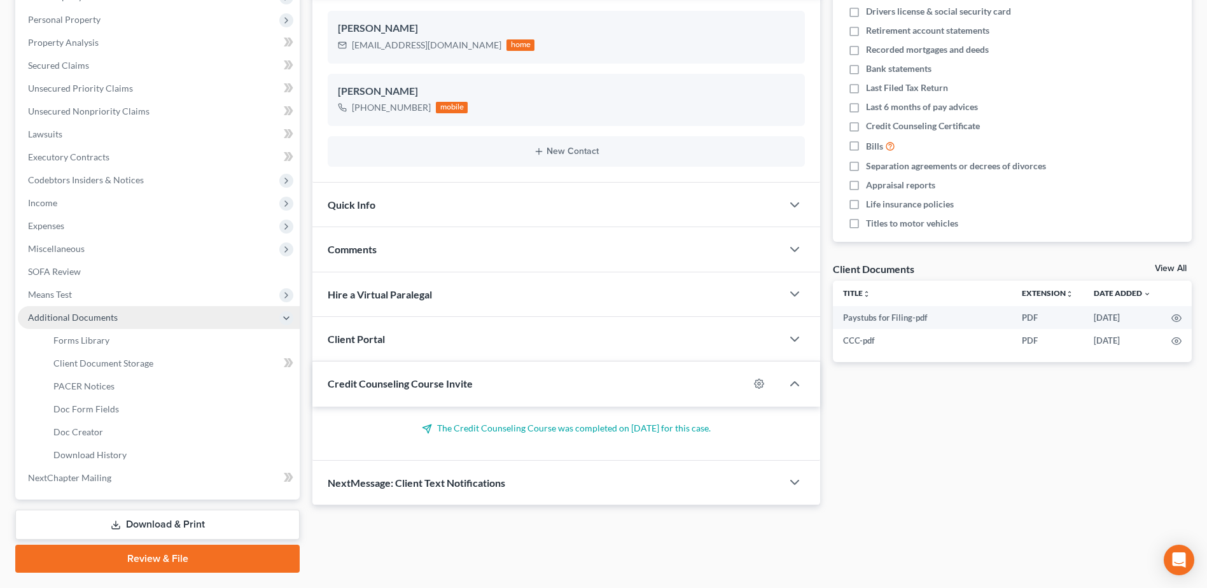
scroll to position [249, 0]
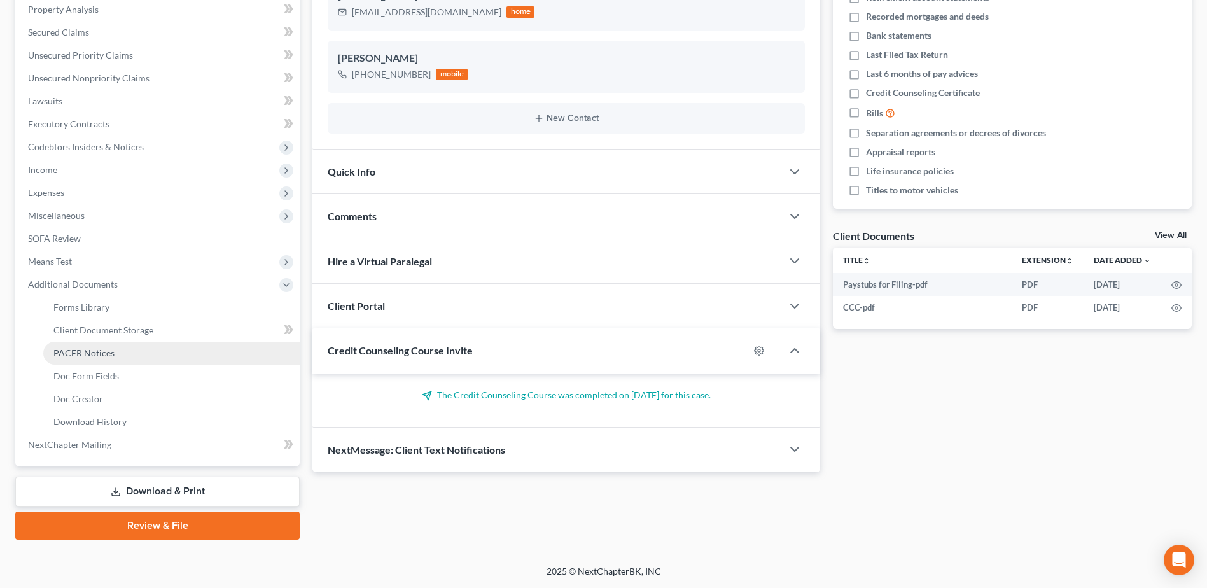
click at [105, 349] on span "PACER Notices" at bounding box center [83, 352] width 61 height 11
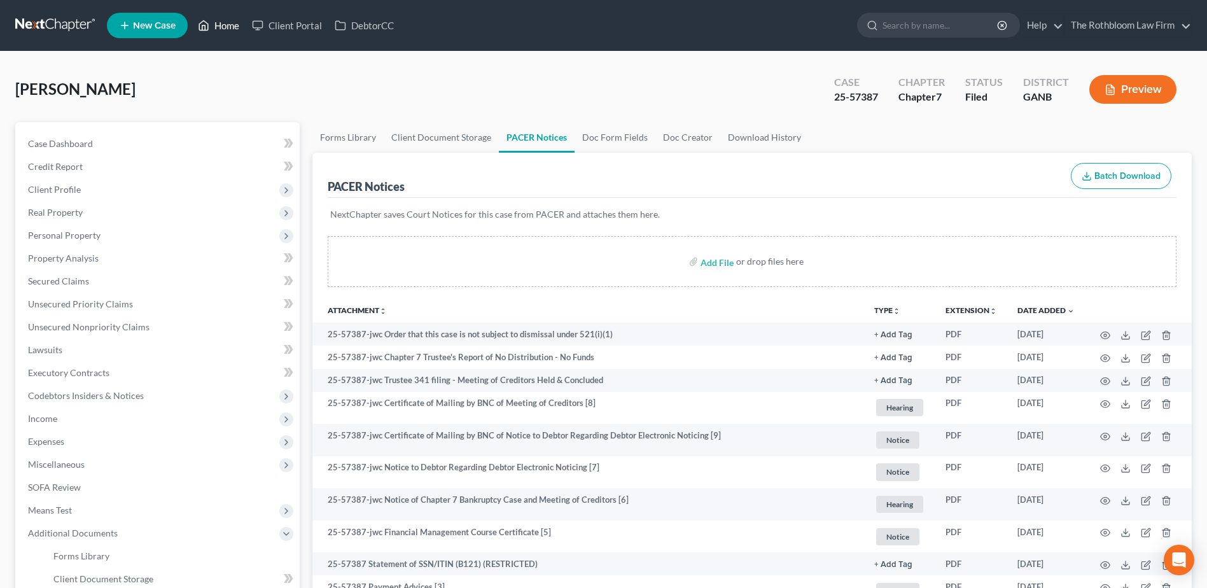
click at [218, 22] on link "Home" at bounding box center [218, 25] width 54 height 23
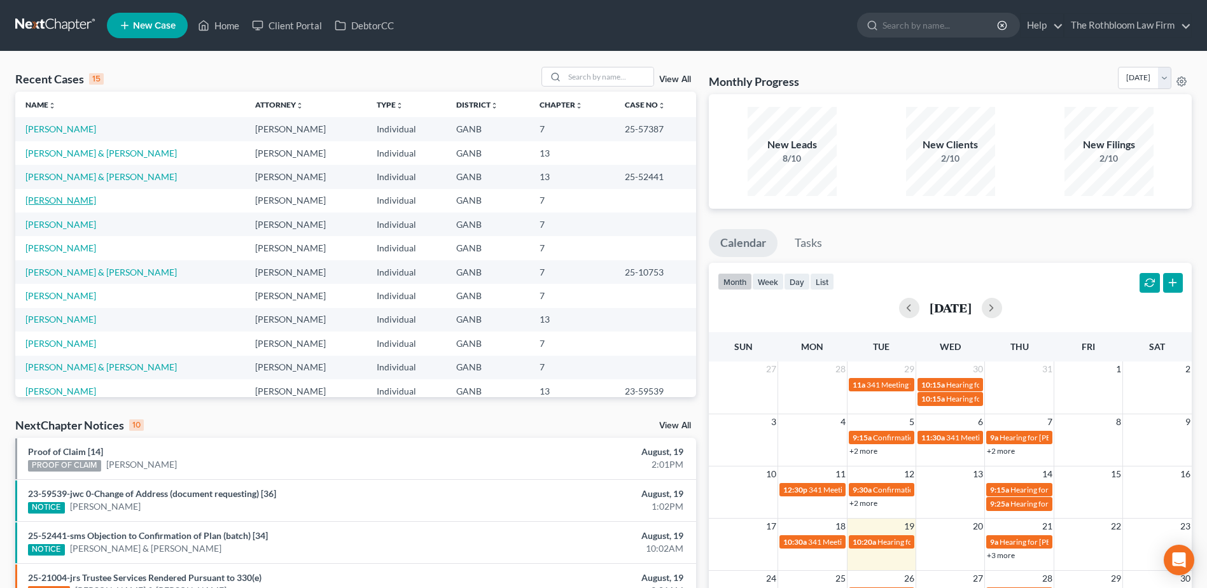
click at [41, 201] on link "[PERSON_NAME]" at bounding box center [60, 200] width 71 height 11
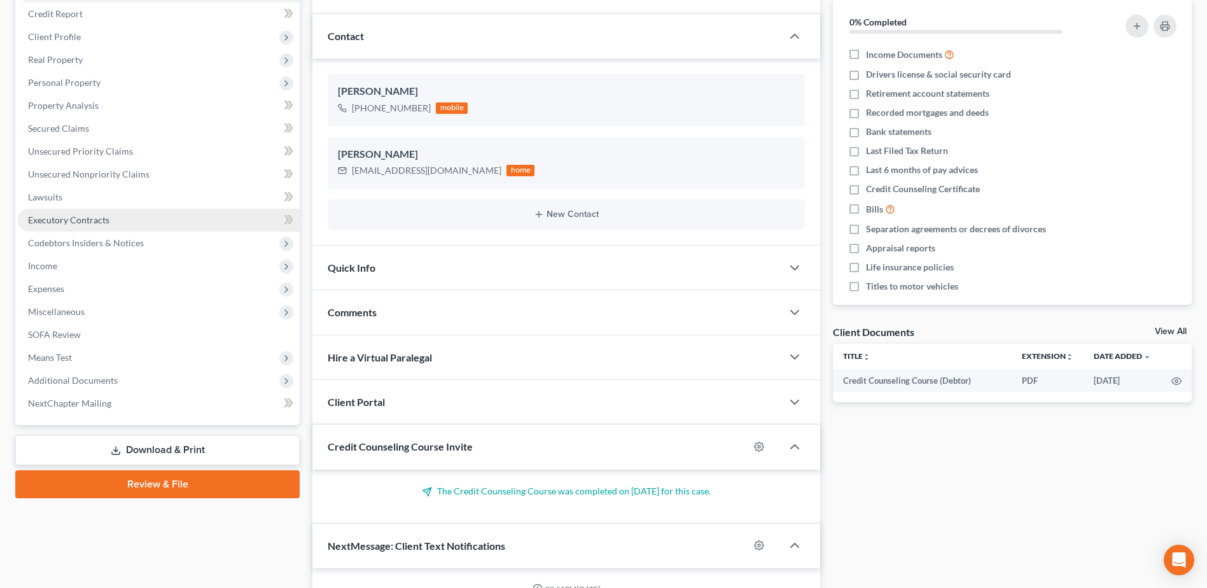
scroll to position [191, 0]
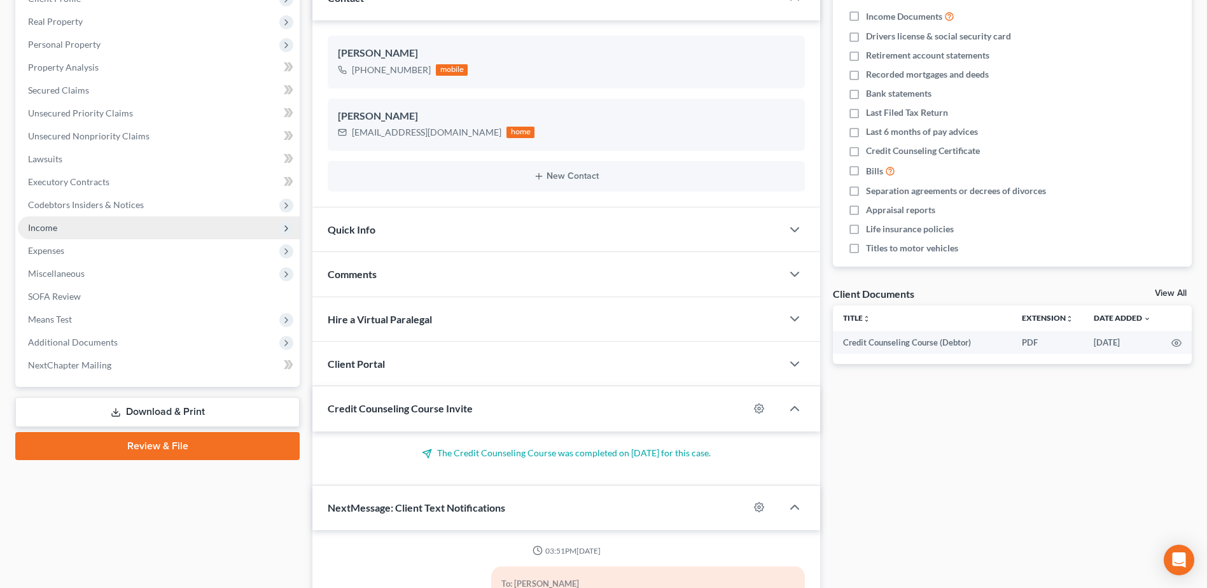
click at [47, 228] on span "Income" at bounding box center [42, 227] width 29 height 11
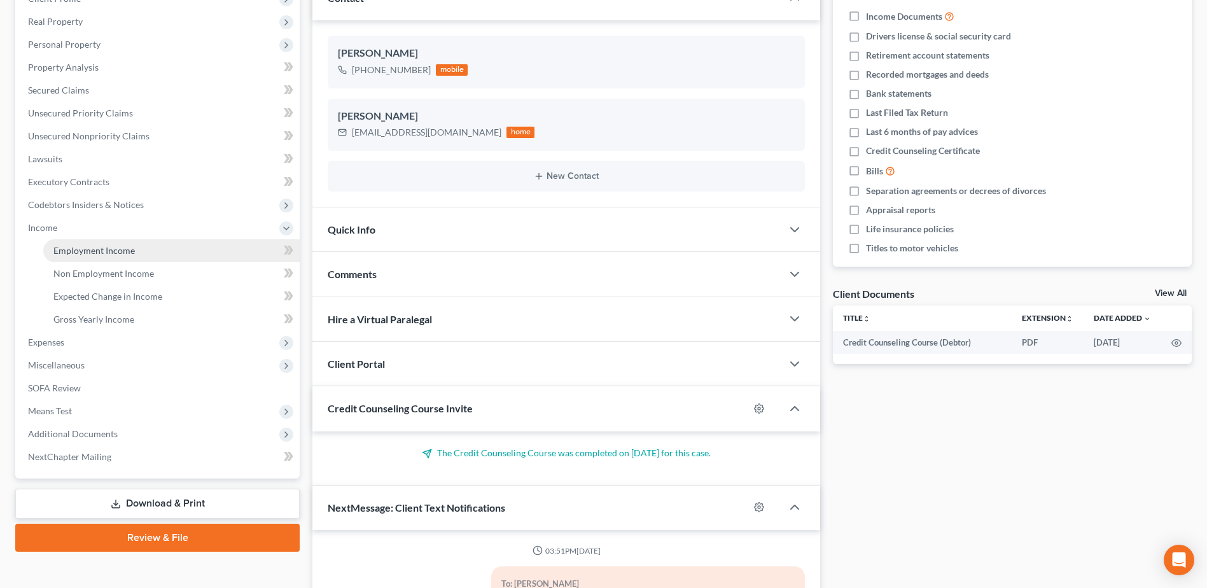
click at [85, 250] on span "Employment Income" at bounding box center [93, 250] width 81 height 11
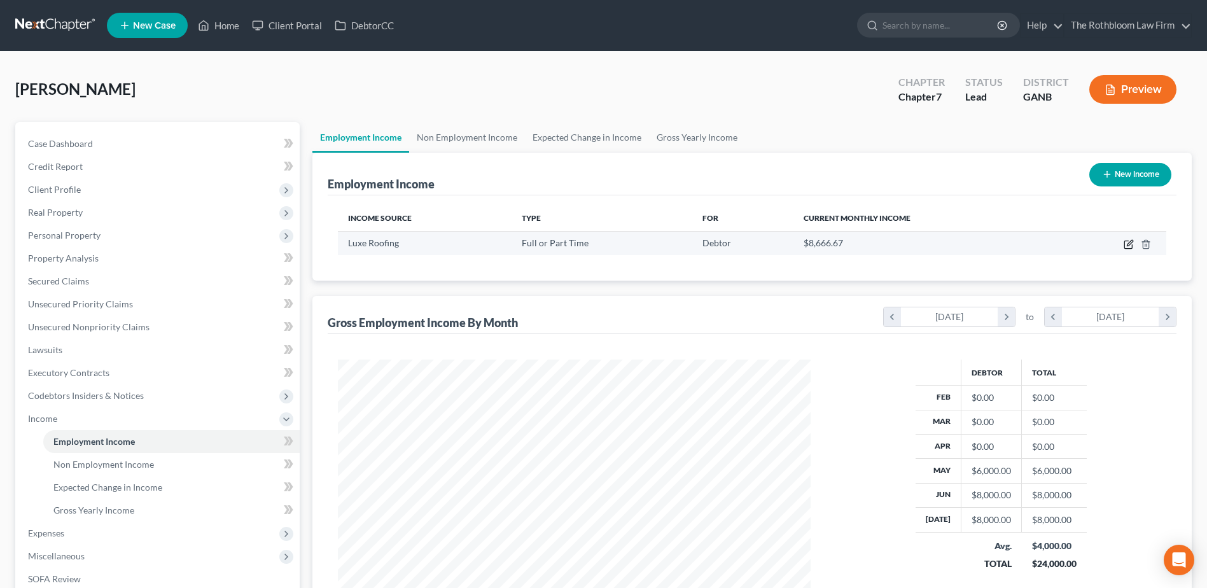
click at [1128, 241] on icon "button" at bounding box center [1128, 245] width 8 height 8
select select "0"
select select "10"
select select "3"
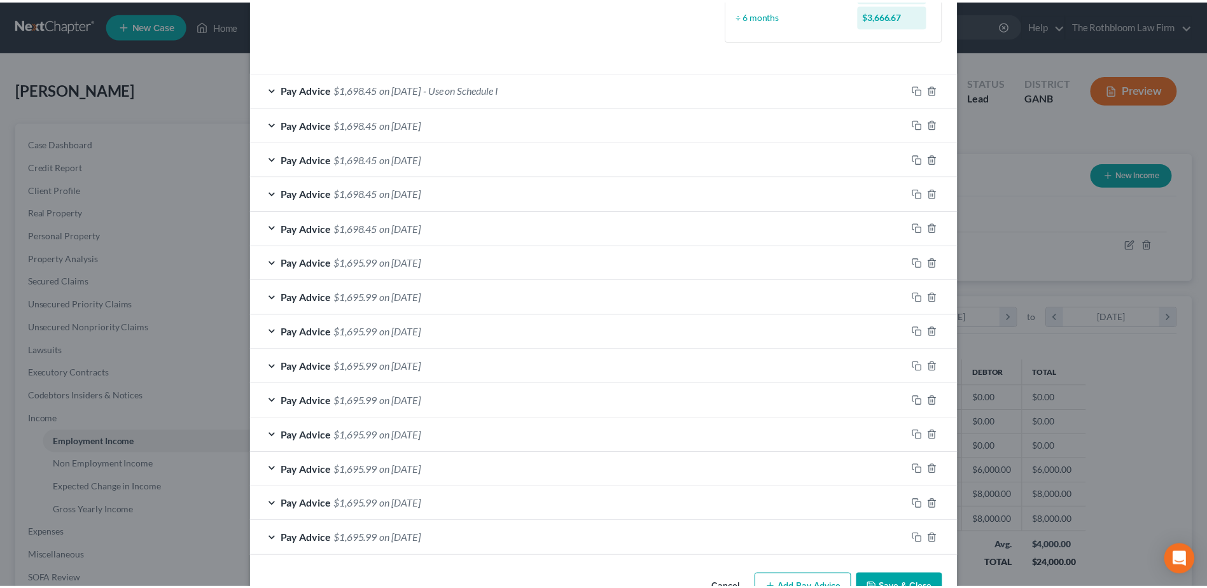
scroll to position [396, 0]
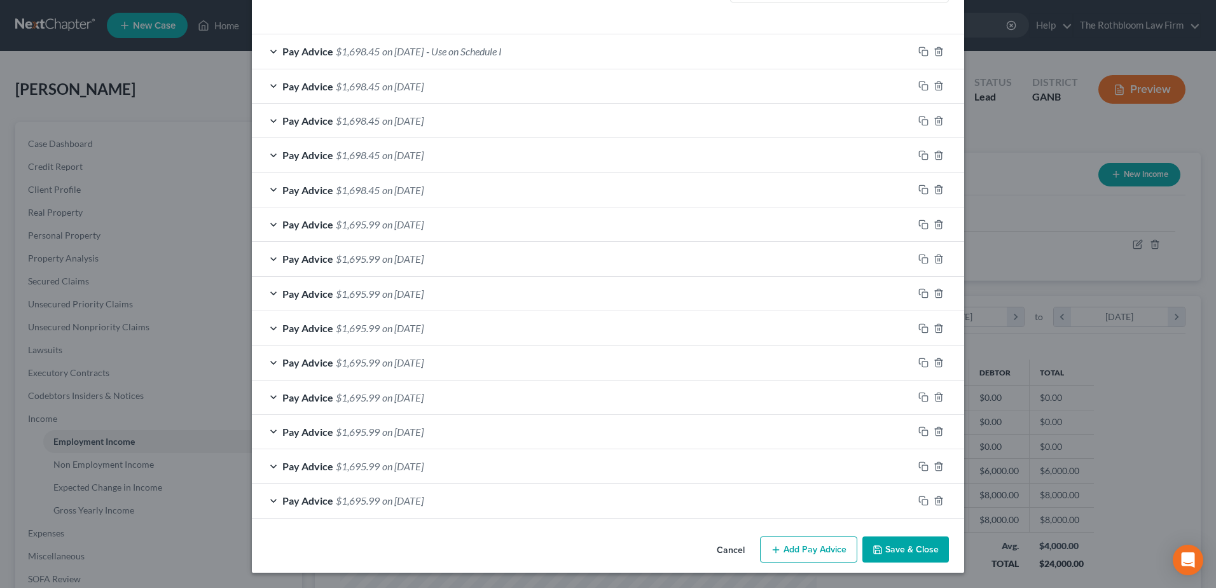
drag, startPoint x: 889, startPoint y: 549, endPoint x: 6, endPoint y: 562, distance: 883.0
click at [889, 549] on button "Save & Close" at bounding box center [906, 549] width 87 height 27
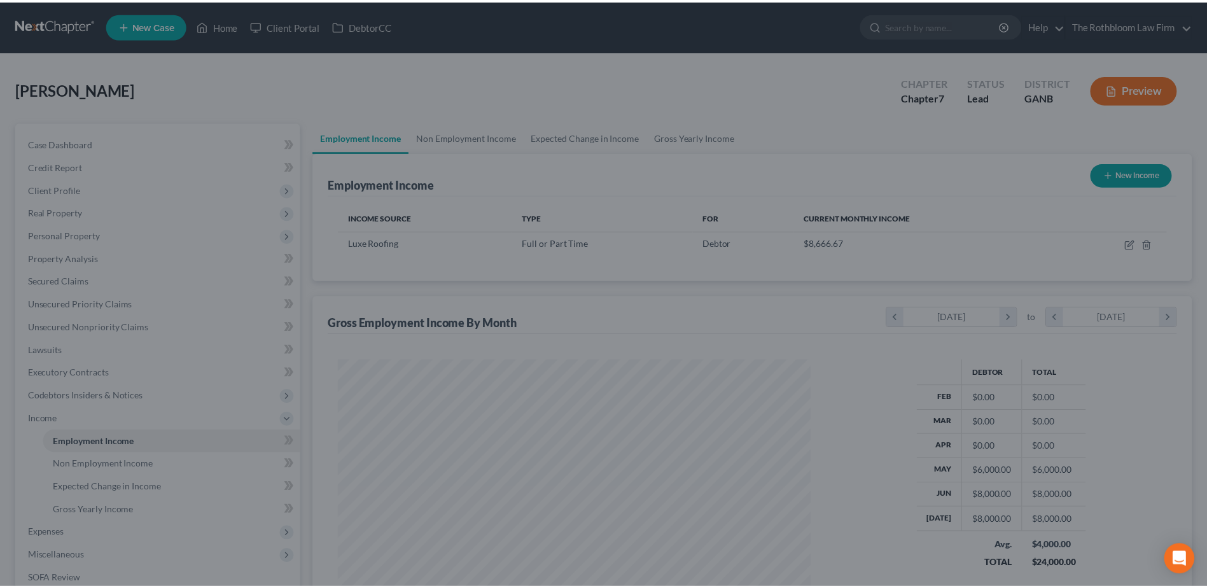
scroll to position [635857, 635594]
